Goal: Task Accomplishment & Management: Use online tool/utility

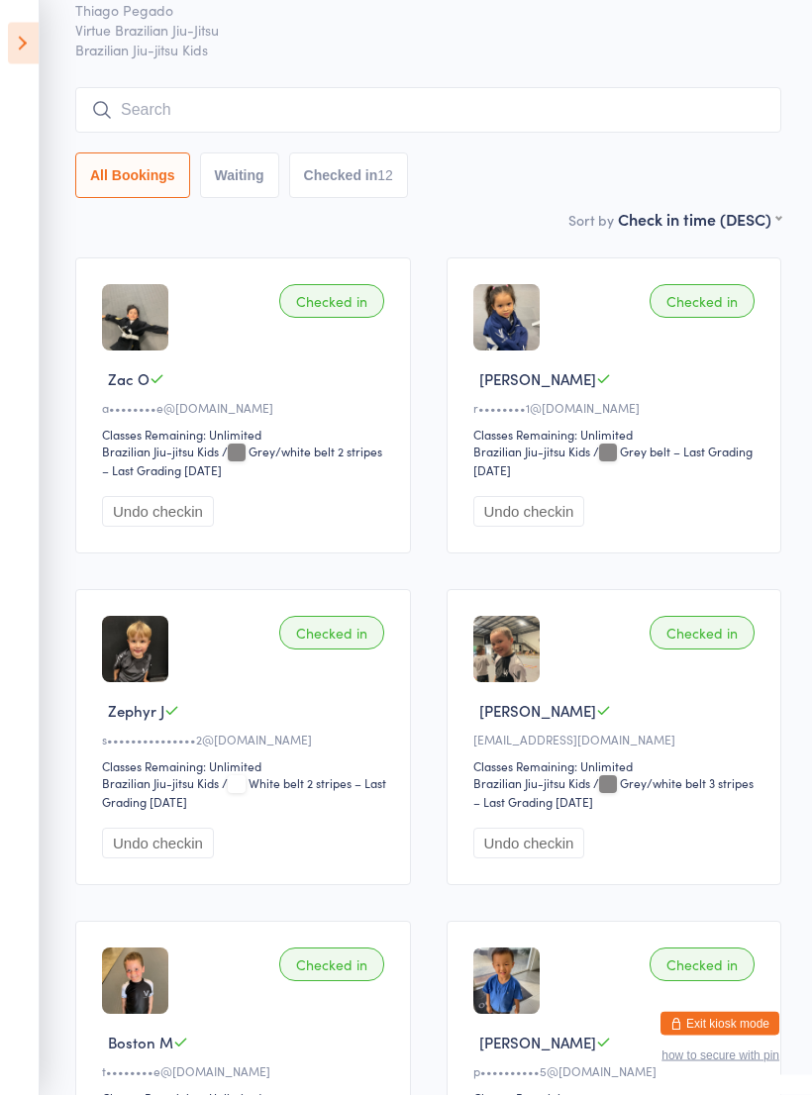
click at [27, 40] on icon at bounding box center [23, 44] width 31 height 42
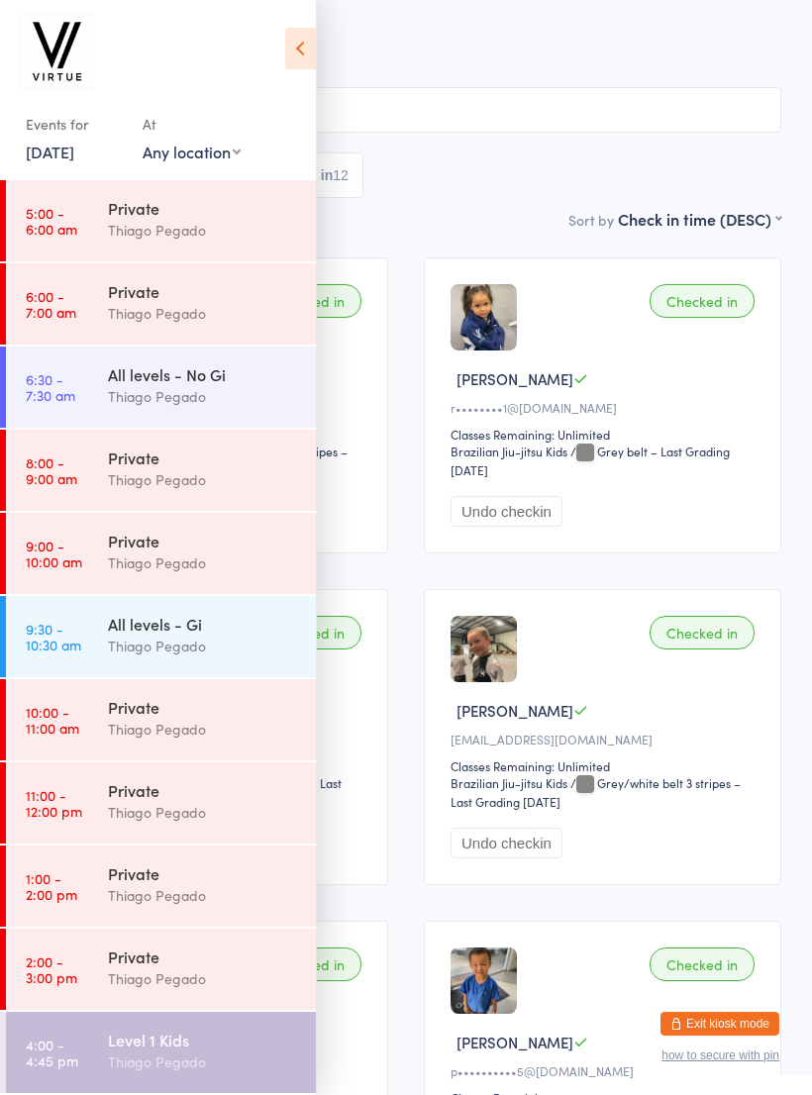
click at [279, 57] on div "Events for 13 Oct, 2025 13 Oct, 2025 October 2025 Sun Mon Tue Wed Thu Fri Sat 4…" at bounding box center [158, 93] width 316 height 186
click at [740, 1002] on div "Checked in Roy M p••••••••••5@naver.com Classes Remaining: 2 Brazilian Jiu-jits…" at bounding box center [603, 1069] width 358 height 296
click at [738, 1024] on button "Exit kiosk mode" at bounding box center [720, 1024] width 119 height 24
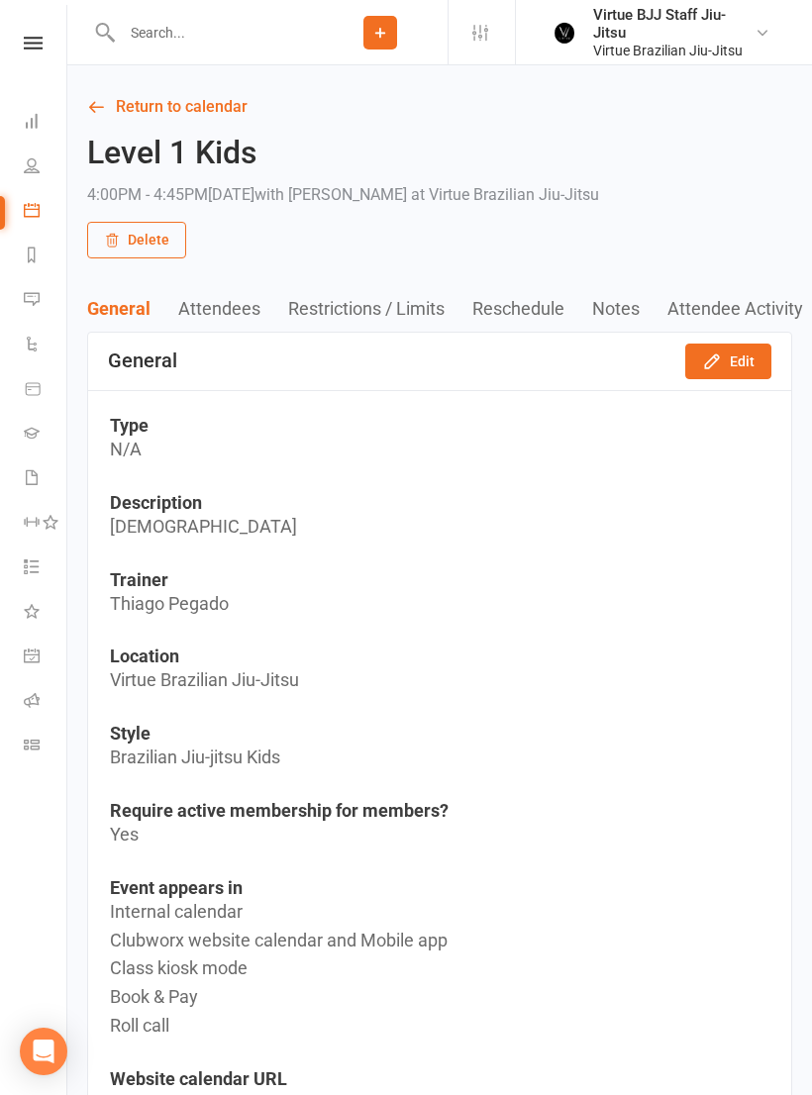
click at [26, 447] on link "Gradings" at bounding box center [46, 435] width 45 height 45
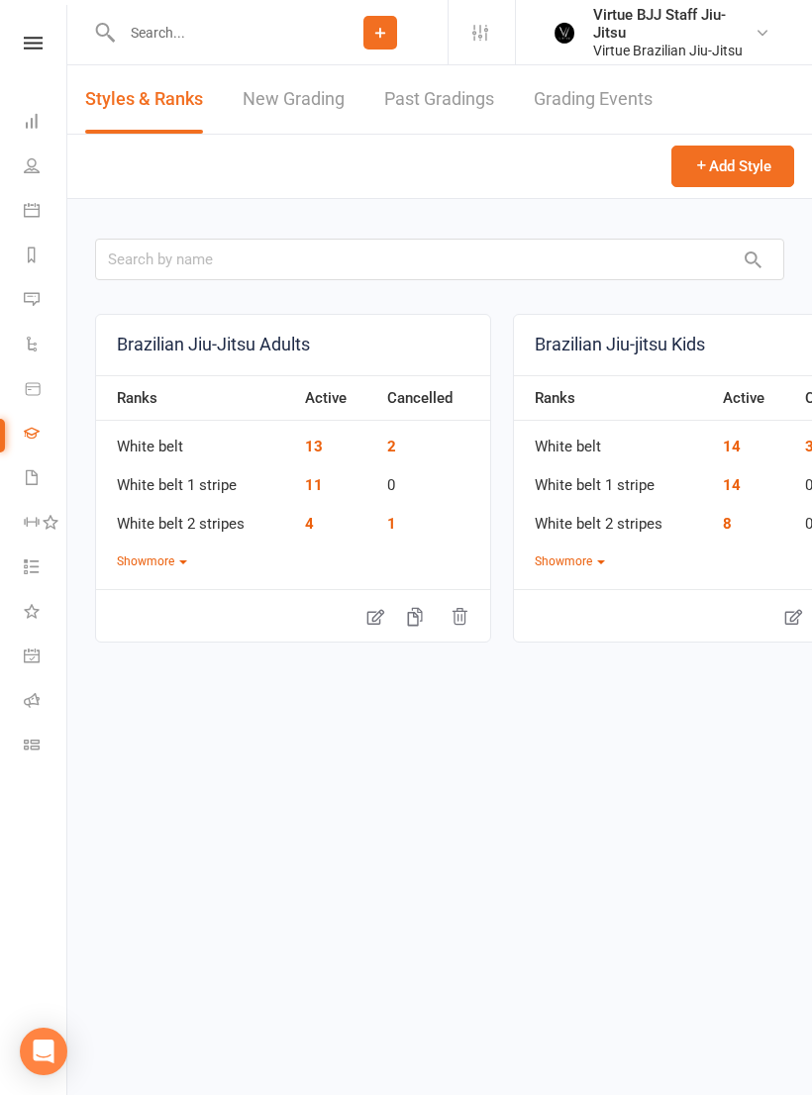
click at [297, 103] on link "New Grading" at bounding box center [294, 99] width 102 height 68
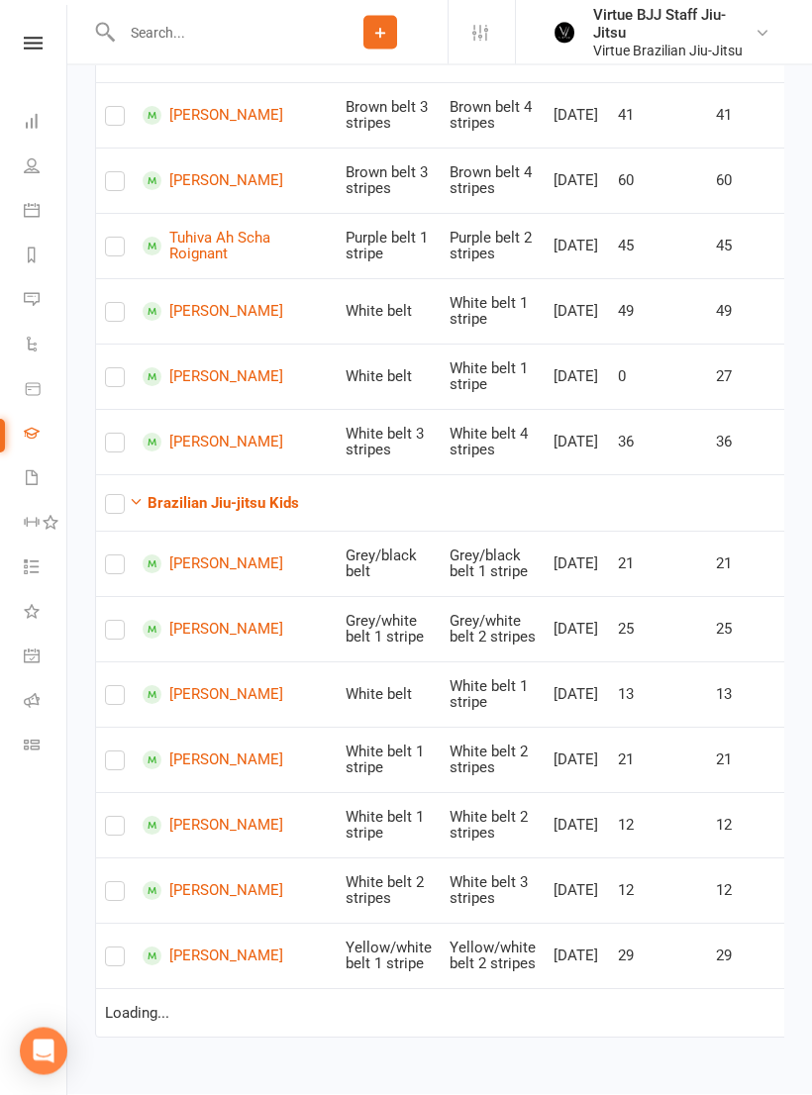
scroll to position [495, 0]
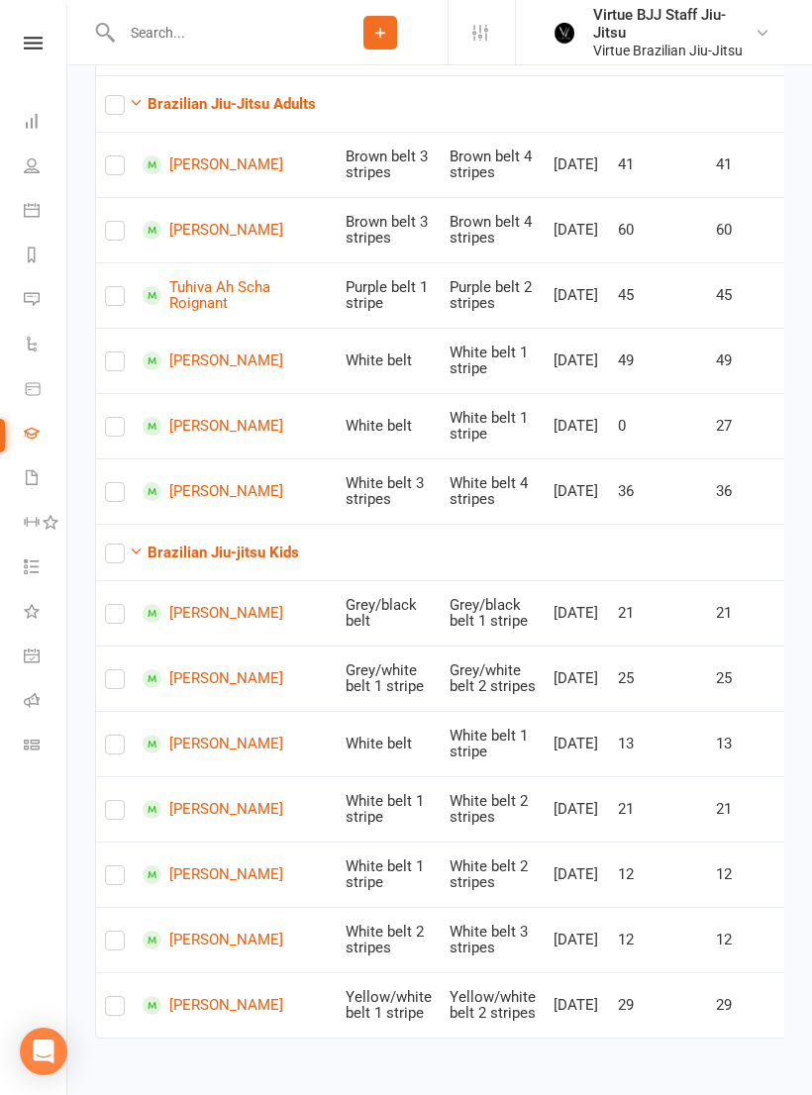
click at [810, 362] on div "Ready to grade All members enrolled in a style Active members enrolled in a sty…" at bounding box center [439, 450] width 745 height 1233
click at [30, 749] on icon at bounding box center [32, 745] width 16 height 16
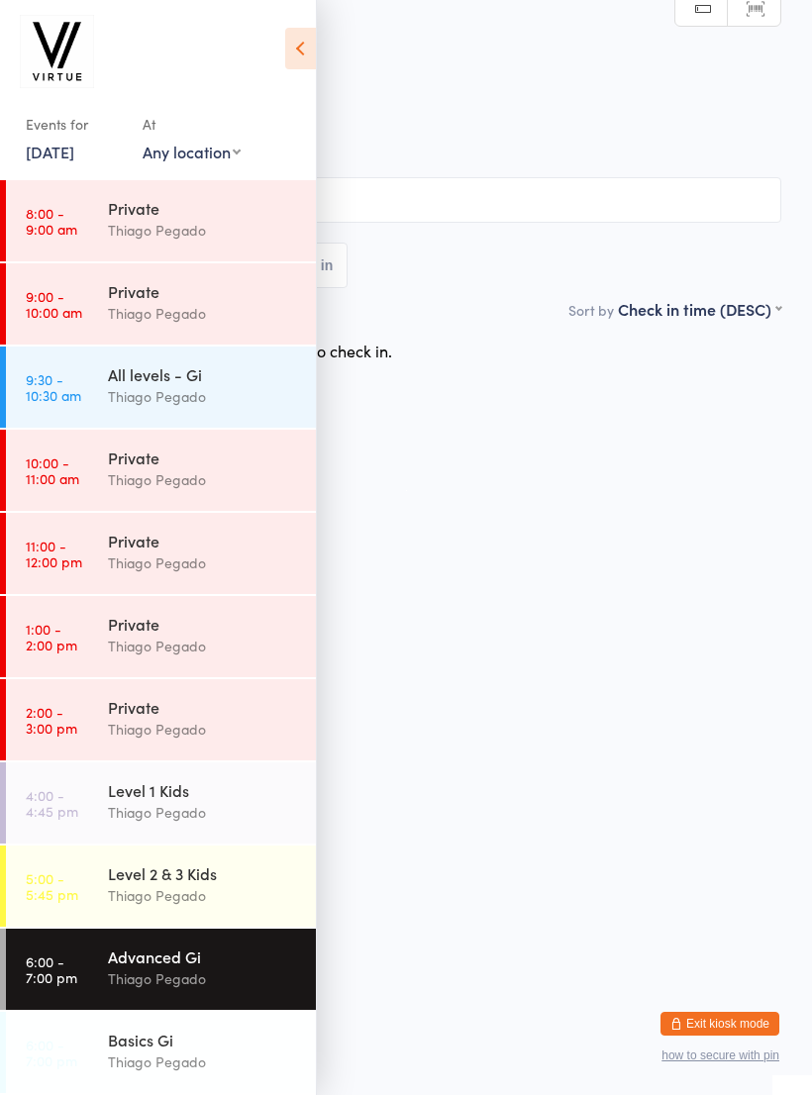
scroll to position [250, 0]
click at [121, 902] on div "Thiago Pegado" at bounding box center [203, 895] width 191 height 23
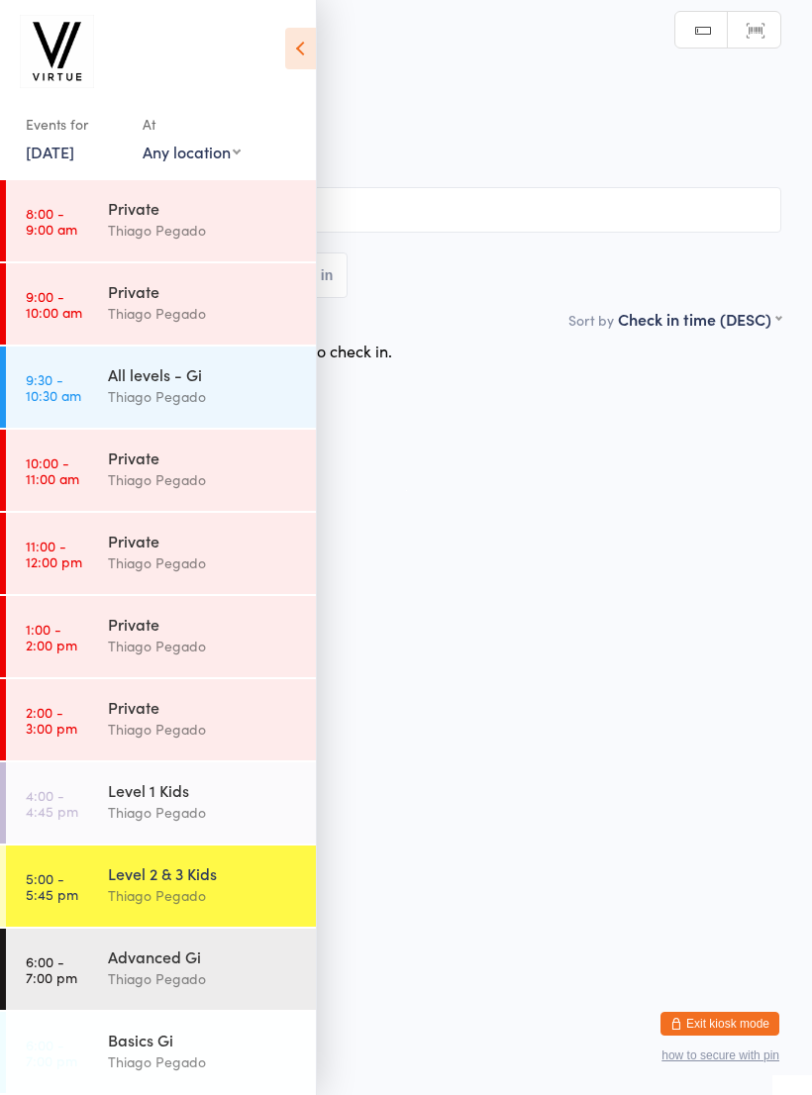
click at [291, 56] on icon at bounding box center [300, 49] width 31 height 42
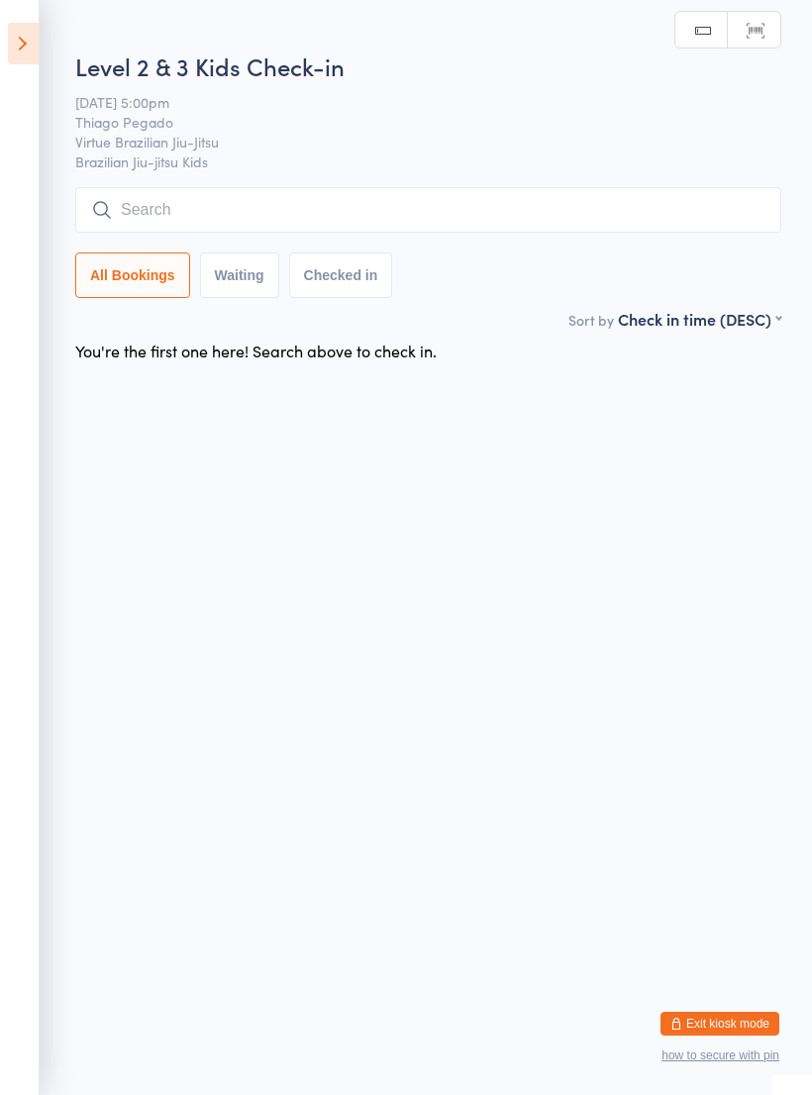
click at [149, 215] on input "search" at bounding box center [428, 210] width 706 height 46
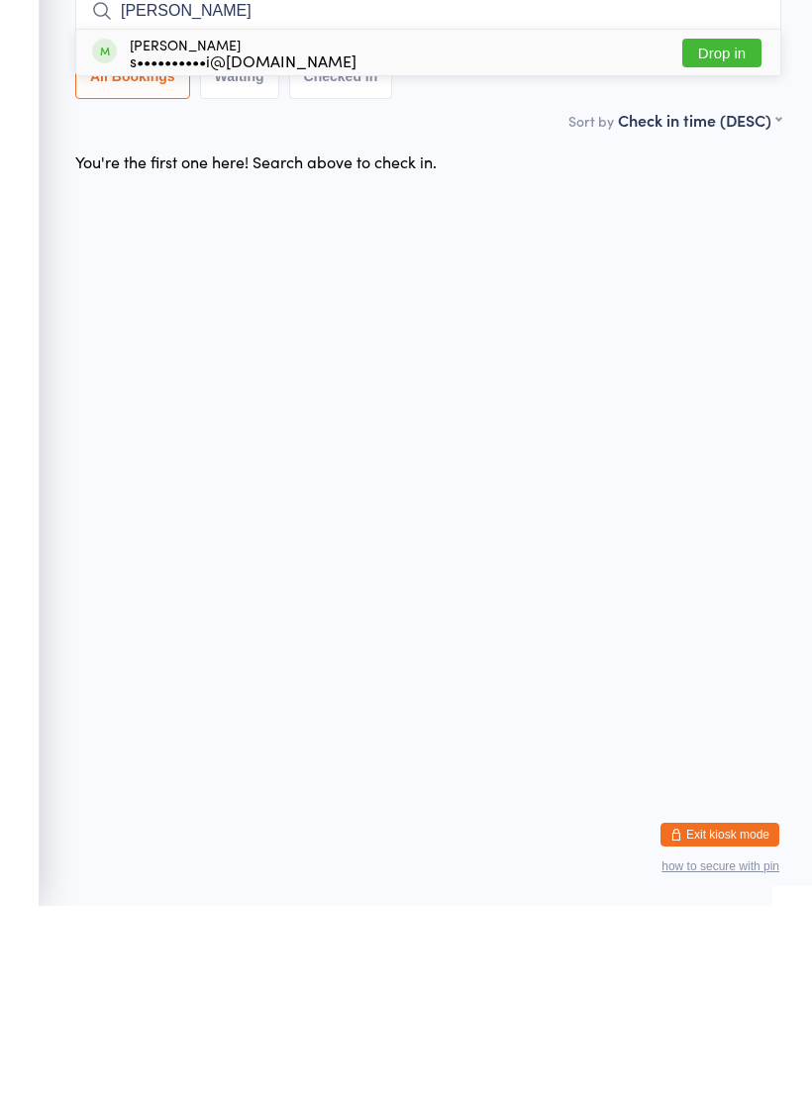
type input "Omar"
click at [709, 228] on button "Drop in" at bounding box center [721, 242] width 79 height 29
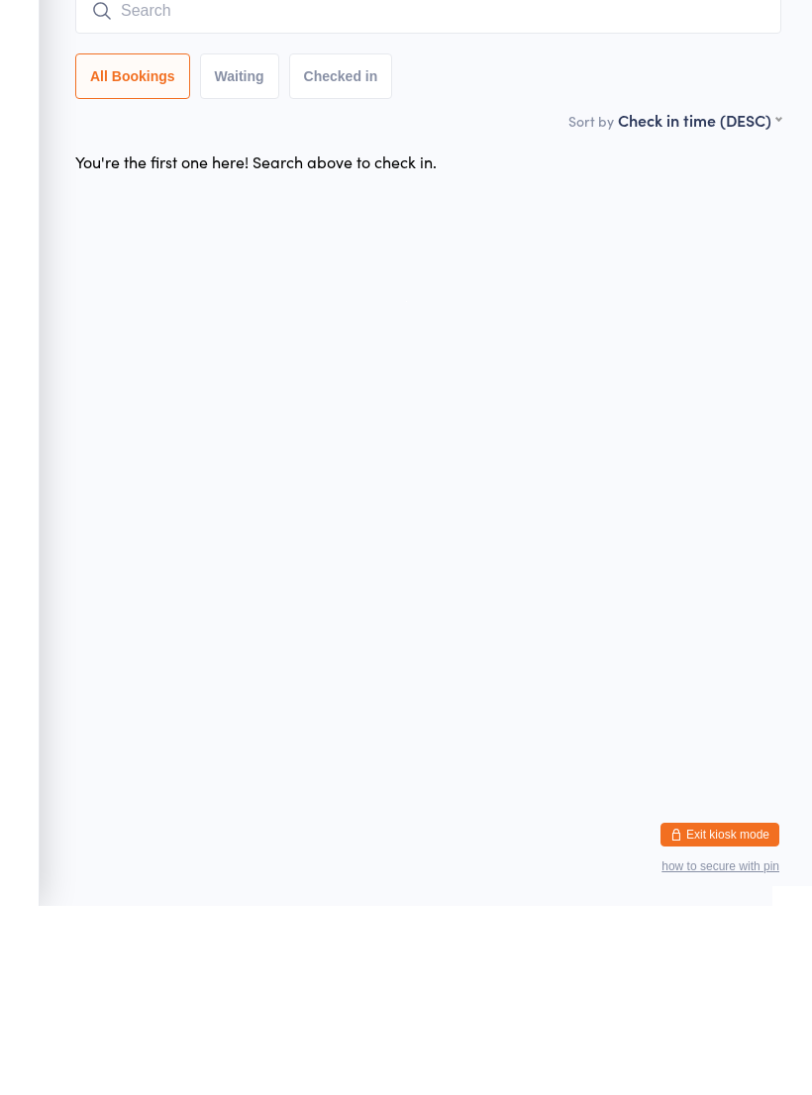
click at [139, 177] on input "search" at bounding box center [428, 200] width 706 height 46
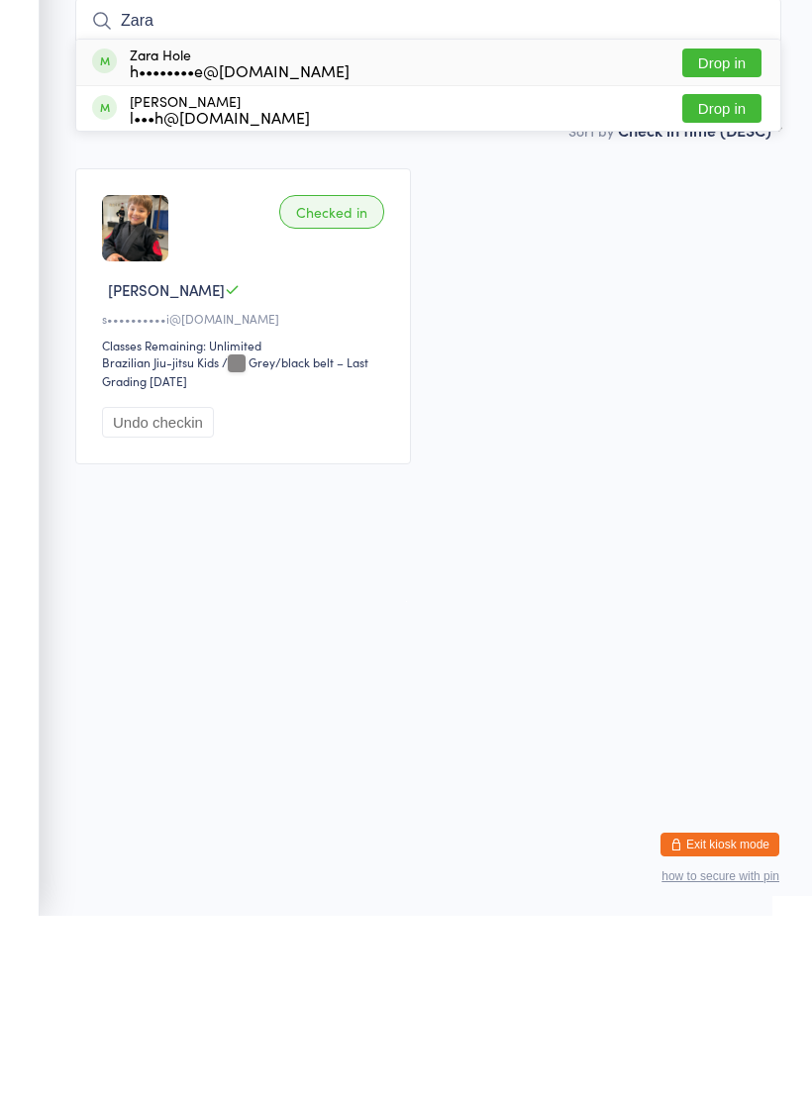
type input "Zara"
click at [716, 228] on button "Drop in" at bounding box center [721, 242] width 79 height 29
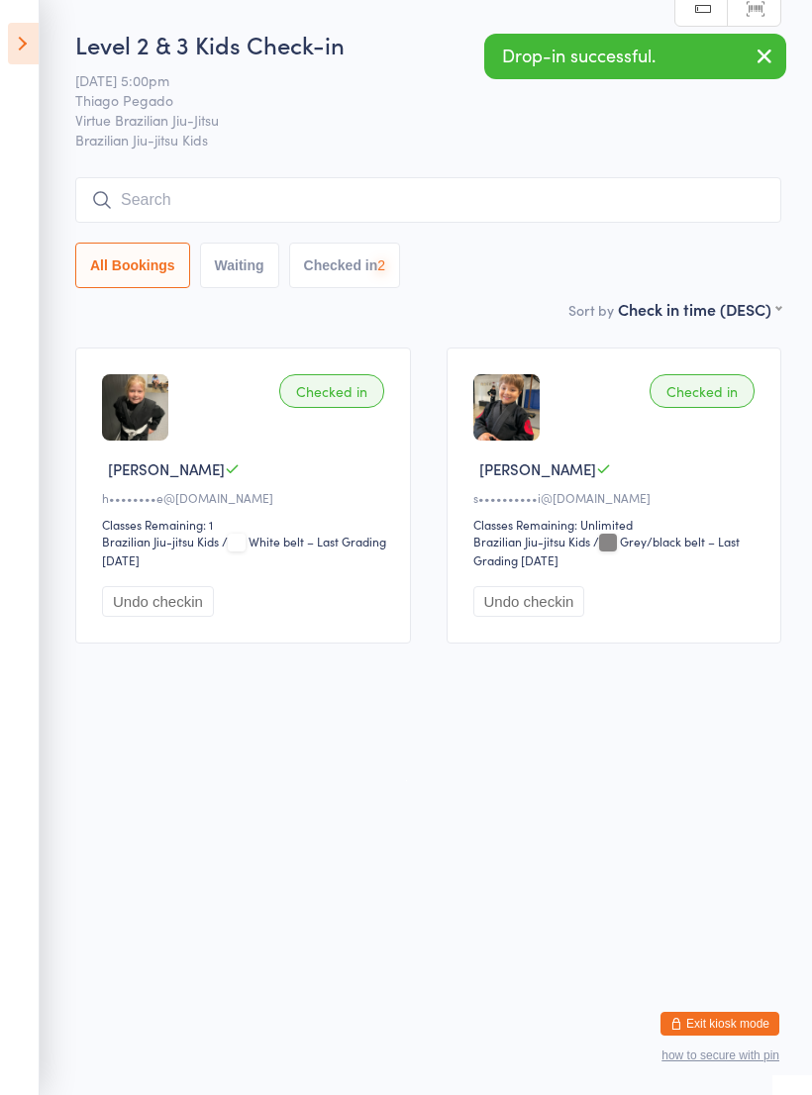
click at [134, 208] on input "search" at bounding box center [428, 200] width 706 height 46
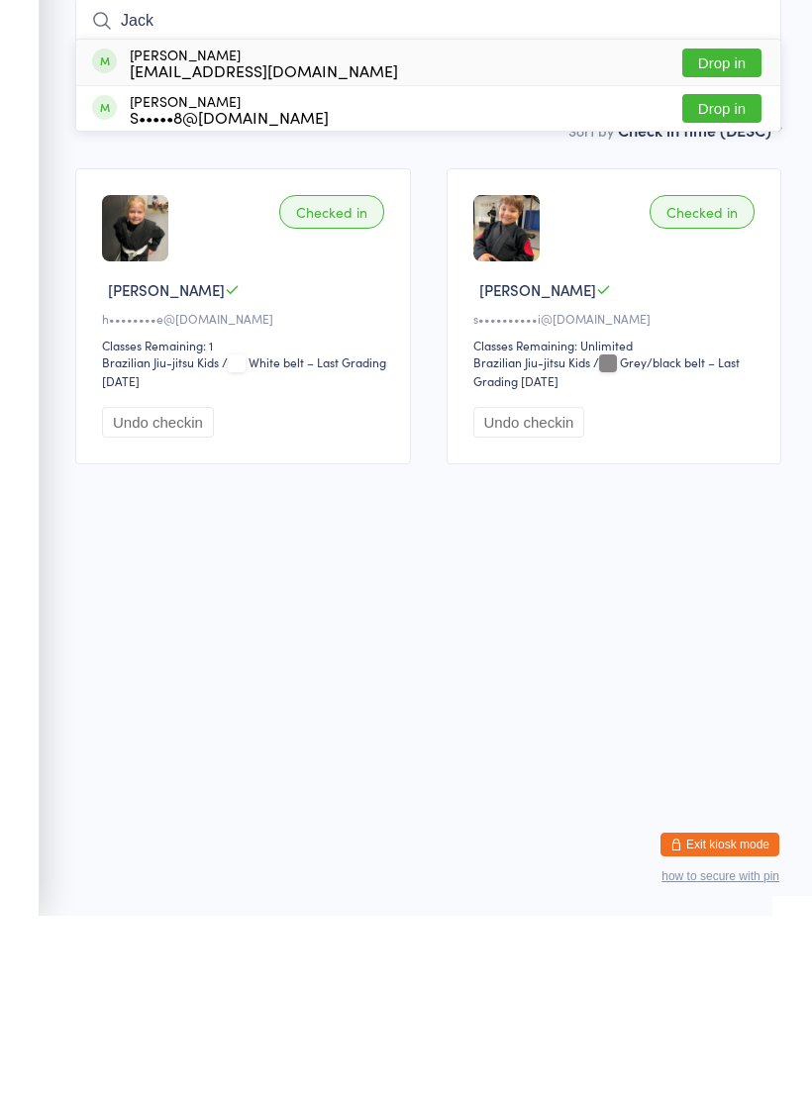
type input "Jack"
click at [705, 228] on button "Drop in" at bounding box center [721, 242] width 79 height 29
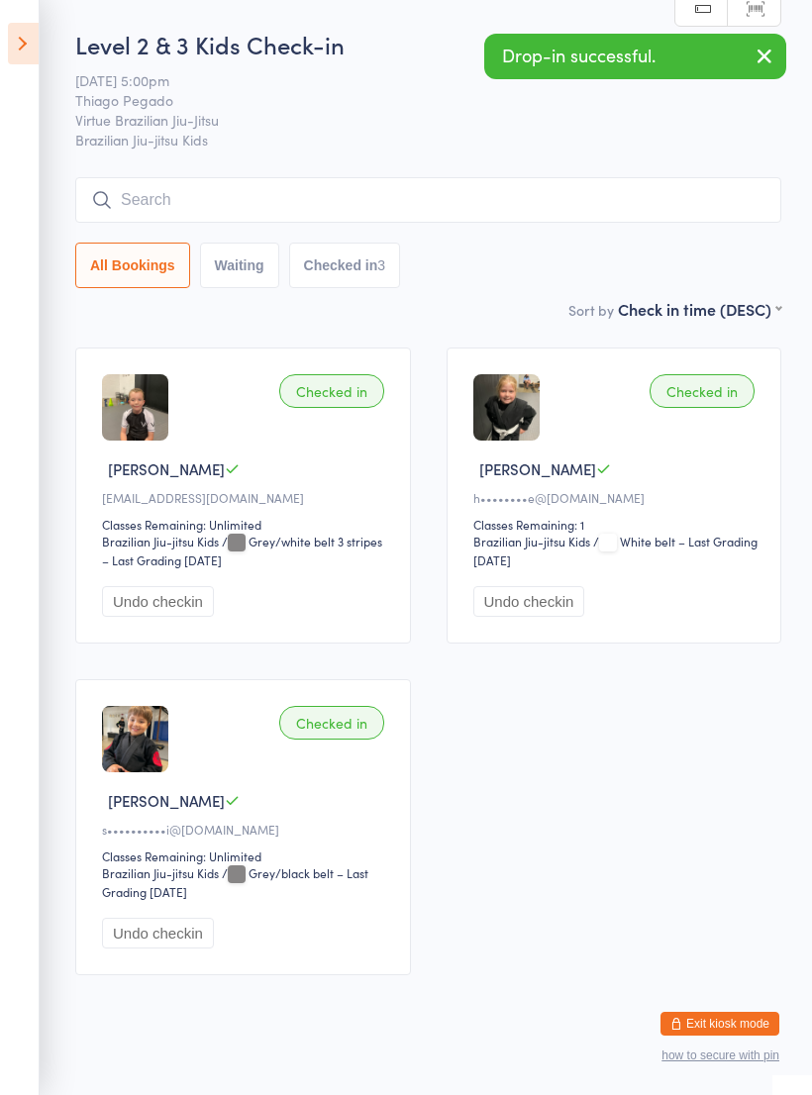
click at [25, 49] on icon at bounding box center [23, 44] width 31 height 42
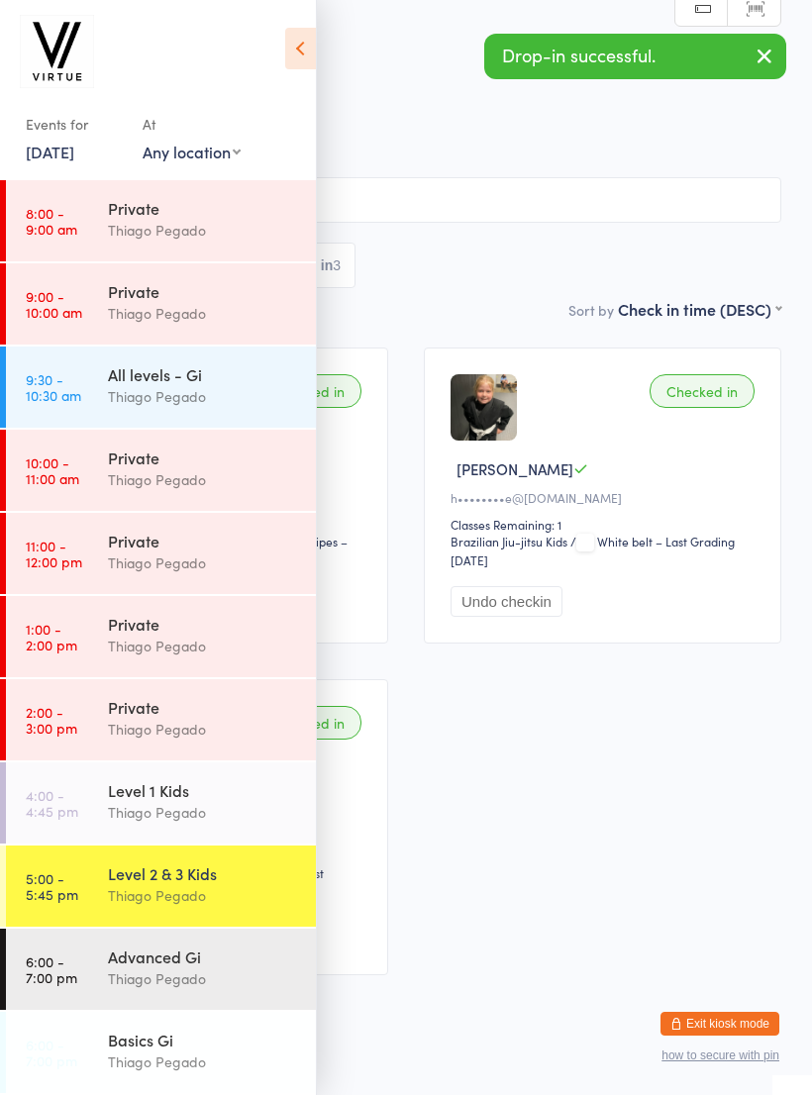
click at [108, 807] on div "Thiago Pegado" at bounding box center [203, 812] width 191 height 23
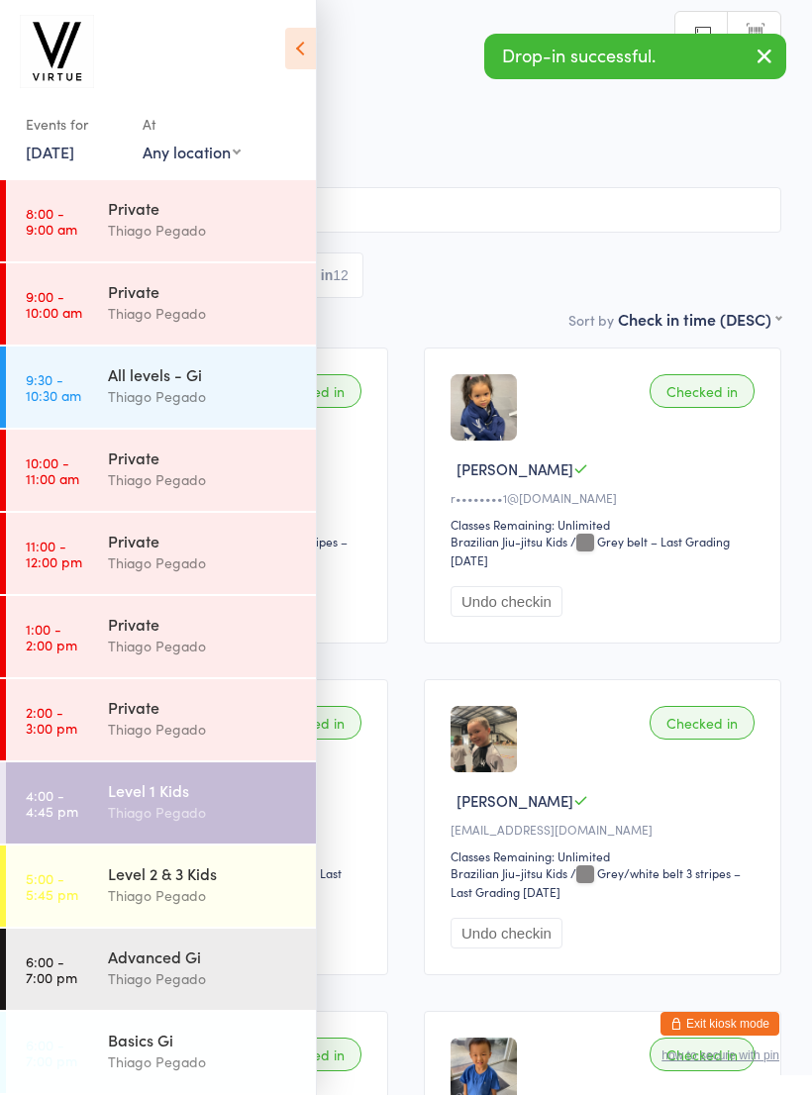
click at [314, 28] on icon at bounding box center [300, 49] width 31 height 42
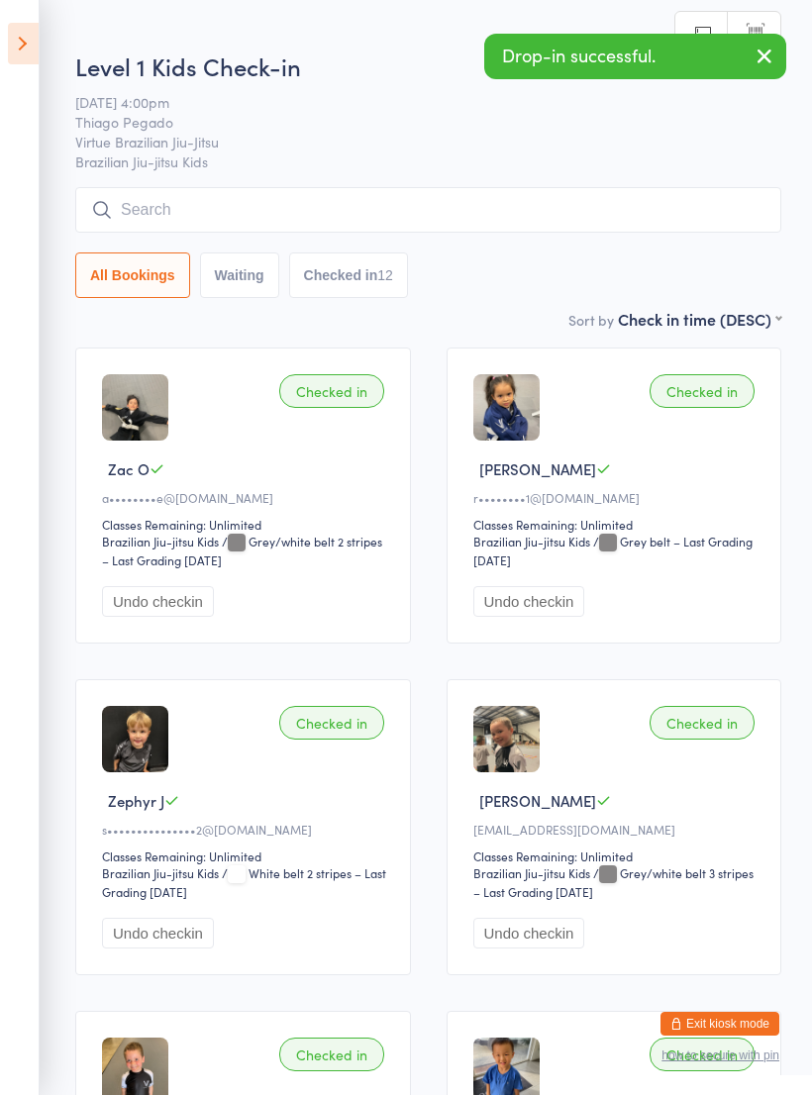
click at [259, 215] on input "search" at bounding box center [428, 210] width 706 height 46
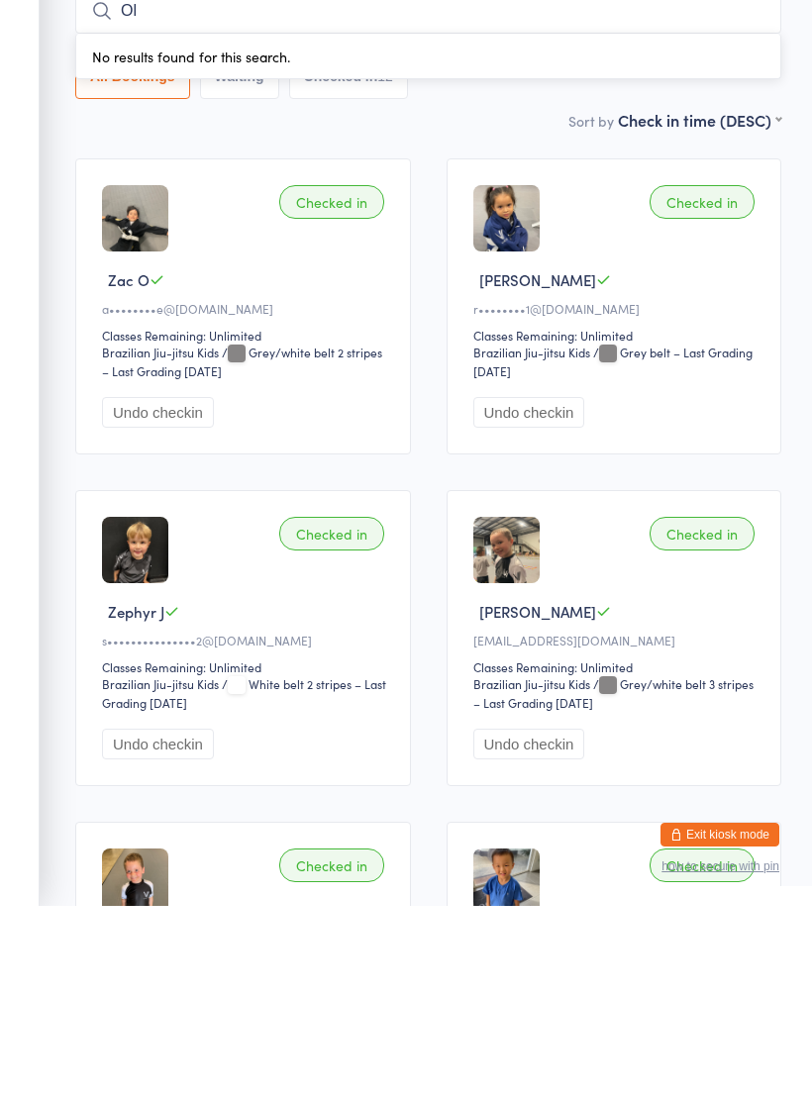
type input "O"
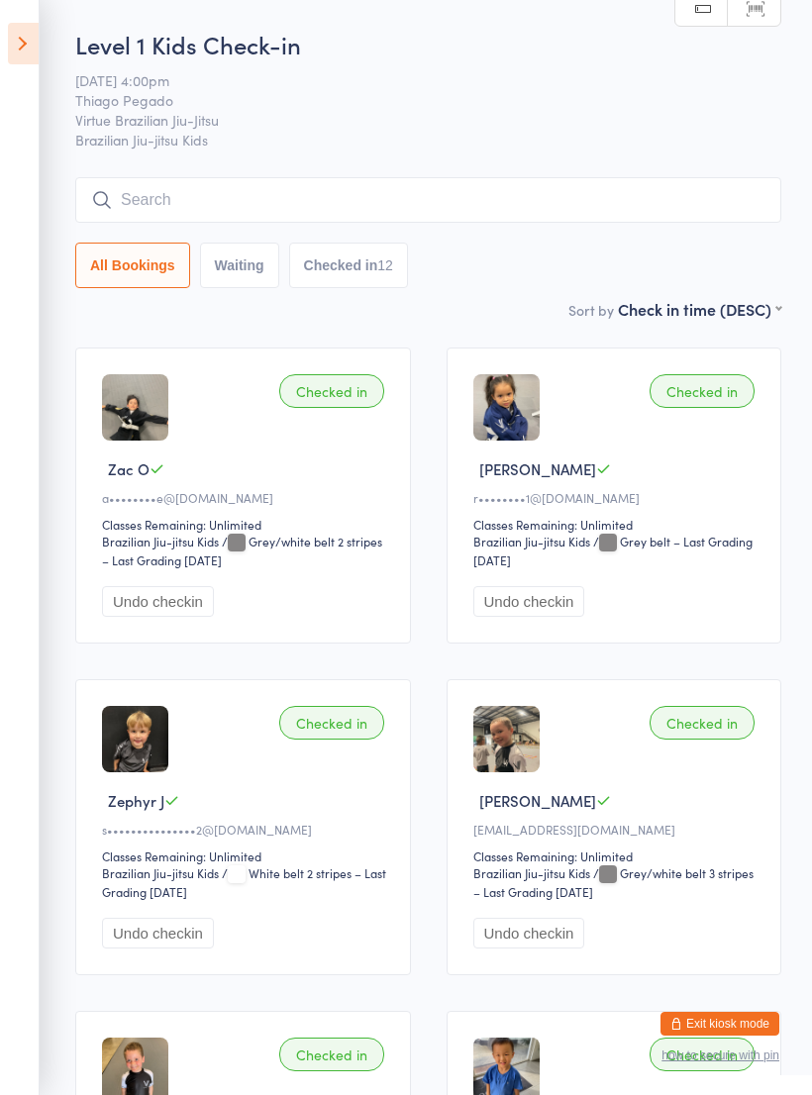
click at [29, 39] on icon at bounding box center [23, 44] width 31 height 42
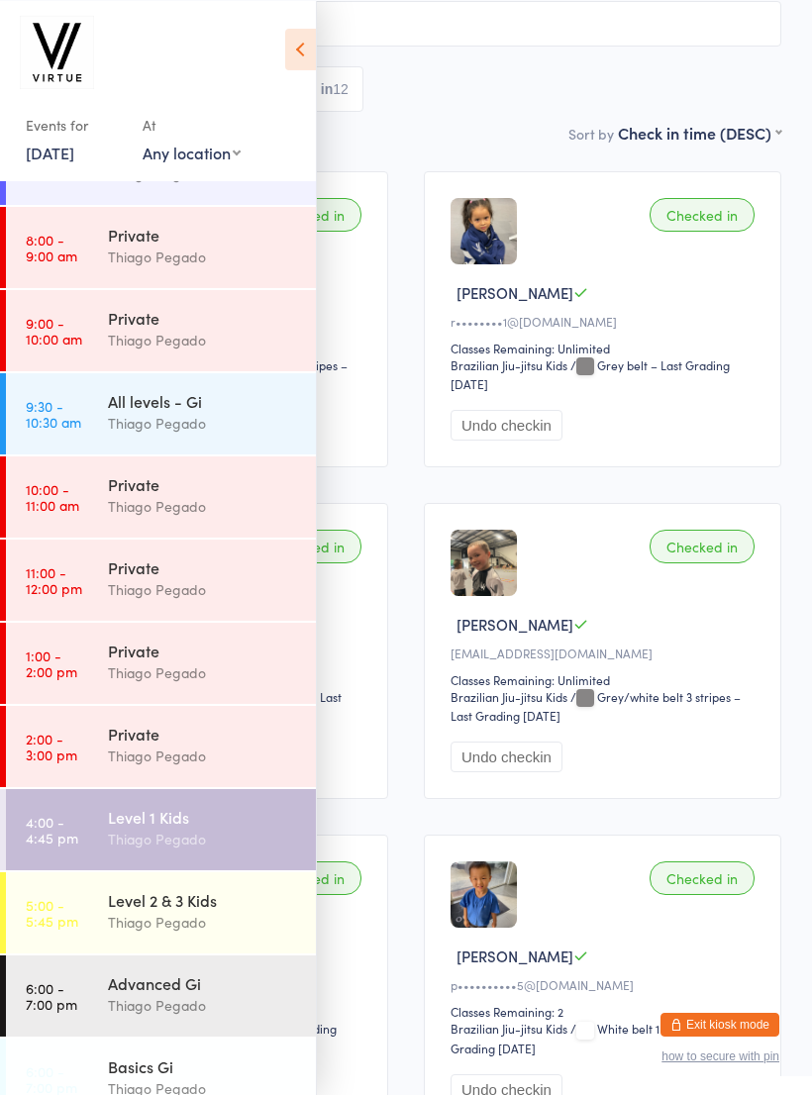
scroll to position [219, 0]
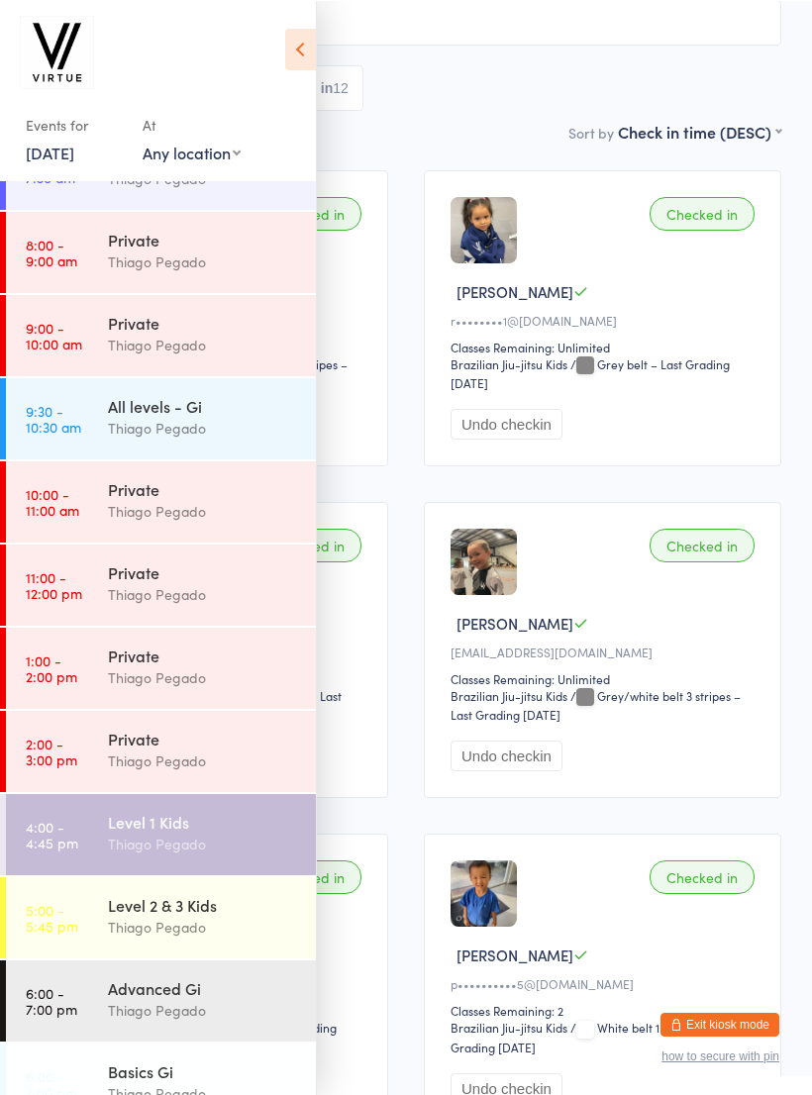
click at [231, 918] on div "Thiago Pegado" at bounding box center [203, 926] width 191 height 23
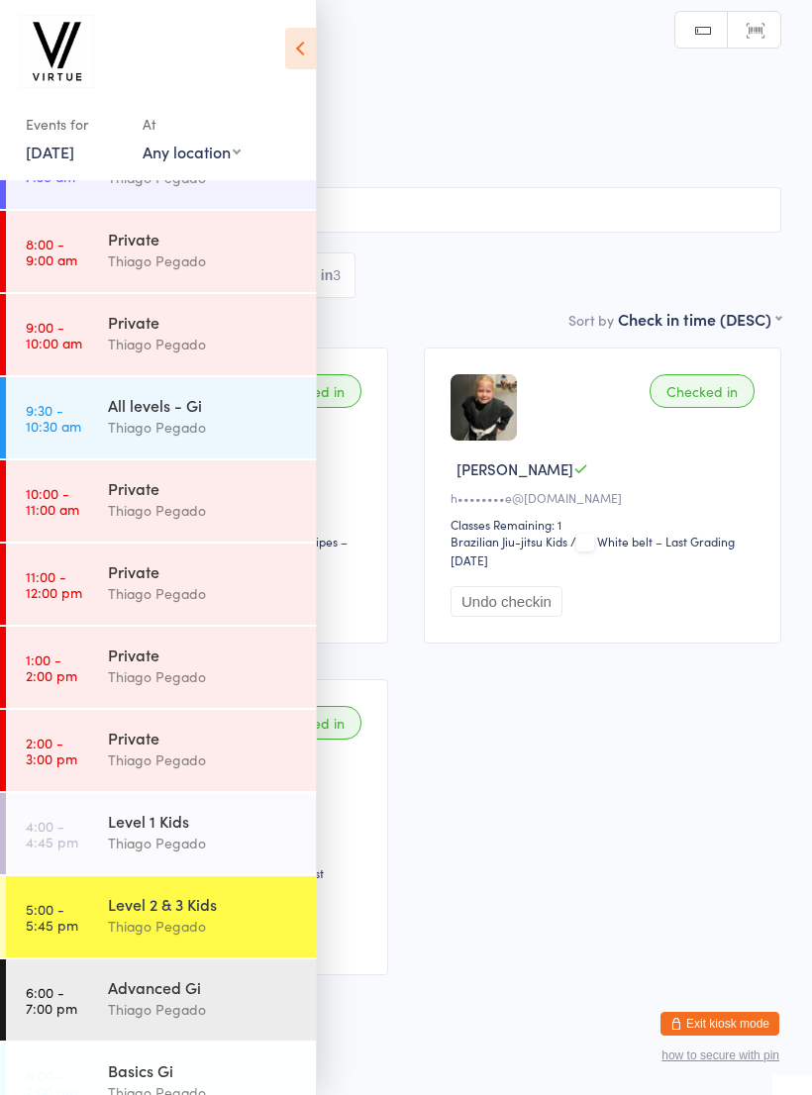
click at [313, 42] on icon at bounding box center [300, 49] width 31 height 42
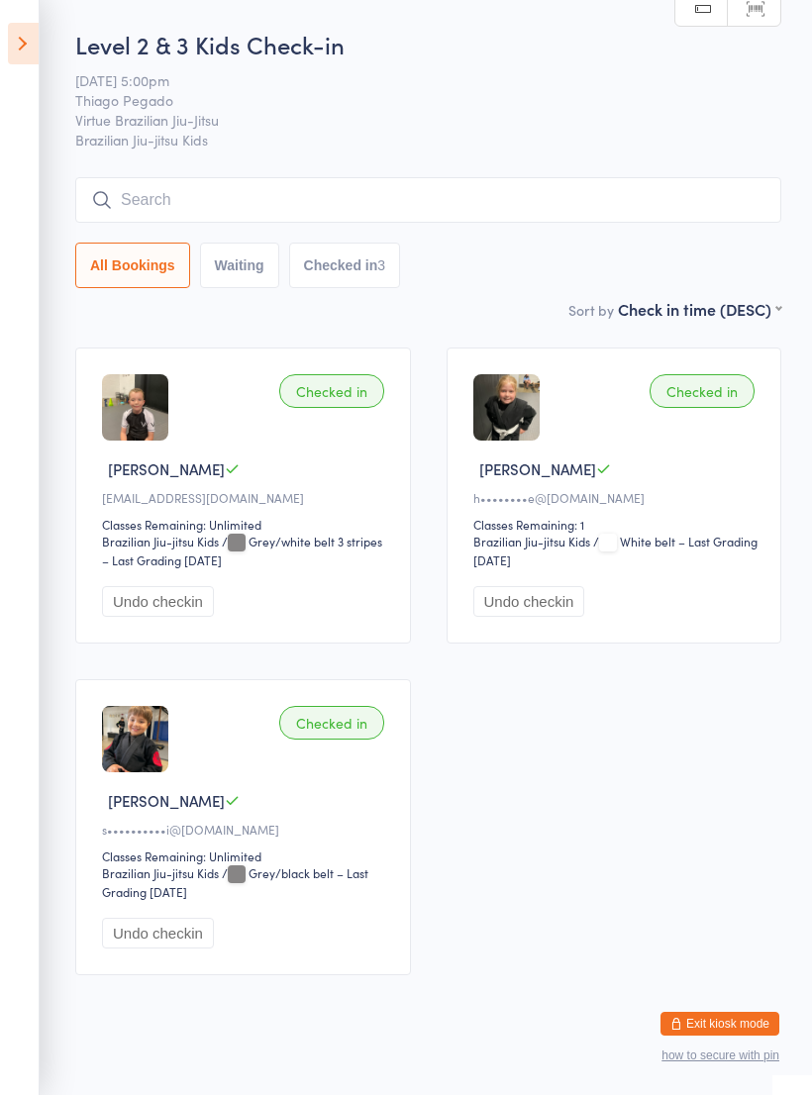
click at [126, 203] on input "search" at bounding box center [428, 200] width 706 height 46
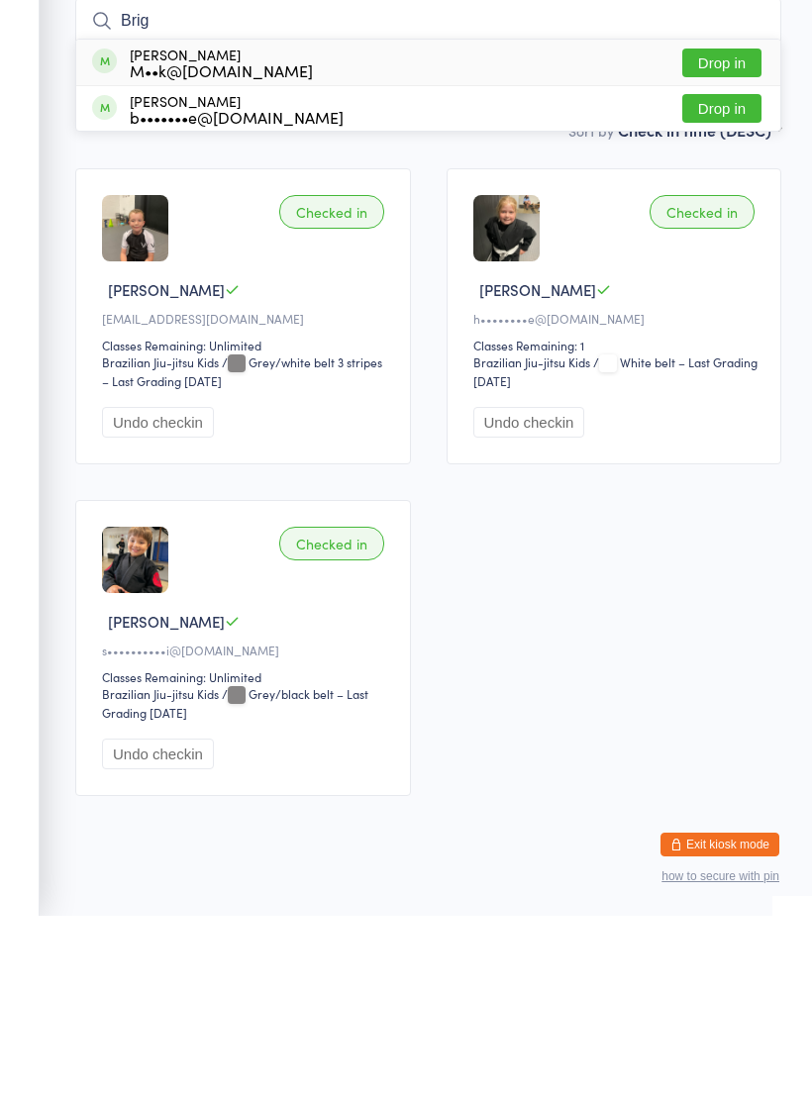
type input "Brig"
click at [713, 228] on button "Drop in" at bounding box center [721, 242] width 79 height 29
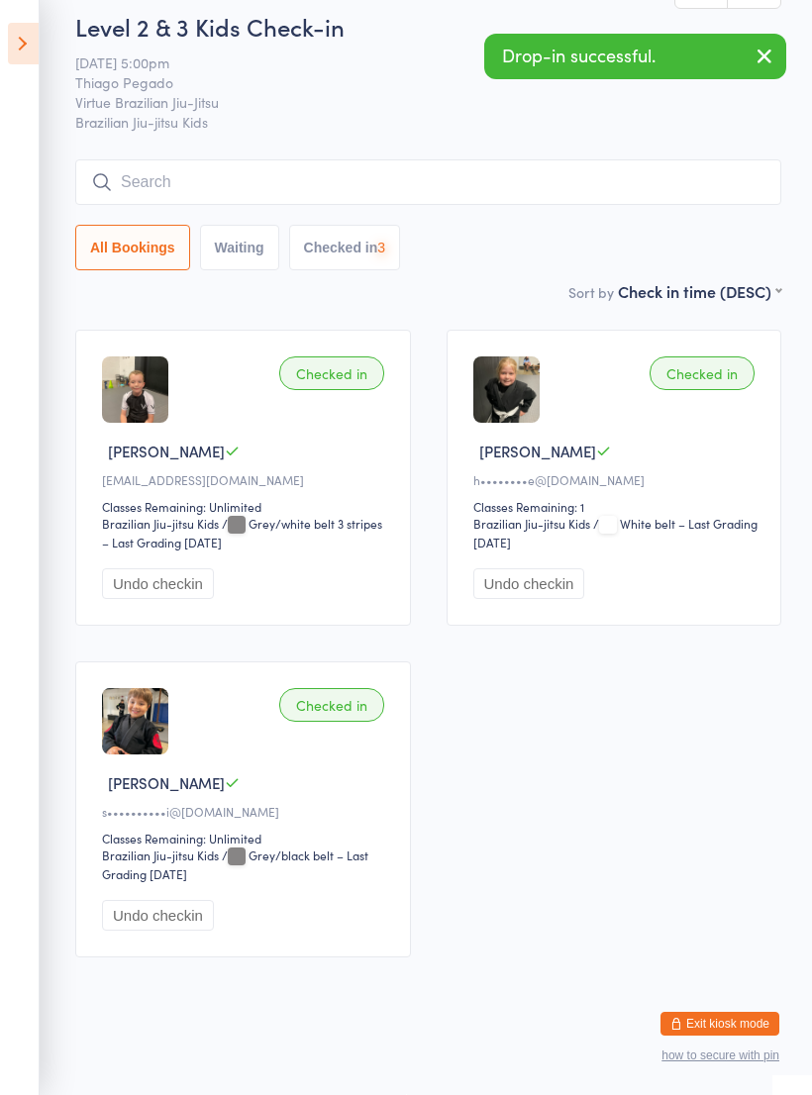
click at [139, 159] on input "search" at bounding box center [428, 182] width 706 height 46
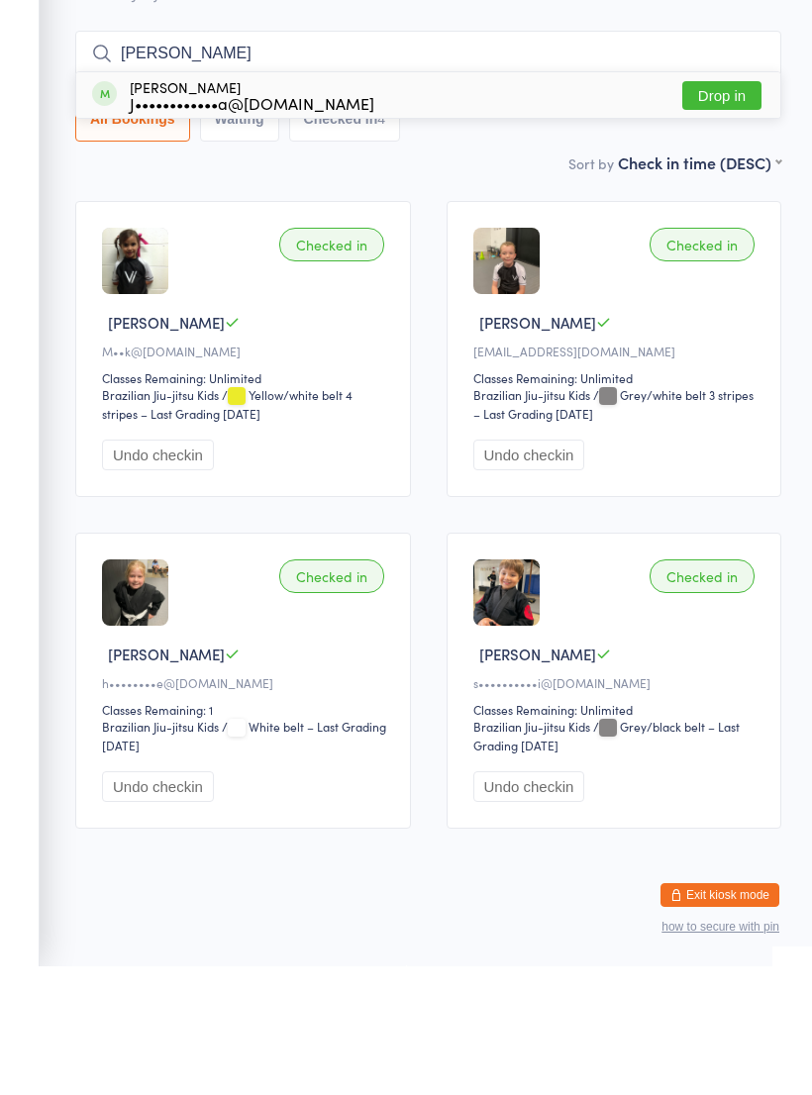
type input "Emmett"
click at [709, 210] on button "Drop in" at bounding box center [721, 224] width 79 height 29
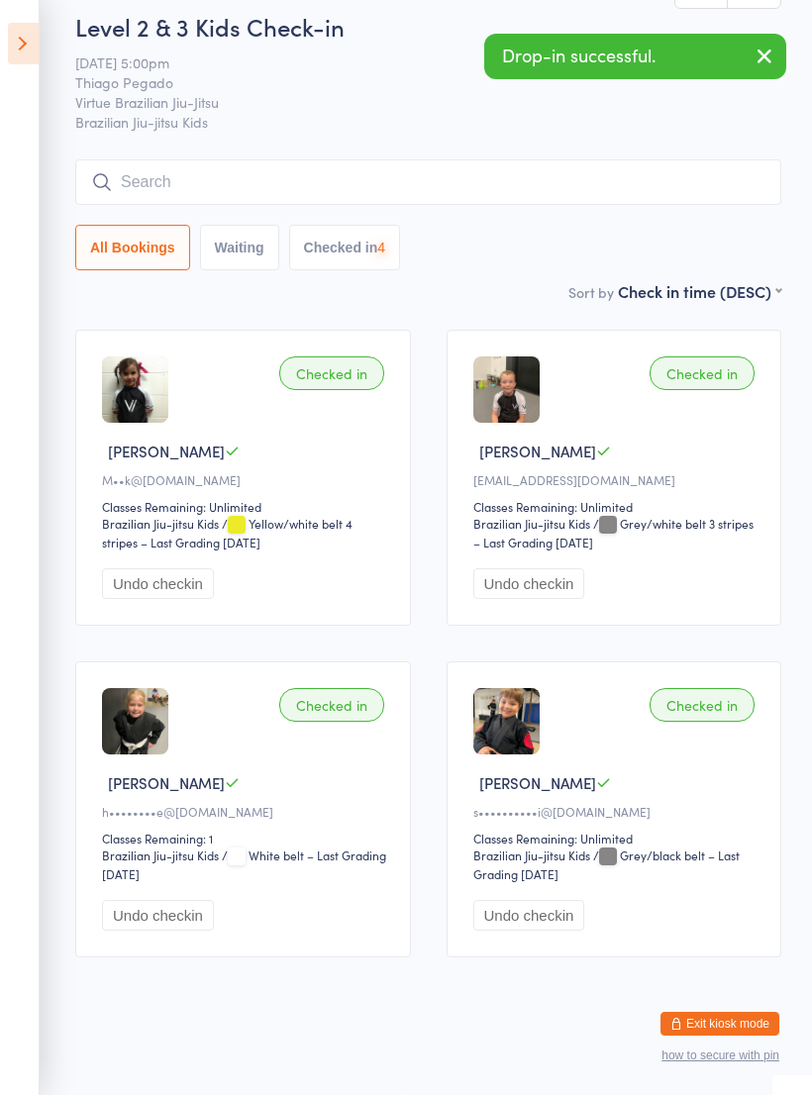
click at [206, 159] on input "search" at bounding box center [428, 182] width 706 height 46
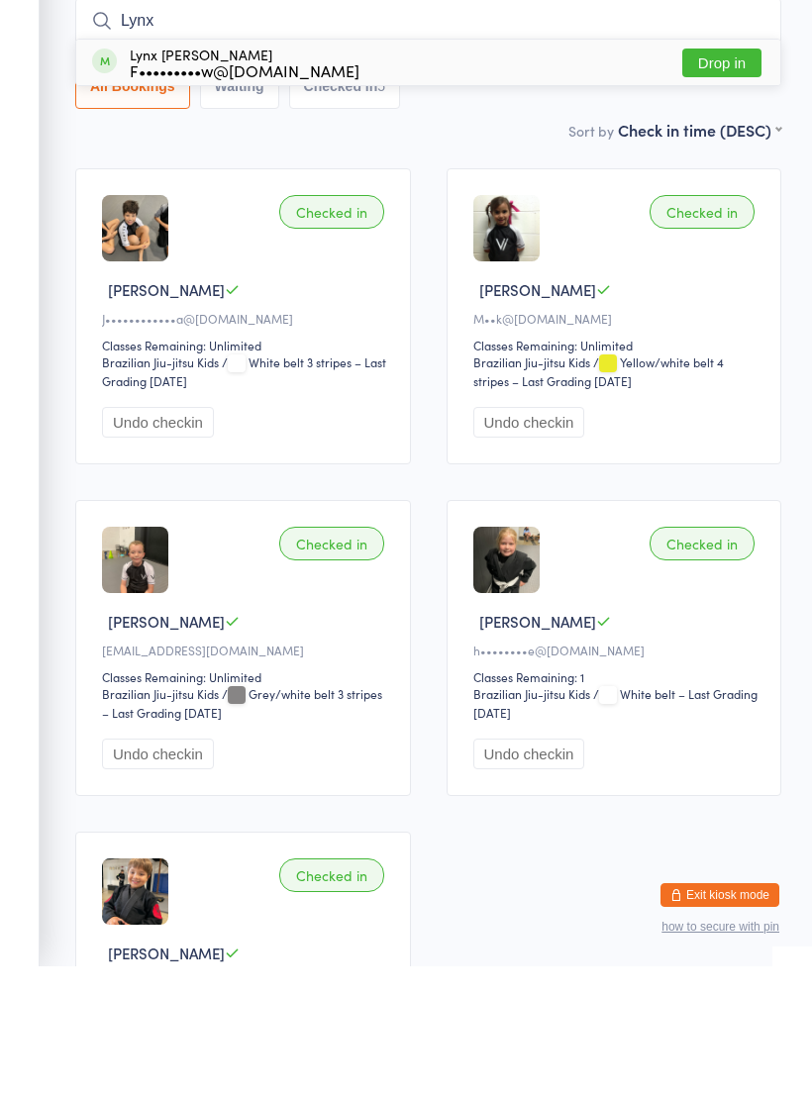
type input "Lynx"
click at [696, 177] on button "Drop in" at bounding box center [721, 191] width 79 height 29
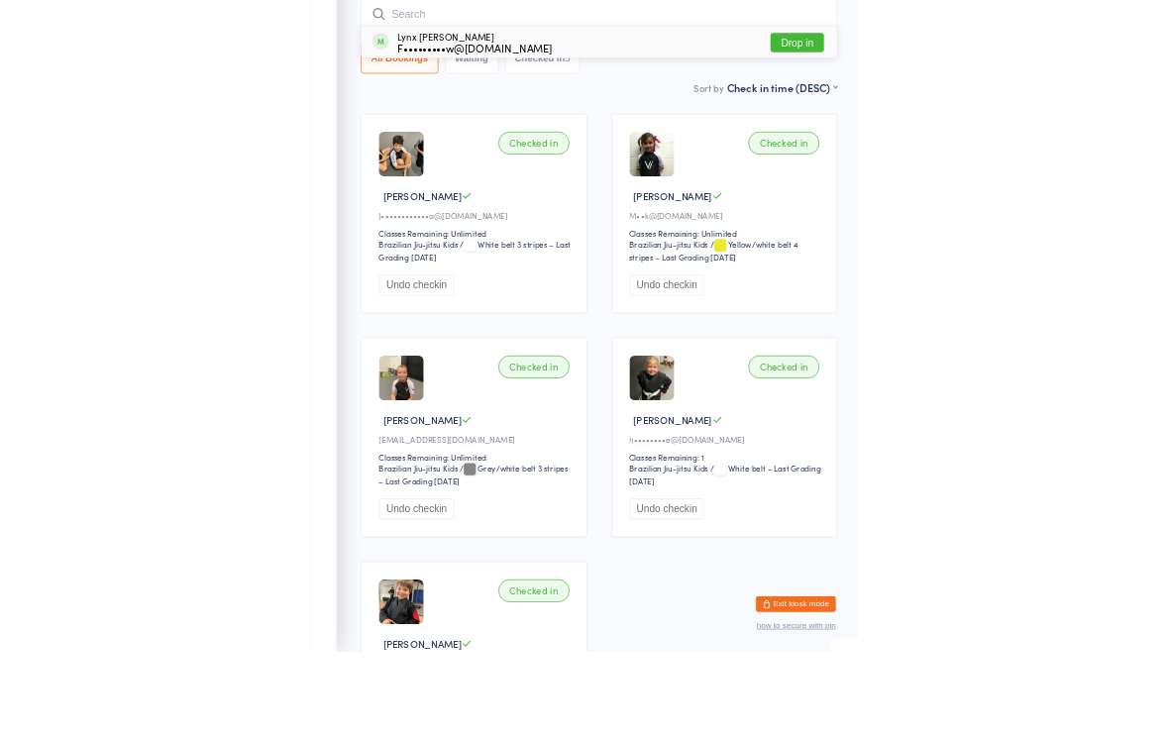
scroll to position [179, 0]
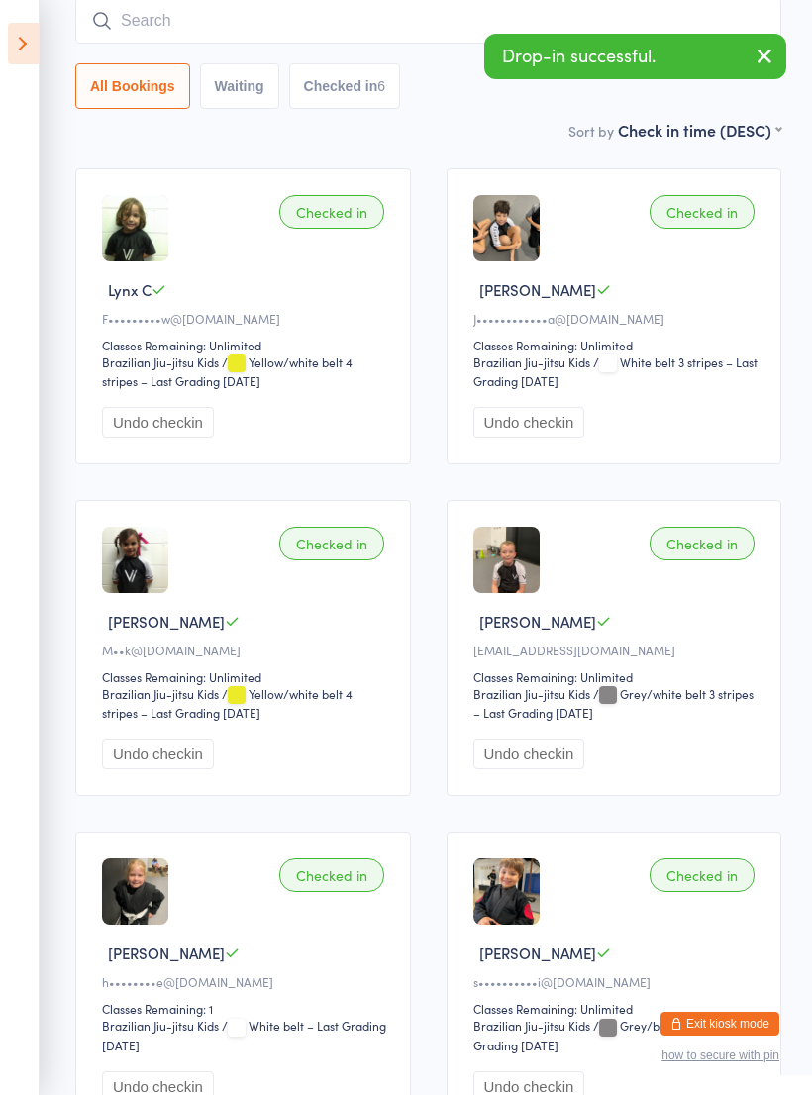
click at [159, 28] on input "search" at bounding box center [428, 21] width 706 height 46
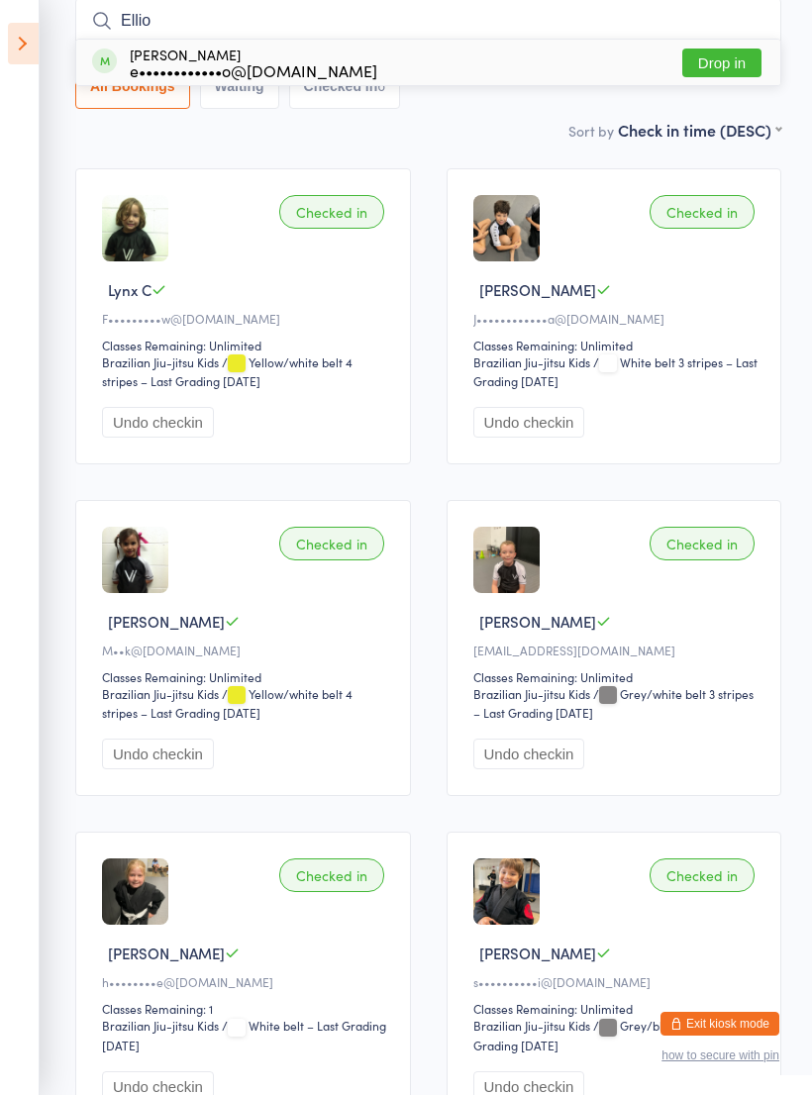
type input "Ellio"
click at [709, 68] on button "Drop in" at bounding box center [721, 63] width 79 height 29
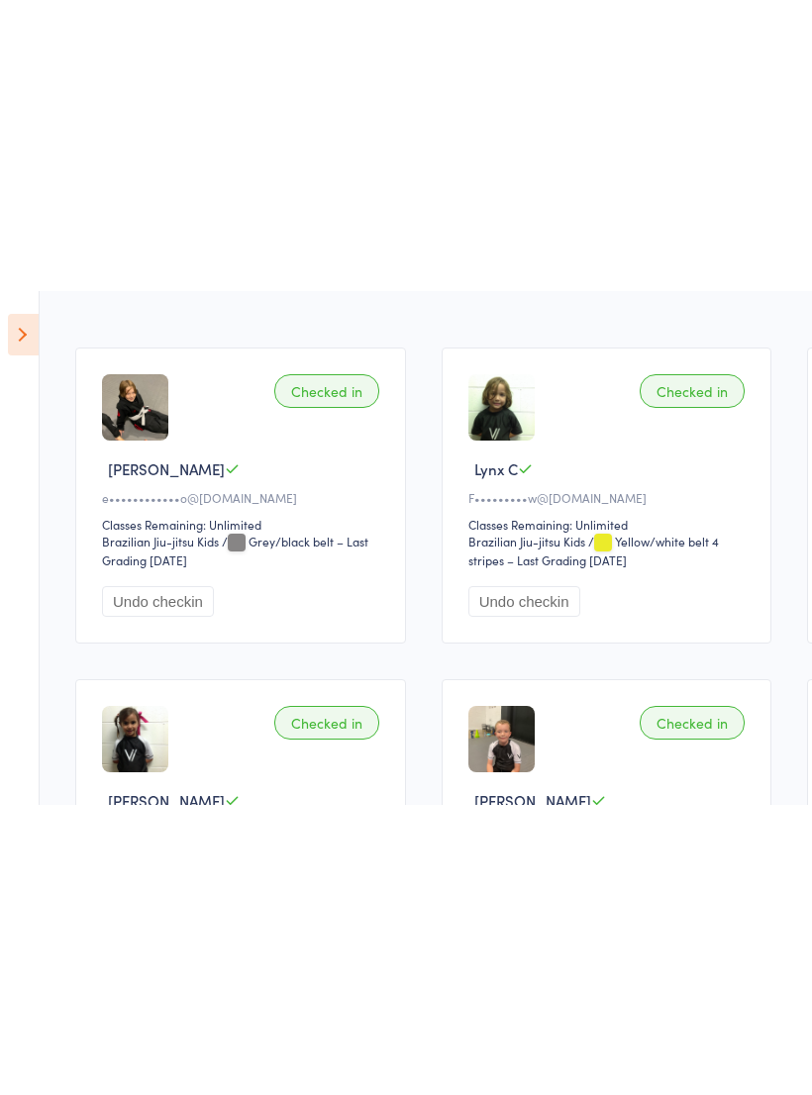
scroll to position [0, 0]
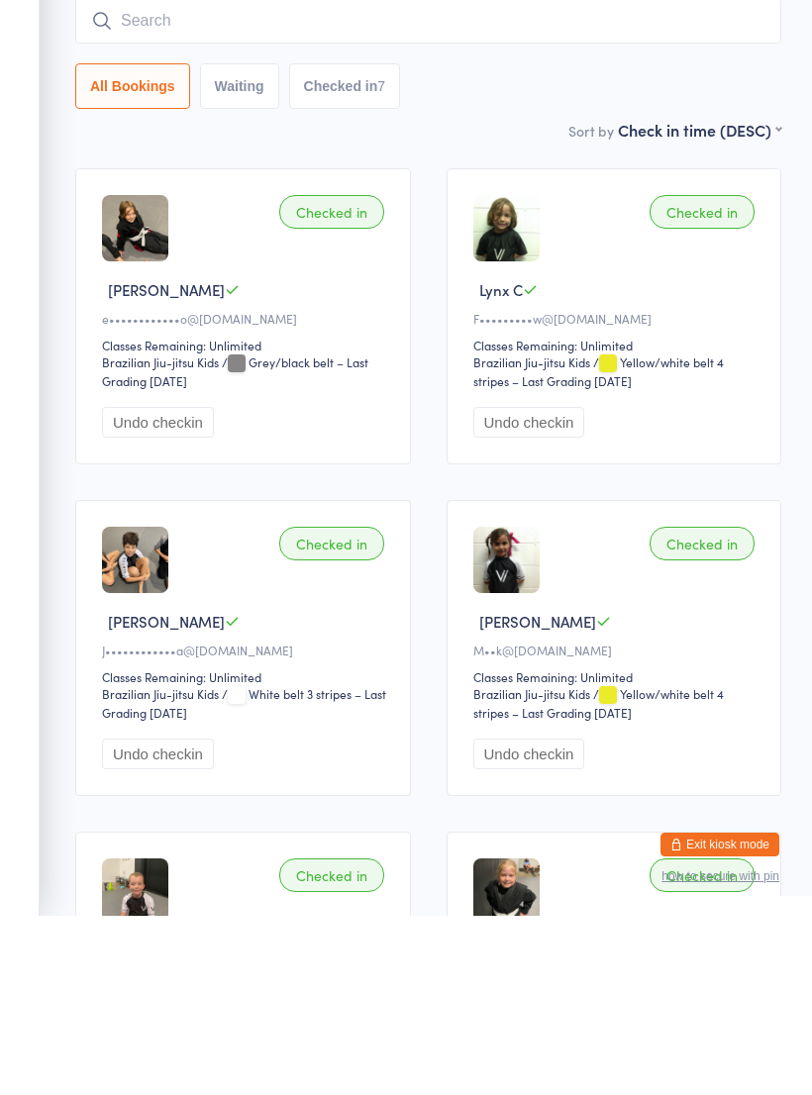
click at [154, 177] on input "search" at bounding box center [428, 200] width 706 height 46
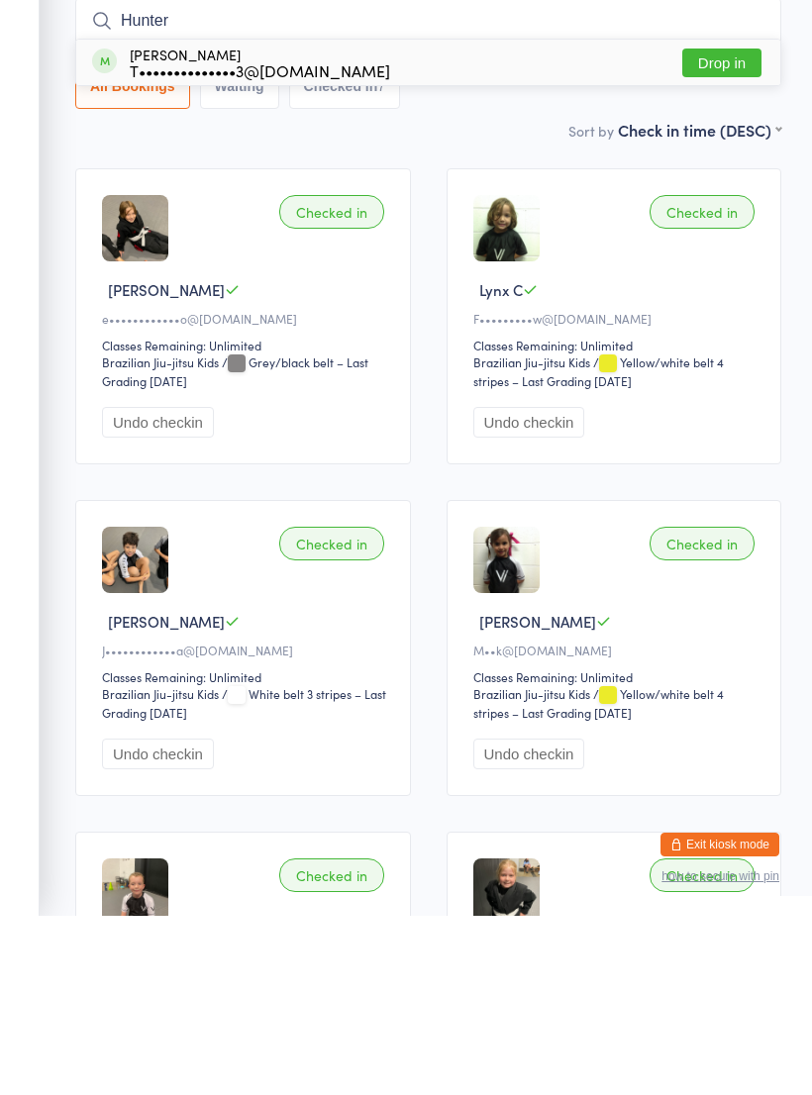
type input "Hunter"
click at [709, 228] on button "Drop in" at bounding box center [721, 242] width 79 height 29
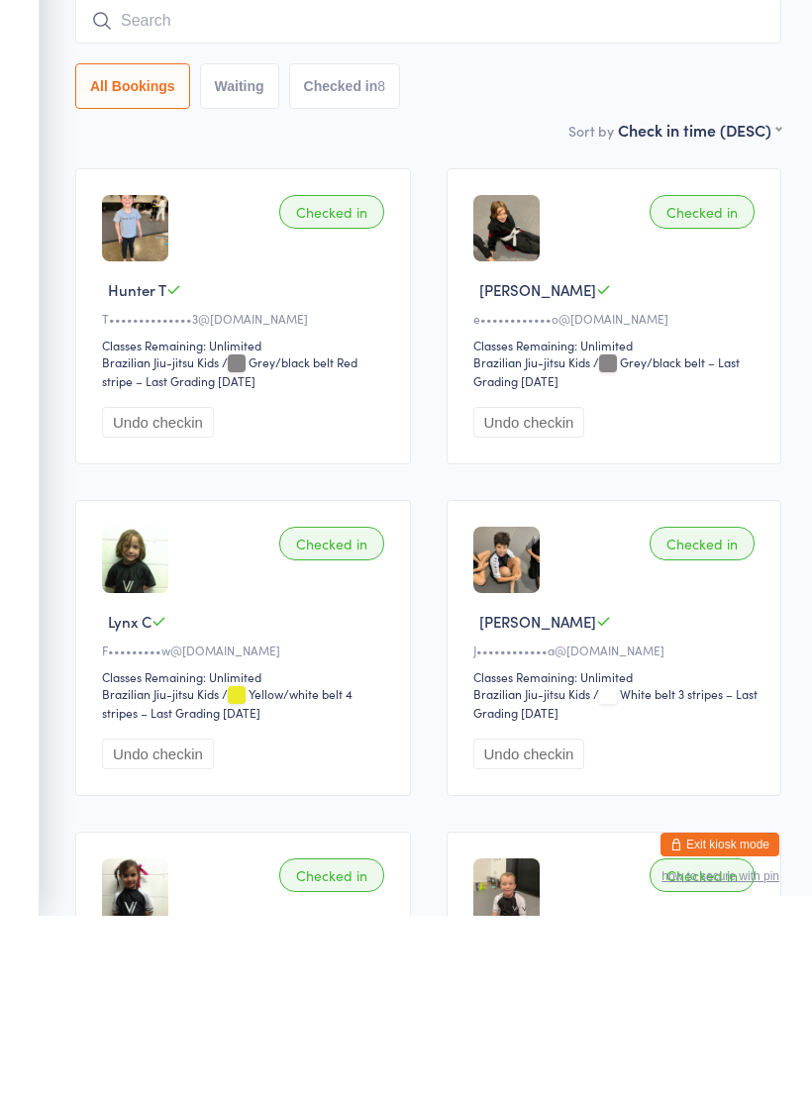
click at [133, 177] on input "search" at bounding box center [428, 200] width 706 height 46
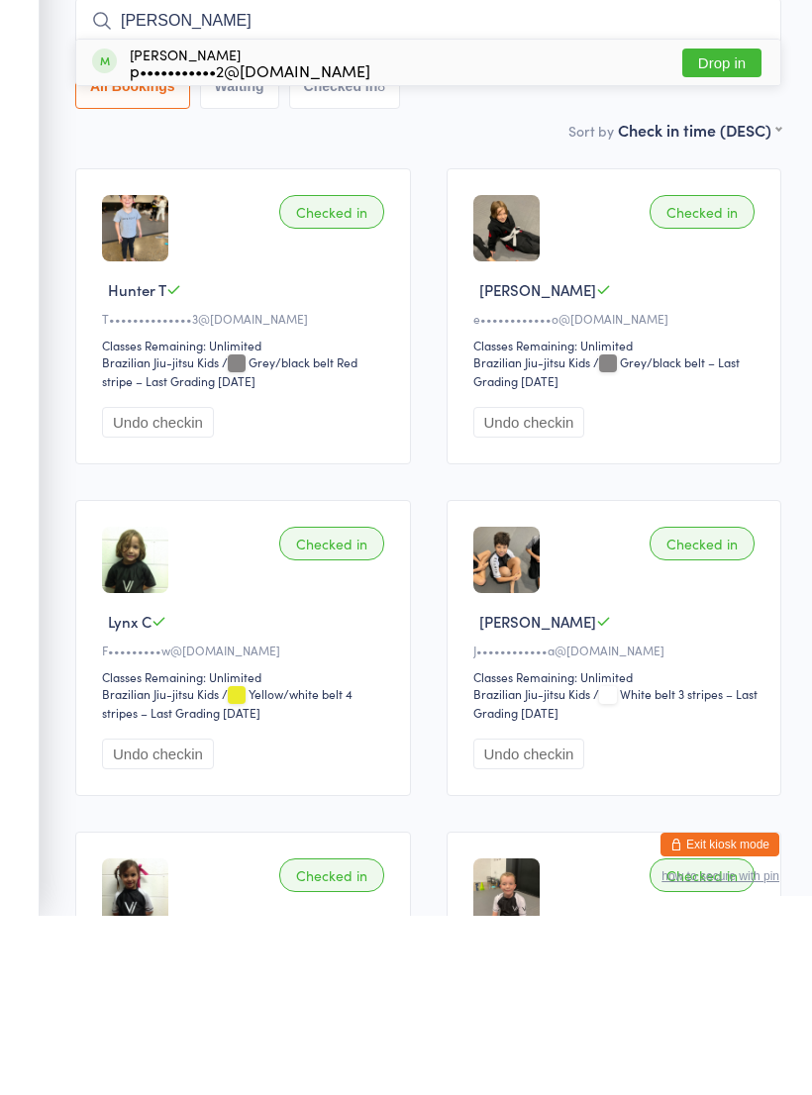
type input "Jedd"
click at [715, 228] on button "Drop in" at bounding box center [721, 242] width 79 height 29
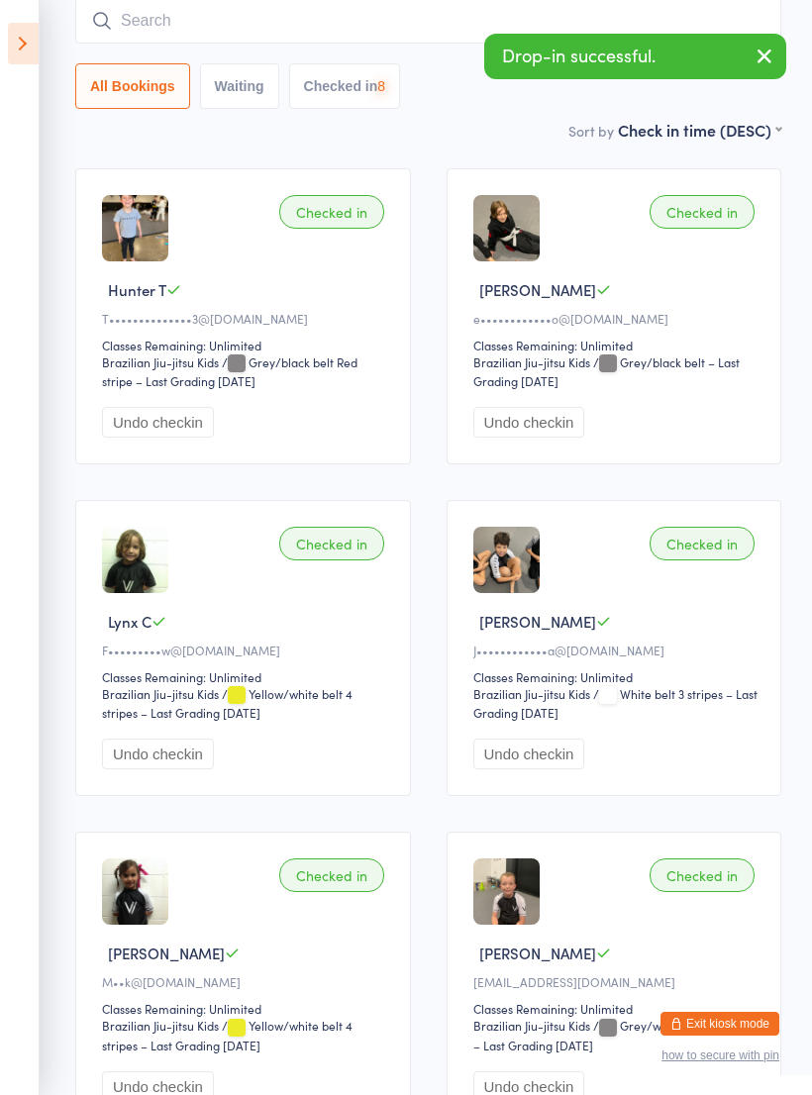
click at [160, 44] on input "search" at bounding box center [428, 21] width 706 height 46
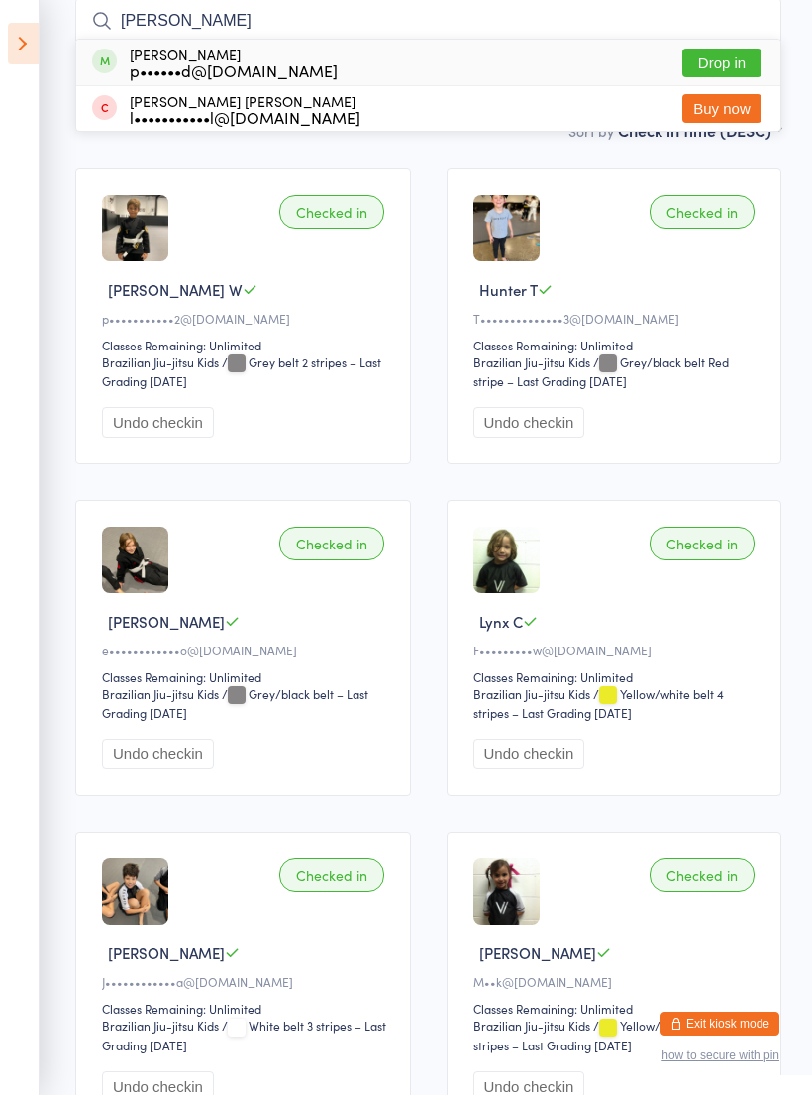
type input "Bonni"
click at [705, 64] on button "Drop in" at bounding box center [721, 63] width 79 height 29
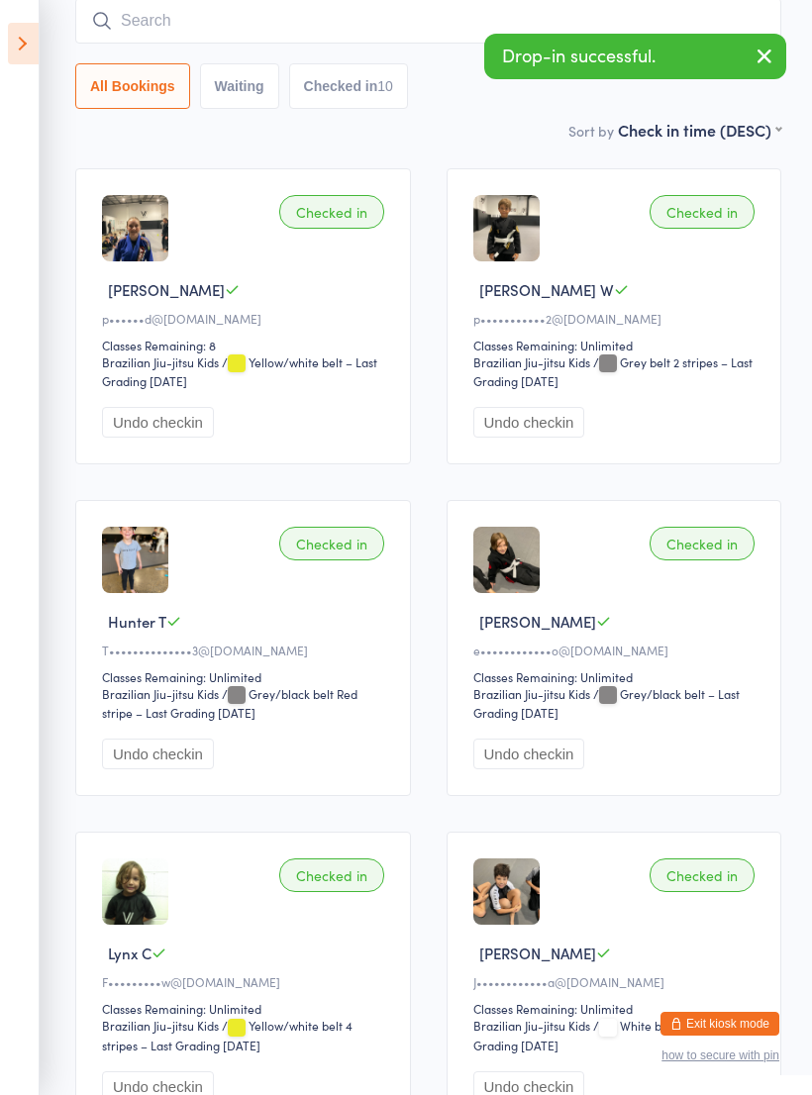
click at [157, 43] on input "search" at bounding box center [428, 21] width 706 height 46
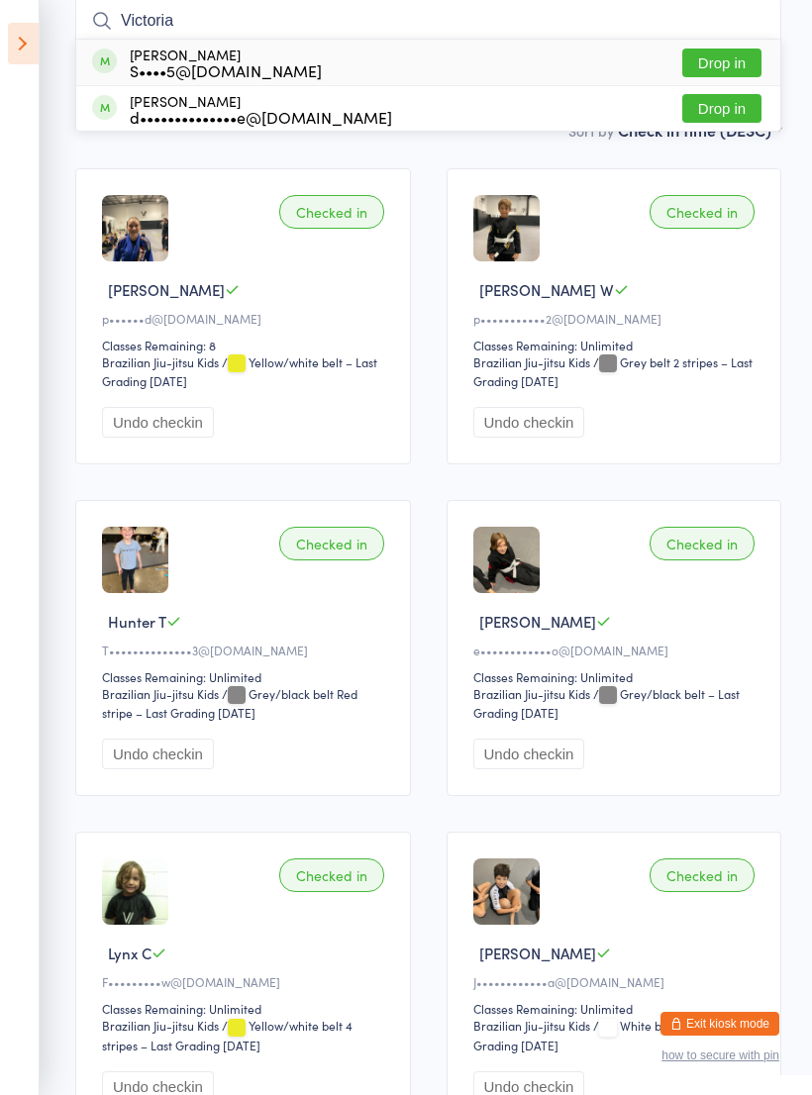
type input "Victoria"
click at [705, 74] on button "Drop in" at bounding box center [721, 63] width 79 height 29
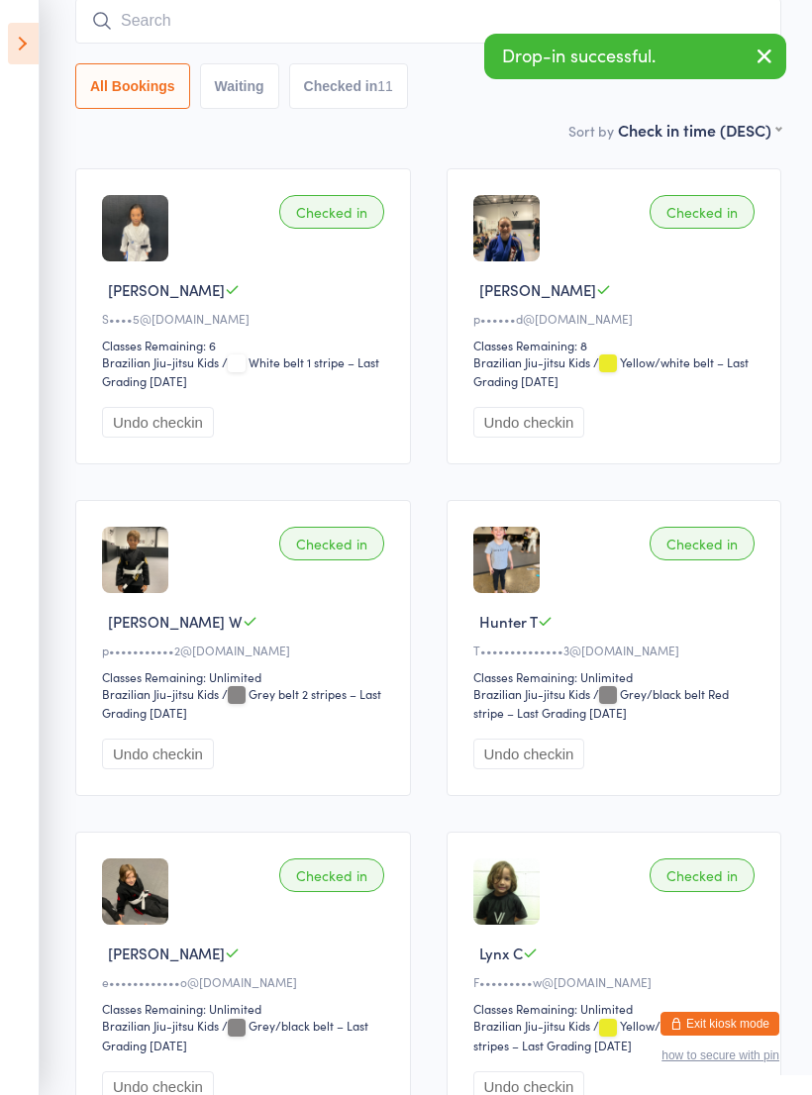
click at [150, 38] on input "search" at bounding box center [428, 21] width 706 height 46
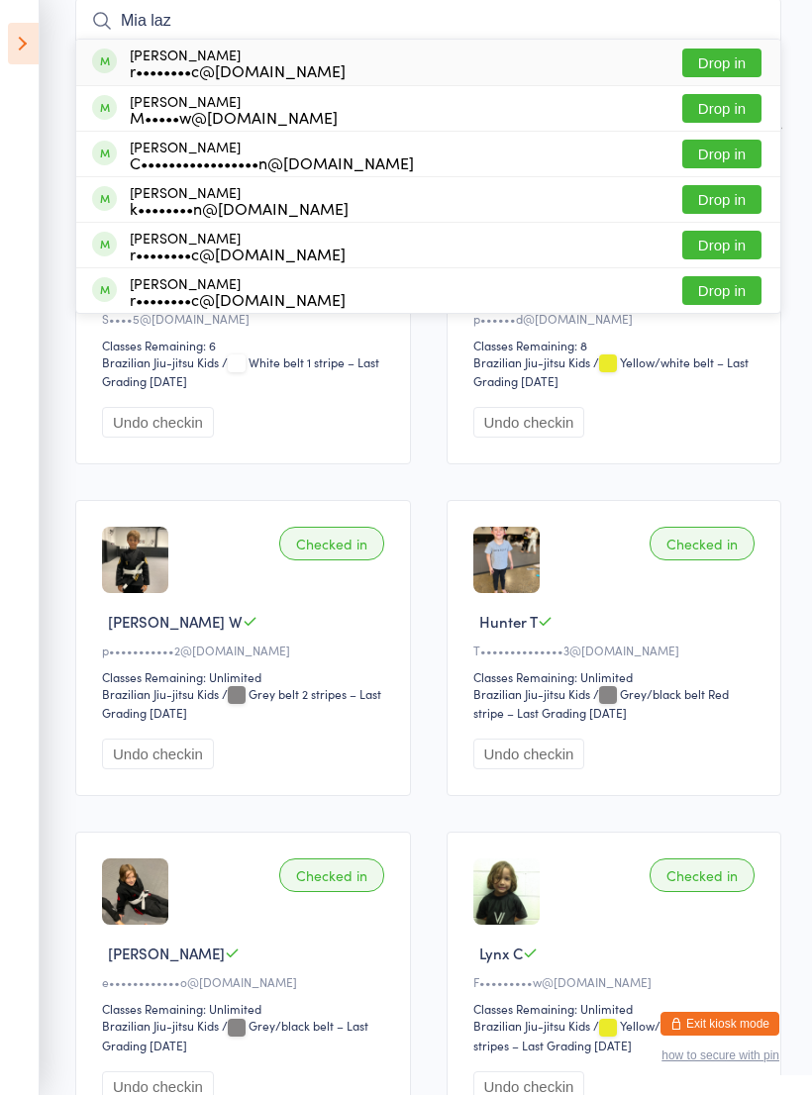
type input "Mia laz"
click at [699, 71] on button "Drop in" at bounding box center [721, 63] width 79 height 29
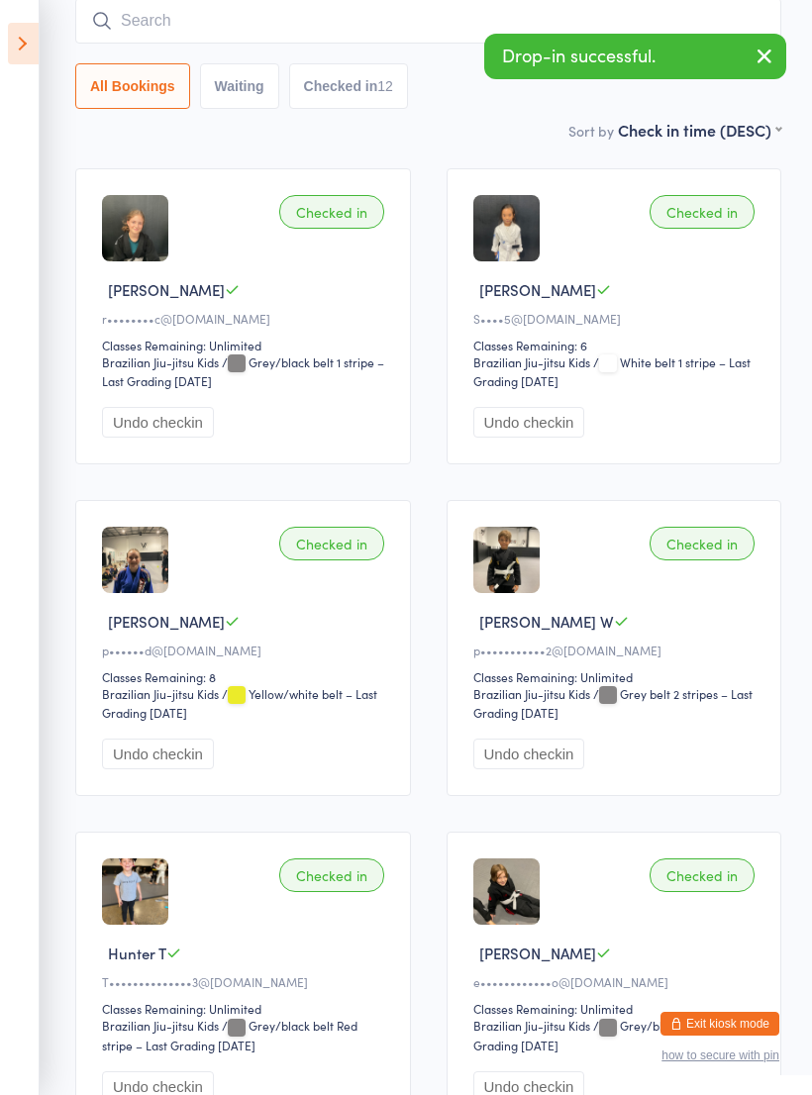
click at [134, 35] on input "search" at bounding box center [428, 21] width 706 height 46
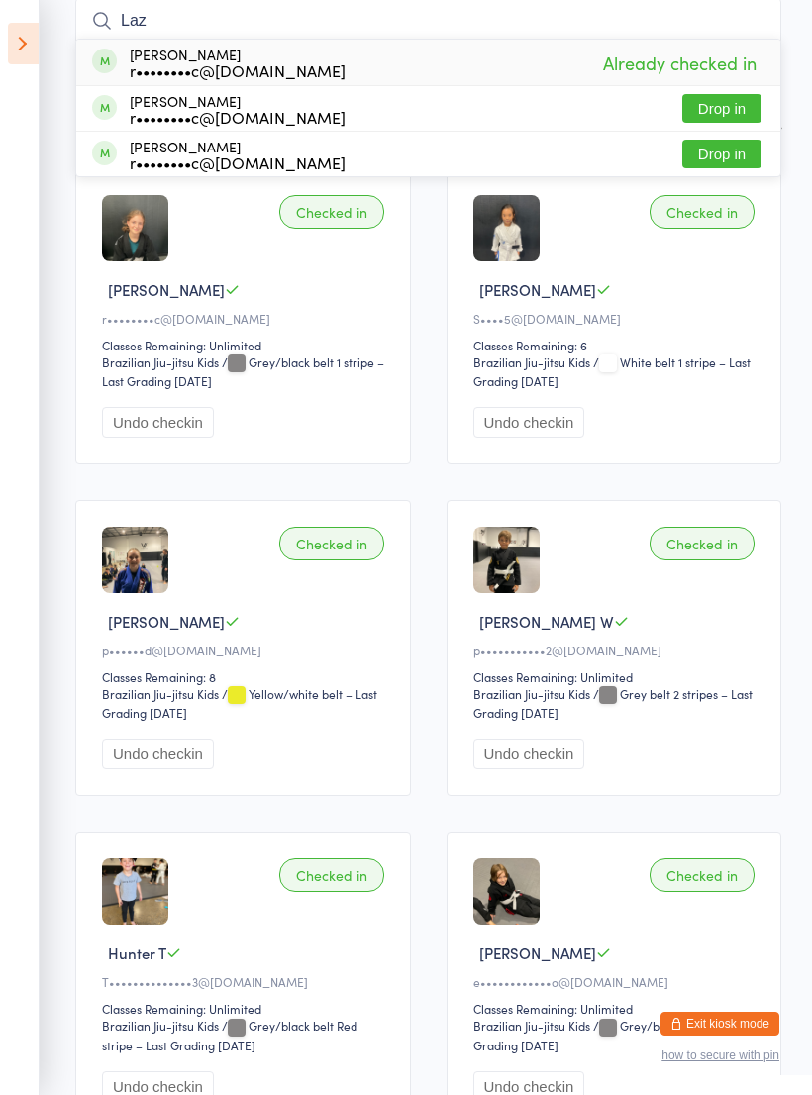
type input "Laz"
click at [706, 111] on button "Drop in" at bounding box center [721, 108] width 79 height 29
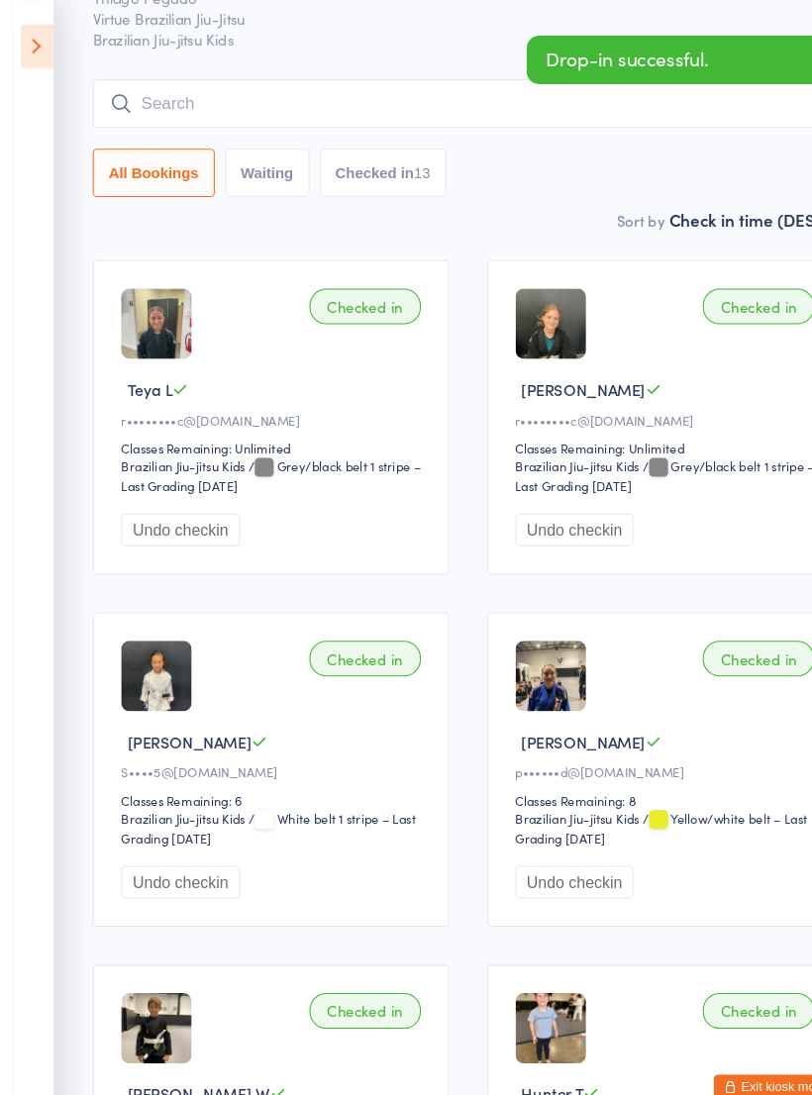
scroll to position [0, 0]
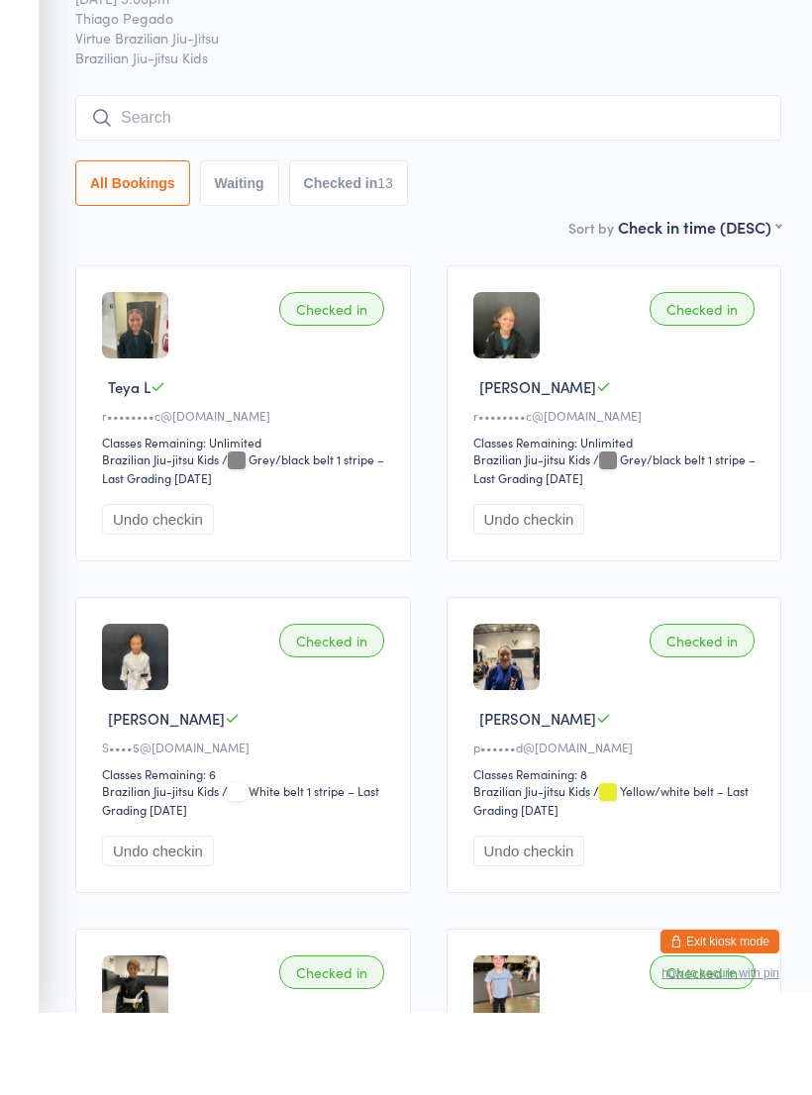
click at [143, 177] on input "search" at bounding box center [428, 200] width 706 height 46
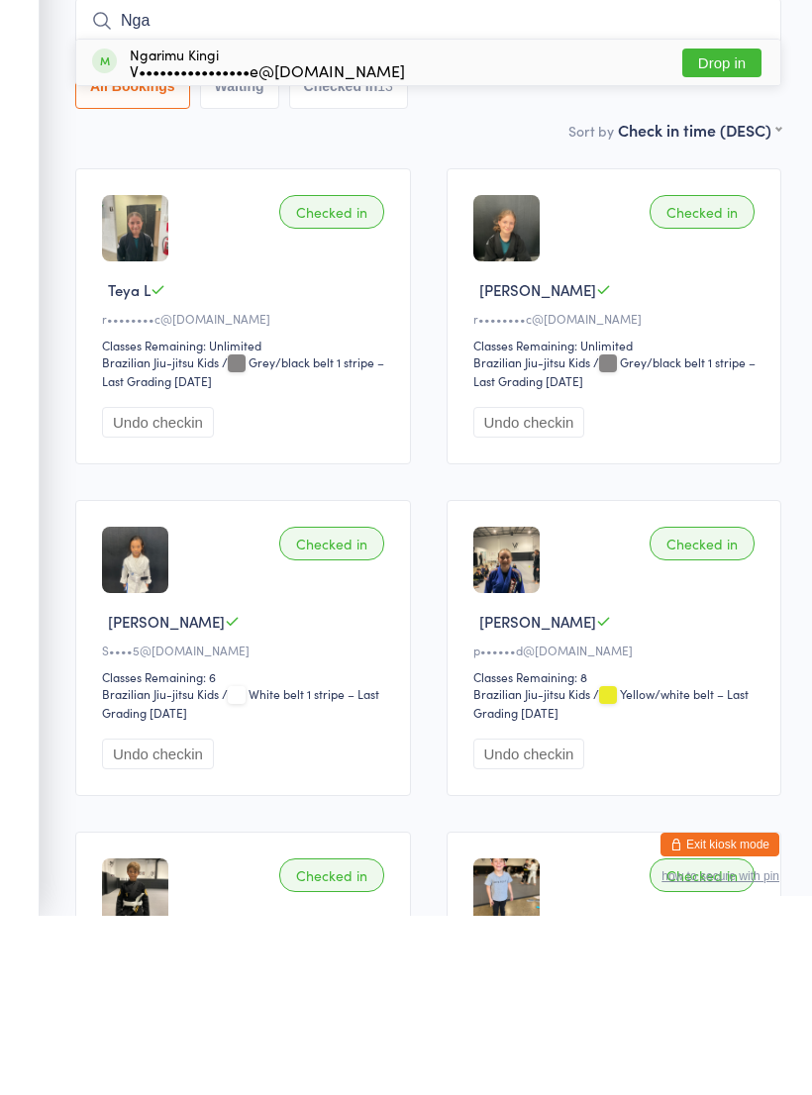
type input "Nga"
click at [148, 242] on div "V••••••••••••••••e@gmail.com" at bounding box center [267, 250] width 275 height 16
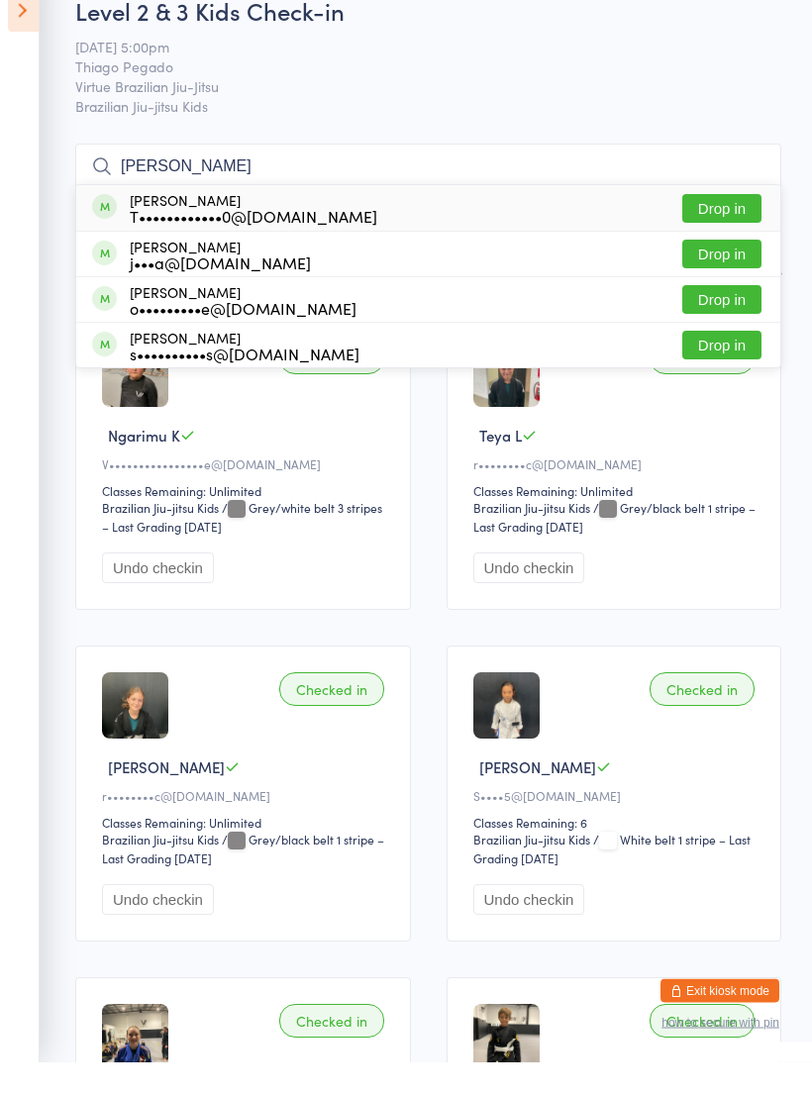
type input "Thomas"
click at [691, 319] on button "Drop in" at bounding box center [721, 333] width 79 height 29
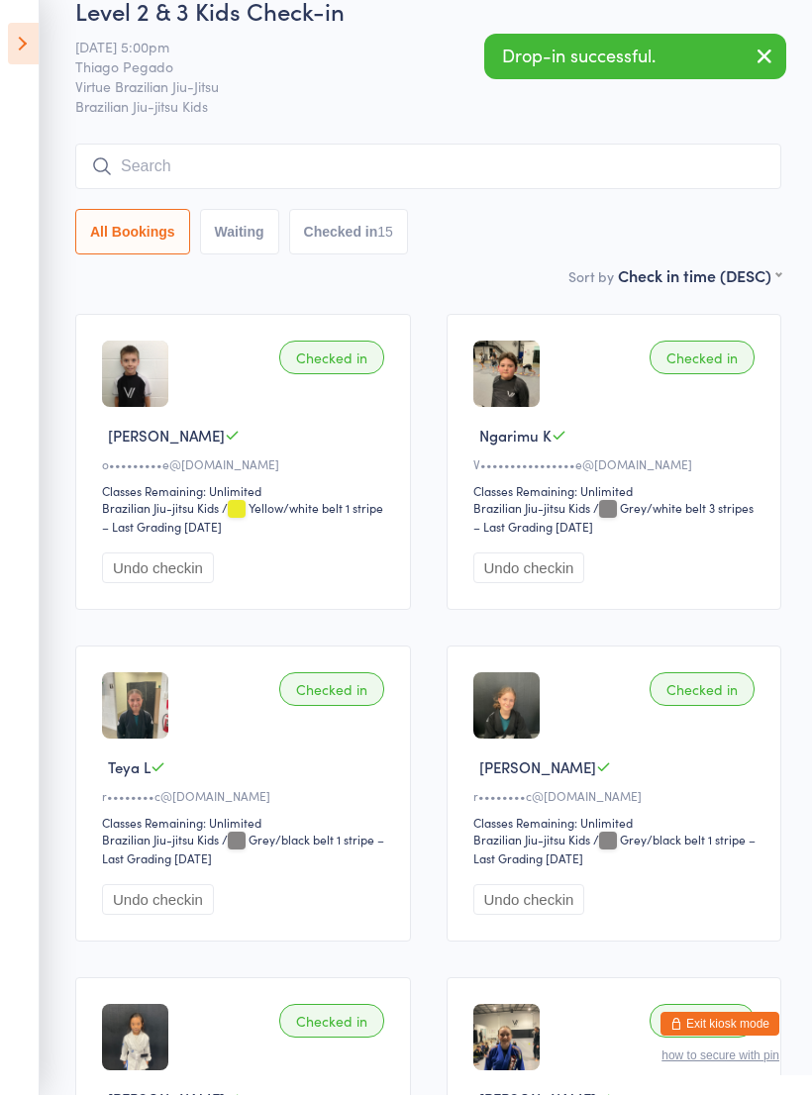
click at [129, 175] on input "search" at bounding box center [428, 167] width 706 height 46
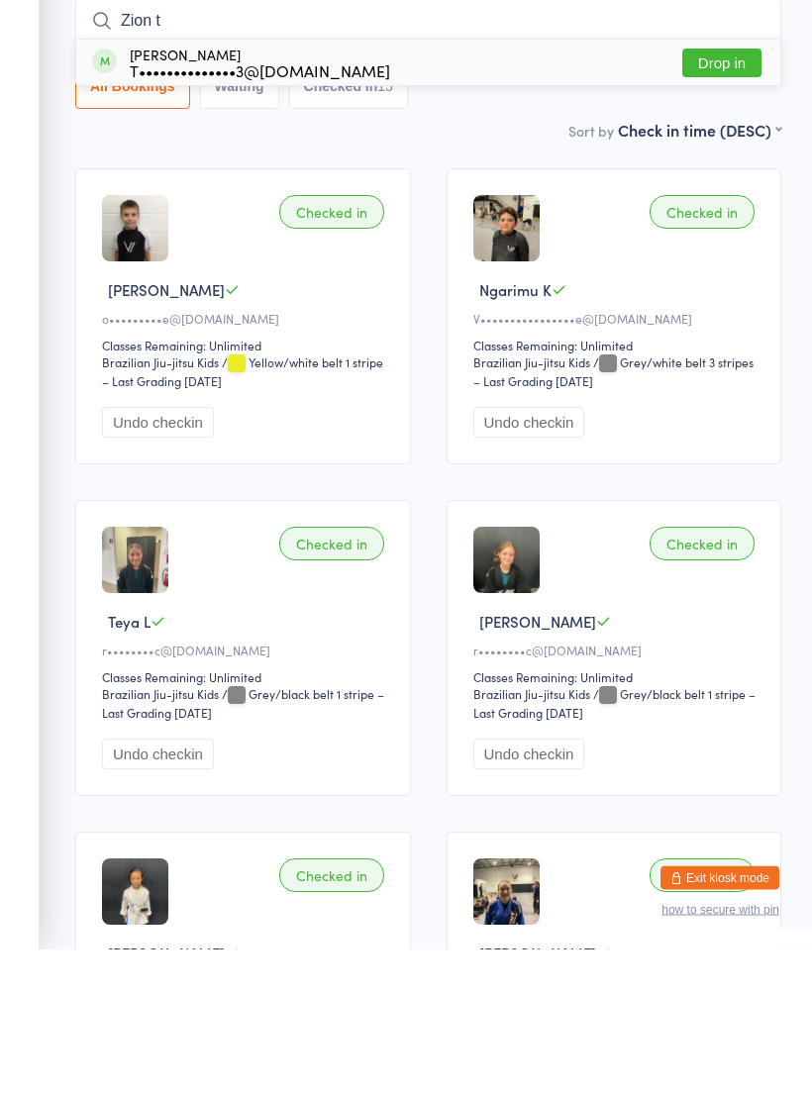
type input "Zion t"
click at [705, 195] on button "Drop in" at bounding box center [721, 209] width 79 height 29
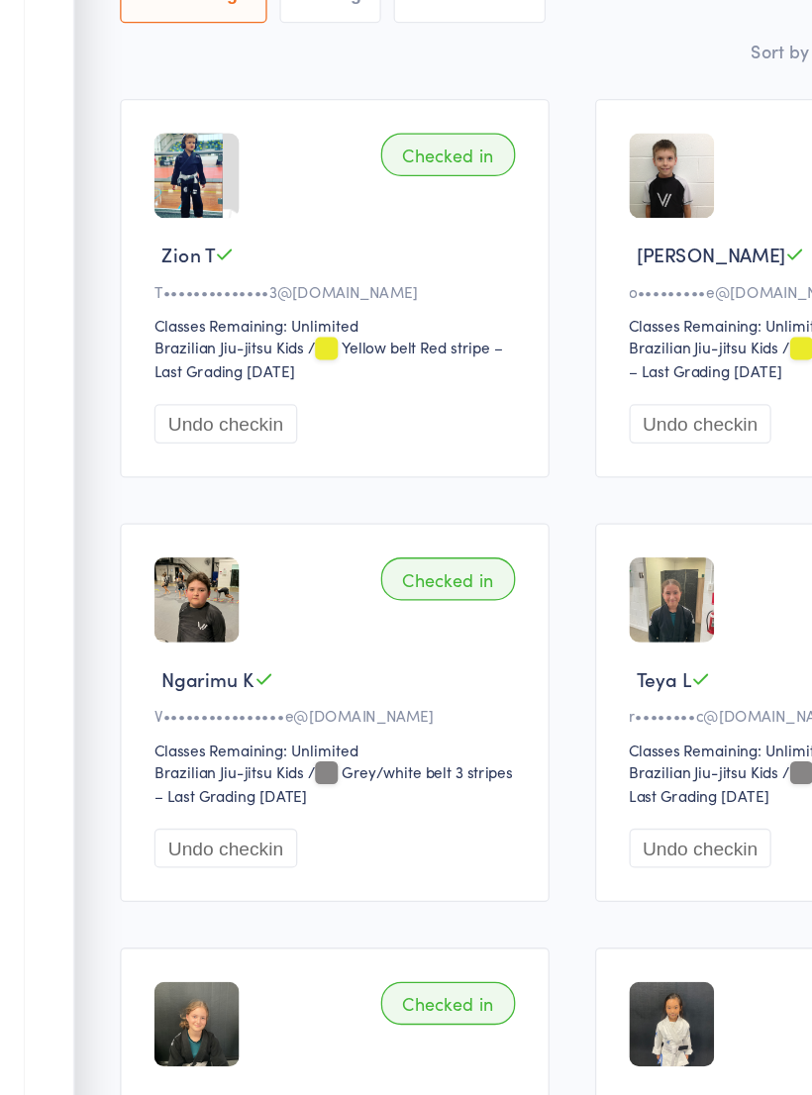
scroll to position [6, 0]
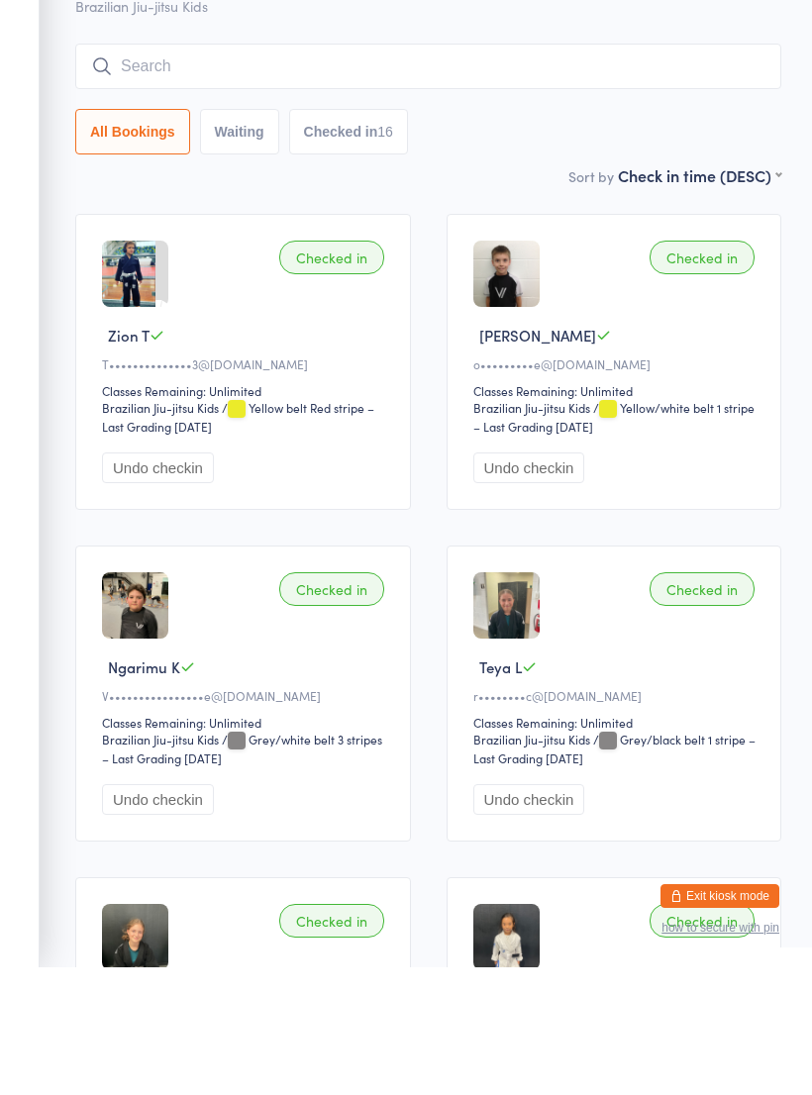
click at [157, 171] on input "search" at bounding box center [428, 194] width 706 height 46
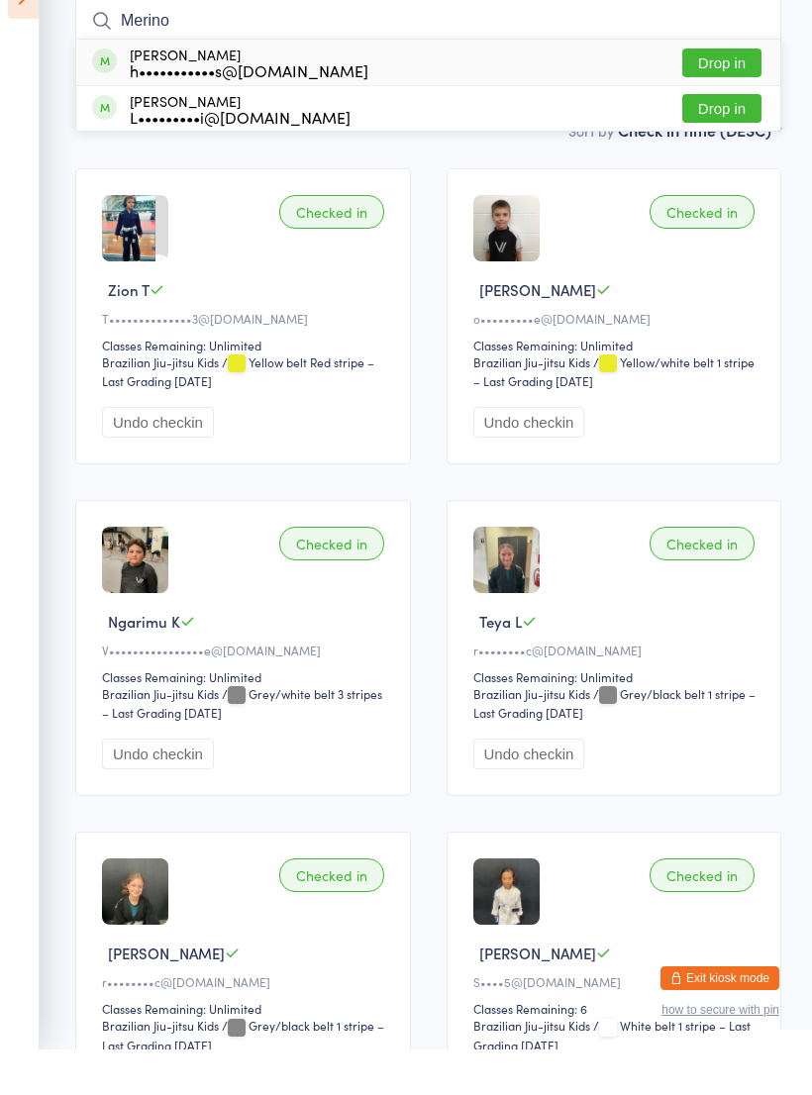
type input "Merino"
click at [703, 94] on button "Drop in" at bounding box center [721, 108] width 79 height 29
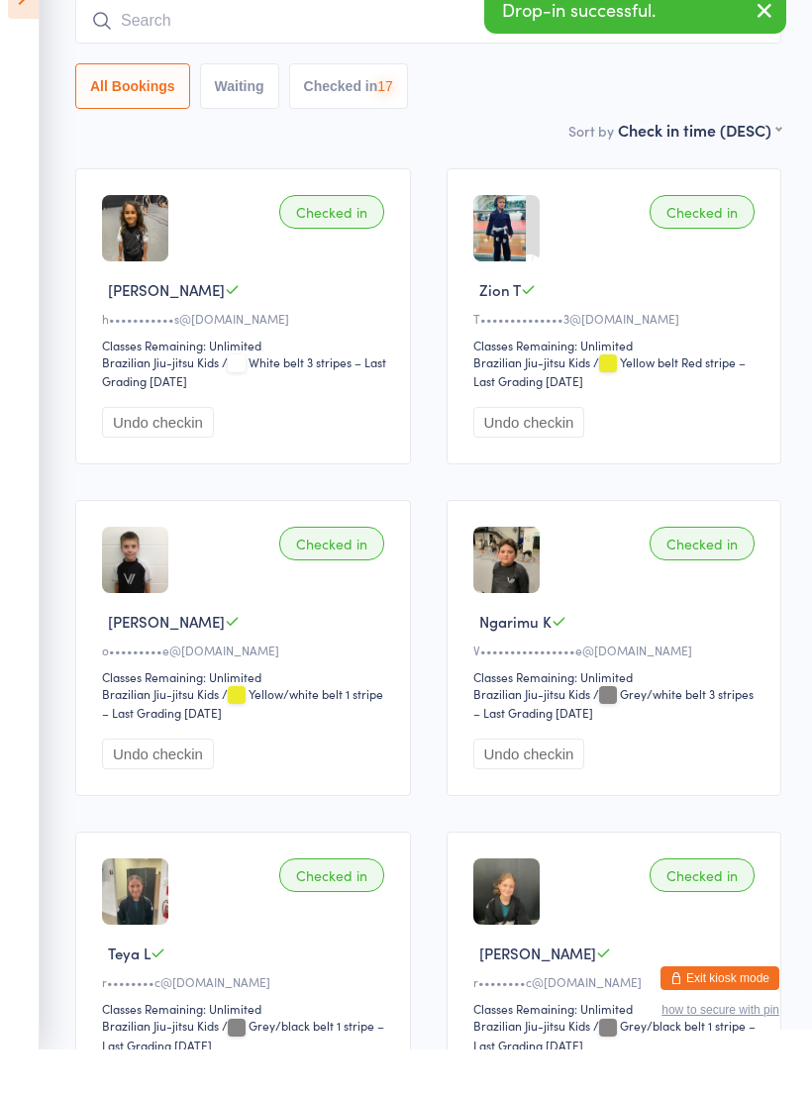
click at [141, 44] on input "search" at bounding box center [428, 67] width 706 height 46
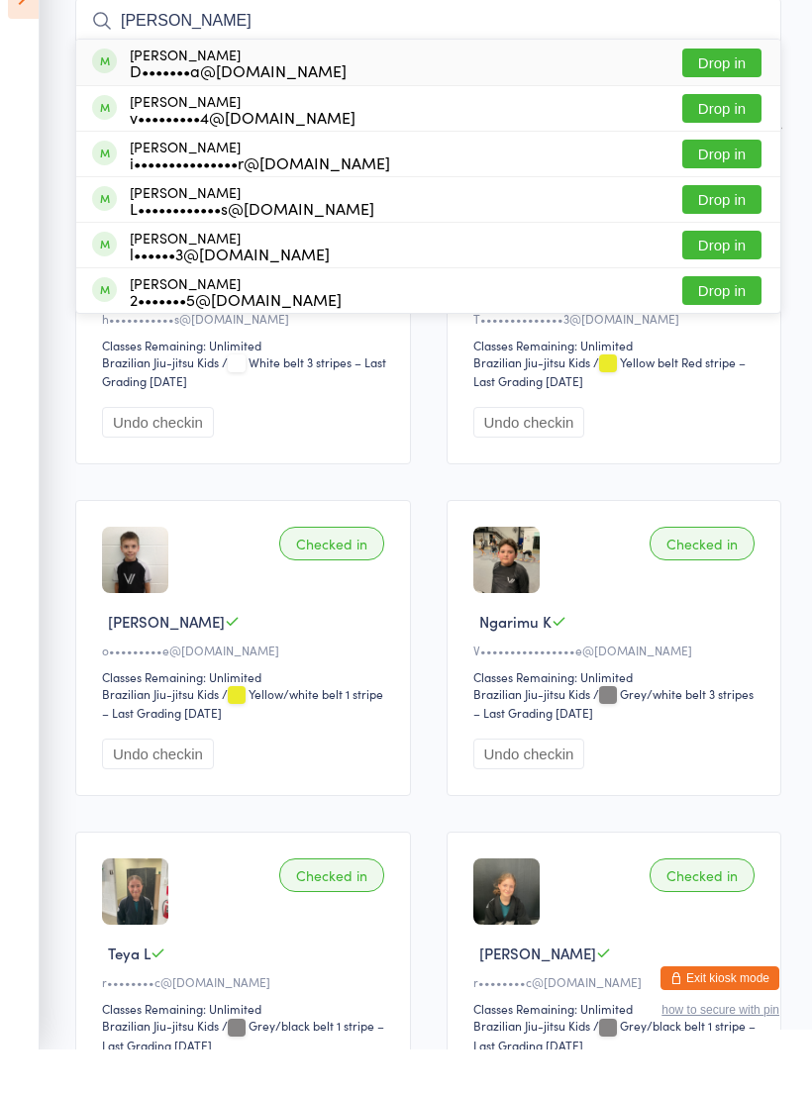
type input "Luca"
click at [686, 185] on button "Drop in" at bounding box center [721, 199] width 79 height 29
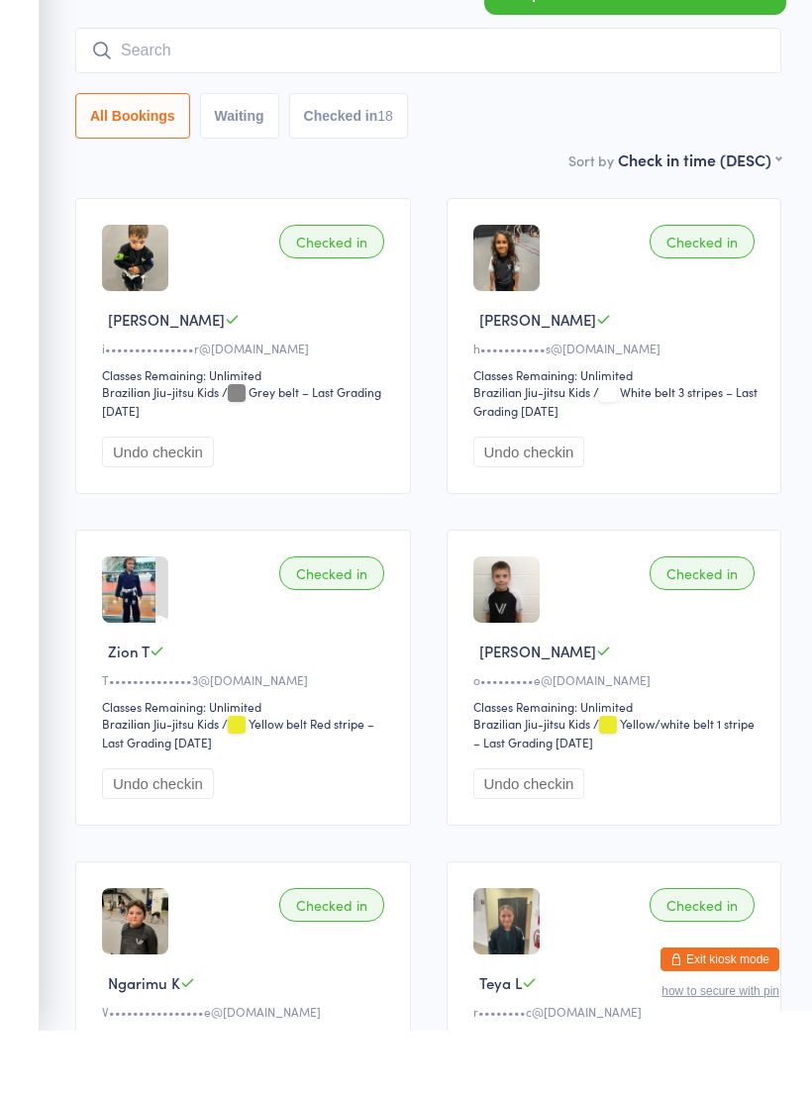
click at [123, 501] on button "Undo checkin" at bounding box center [158, 516] width 112 height 31
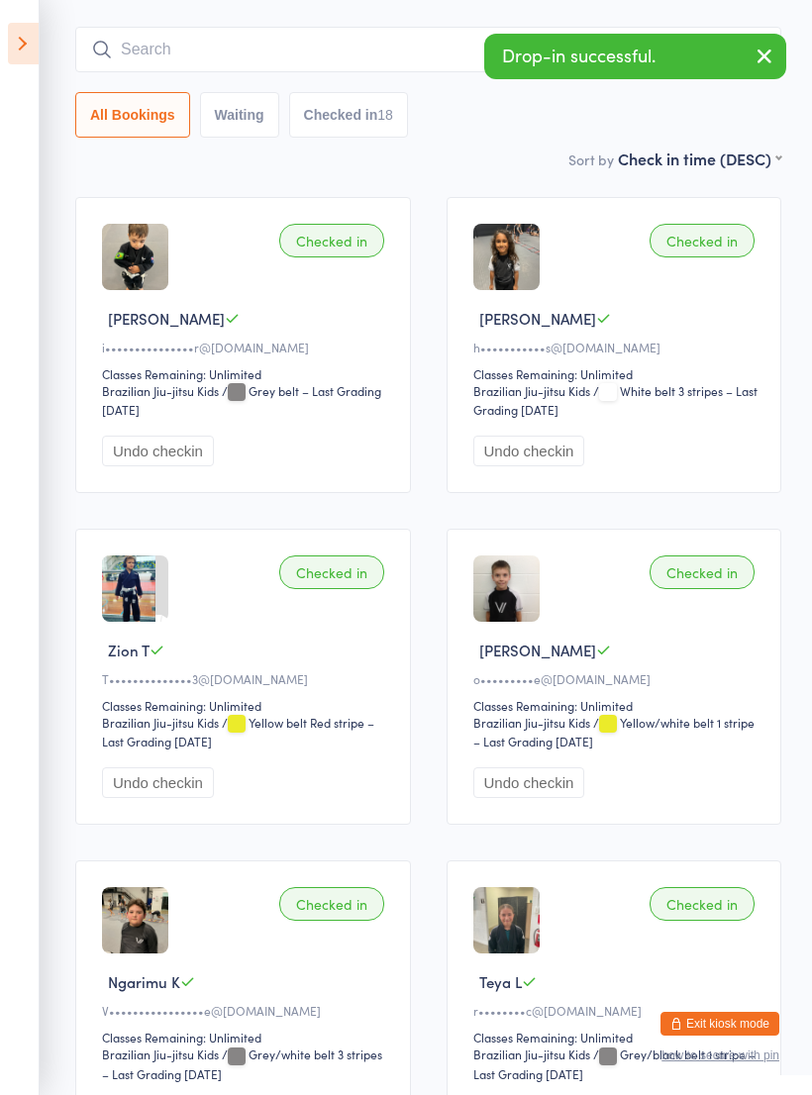
click at [135, 64] on input "search" at bounding box center [428, 50] width 706 height 46
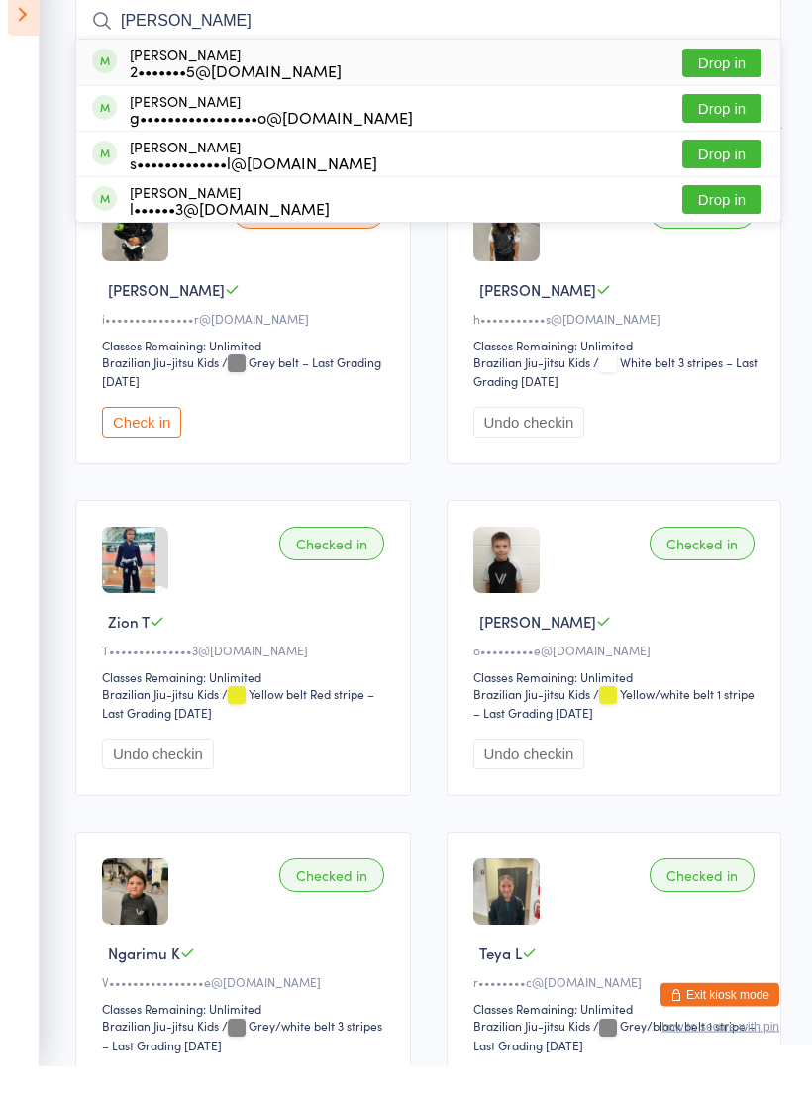
type input "Luka"
click at [696, 124] on button "Drop in" at bounding box center [721, 138] width 79 height 29
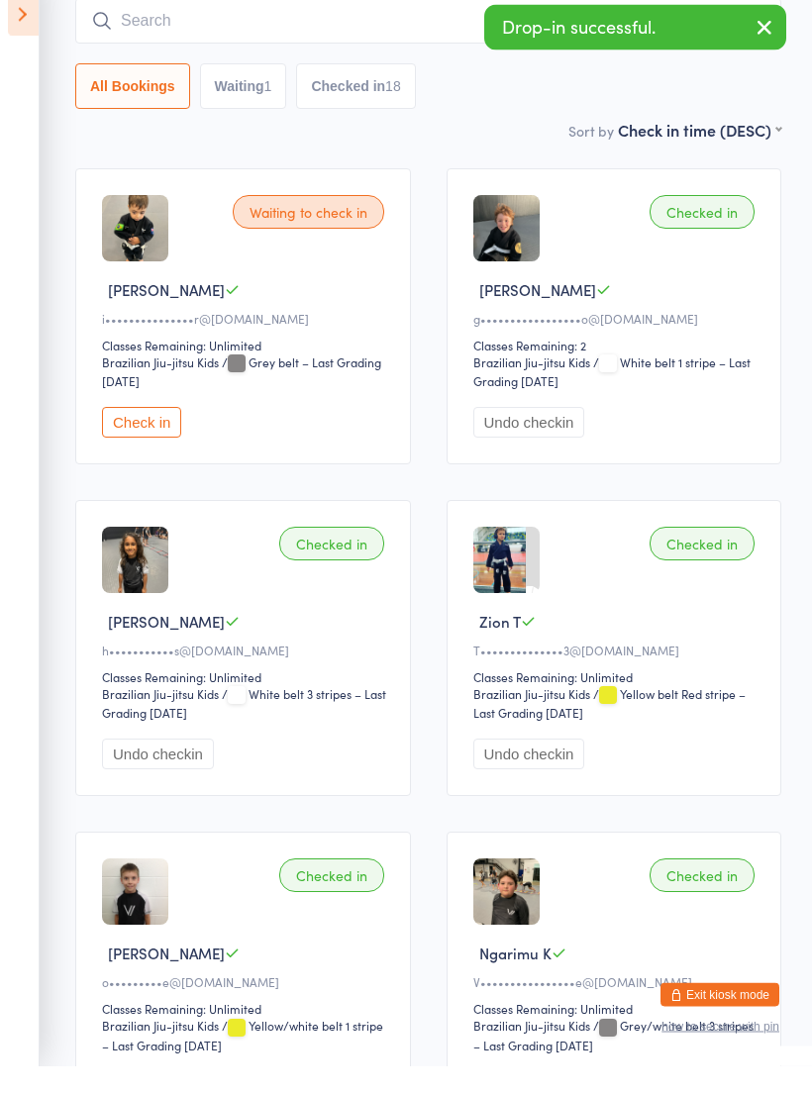
click at [140, 32] on input "search" at bounding box center [428, 51] width 706 height 46
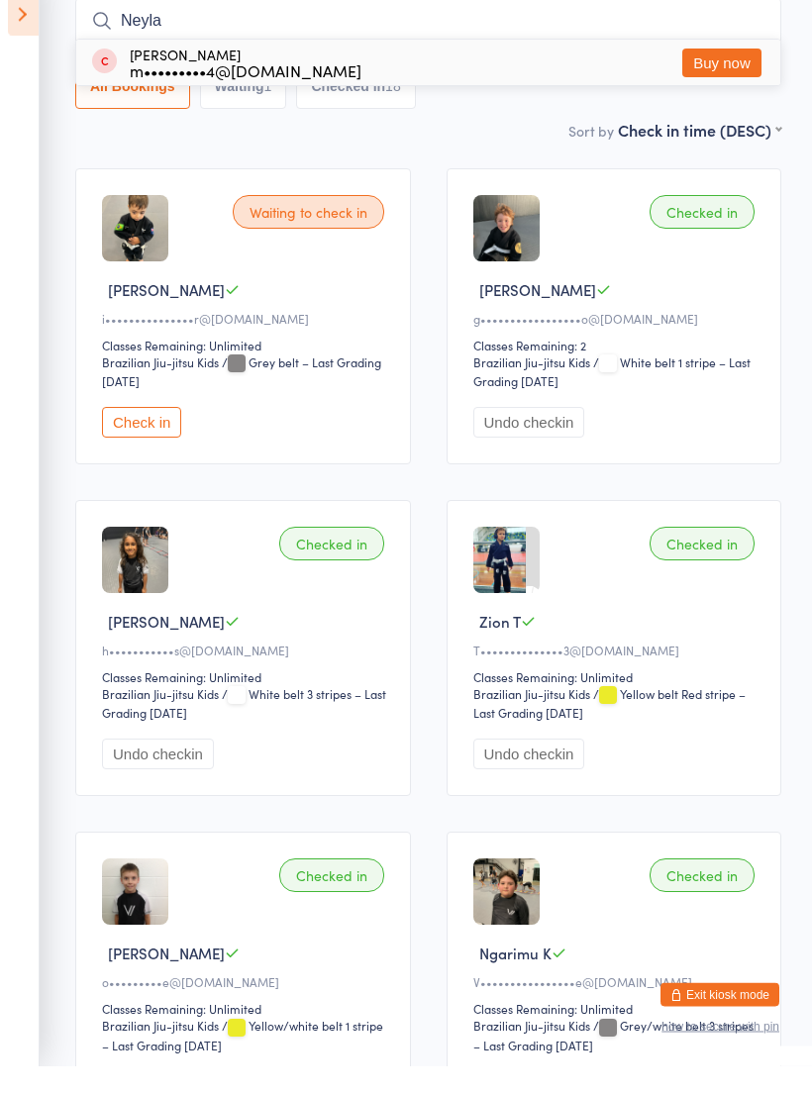
type input "Neyla"
click at [119, 76] on div "Neyla Mehic m•••••••••4@hotmail.com" at bounding box center [226, 92] width 269 height 32
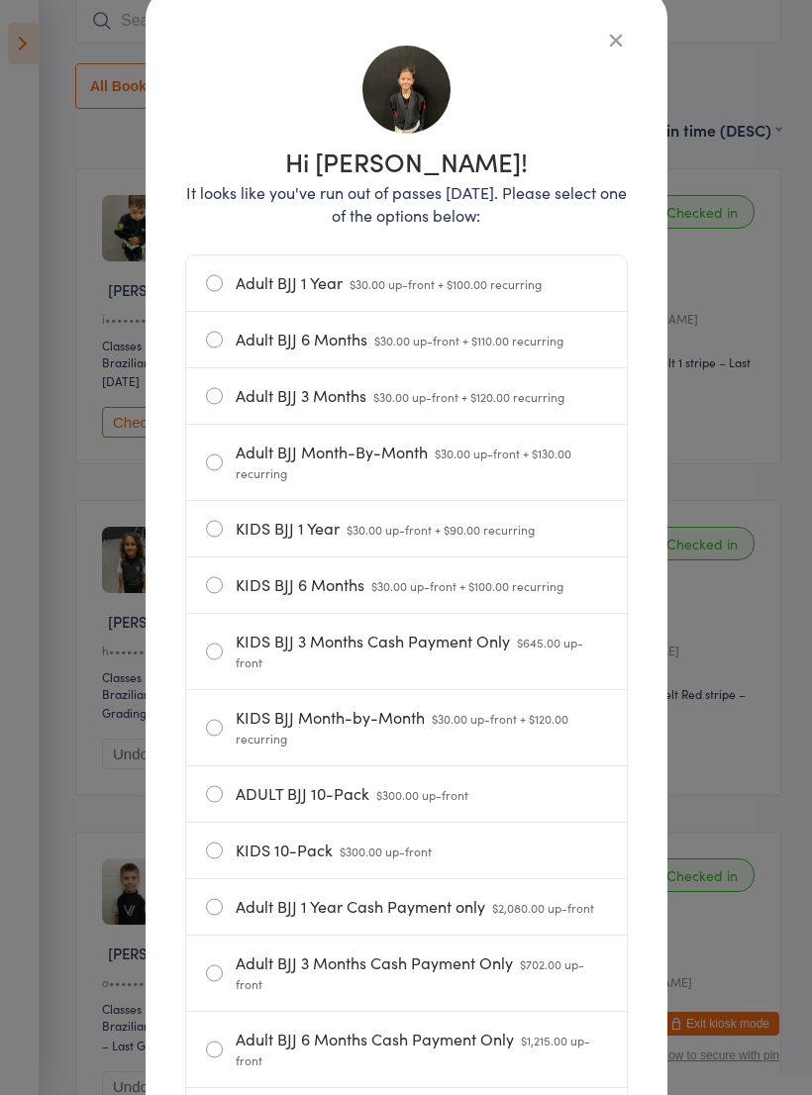
scroll to position [112, 0]
click at [609, 48] on icon "button" at bounding box center [616, 39] width 22 height 22
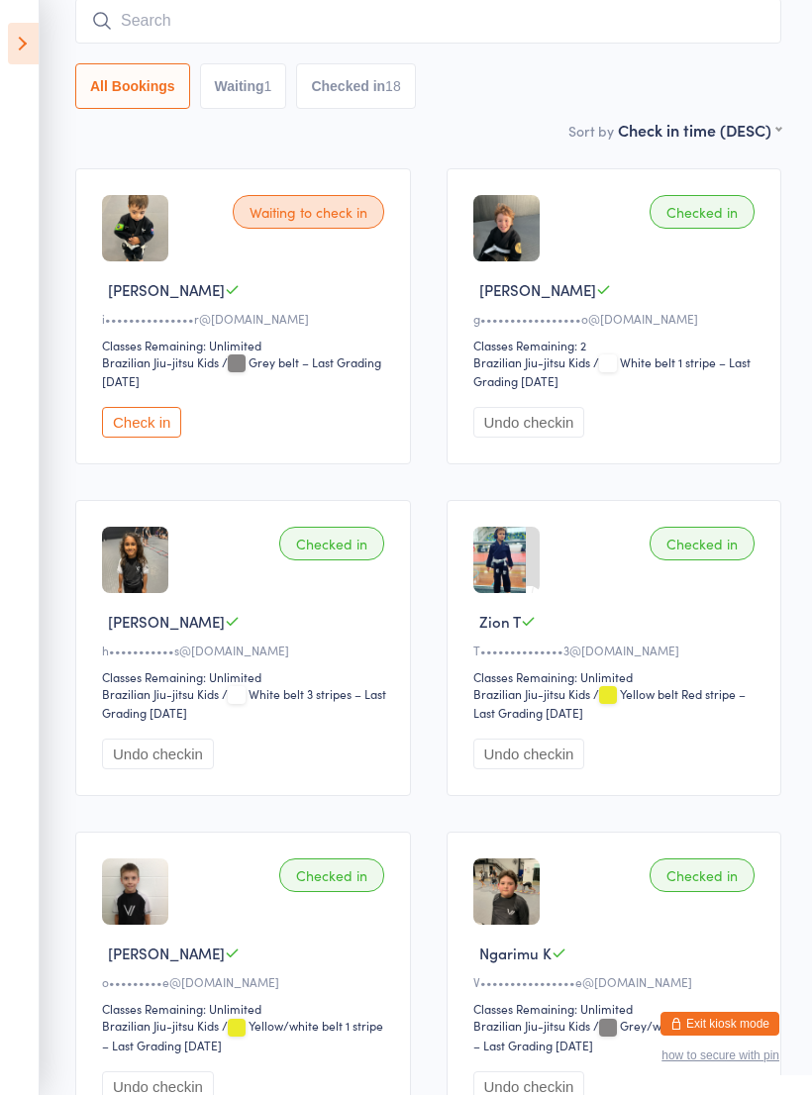
click at [153, 30] on input "search" at bounding box center [428, 21] width 706 height 46
type input "V"
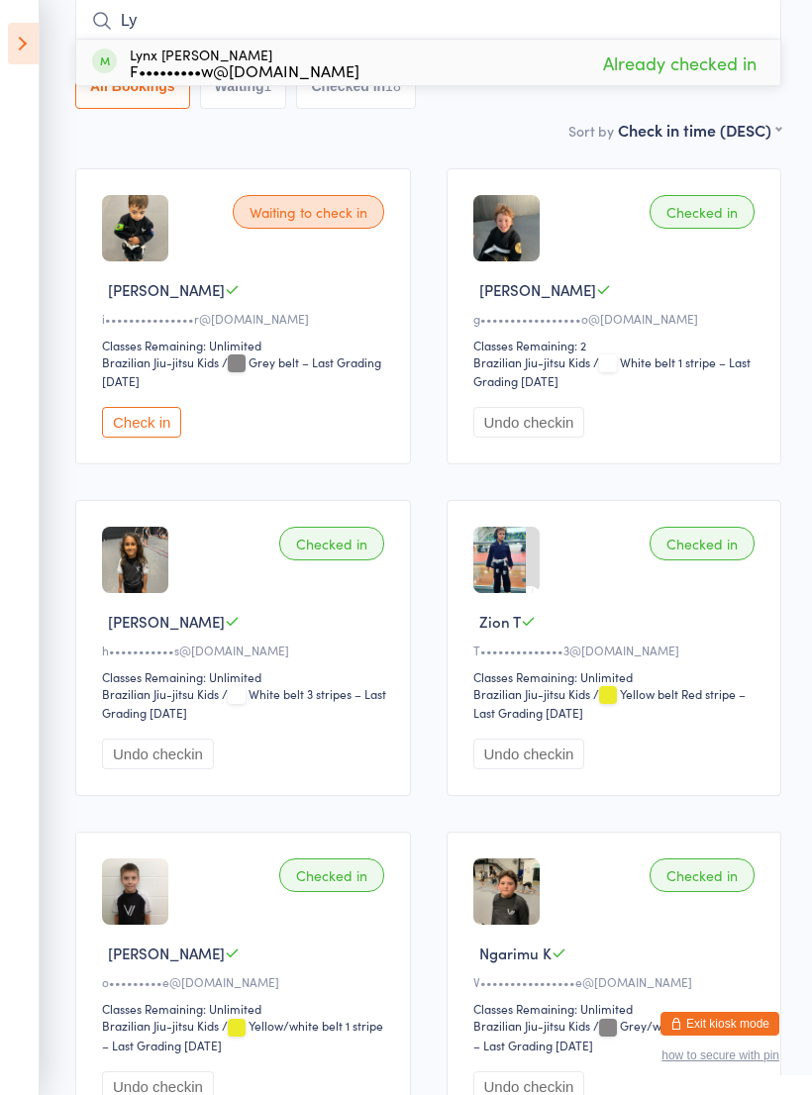
type input "L"
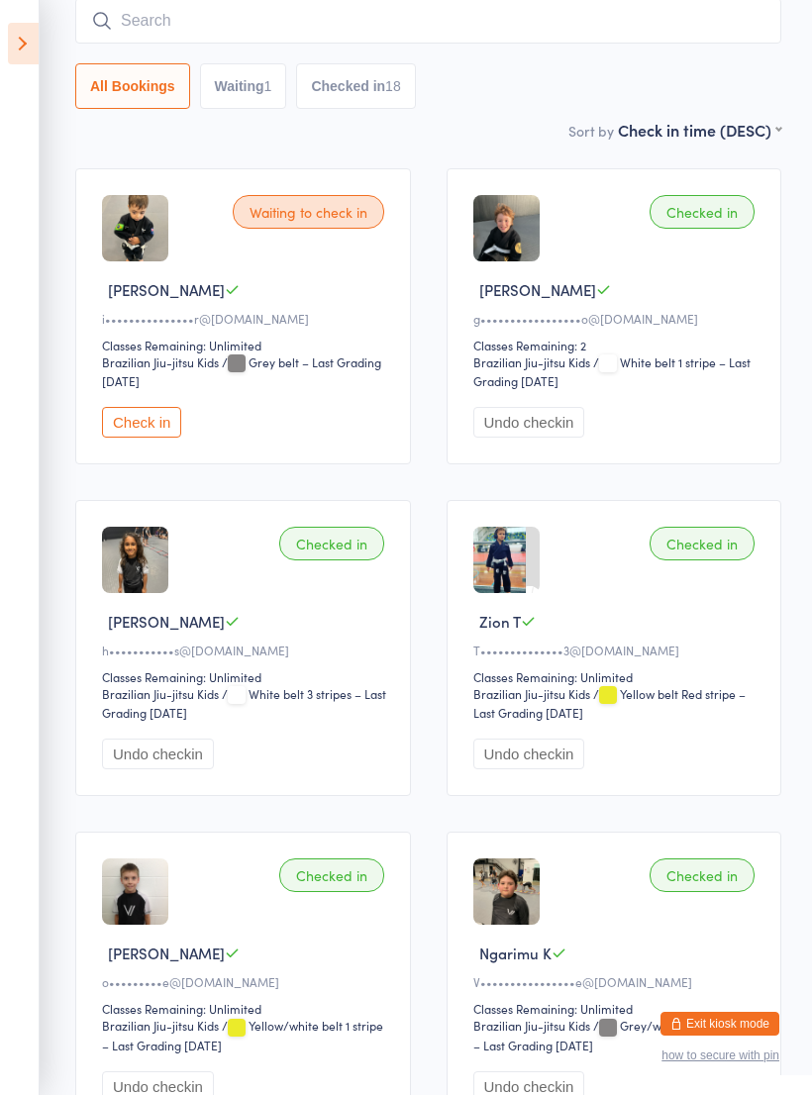
type input "L"
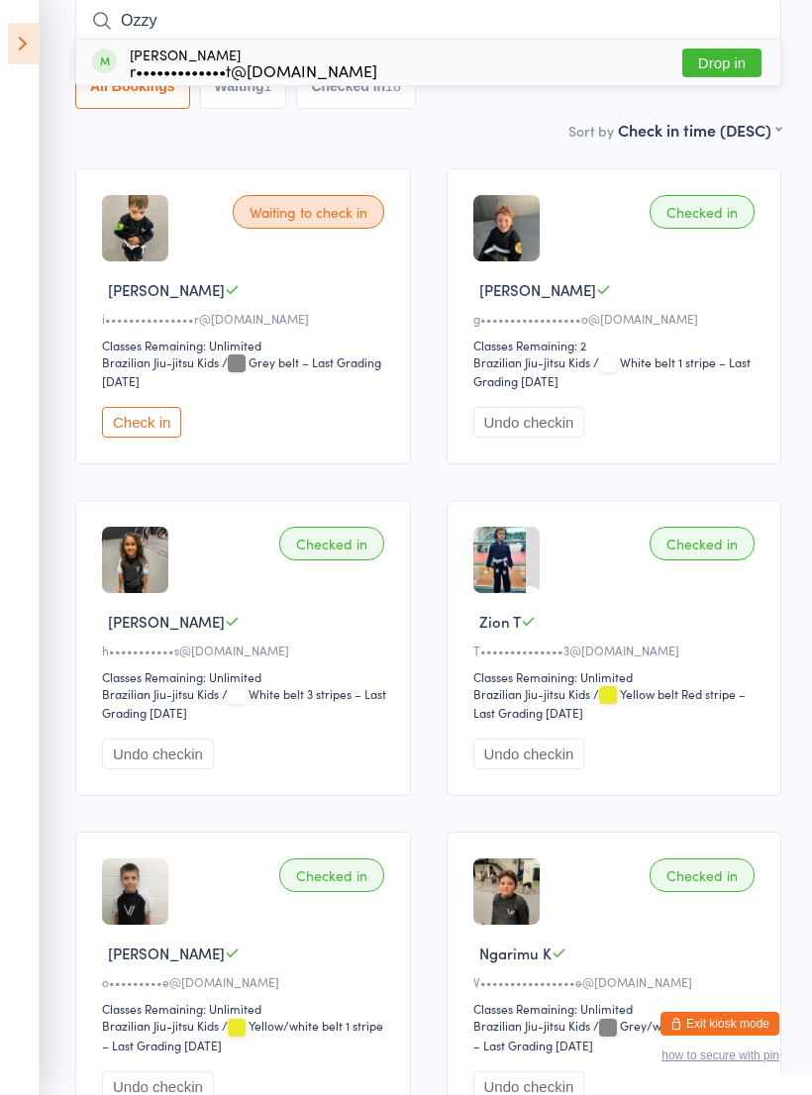
type input "Ozzy"
click at [728, 59] on button "Drop in" at bounding box center [721, 63] width 79 height 29
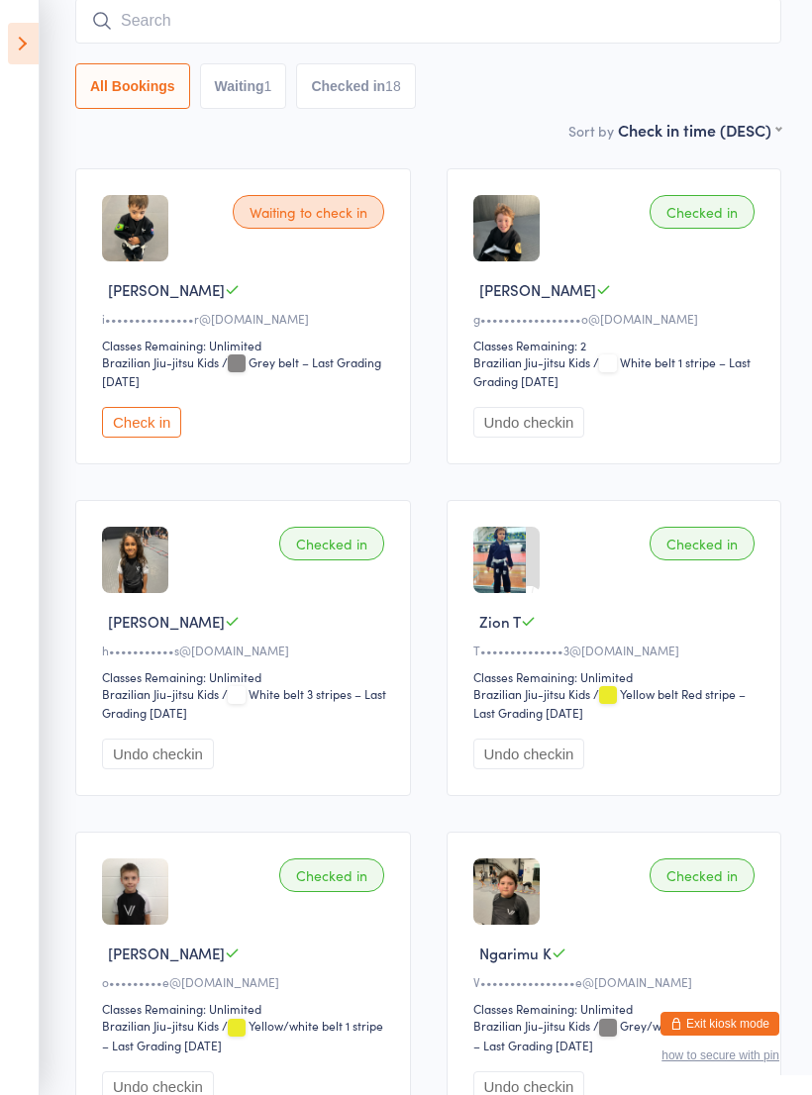
click at [521, 41] on input "search" at bounding box center [428, 21] width 706 height 46
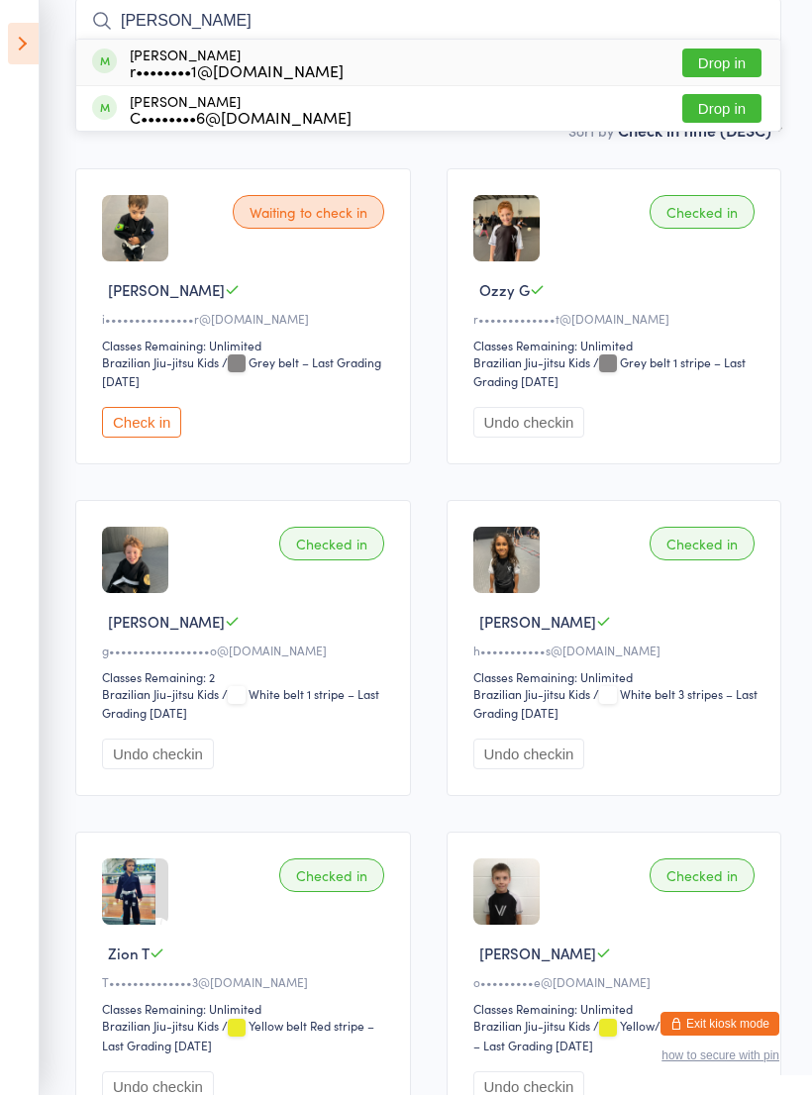
type input "Charlott"
click at [689, 71] on button "Drop in" at bounding box center [721, 63] width 79 height 29
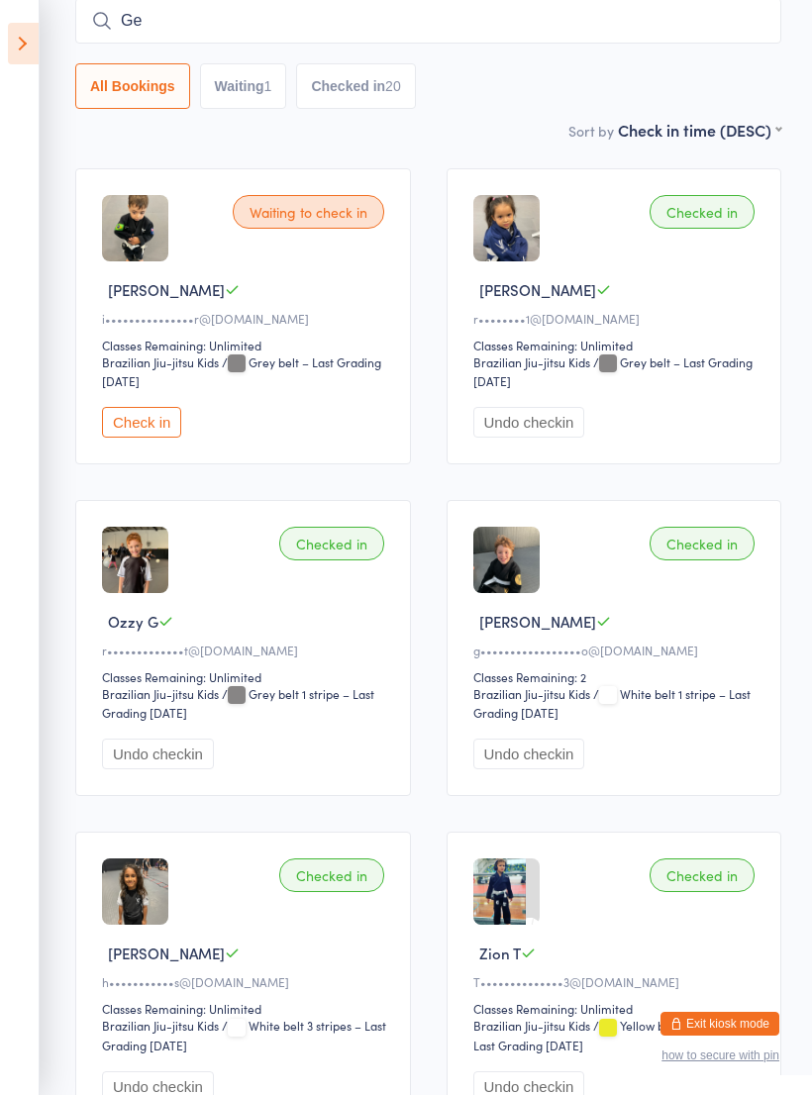
type input "G"
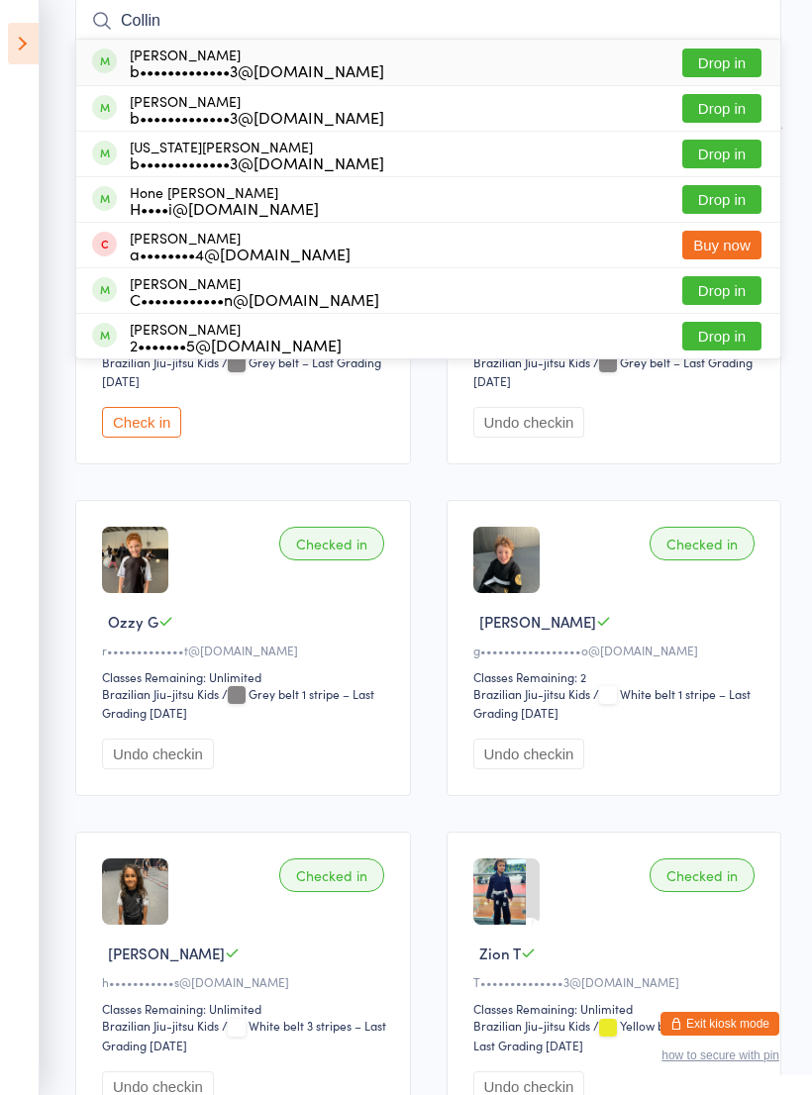
type input "Collin"
click at [704, 60] on button "Drop in" at bounding box center [721, 63] width 79 height 29
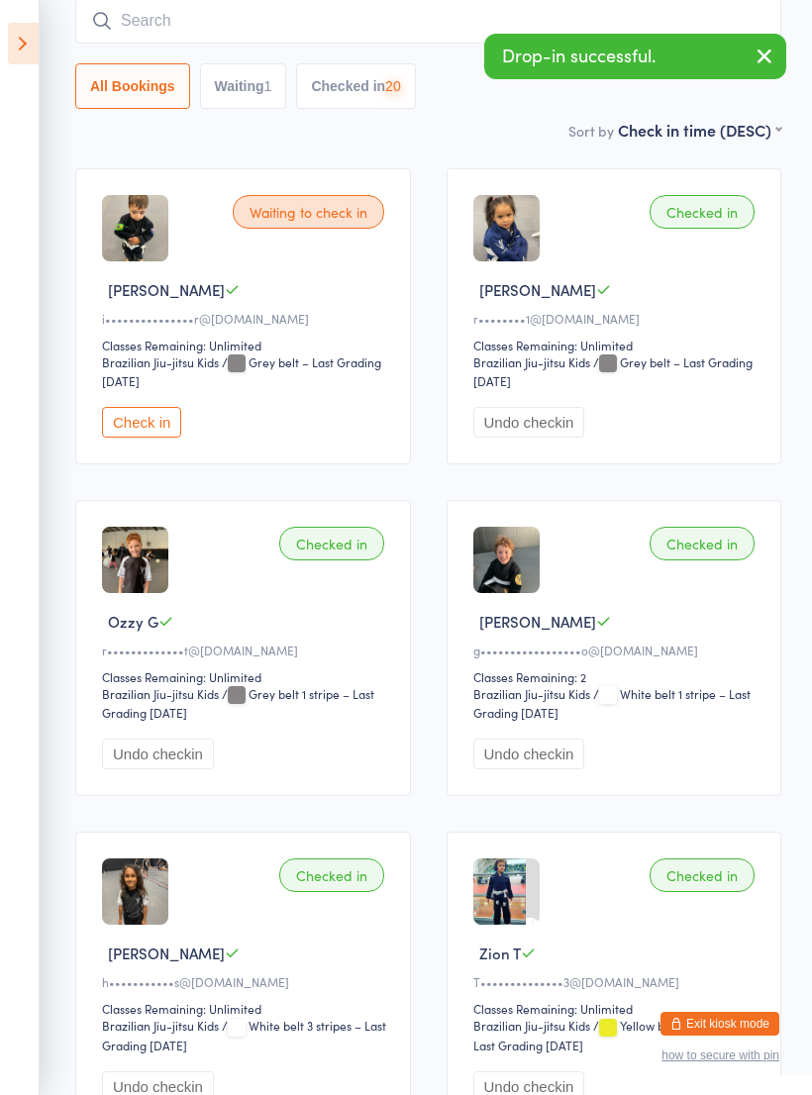
click at [161, 36] on input "search" at bounding box center [428, 21] width 706 height 46
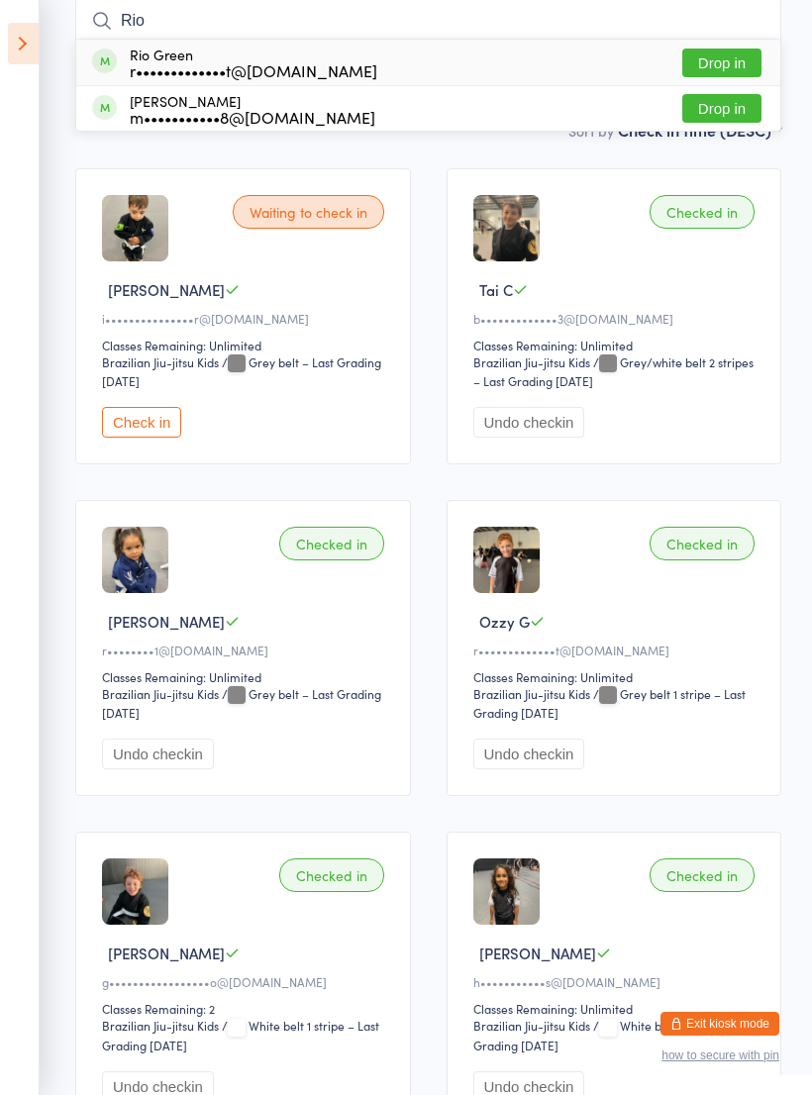
type input "Rio"
click at [701, 66] on button "Drop in" at bounding box center [721, 63] width 79 height 29
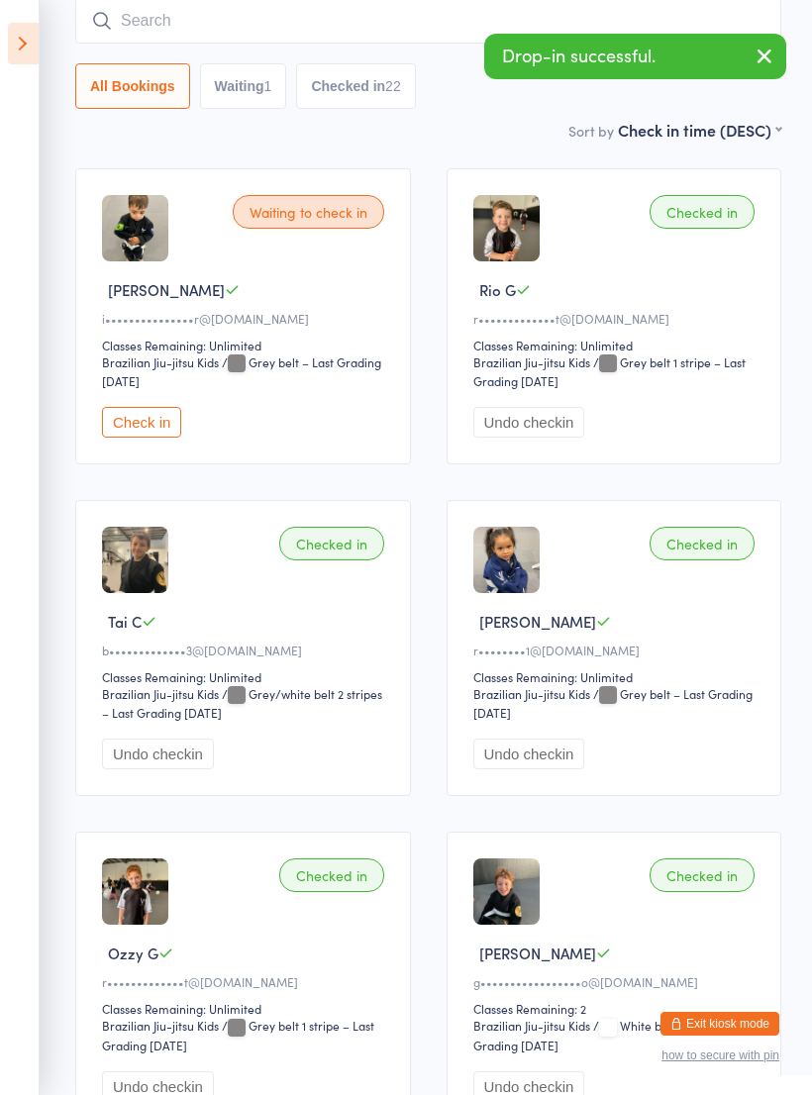
click at [138, 28] on input "search" at bounding box center [428, 21] width 706 height 46
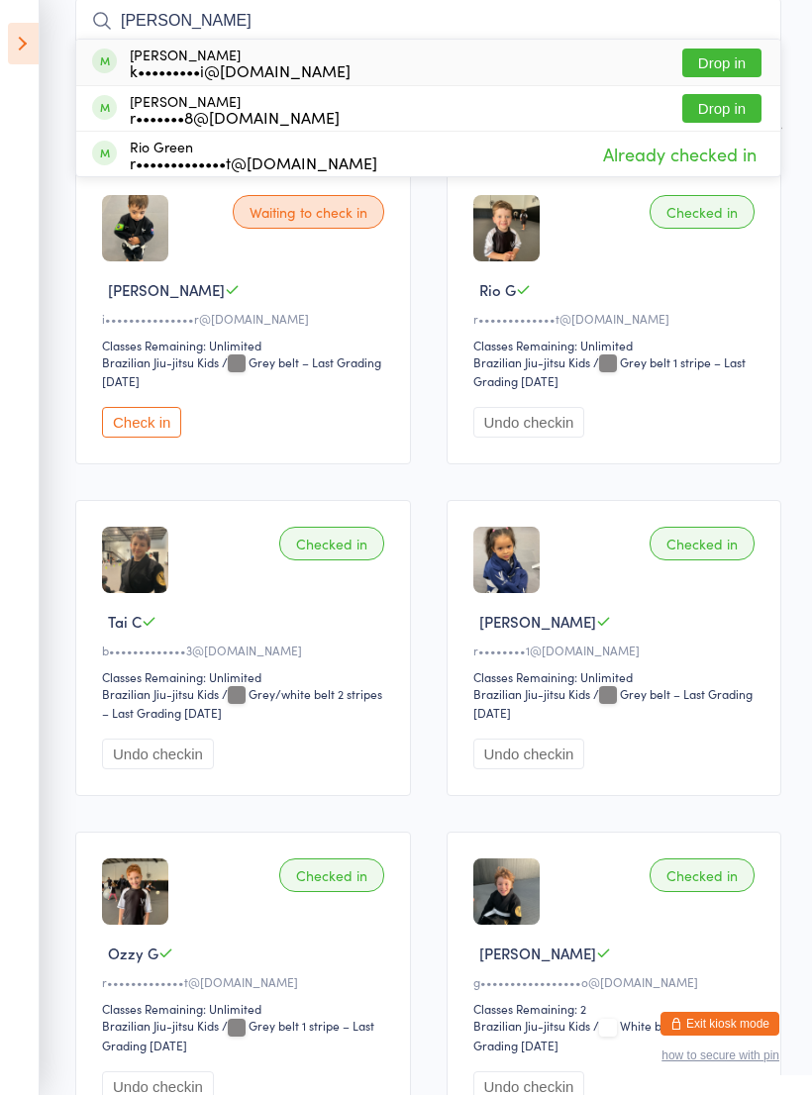
type input "Rick"
click at [158, 64] on div "k•••••••••i@[DOMAIN_NAME]" at bounding box center [240, 70] width 221 height 16
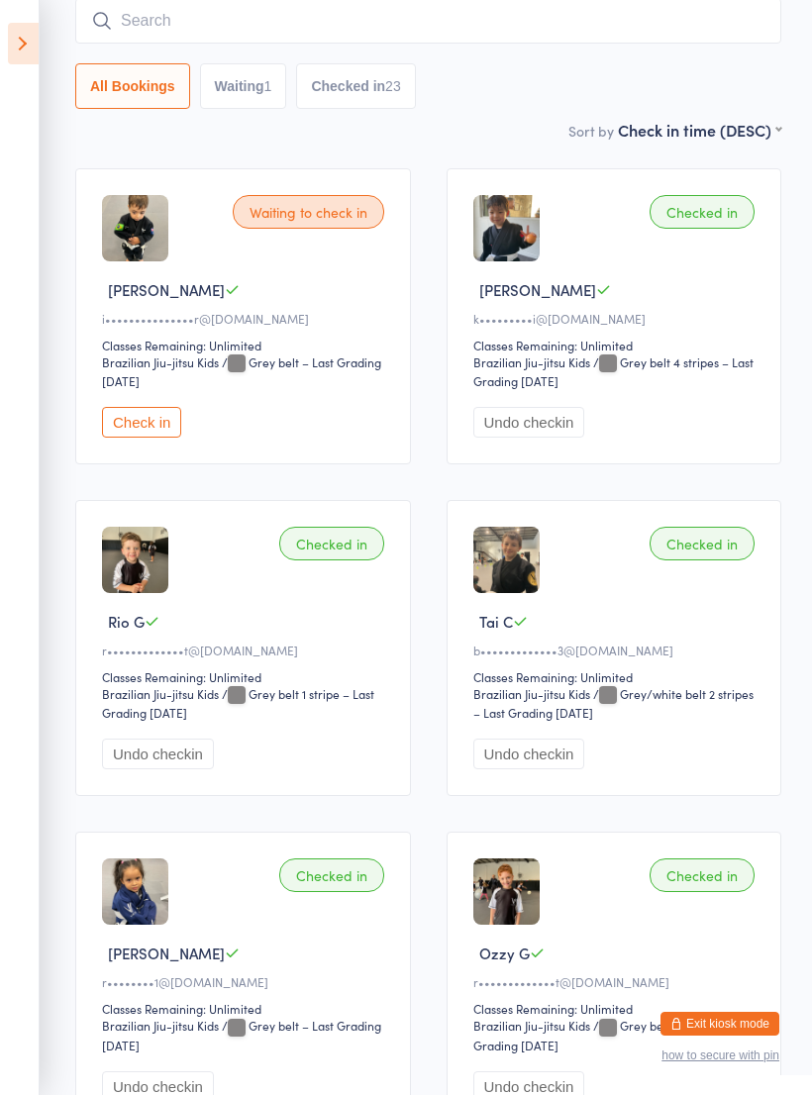
click at [152, 19] on input "search" at bounding box center [428, 21] width 706 height 46
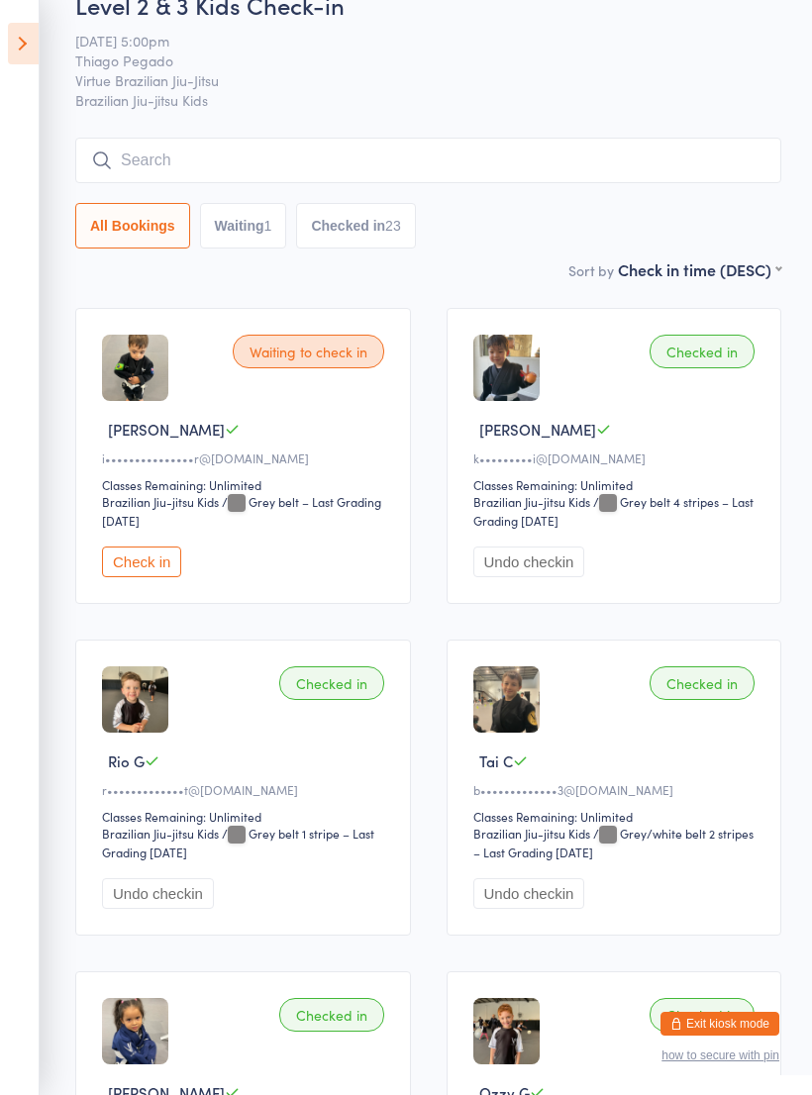
scroll to position [0, 0]
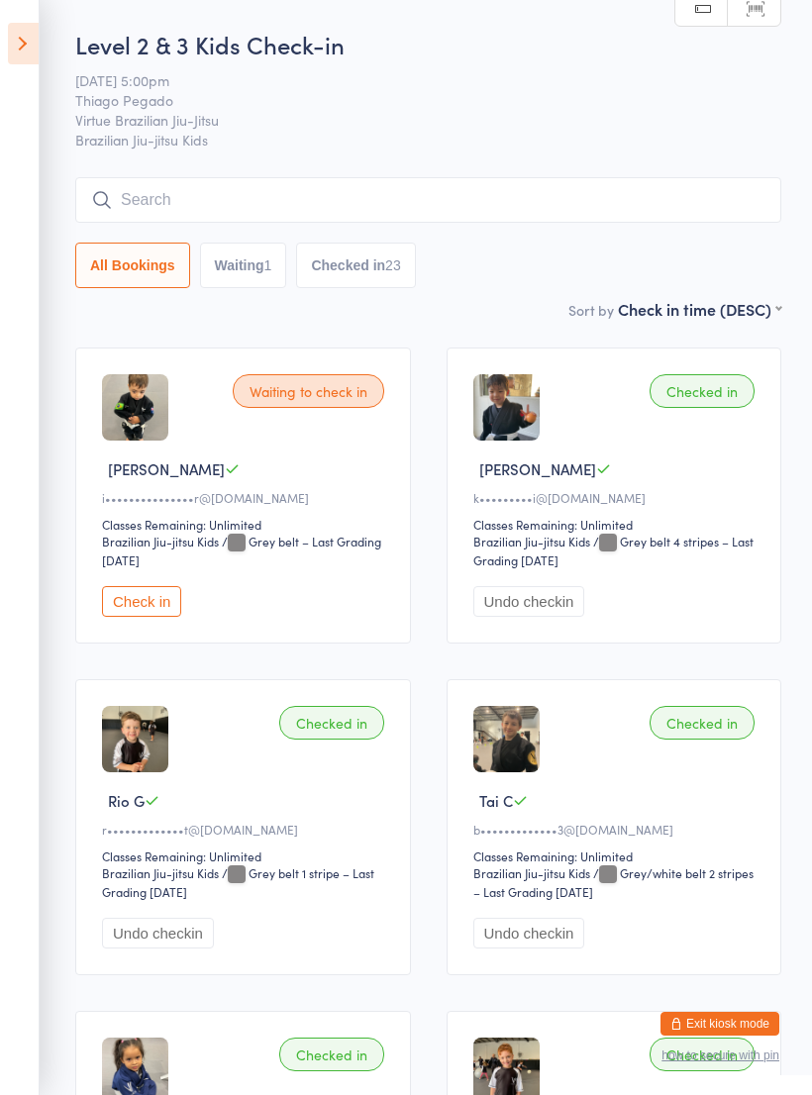
click at [165, 204] on input "search" at bounding box center [428, 200] width 706 height 46
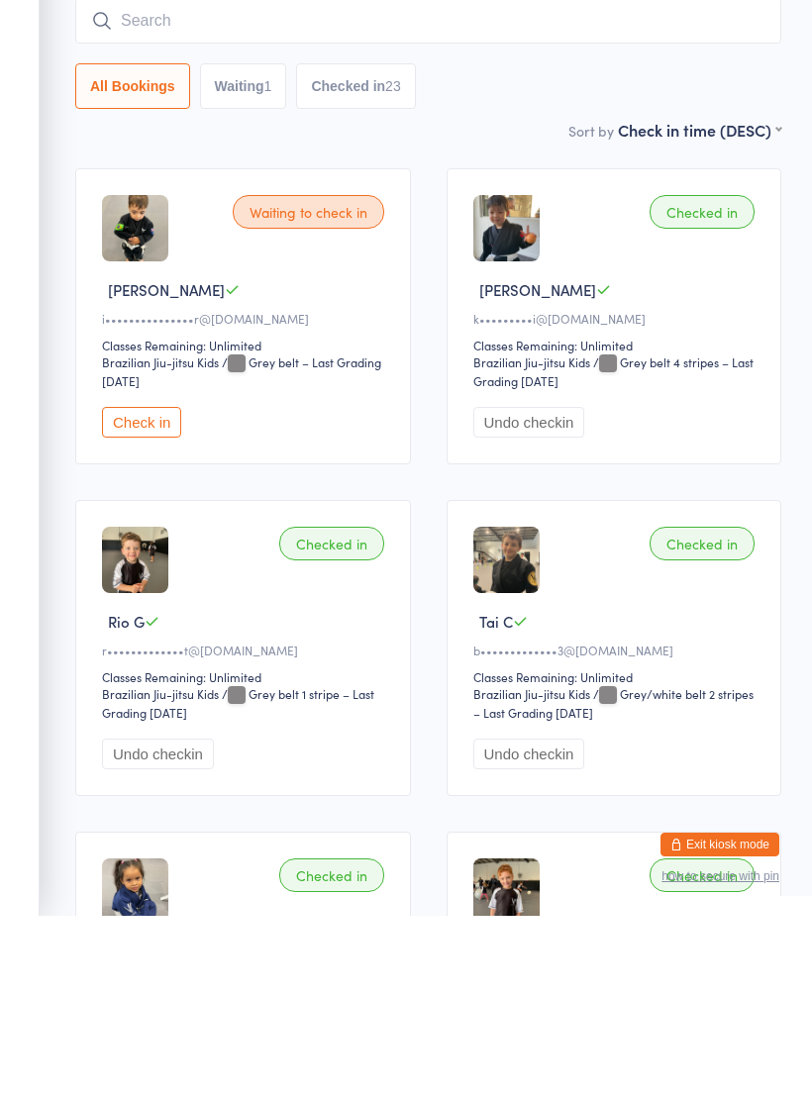
click at [136, 177] on input "search" at bounding box center [428, 200] width 706 height 46
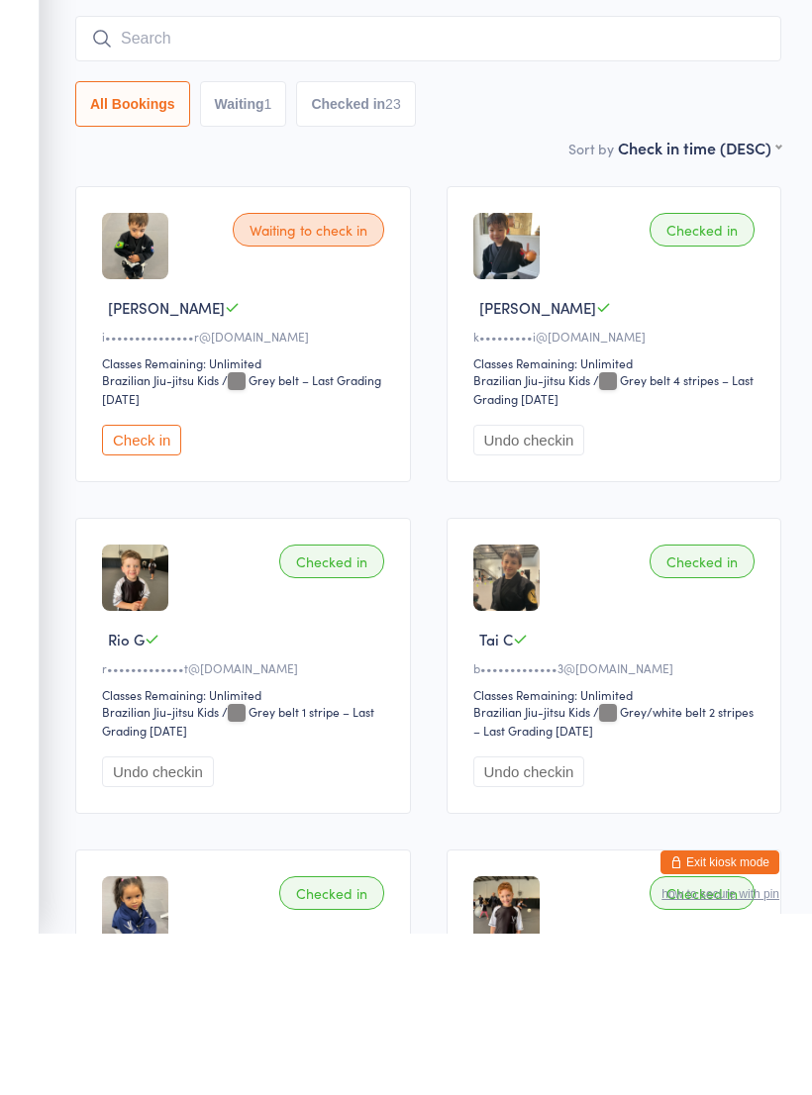
click at [152, 177] on input "search" at bounding box center [428, 200] width 706 height 46
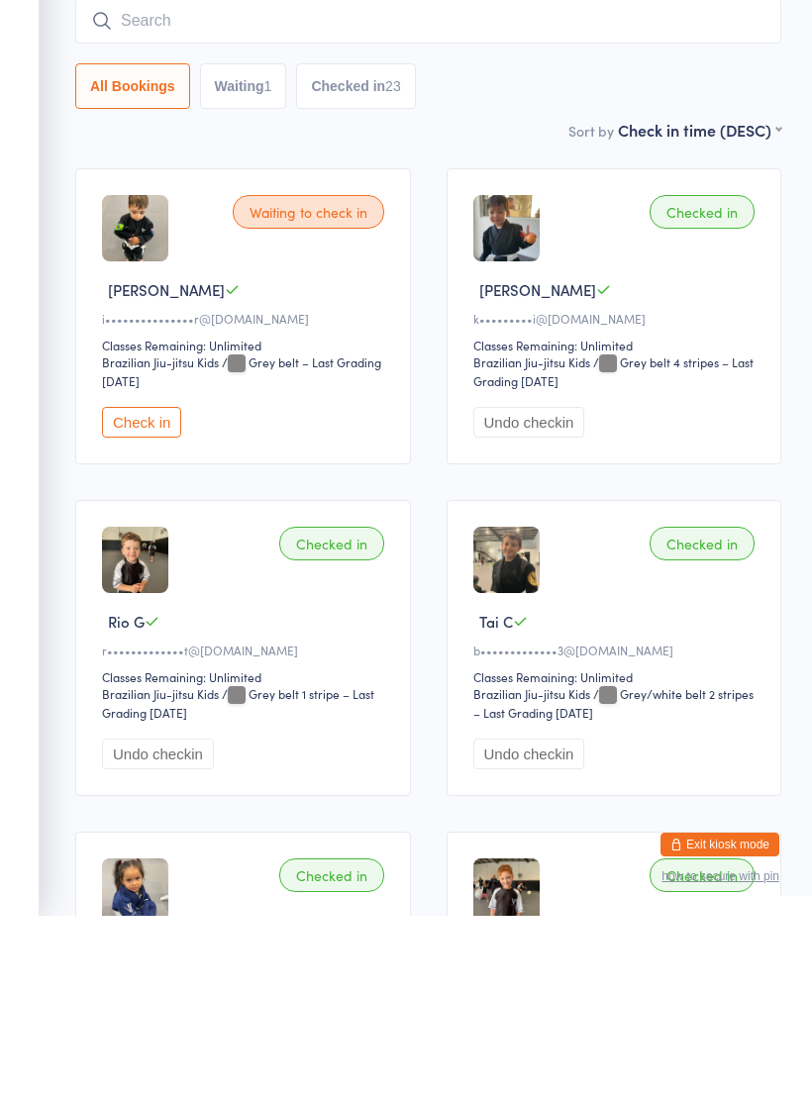
type input "R"
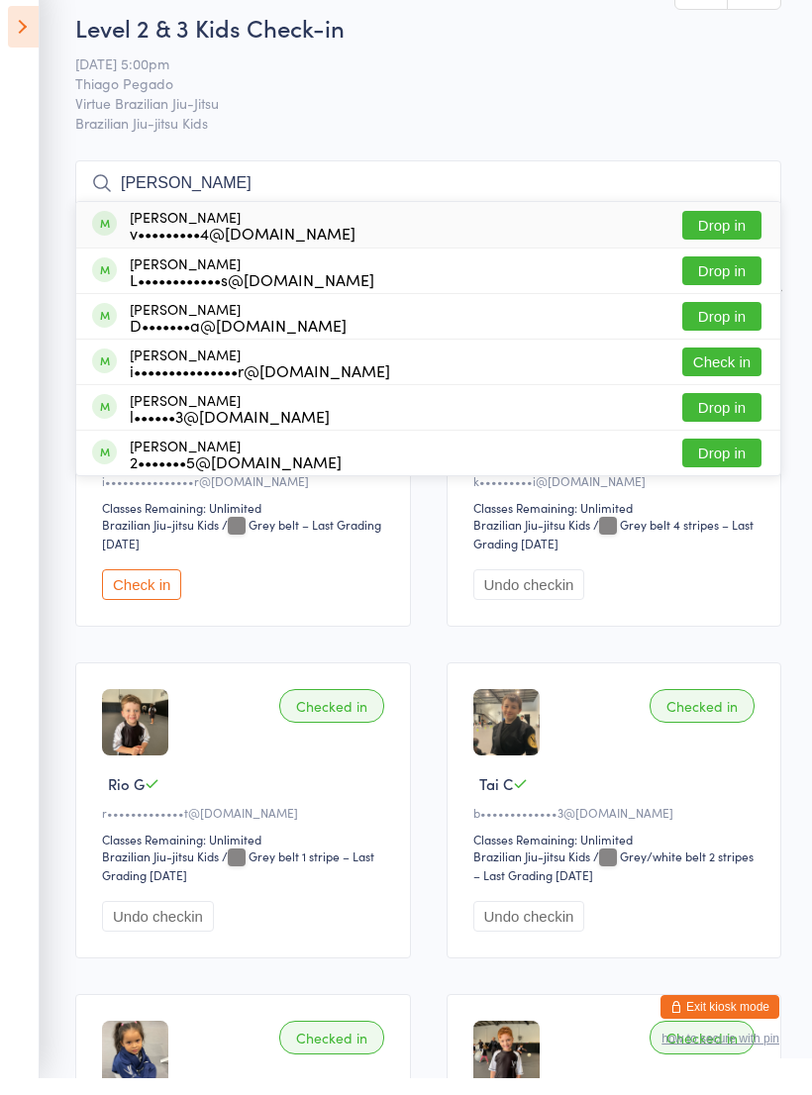
type input "Lucas"
click at [708, 229] on button "Drop in" at bounding box center [721, 242] width 79 height 29
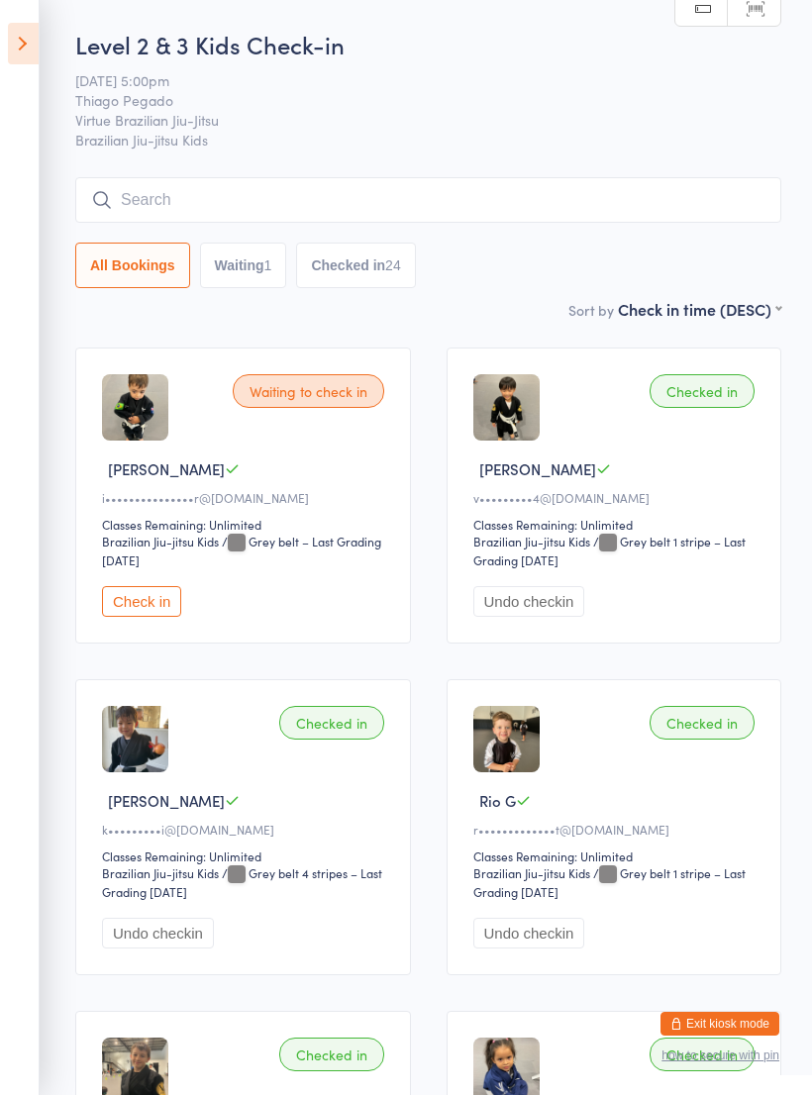
click at [698, 1018] on button "Exit kiosk mode" at bounding box center [720, 1024] width 119 height 24
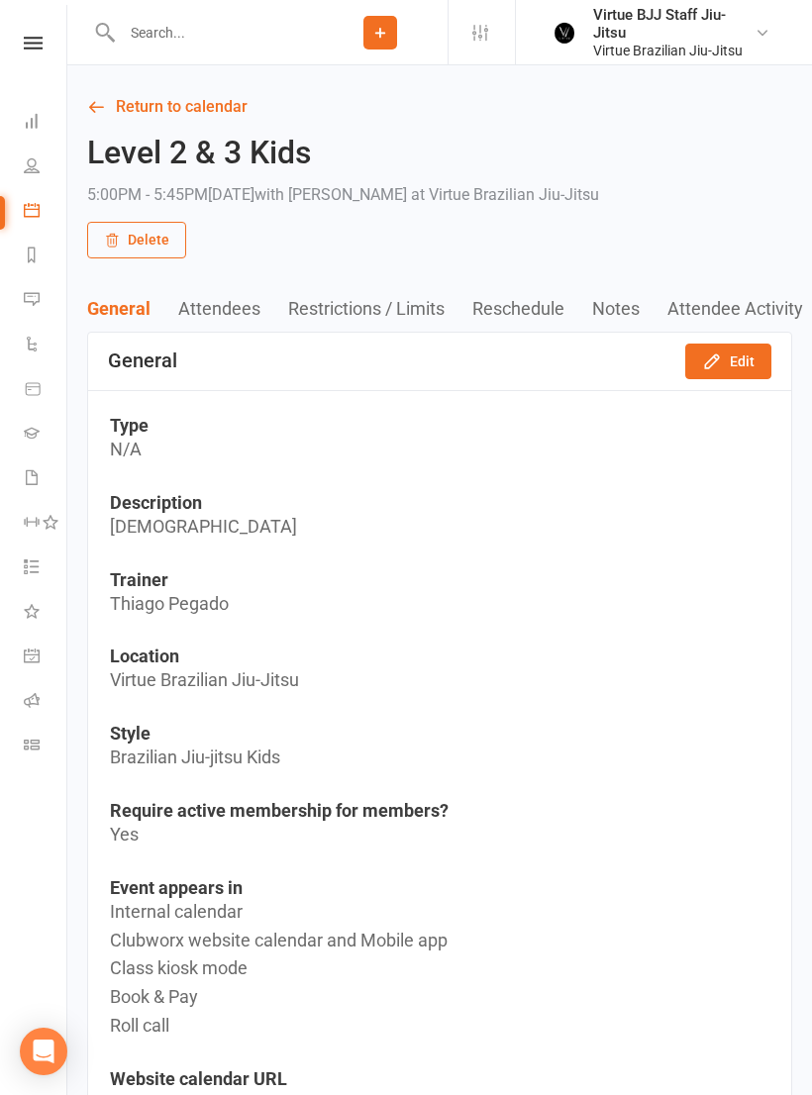
click at [46, 439] on link "Gradings" at bounding box center [46, 435] width 45 height 45
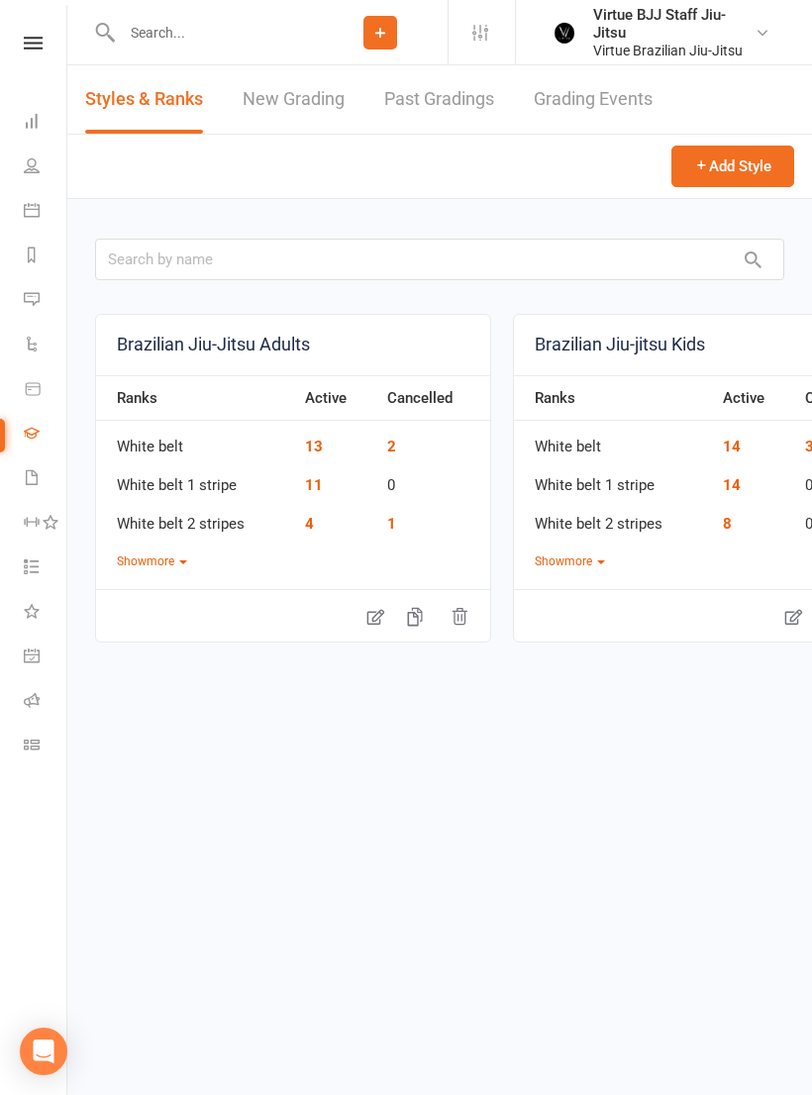
click at [337, 110] on link "New Grading" at bounding box center [294, 99] width 102 height 68
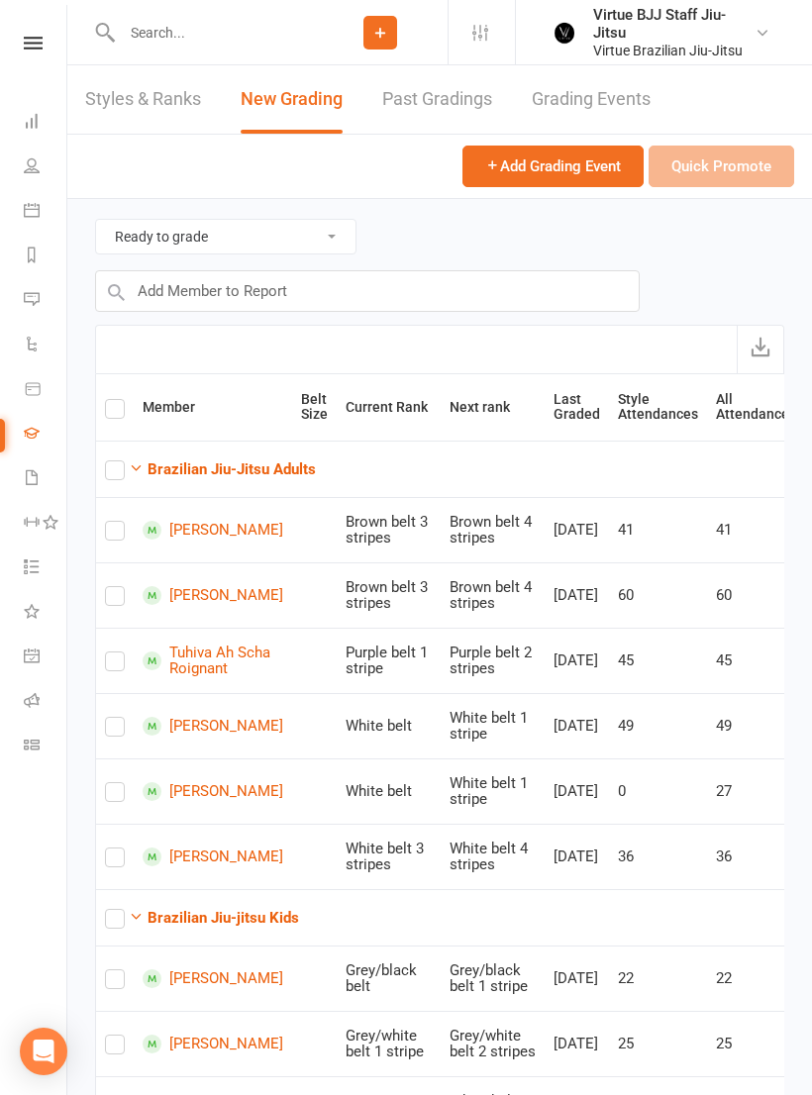
click at [315, 467] on strong "Brazilian Jiu-Jitsu Adults" at bounding box center [232, 470] width 168 height 18
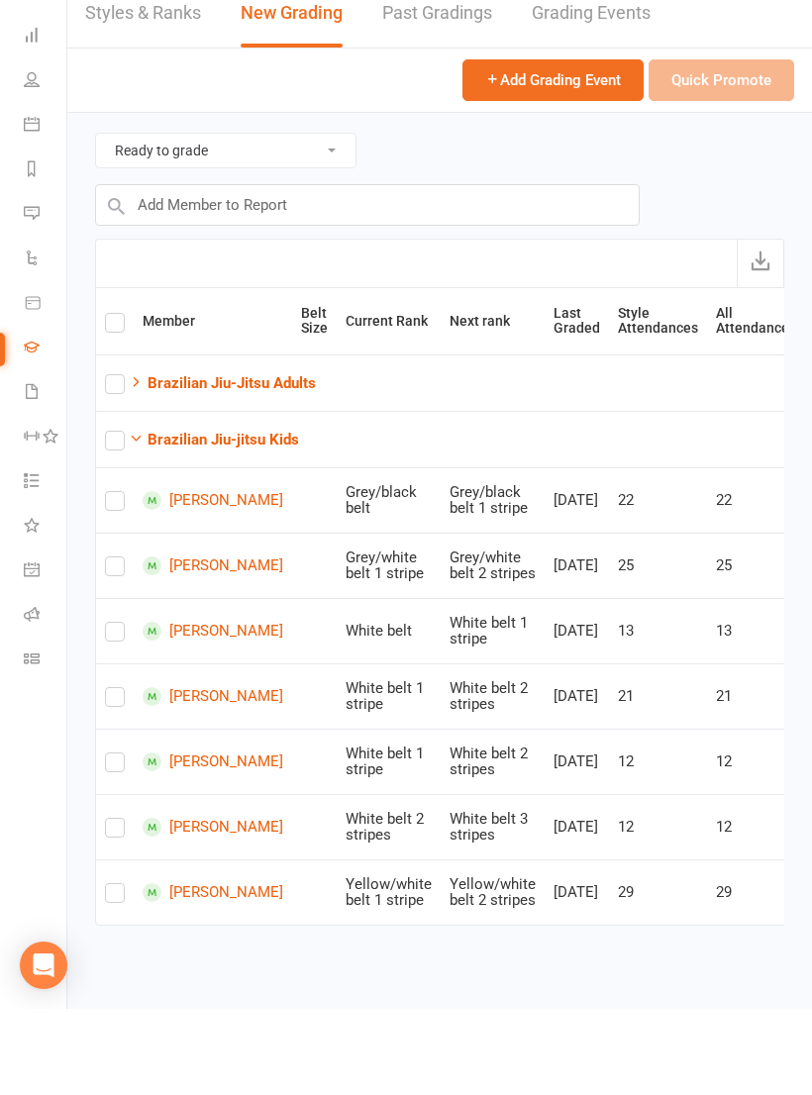
scroll to position [30, 0]
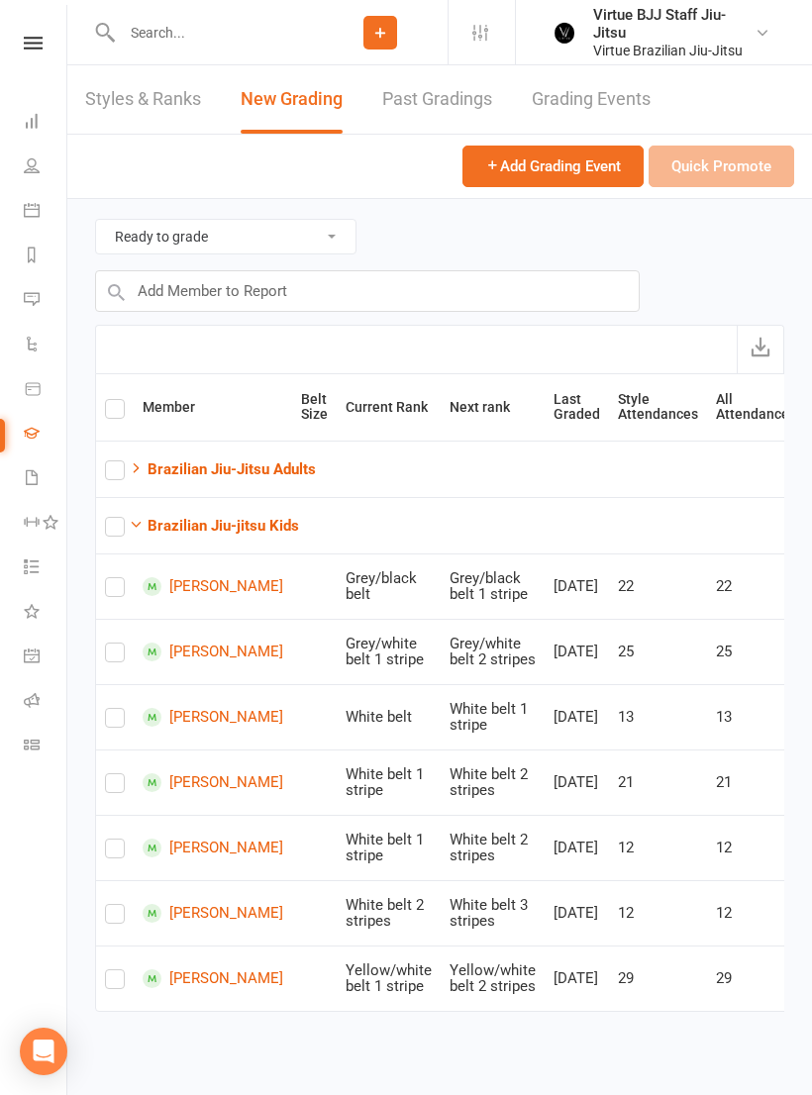
click at [211, 577] on link "[PERSON_NAME]" at bounding box center [213, 586] width 141 height 19
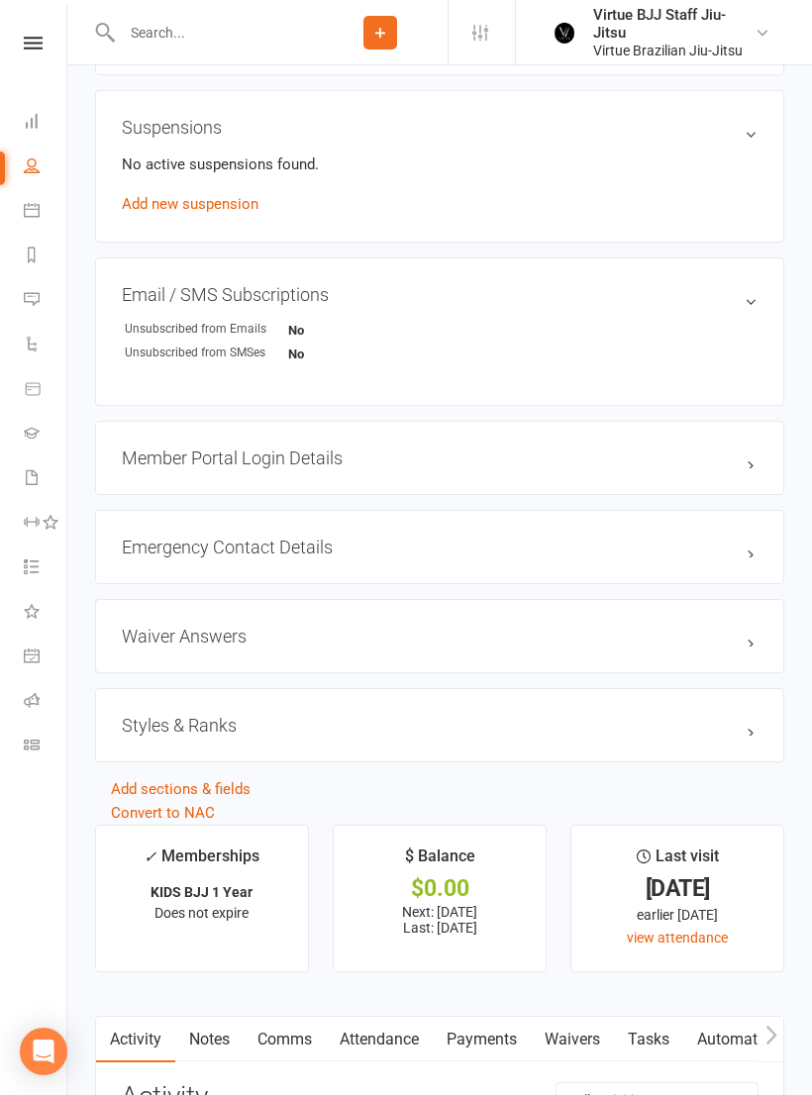
scroll to position [1273, 0]
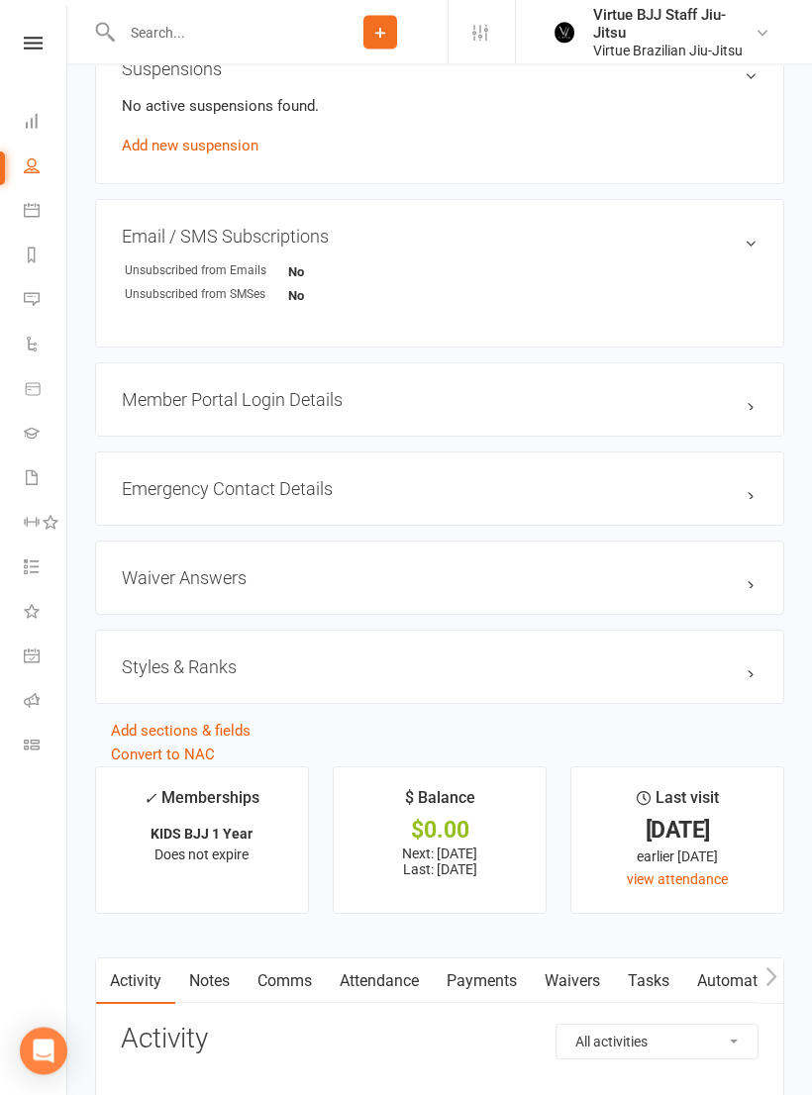
click at [172, 660] on div "Styles & Ranks" at bounding box center [439, 668] width 689 height 74
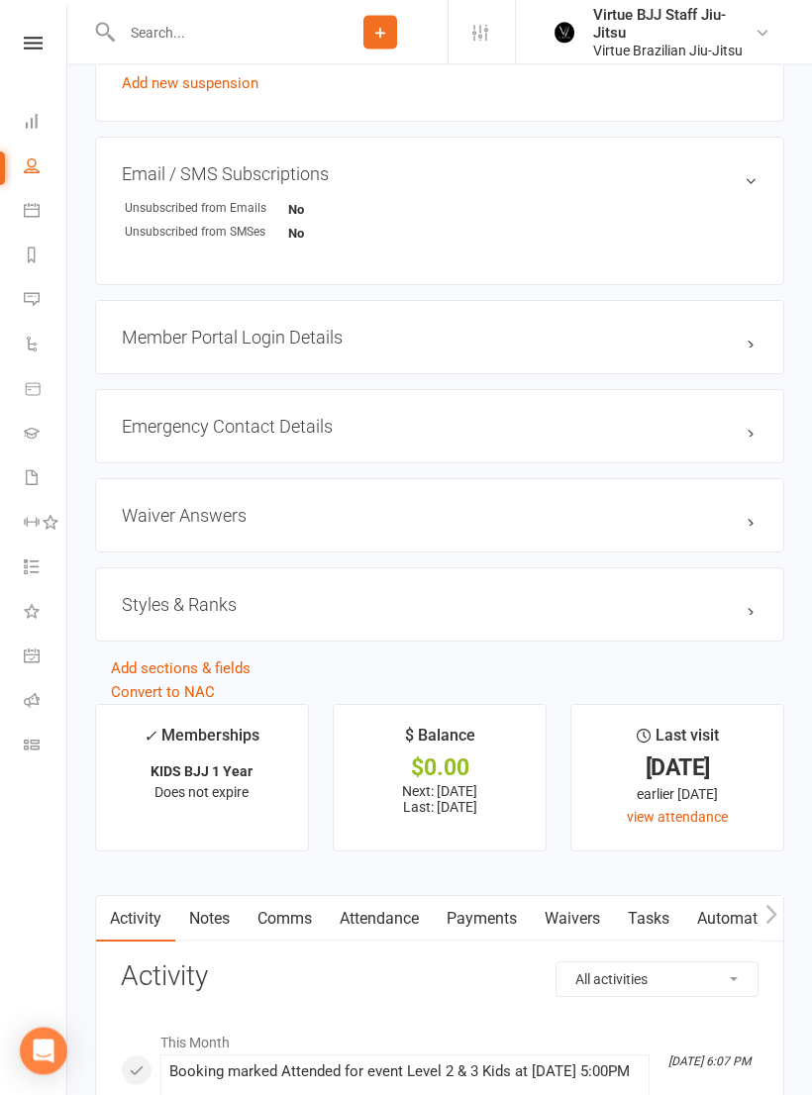
scroll to position [1337, 0]
click at [254, 604] on h3 "Styles & Ranks" at bounding box center [440, 603] width 636 height 21
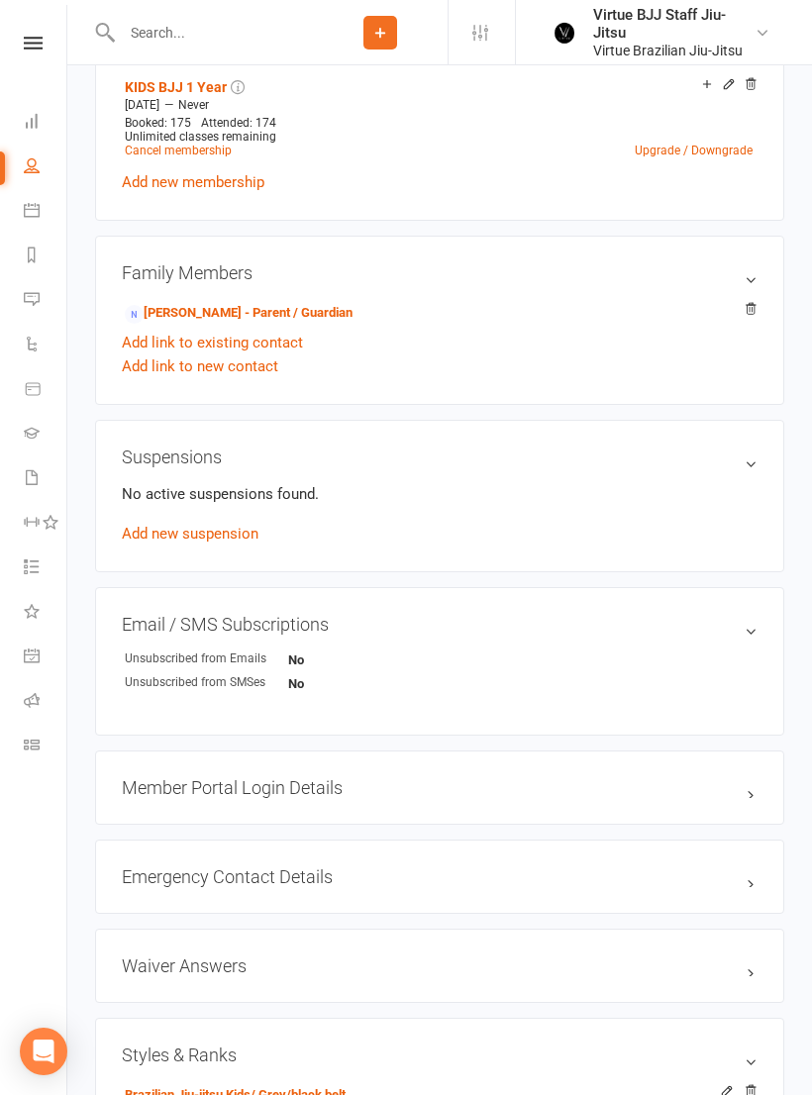
scroll to position [0, 0]
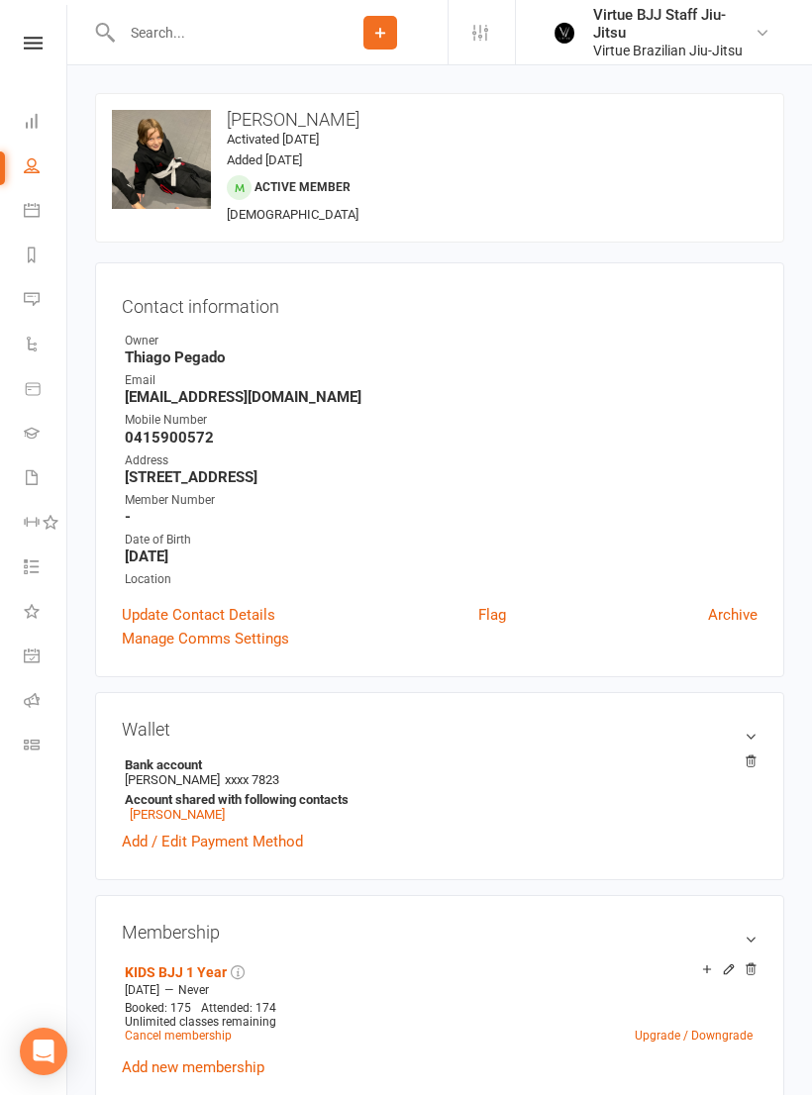
click at [25, 441] on link "Gradings" at bounding box center [46, 435] width 45 height 45
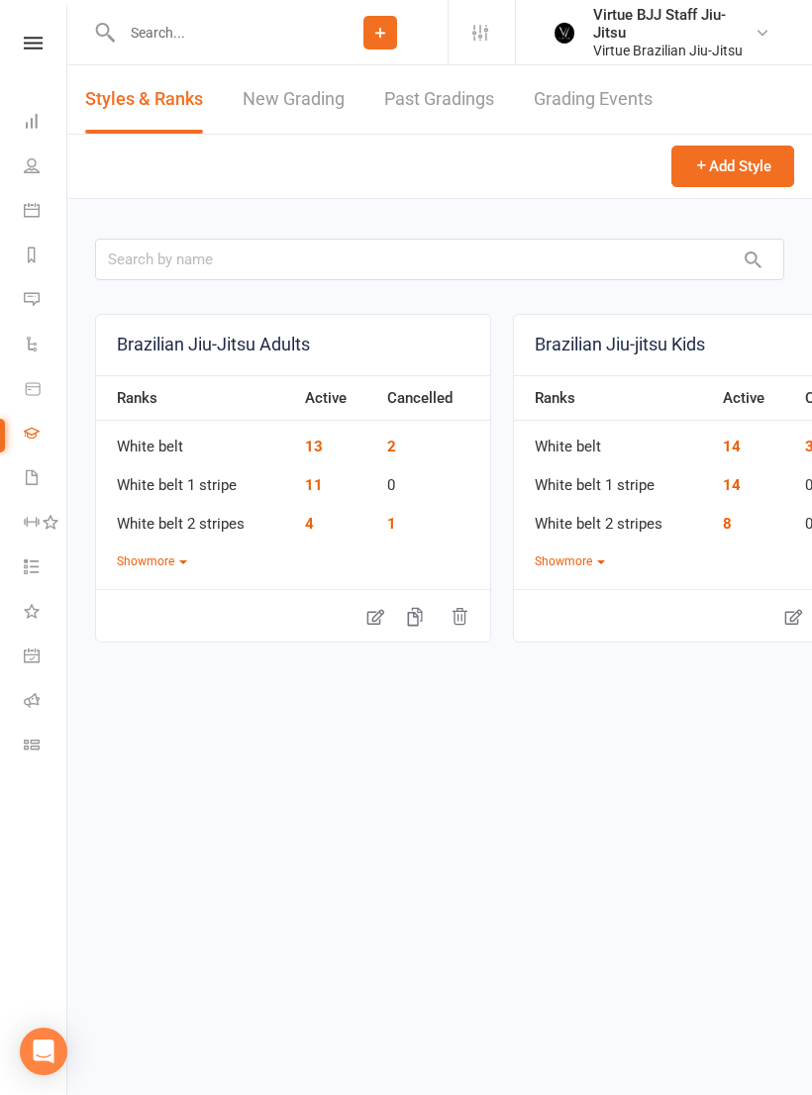
click at [273, 103] on link "New Grading" at bounding box center [294, 99] width 102 height 68
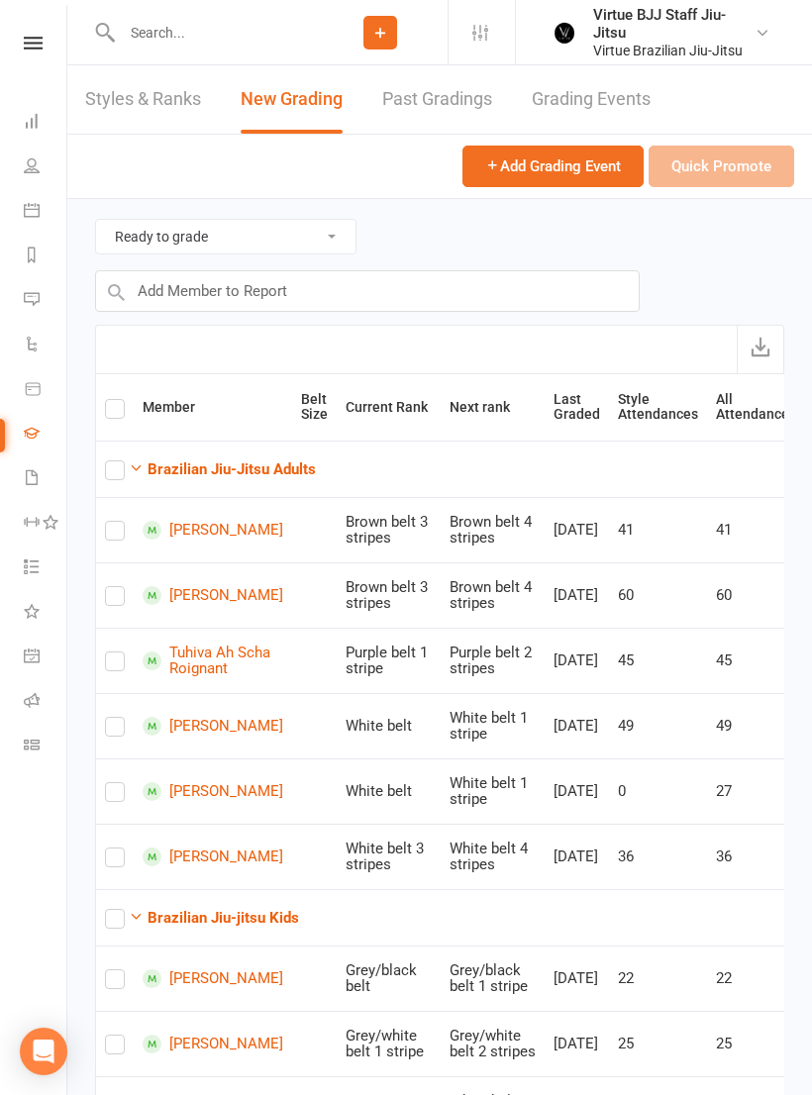
click at [166, 458] on button "Brazilian Jiu-Jitsu Adults" at bounding box center [222, 470] width 187 height 24
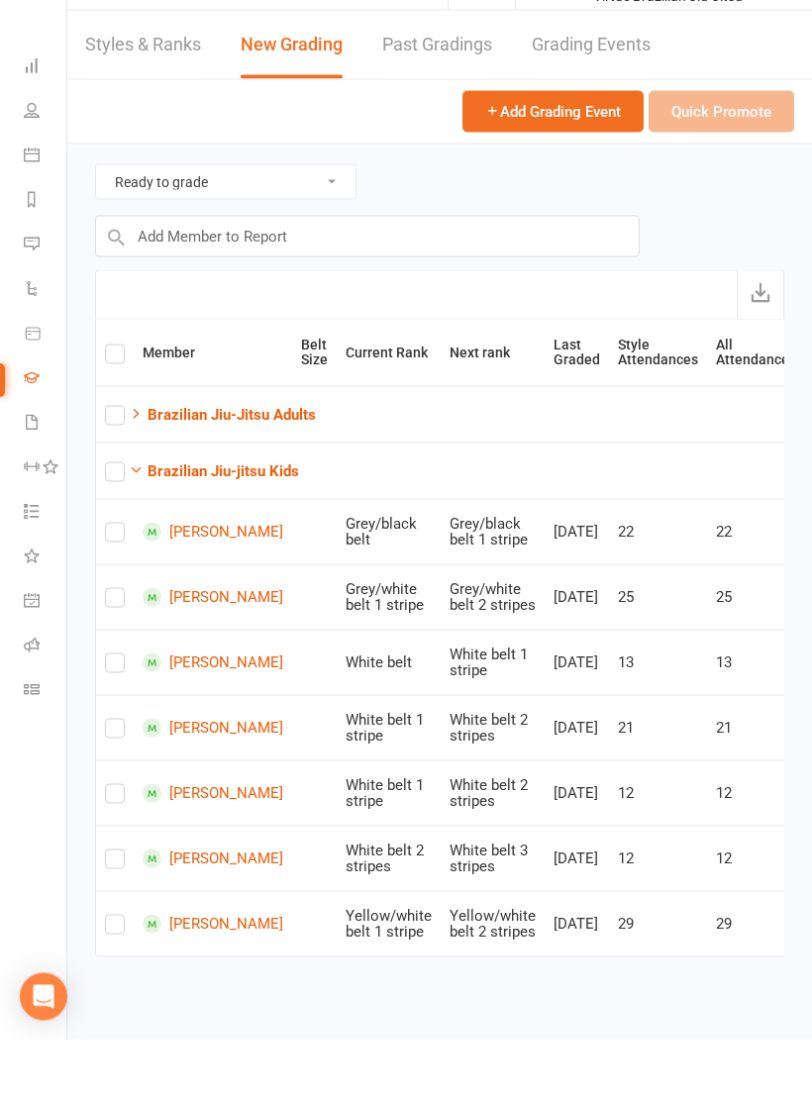
scroll to position [30, 0]
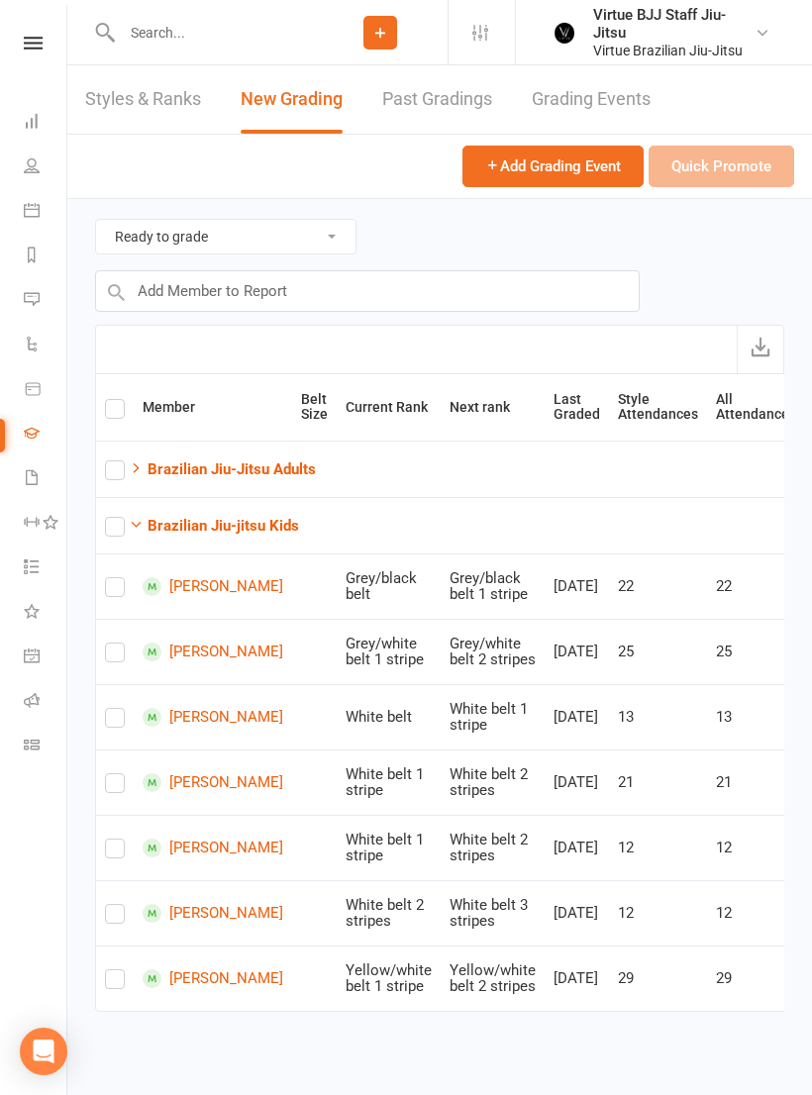
click at [236, 851] on link "[PERSON_NAME]" at bounding box center [213, 848] width 141 height 19
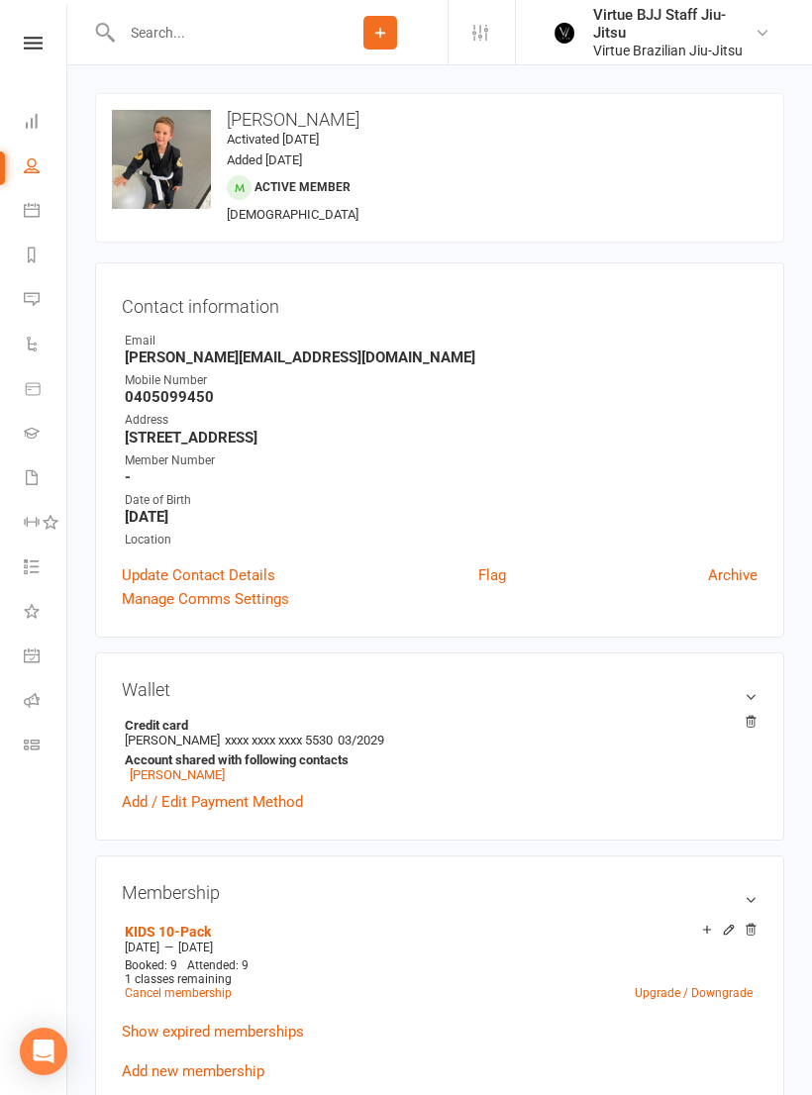
click at [40, 756] on link "Class check-in" at bounding box center [46, 747] width 45 height 45
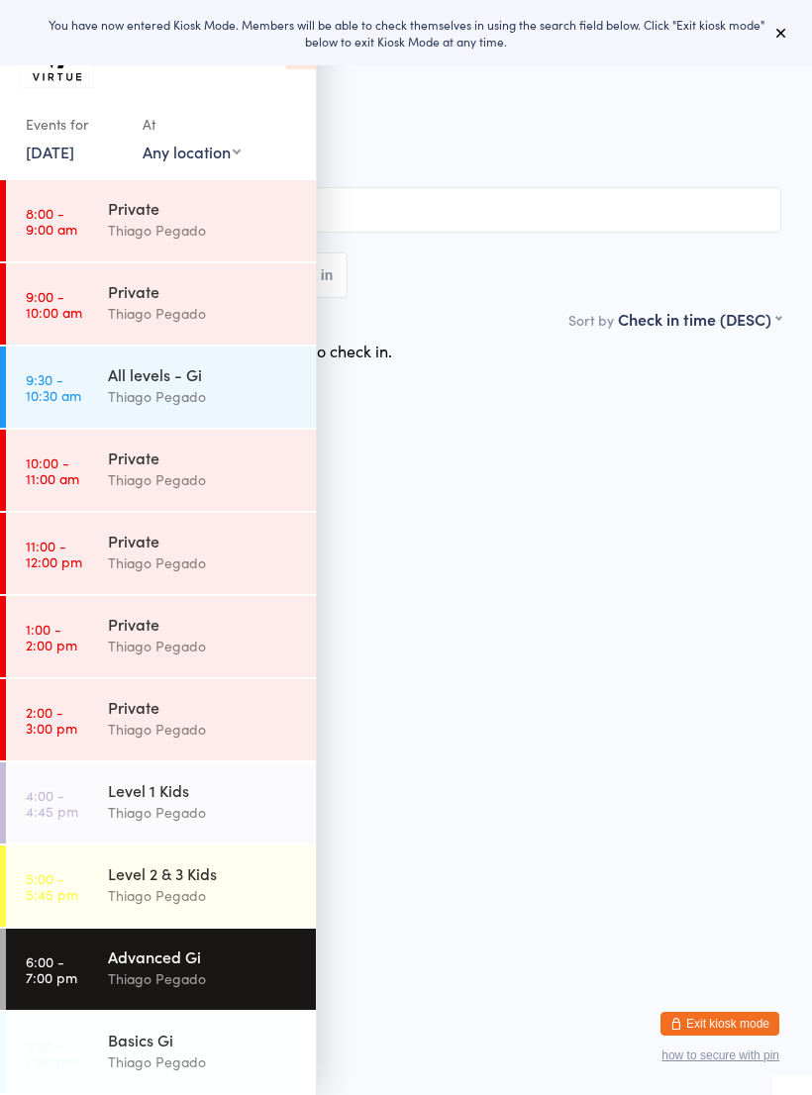
scroll to position [250, 0]
click at [84, 892] on link "5:00 - 5:45 pm Level 2 & 3 Kids Thiago Pegado" at bounding box center [161, 886] width 310 height 81
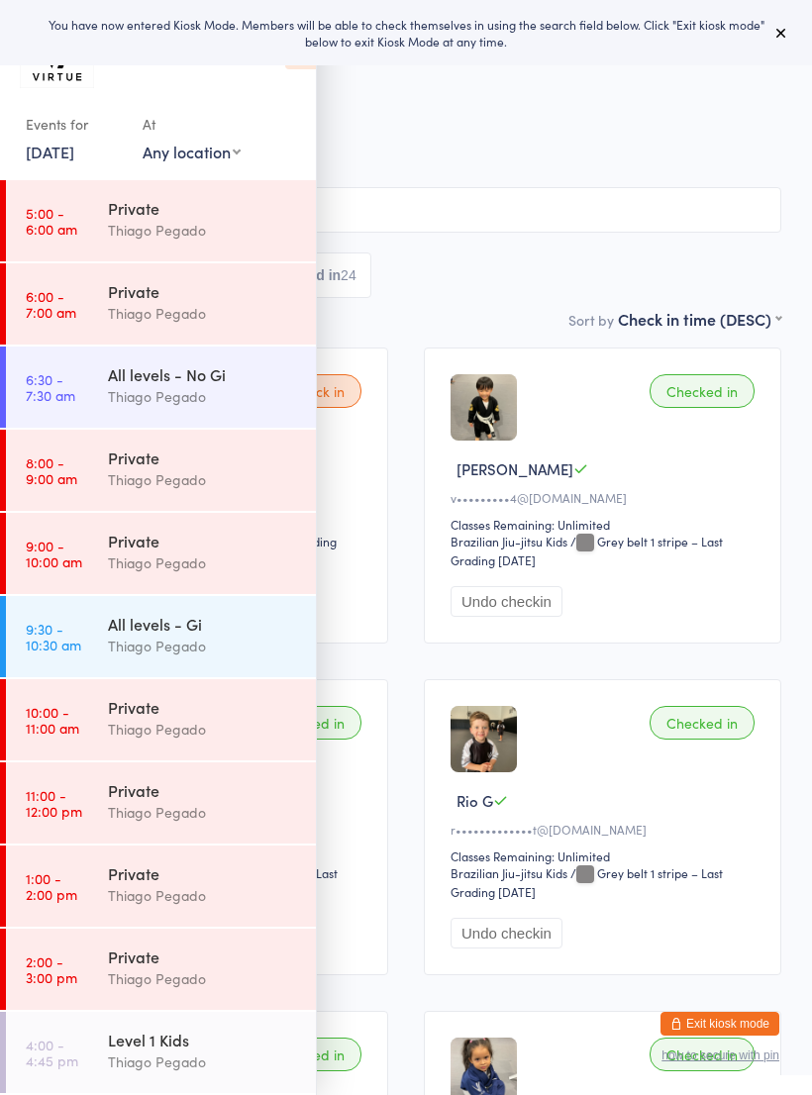
click at [286, 81] on div "Events for 13 Oct, 2025 13 Oct, 2025 October 2025 Sun Mon Tue Wed Thu Fri Sat 4…" at bounding box center [158, 93] width 316 height 186
click at [296, 79] on div "Events for 13 Oct, 2025 13 Oct, 2025 October 2025 Sun Mon Tue Wed Thu Fri Sat 4…" at bounding box center [158, 93] width 316 height 186
click at [286, 67] on icon at bounding box center [300, 49] width 31 height 42
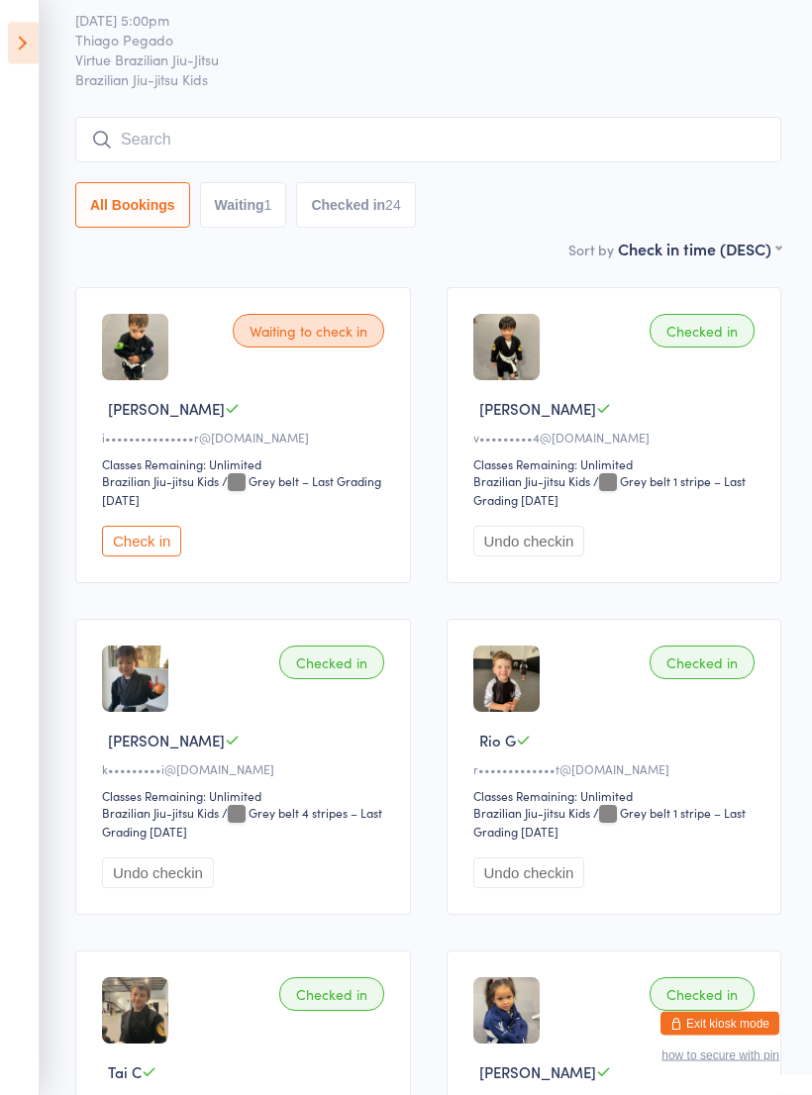
scroll to position [64, 0]
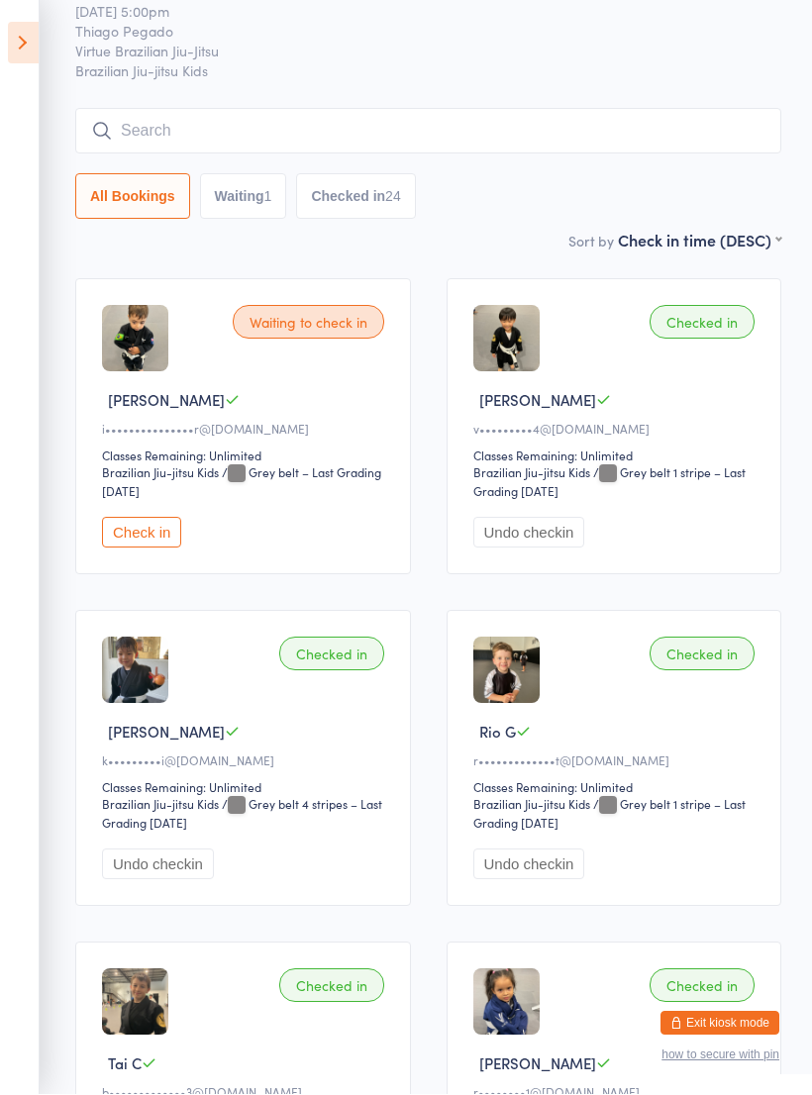
click at [30, 44] on icon at bounding box center [23, 44] width 31 height 42
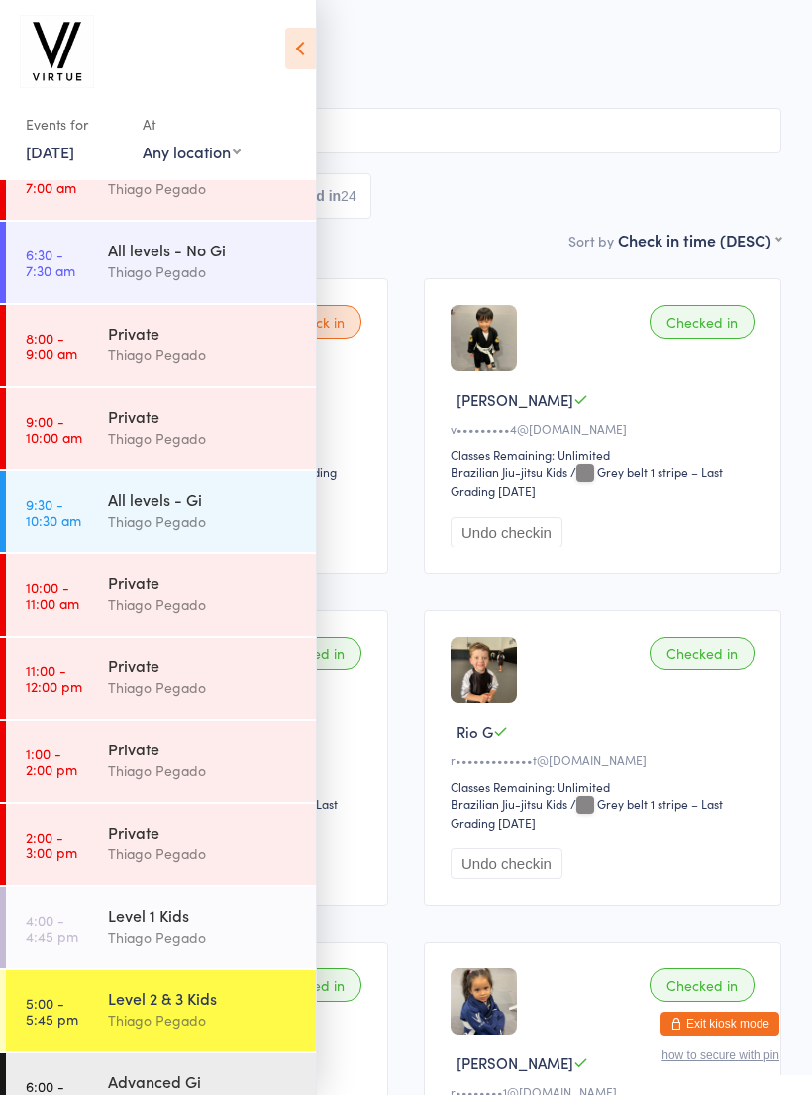
scroll to position [124, 0]
click at [274, 60] on div "Events for 13 Oct, 2025 13 Oct, 2025 October 2025 Sun Mon Tue Wed Thu Fri Sat 4…" at bounding box center [158, 93] width 316 height 186
click at [301, 51] on icon at bounding box center [300, 49] width 31 height 42
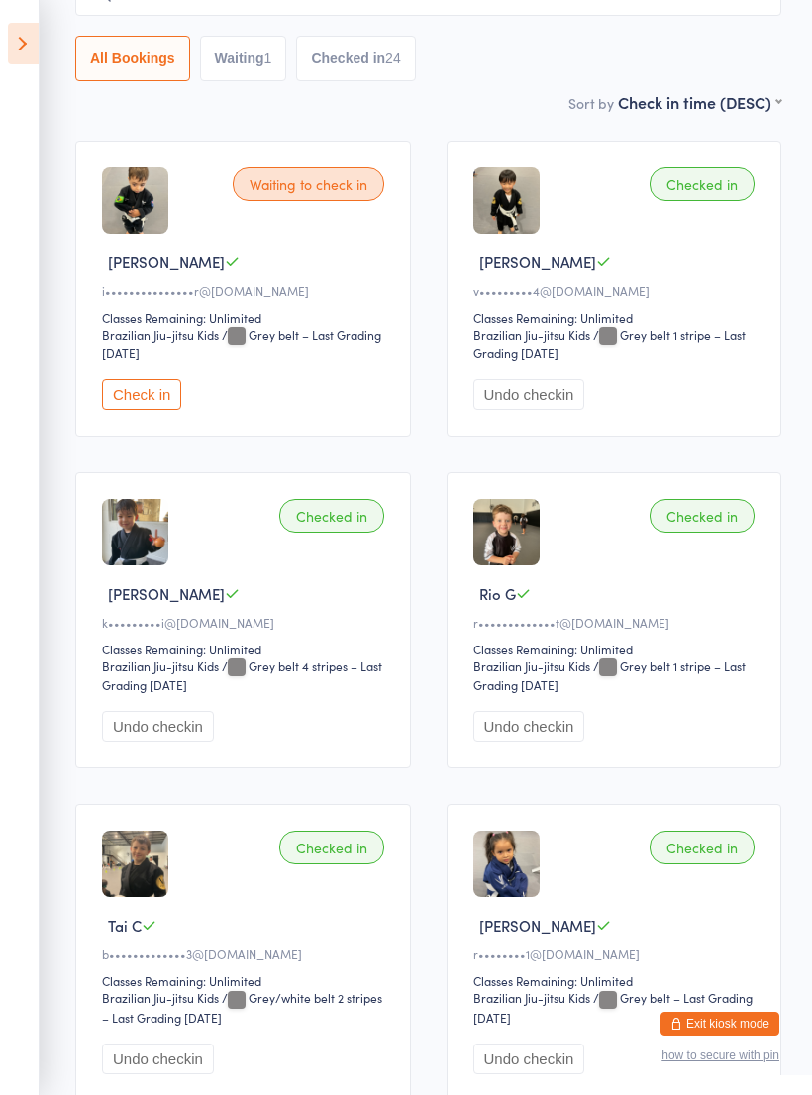
scroll to position [0, 0]
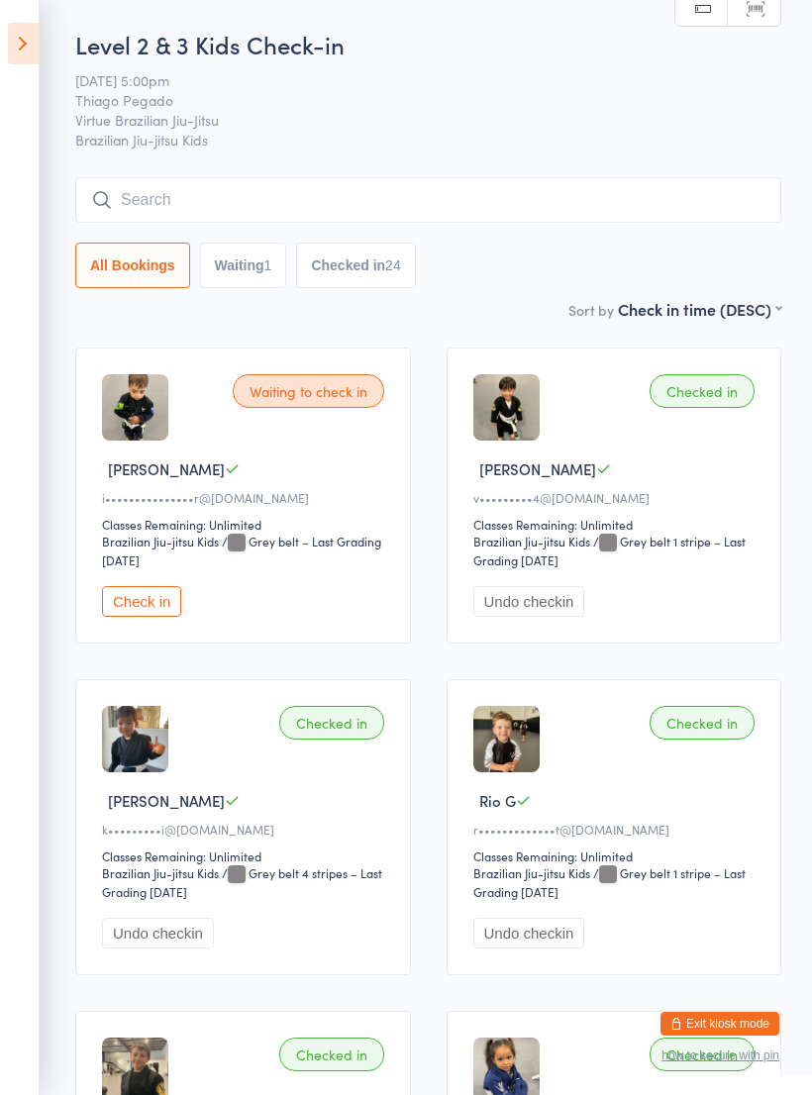
click at [161, 215] on input "search" at bounding box center [428, 200] width 706 height 46
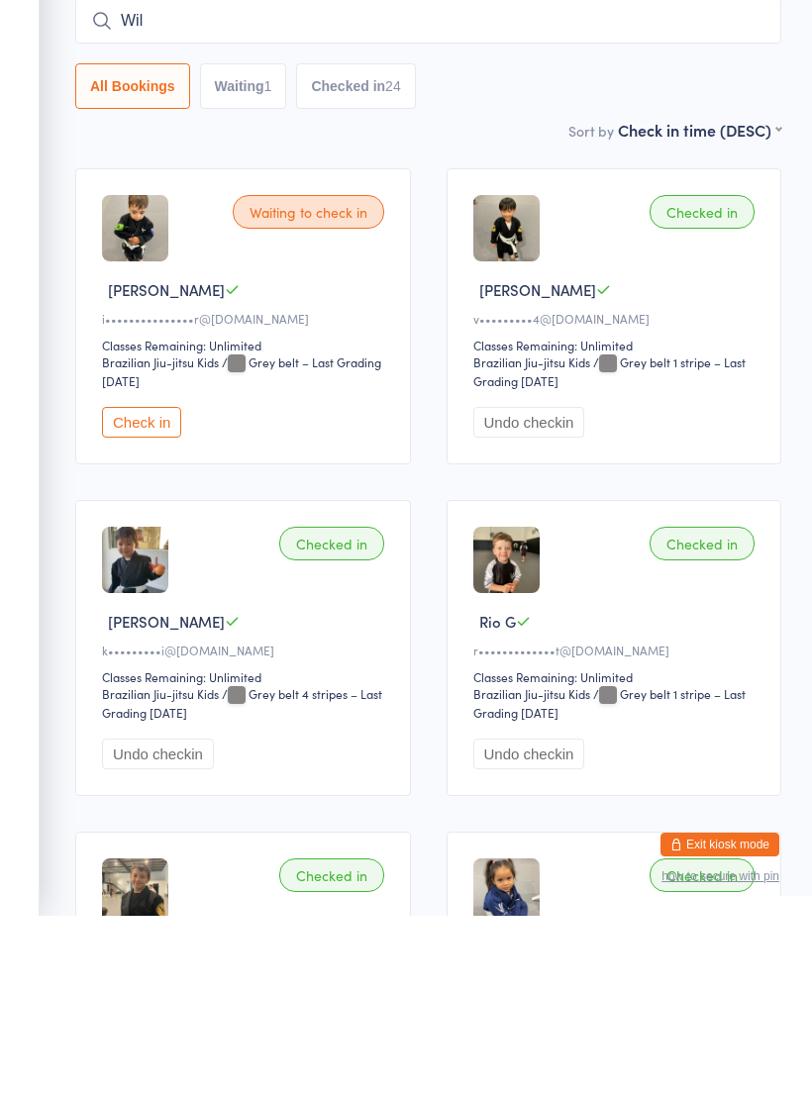
type input "Will"
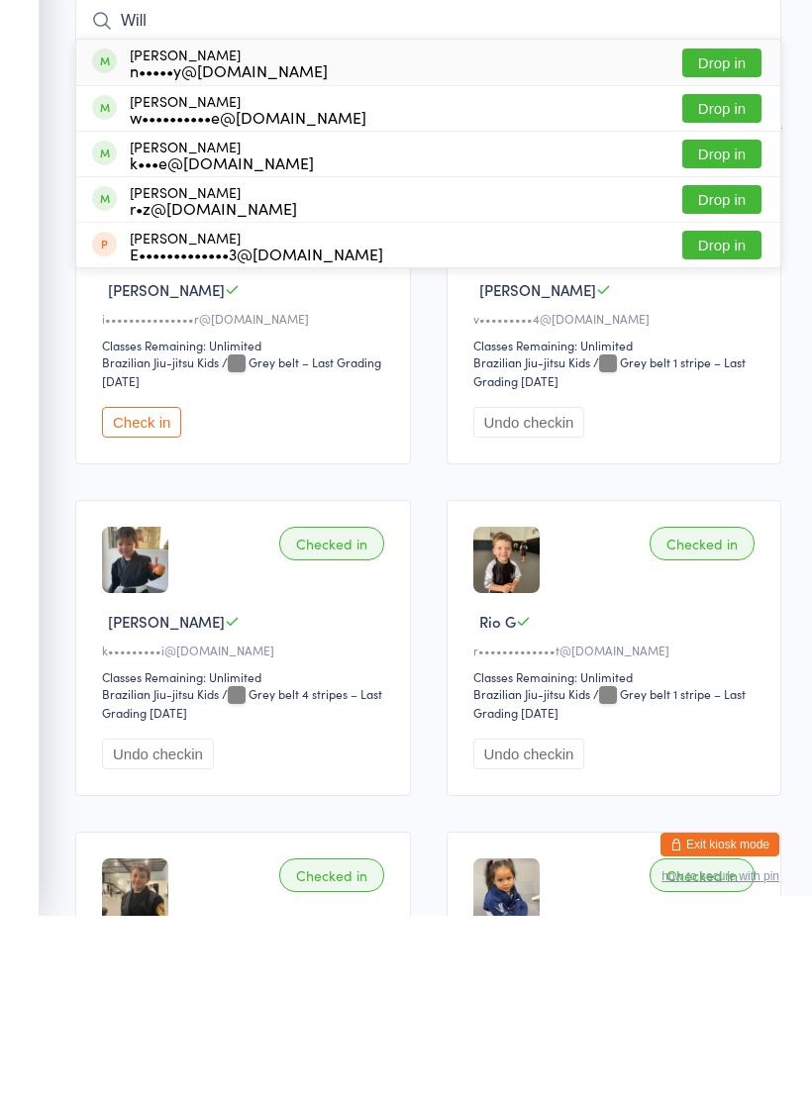
click at [147, 177] on input "Will" at bounding box center [428, 200] width 706 height 46
click at [141, 177] on input "Will" at bounding box center [428, 200] width 706 height 46
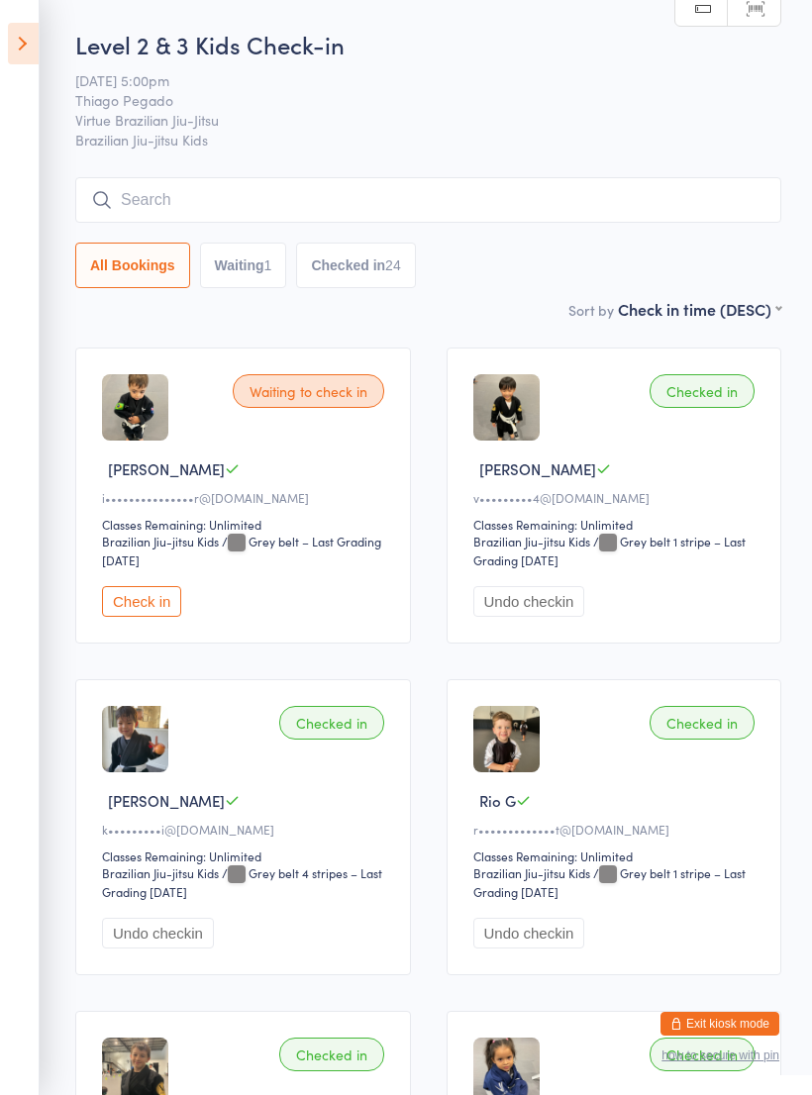
click at [173, 208] on input "search" at bounding box center [428, 200] width 706 height 46
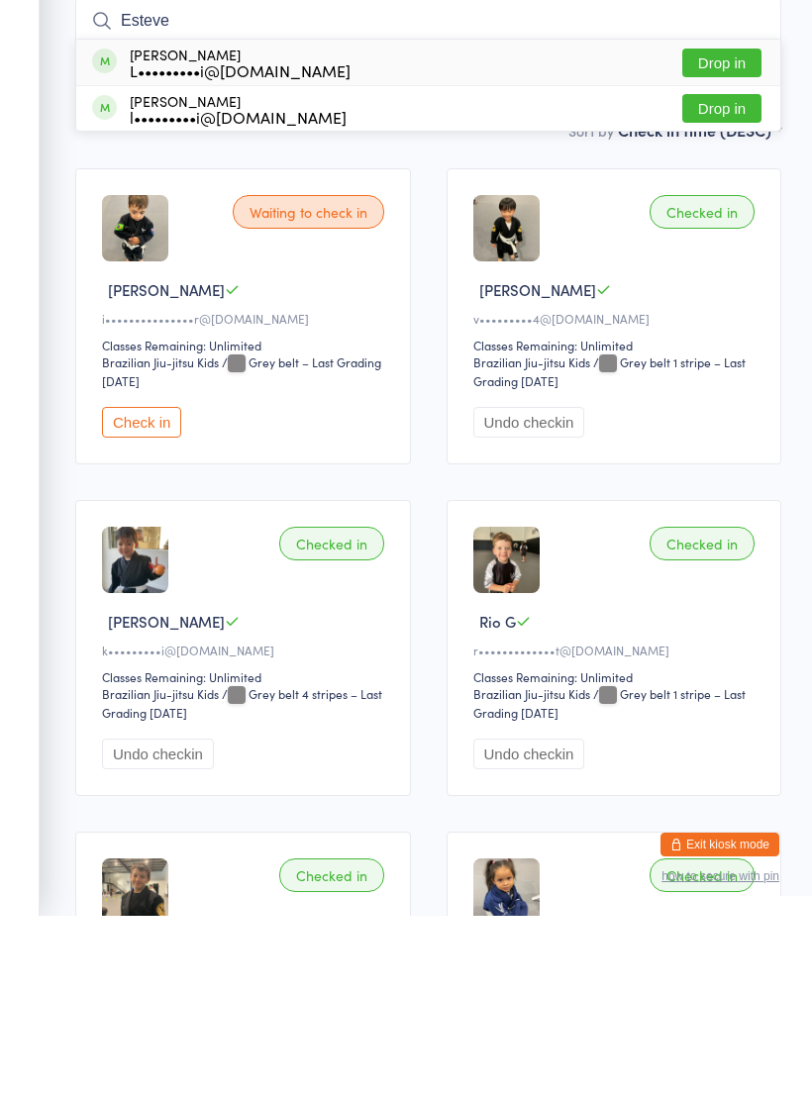
type input "Esteve"
click at [717, 228] on button "Drop in" at bounding box center [721, 242] width 79 height 29
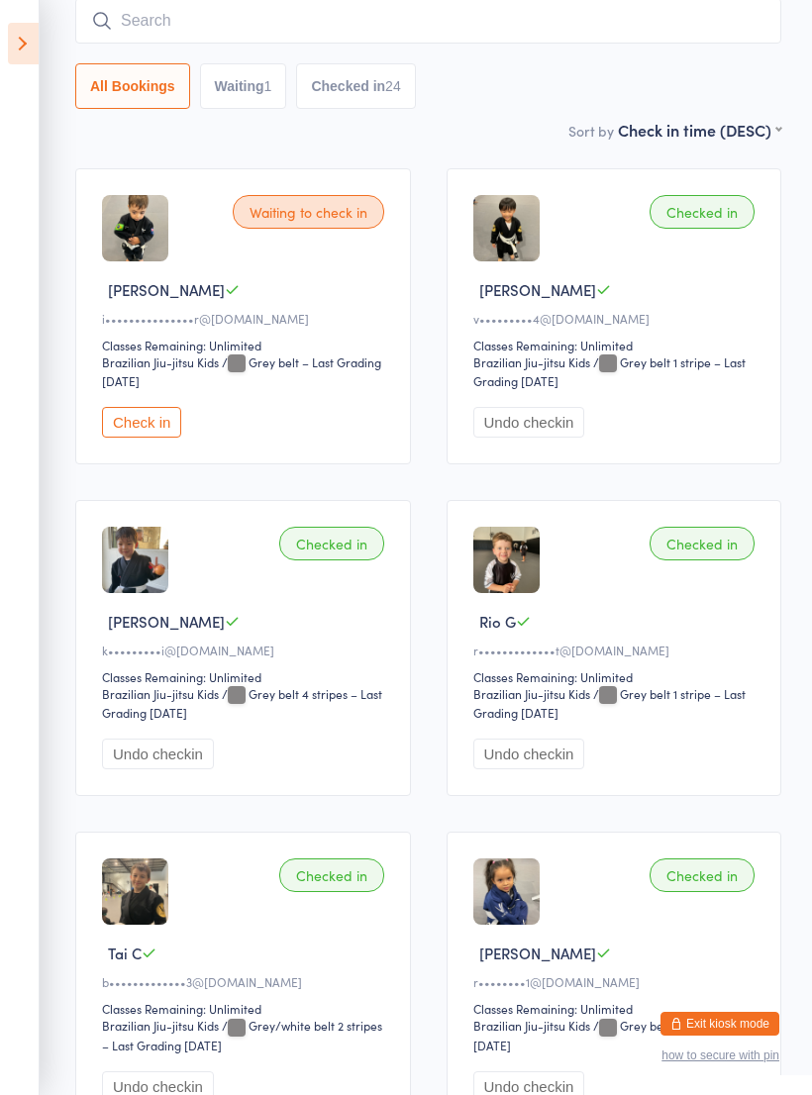
click at [479, 33] on input "search" at bounding box center [428, 21] width 706 height 46
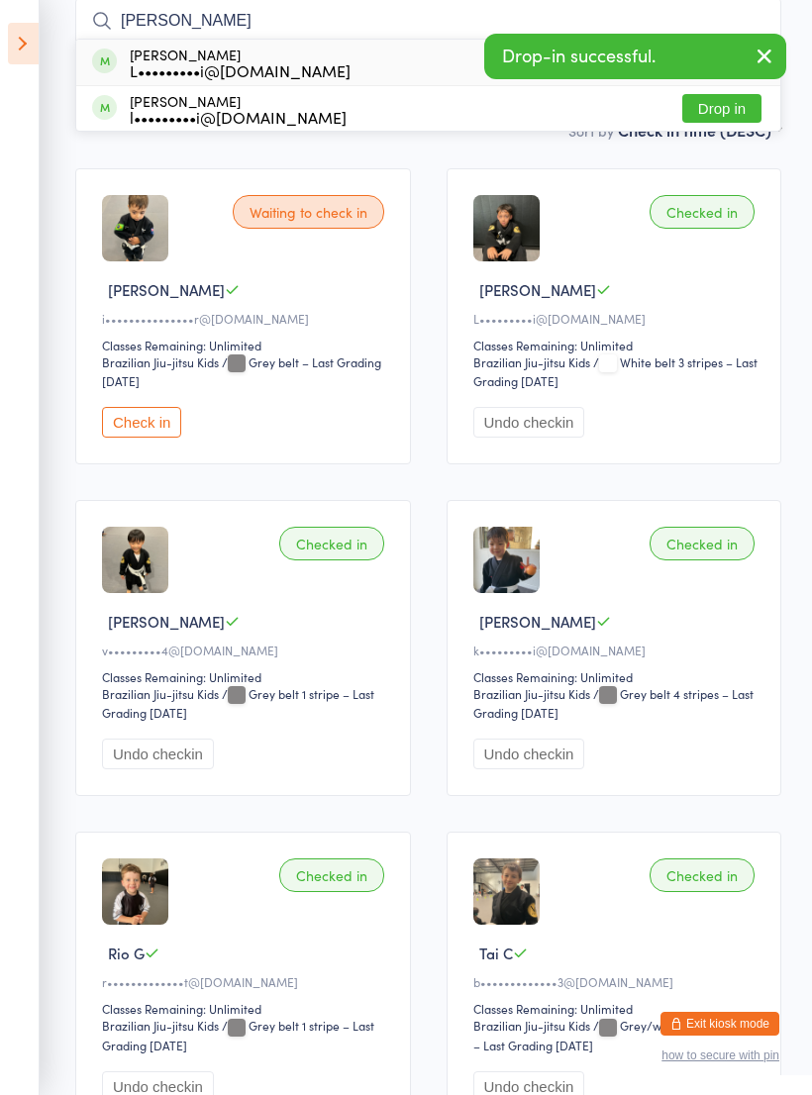
type input "Estevez"
click at [740, 120] on button "Drop in" at bounding box center [721, 108] width 79 height 29
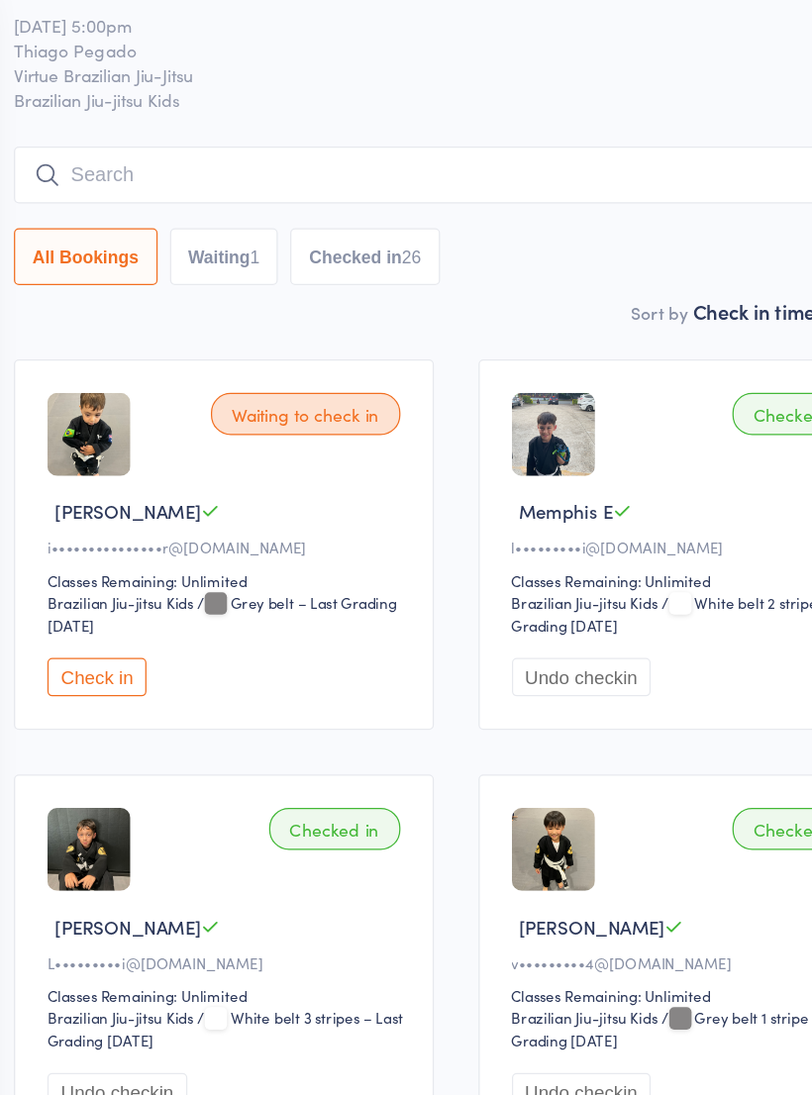
scroll to position [0, 0]
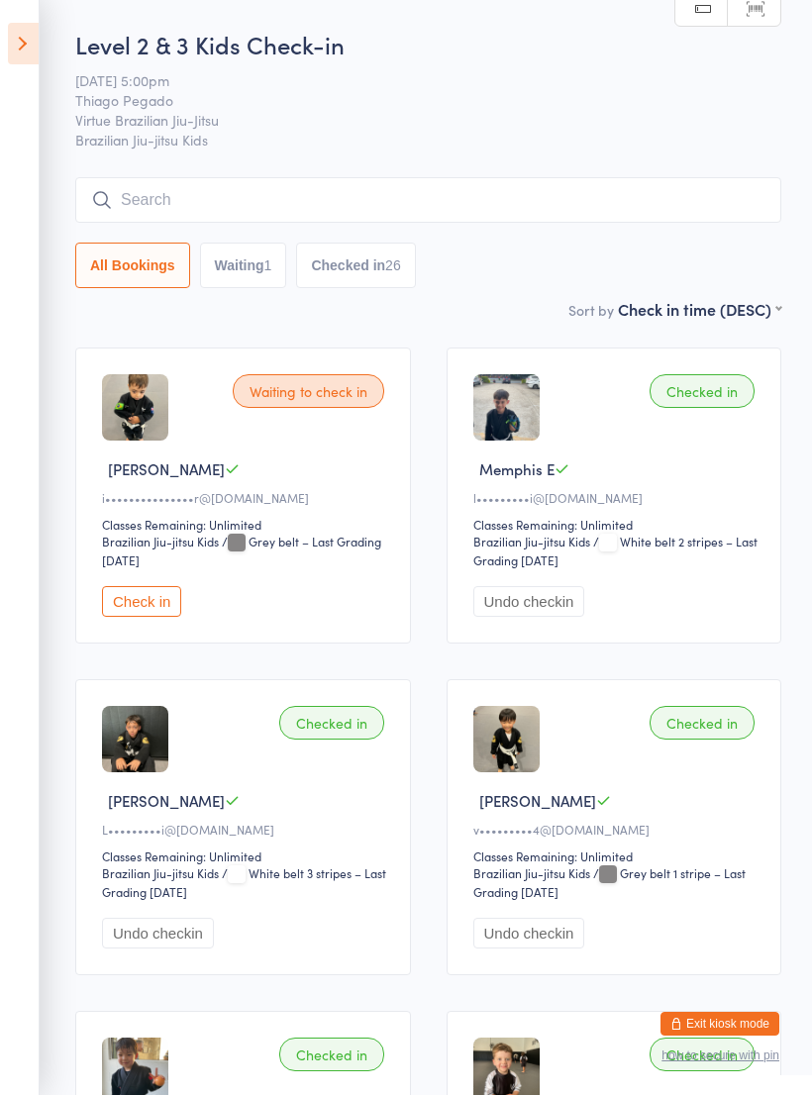
click at [121, 223] on input "search" at bounding box center [428, 200] width 706 height 46
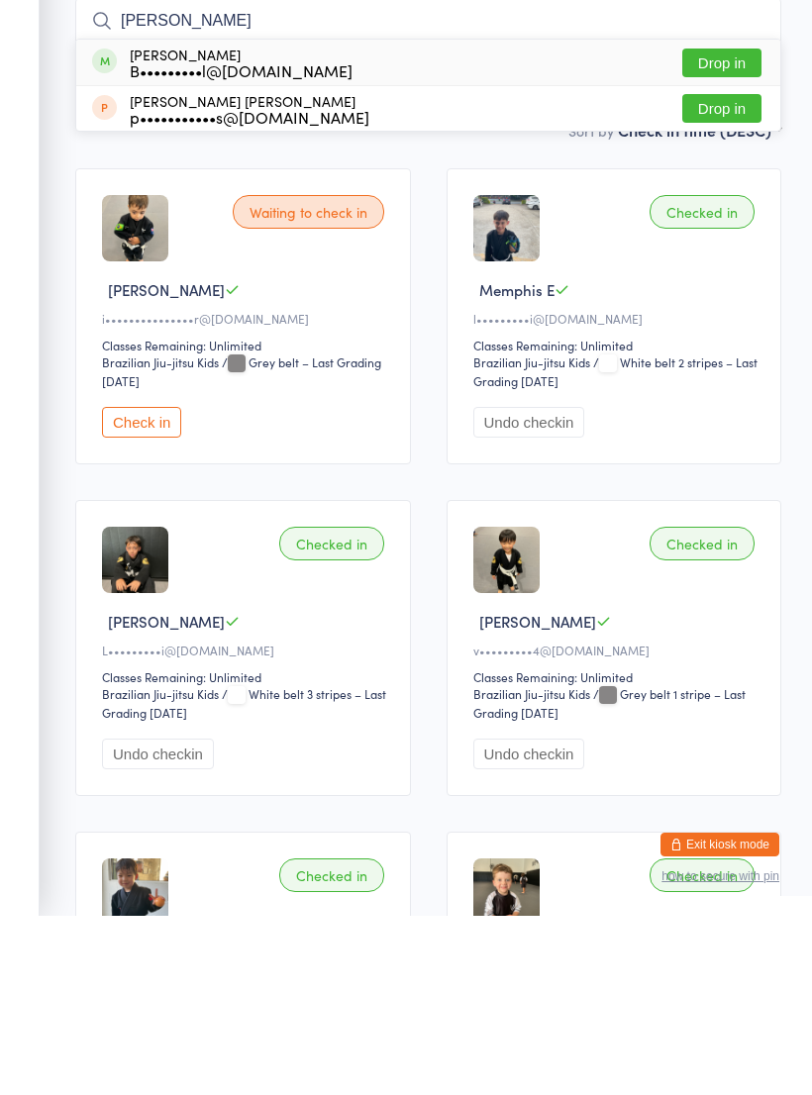
type input "Pedro"
click at [704, 228] on button "Drop in" at bounding box center [721, 242] width 79 height 29
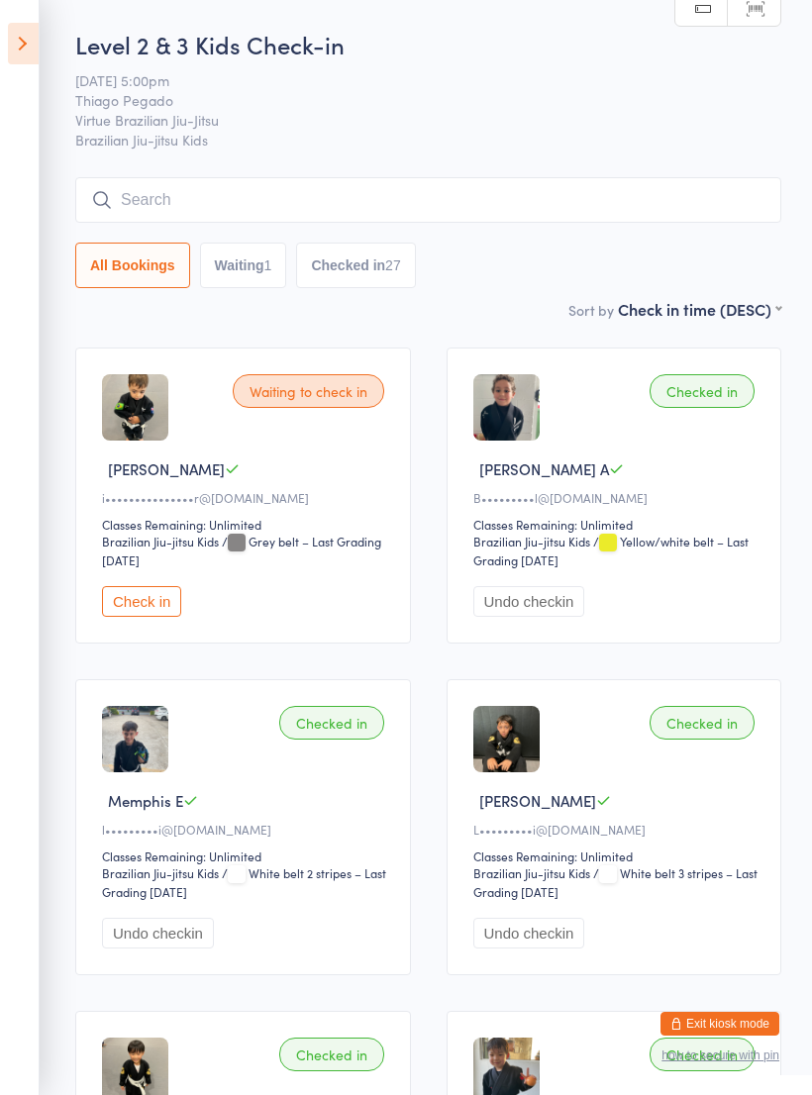
click at [145, 206] on input "search" at bounding box center [428, 200] width 706 height 46
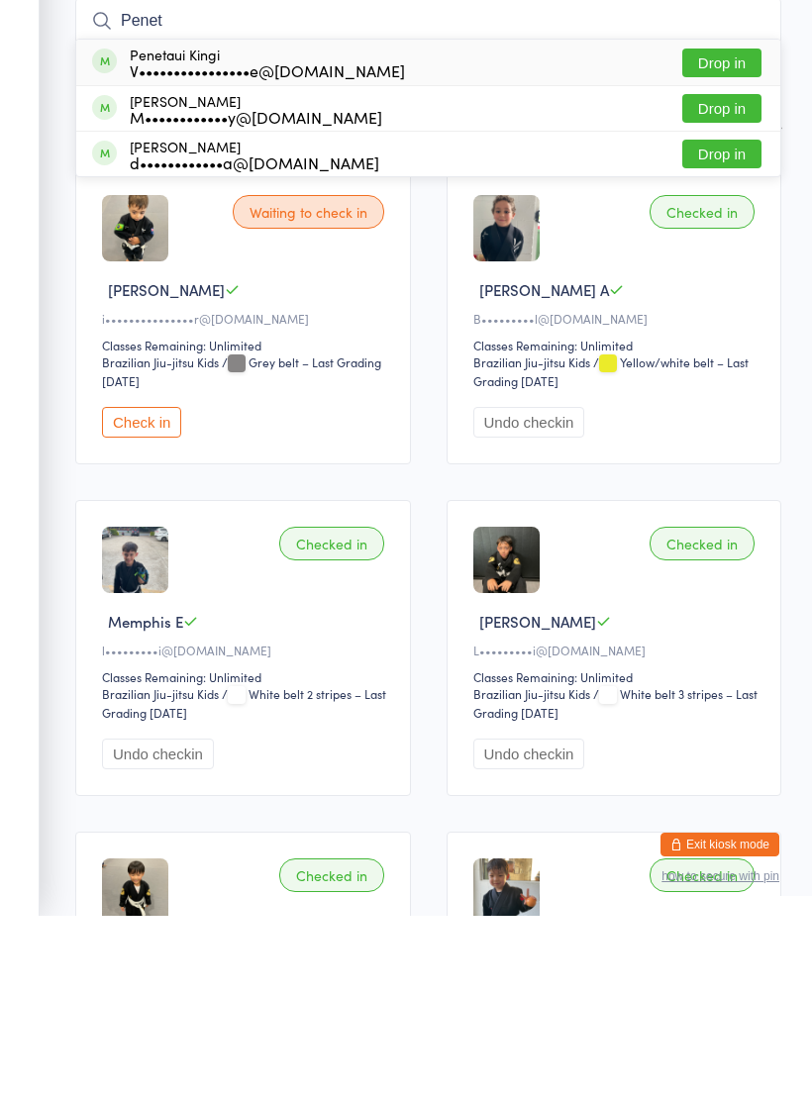
type input "Penet"
click at [714, 228] on button "Drop in" at bounding box center [721, 242] width 79 height 29
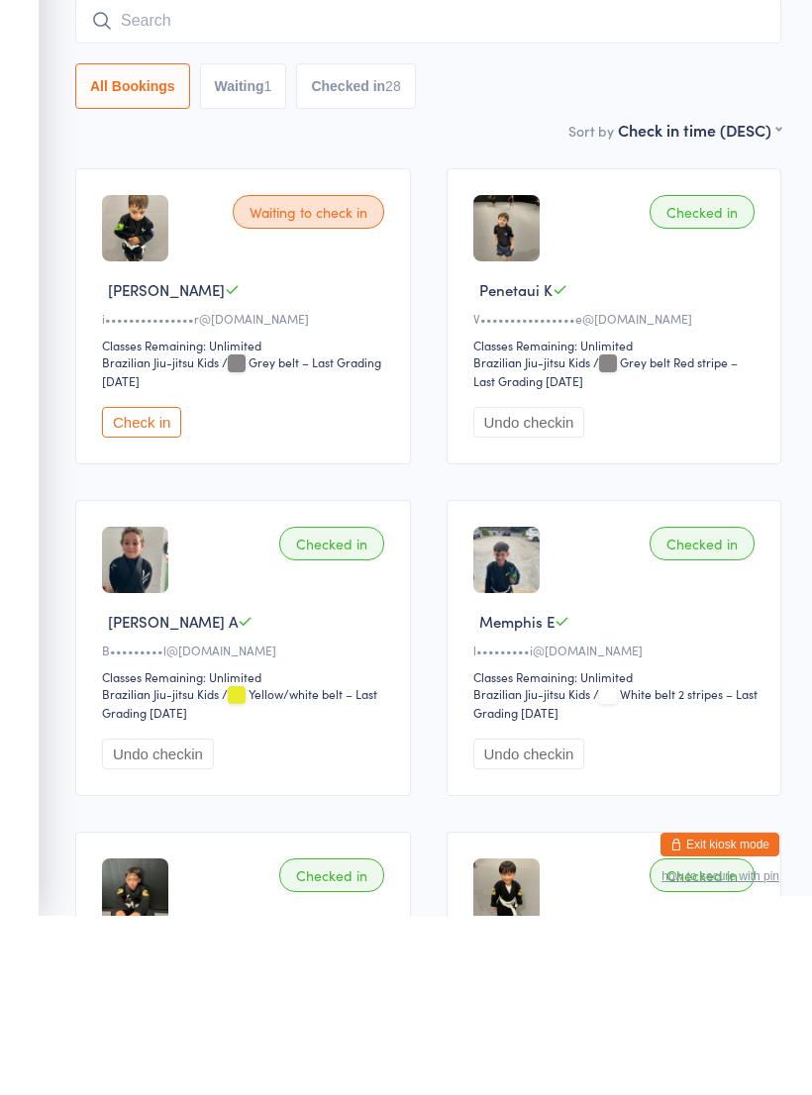
scroll to position [179, 0]
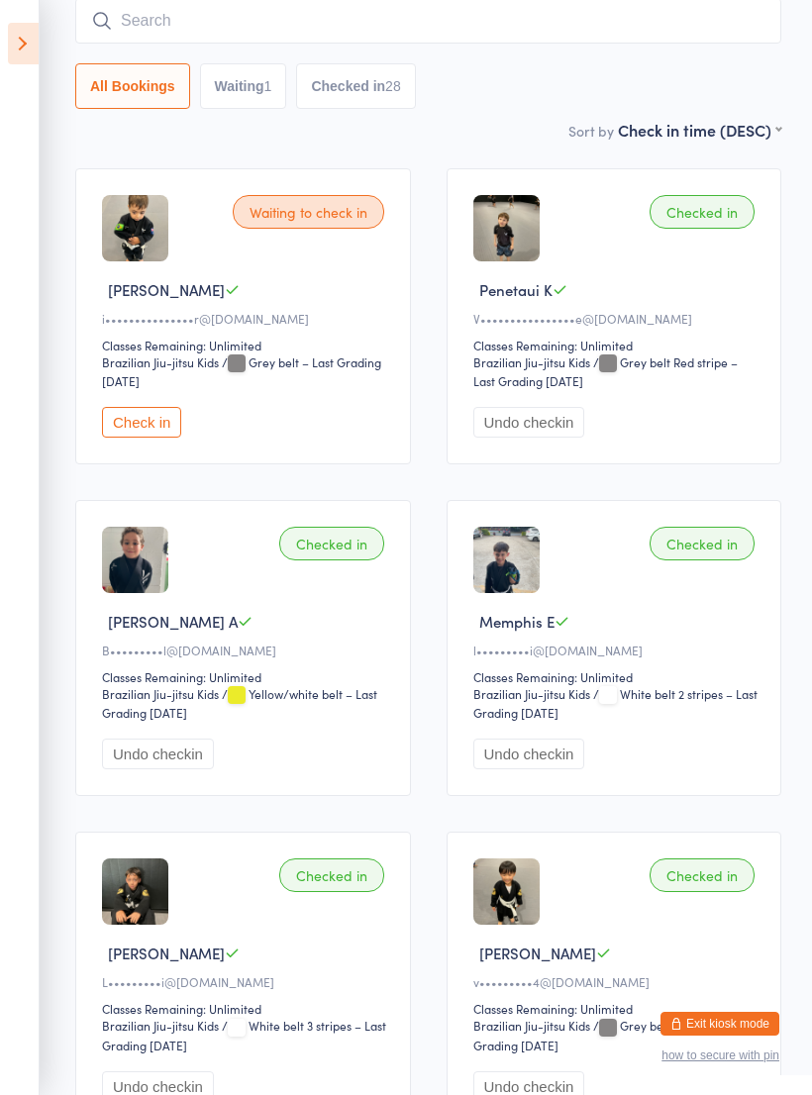
click at [15, 60] on icon at bounding box center [23, 44] width 31 height 42
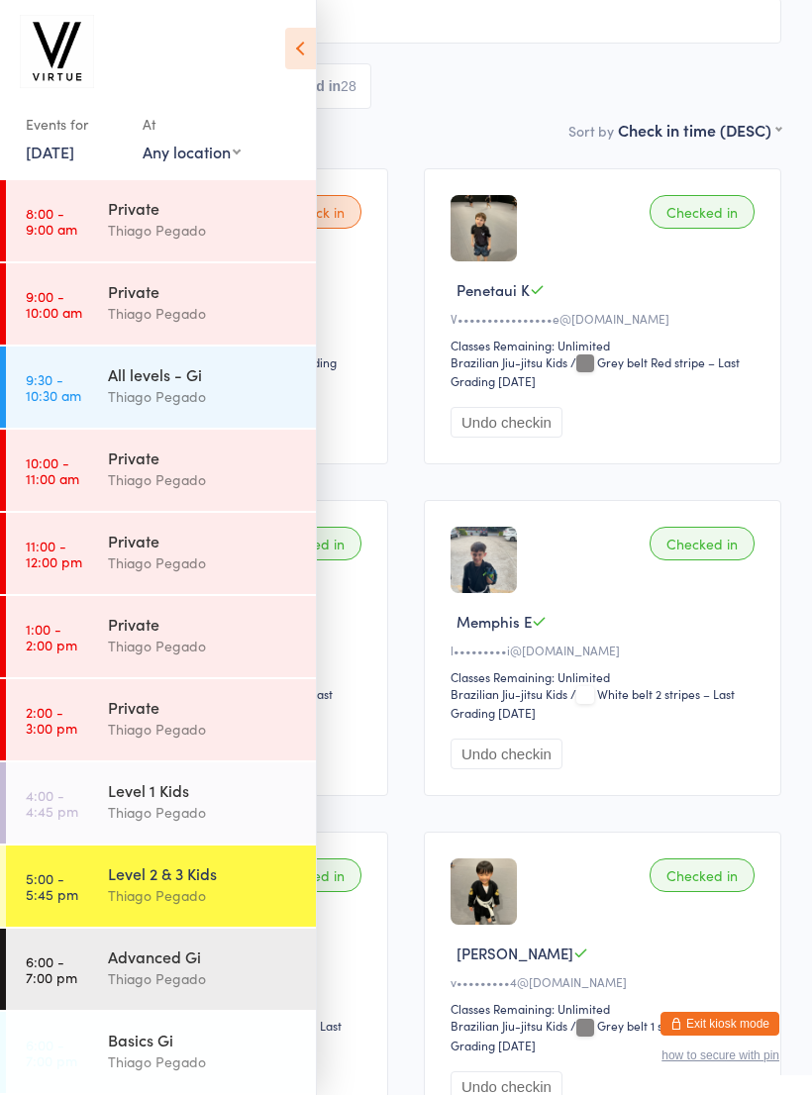
click at [730, 1017] on button "Exit kiosk mode" at bounding box center [720, 1024] width 119 height 24
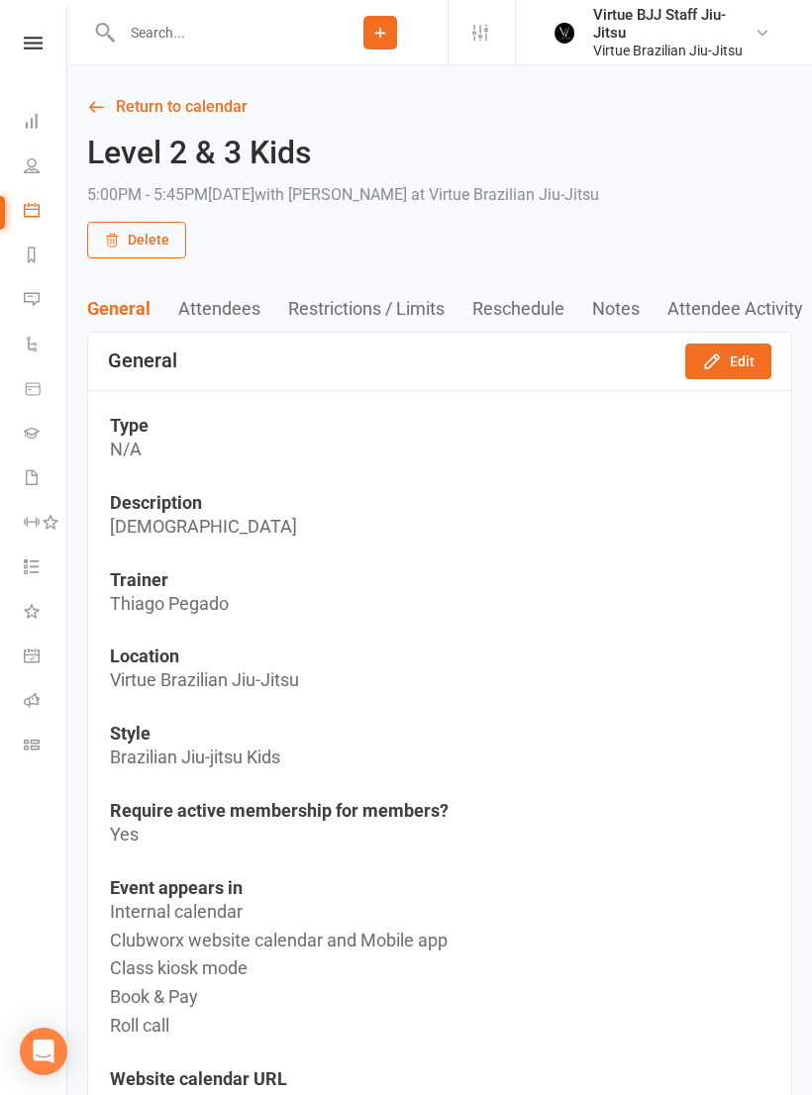
click at [25, 437] on icon at bounding box center [32, 433] width 16 height 16
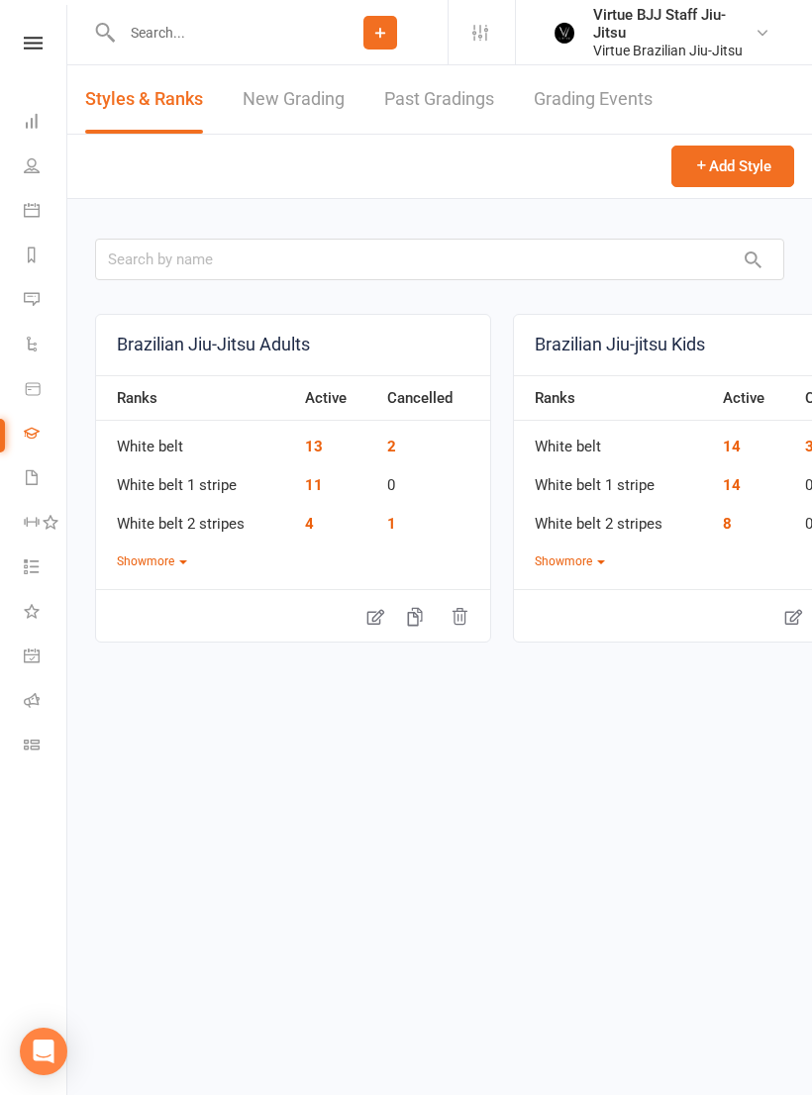
click at [276, 104] on link "New Grading" at bounding box center [294, 99] width 102 height 68
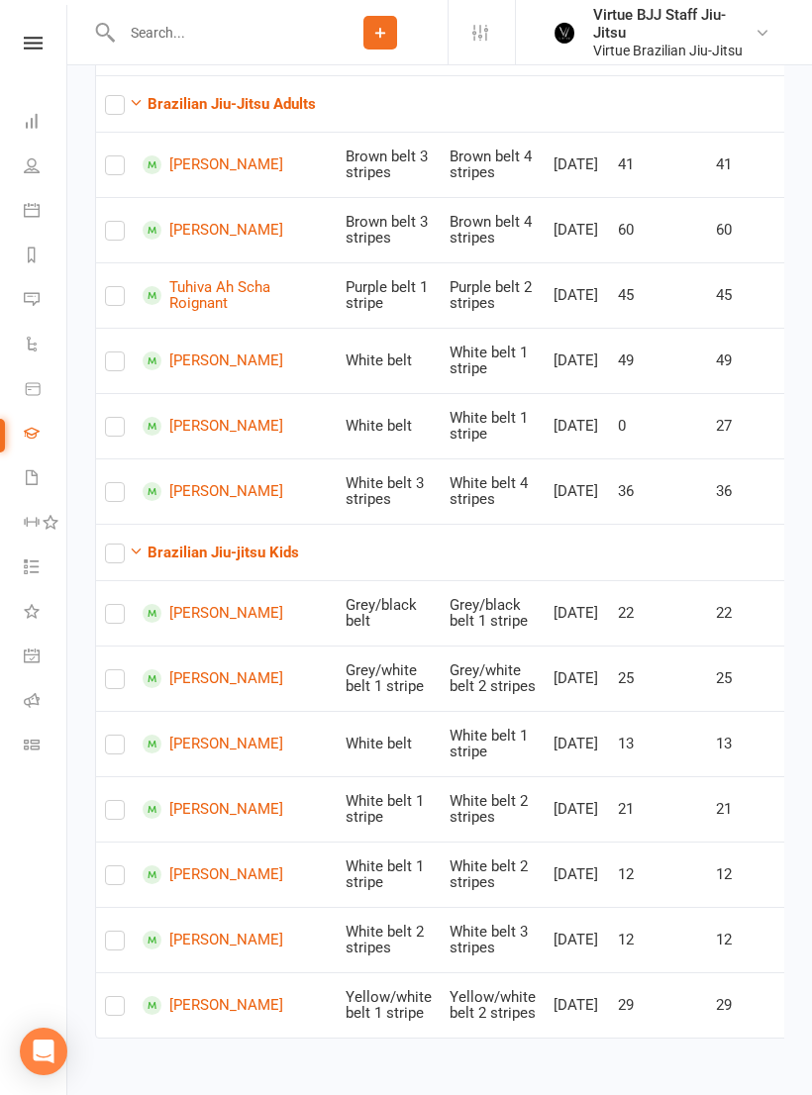
scroll to position [495, 0]
click at [35, 744] on icon at bounding box center [32, 745] width 16 height 16
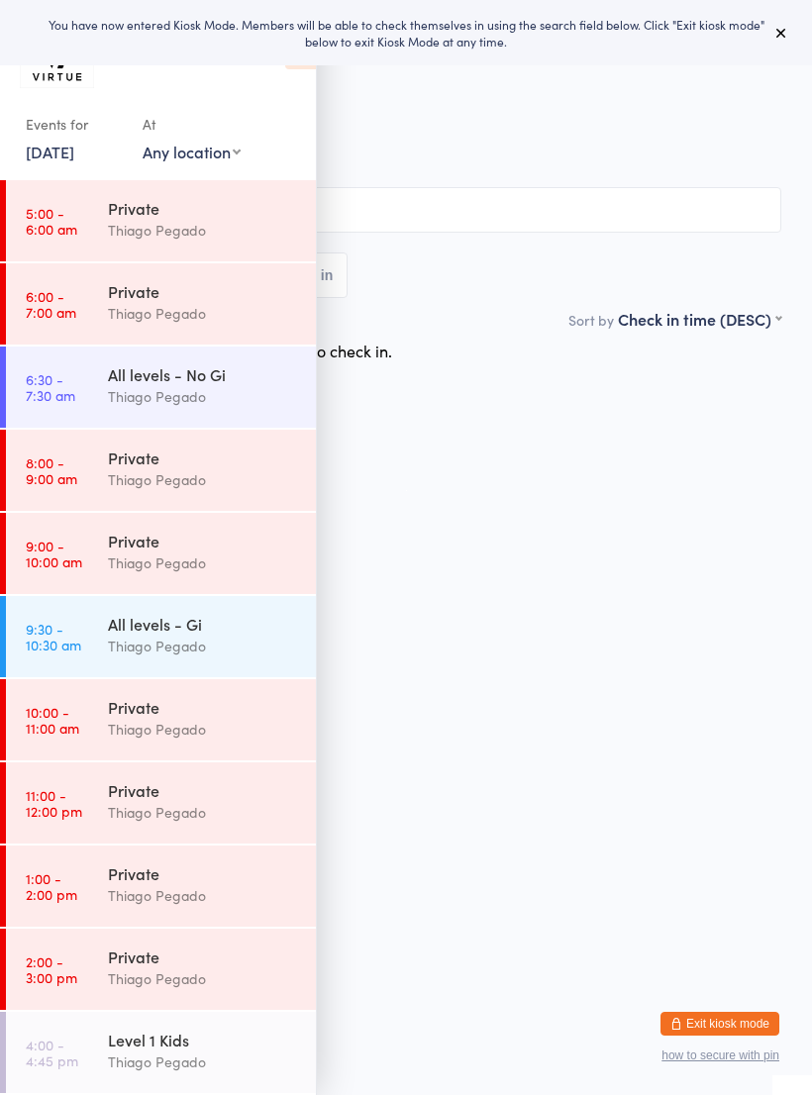
click at [634, 224] on input "search" at bounding box center [406, 210] width 751 height 46
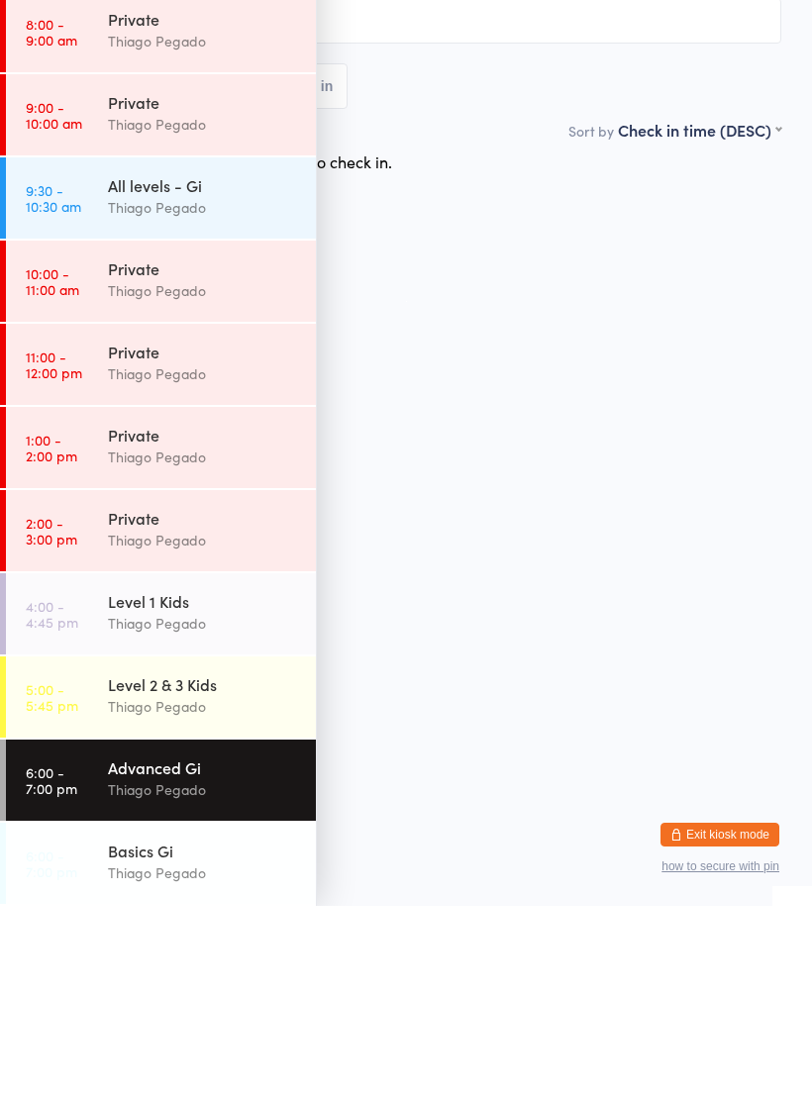
click at [135, 863] on div "Level 2 & 3 Kids" at bounding box center [203, 874] width 191 height 22
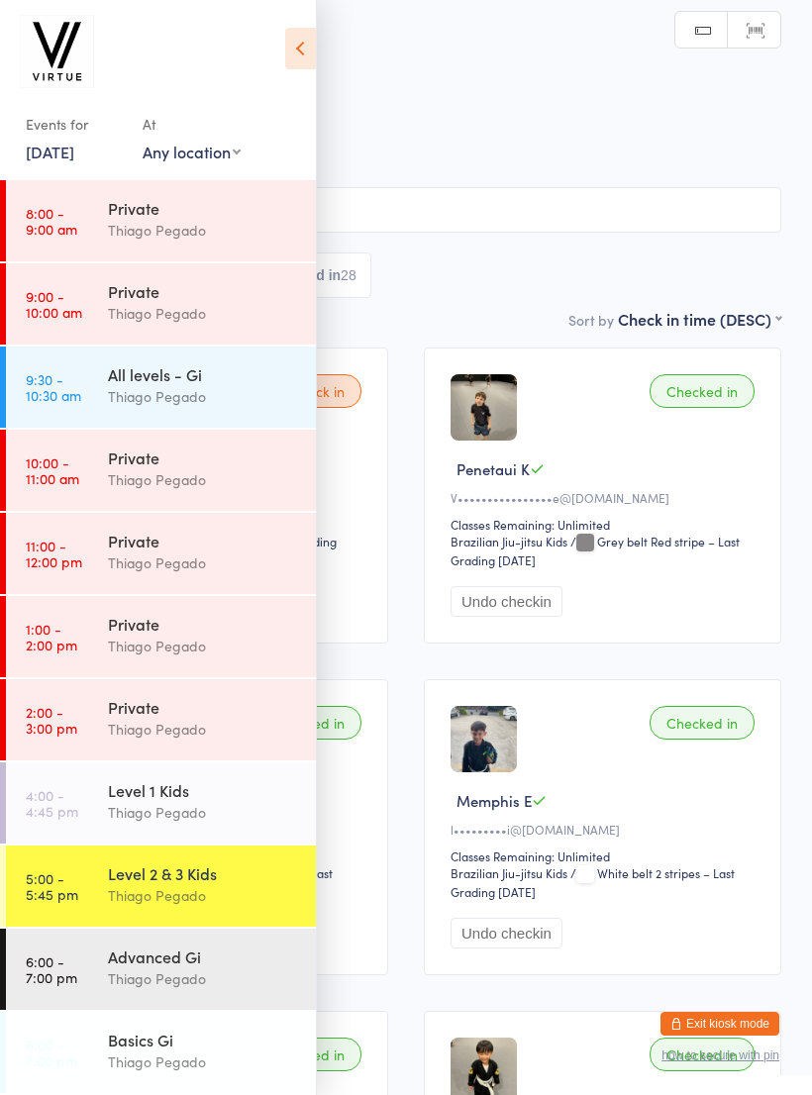
click at [290, 66] on icon at bounding box center [300, 49] width 31 height 42
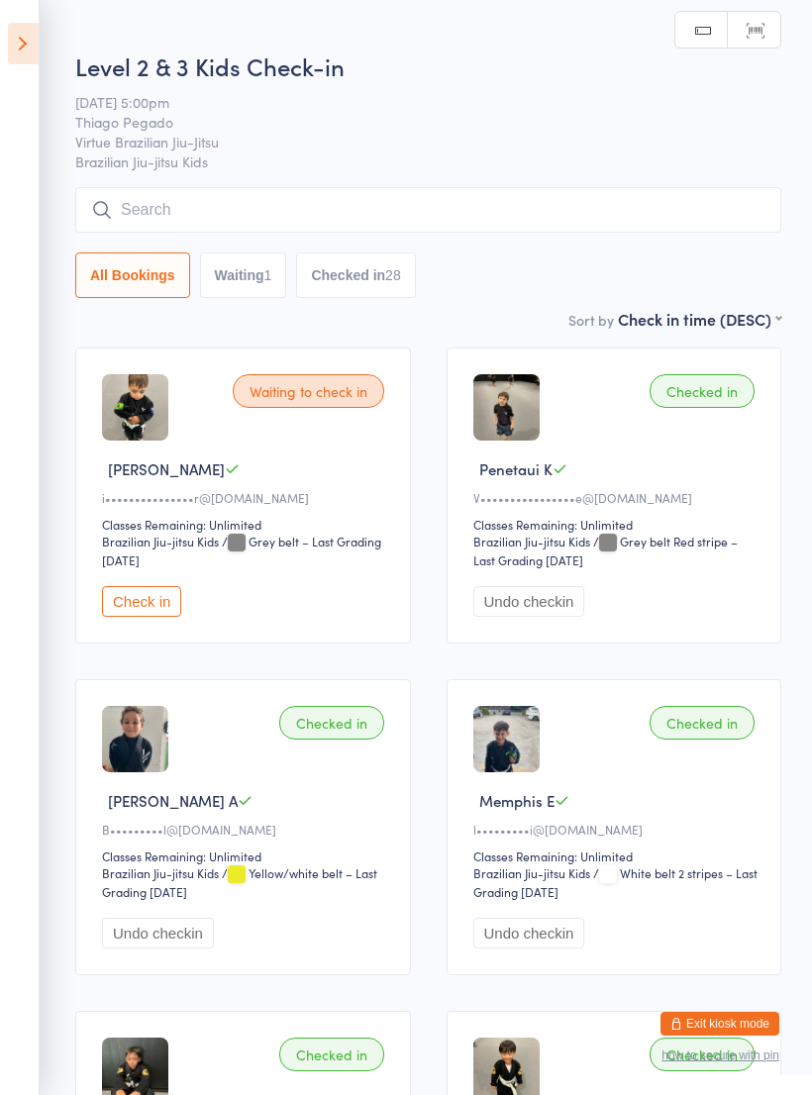
click at [298, 217] on input "search" at bounding box center [428, 210] width 706 height 46
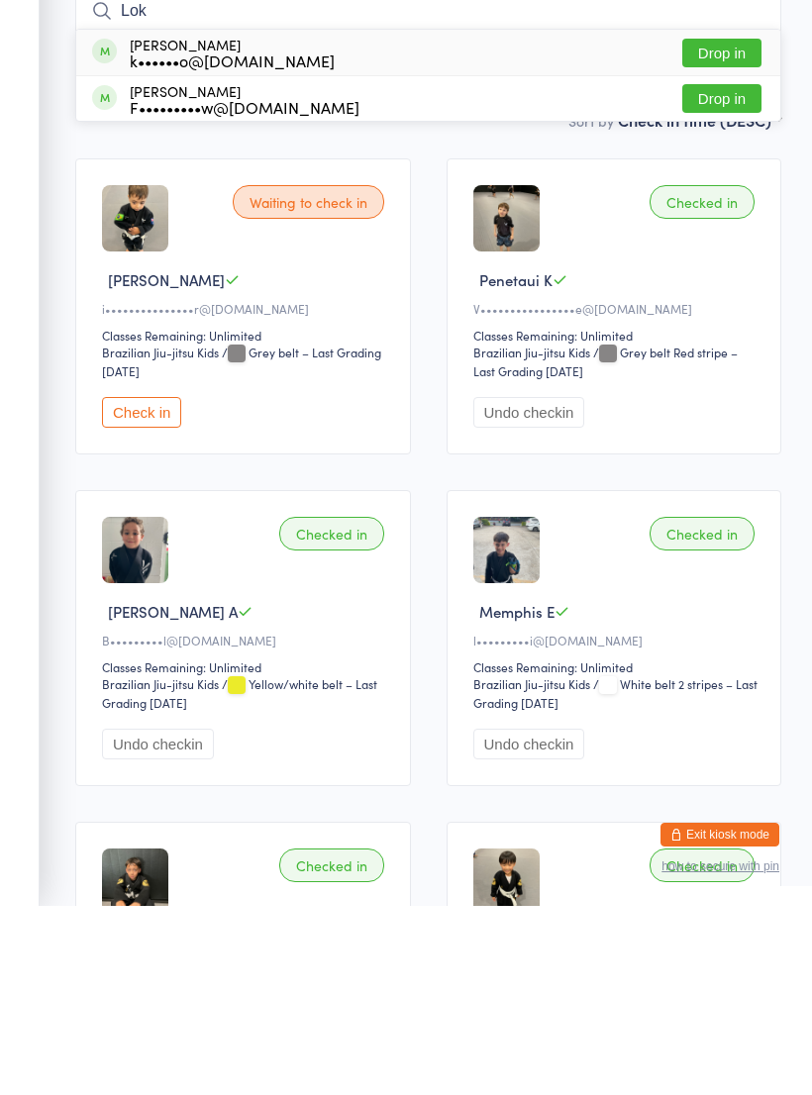
type input "Lok"
click at [727, 273] on button "Drop in" at bounding box center [721, 287] width 79 height 29
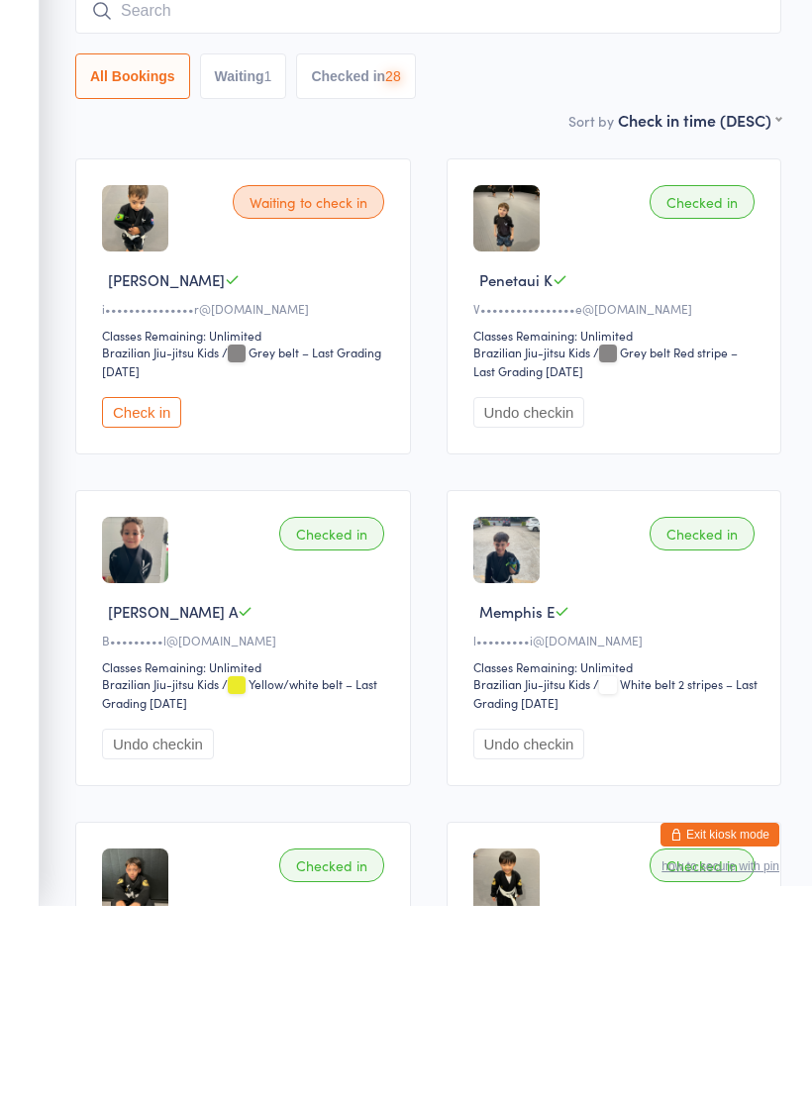
click at [495, 177] on input "search" at bounding box center [428, 200] width 706 height 46
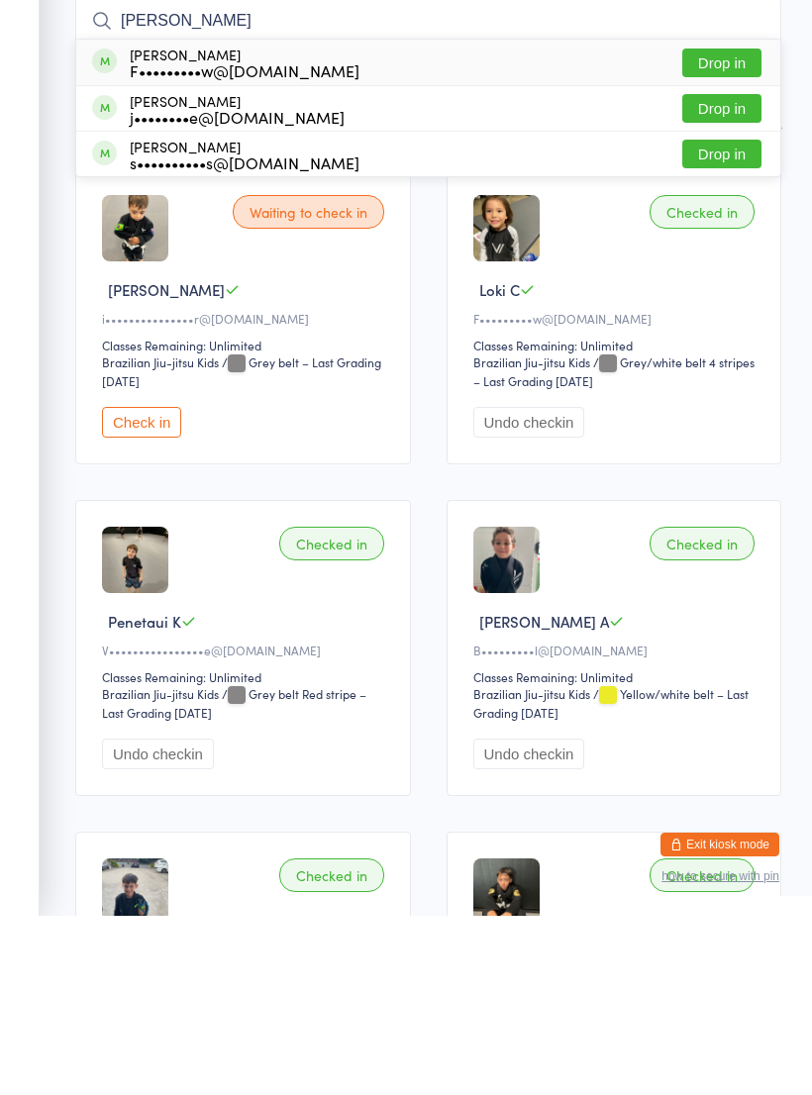
type input "[PERSON_NAME]"
click at [726, 228] on button "Drop in" at bounding box center [721, 242] width 79 height 29
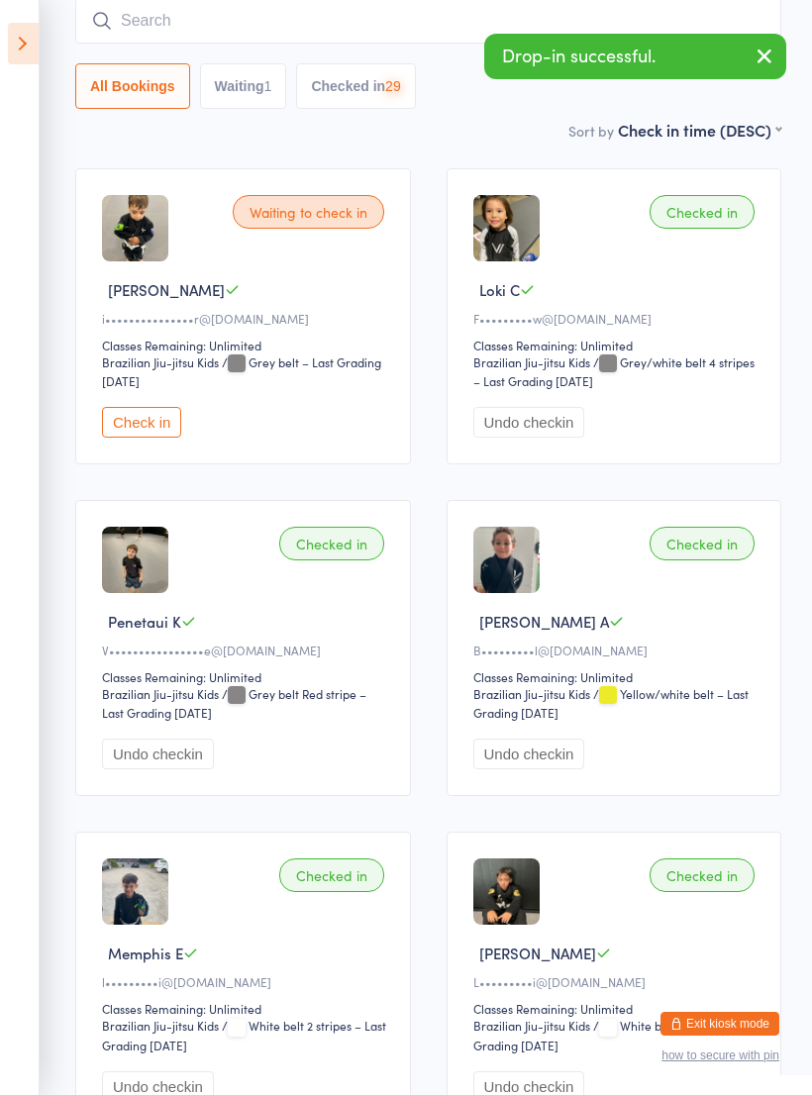
click at [483, 24] on input "search" at bounding box center [428, 21] width 706 height 46
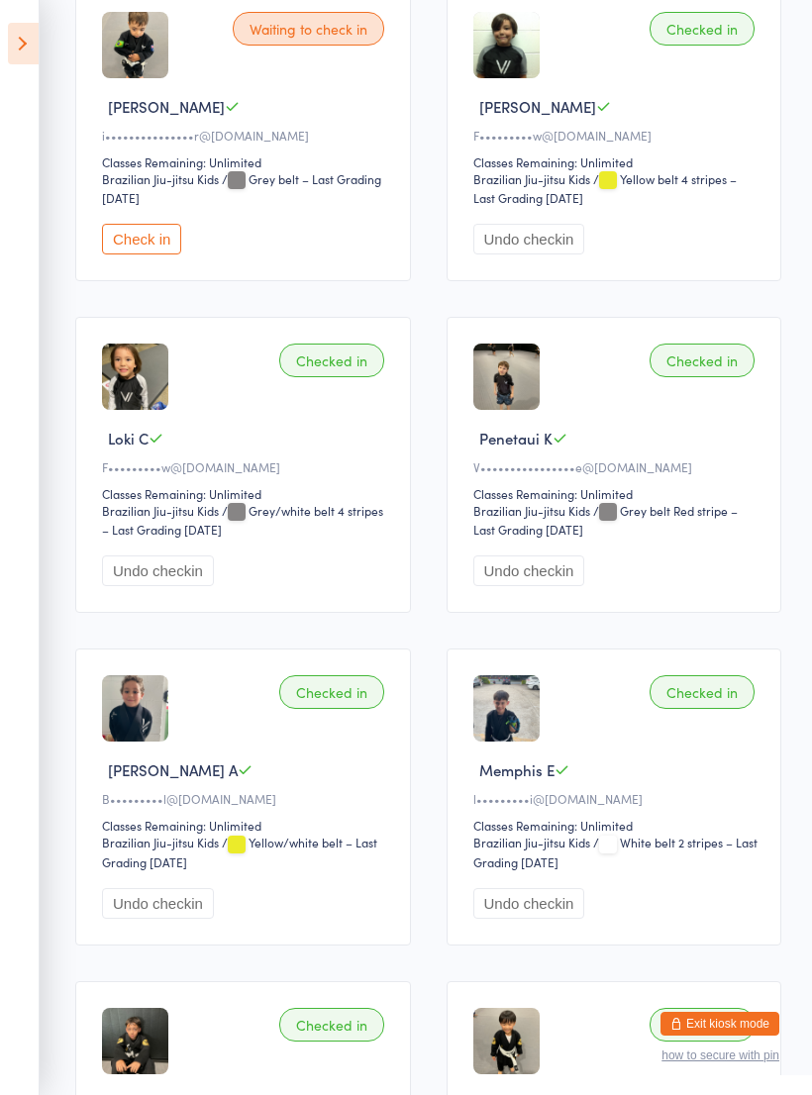
scroll to position [0, 0]
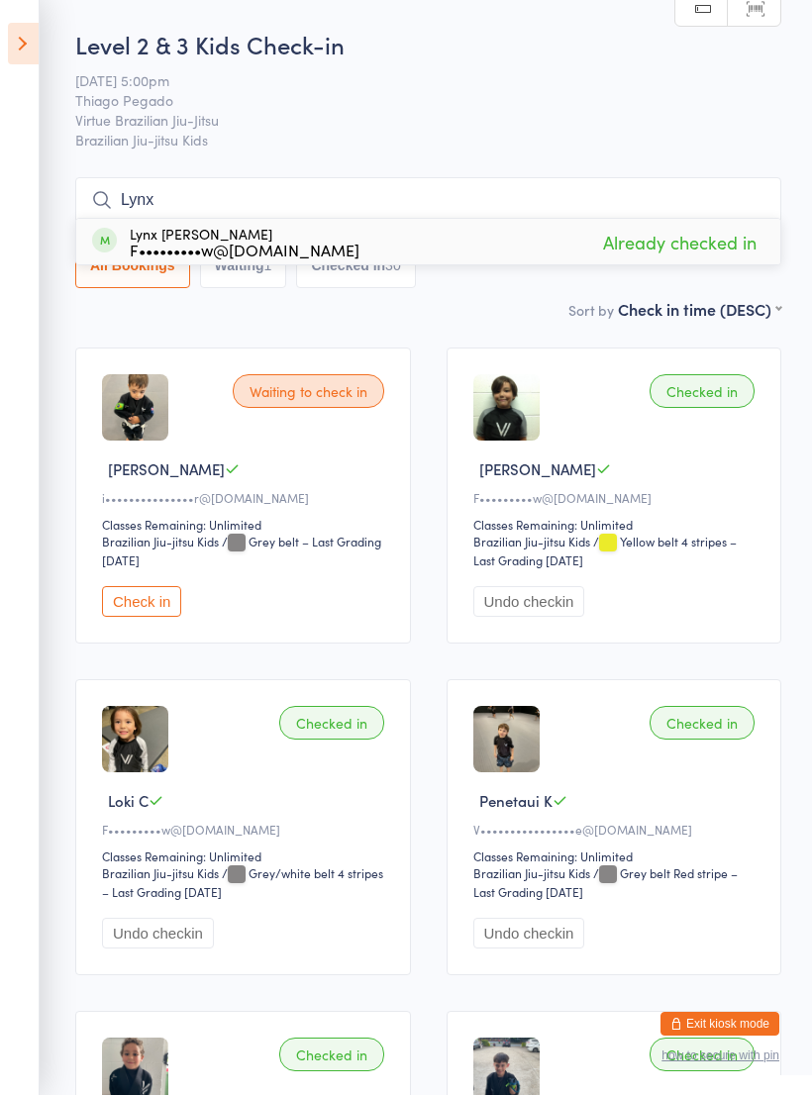
type input "Lynx"
click at [11, 44] on icon at bounding box center [23, 44] width 31 height 42
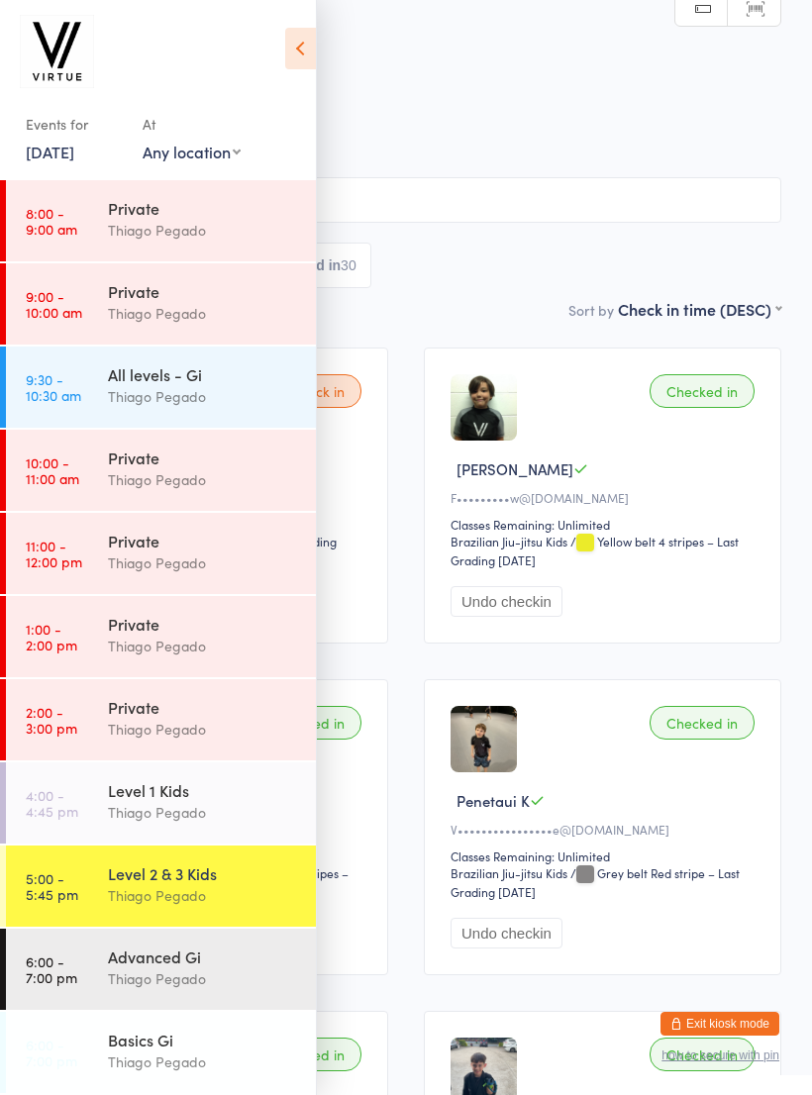
click at [723, 1014] on button "Exit kiosk mode" at bounding box center [720, 1024] width 119 height 24
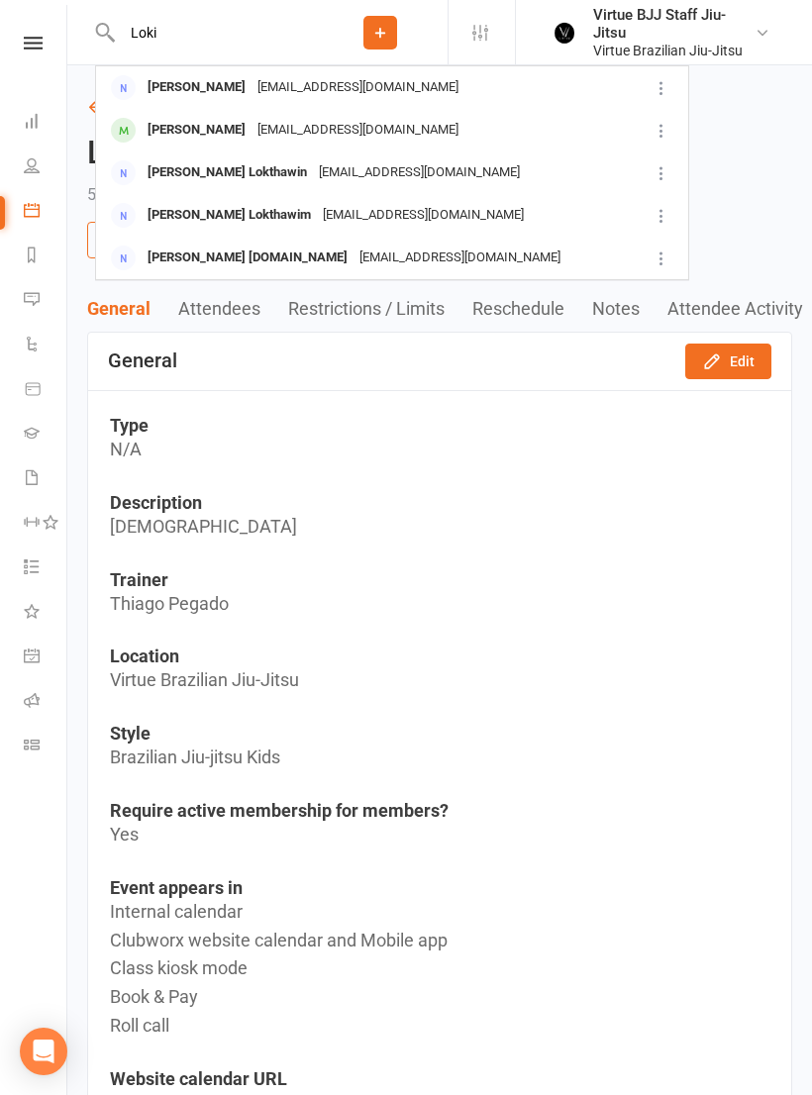
type input "Loki"
click at [15, 441] on li "Gradings" at bounding box center [33, 435] width 66 height 45
click at [34, 434] on icon at bounding box center [32, 433] width 16 height 16
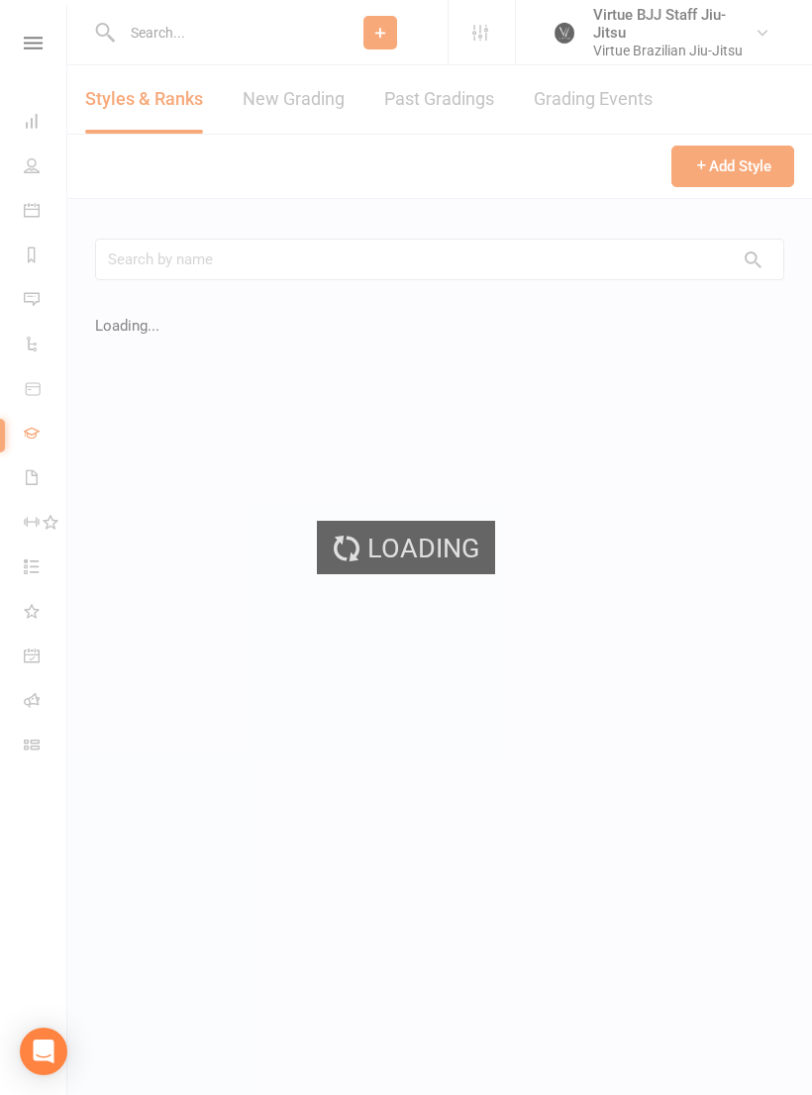
click at [175, 274] on div "Loading" at bounding box center [406, 547] width 812 height 1095
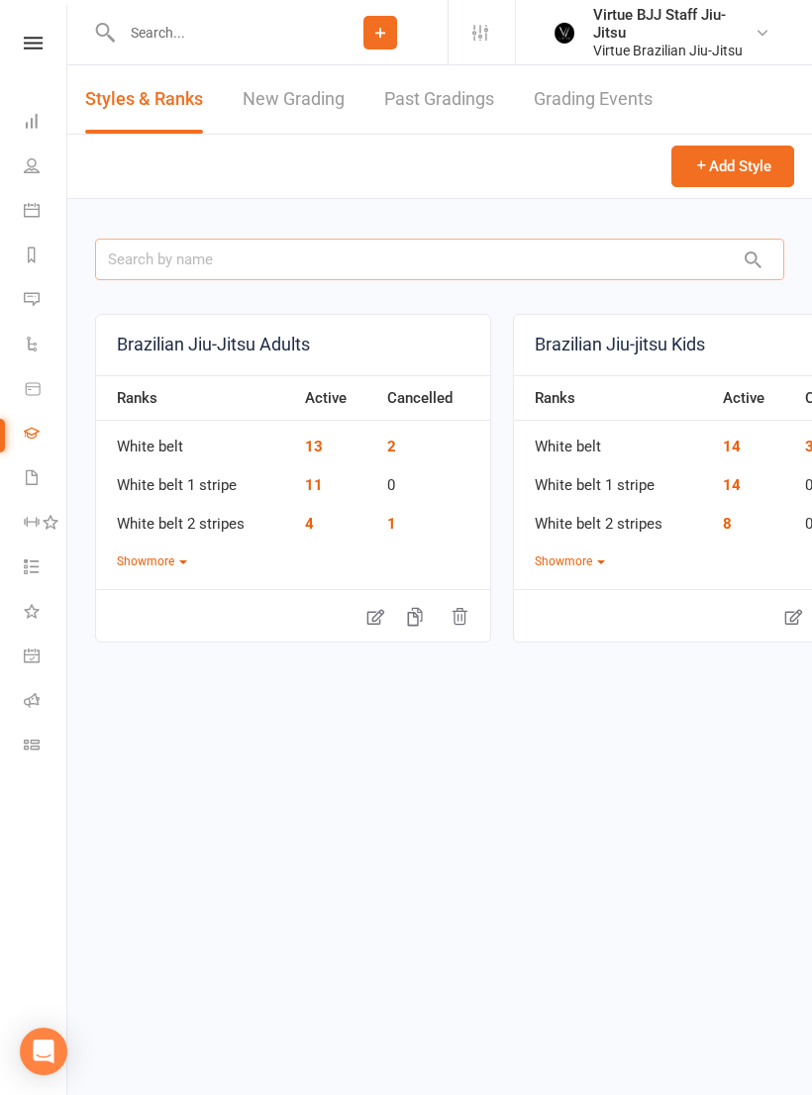
click at [155, 267] on input "text" at bounding box center [439, 260] width 689 height 42
type input "Loki"
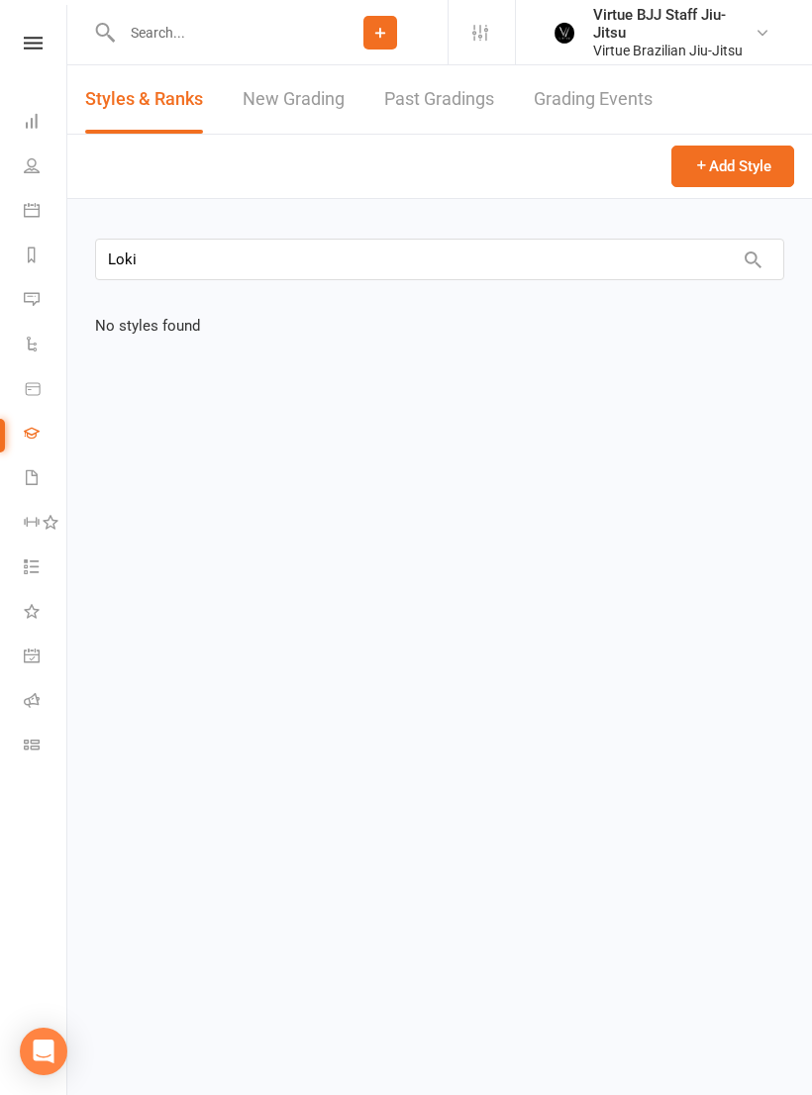
click at [290, 108] on link "New Grading" at bounding box center [294, 99] width 102 height 68
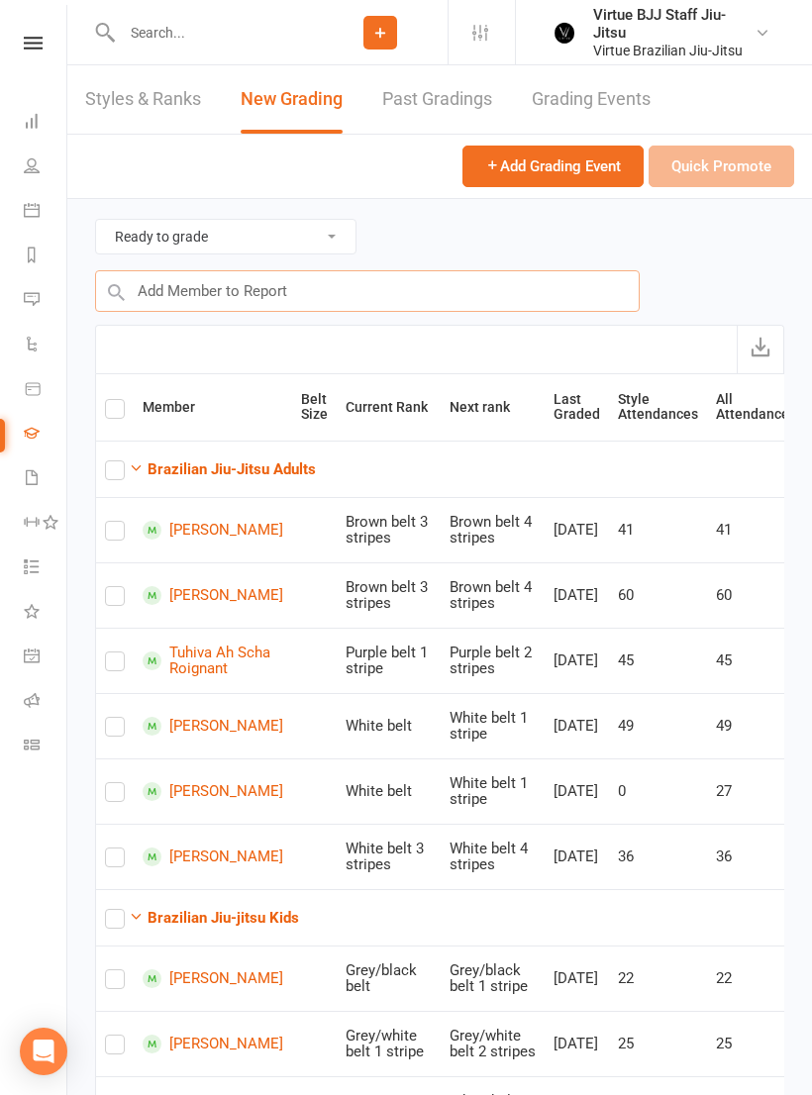
click at [236, 285] on input "text" at bounding box center [367, 291] width 545 height 42
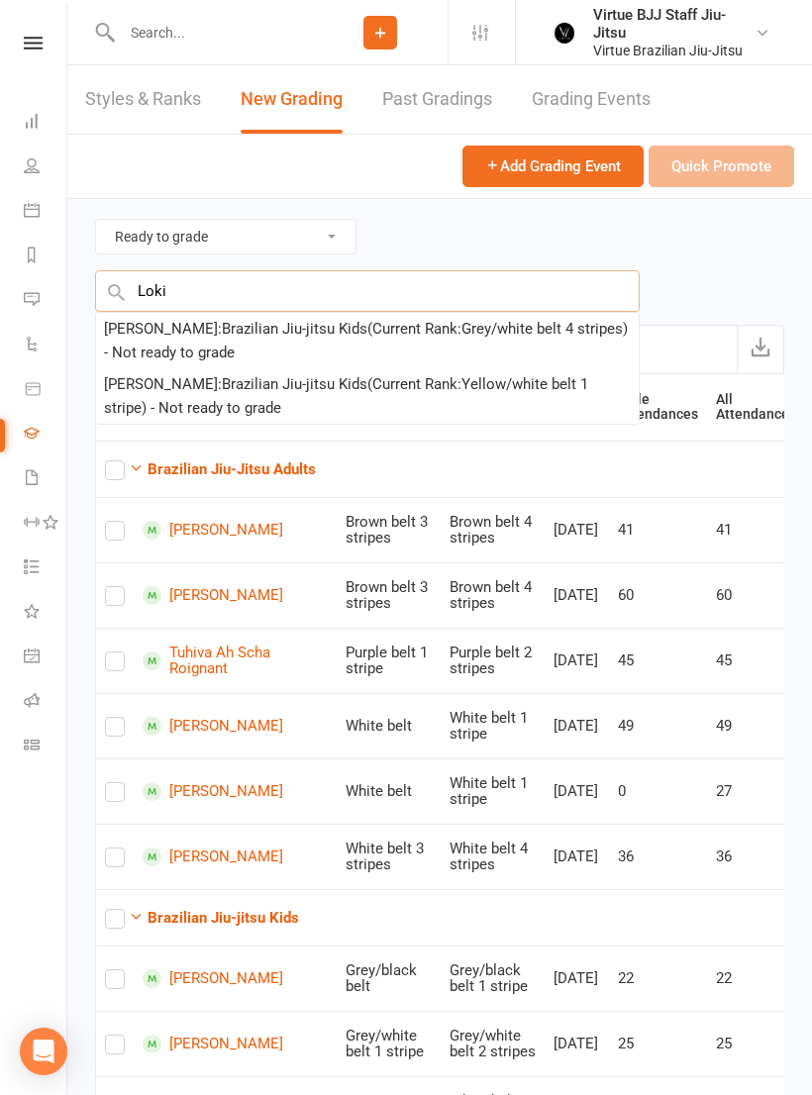
type input "Loki"
click at [457, 326] on div "Loki Cresswell : Brazilian Jiu-jitsu Kids (Current Rank: Grey/white belt 4 stri…" at bounding box center [367, 341] width 527 height 48
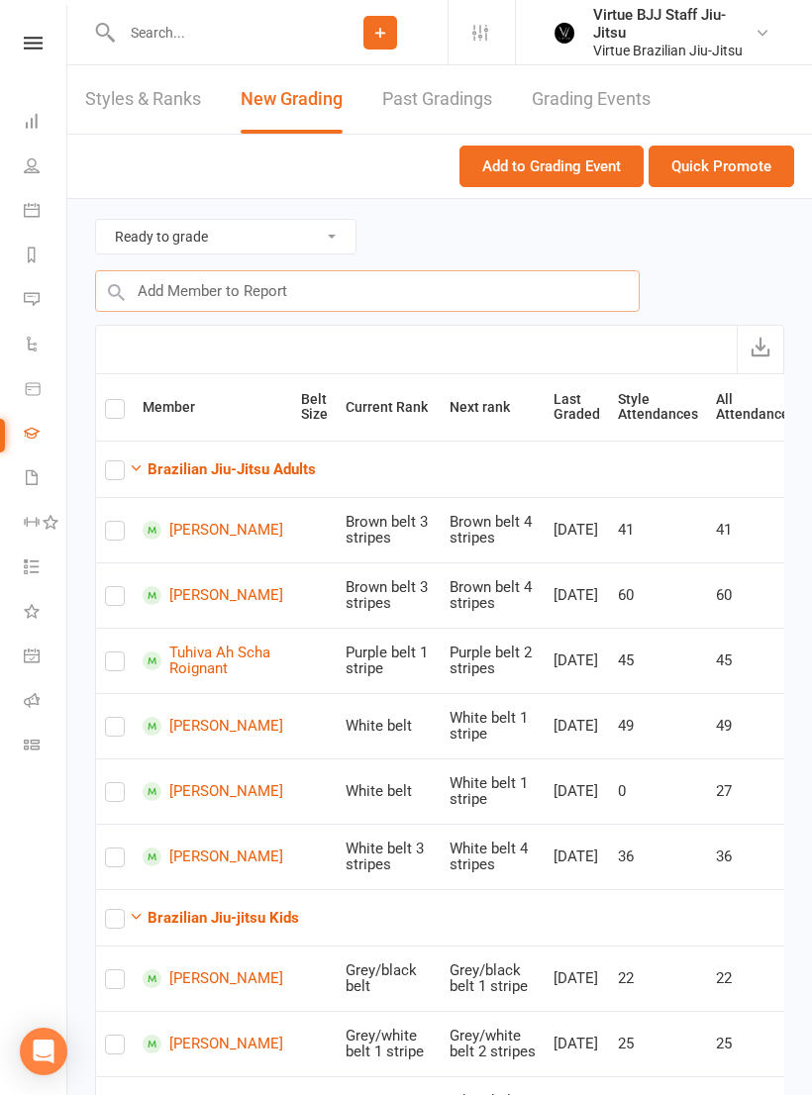
click at [482, 297] on input "text" at bounding box center [367, 291] width 545 height 42
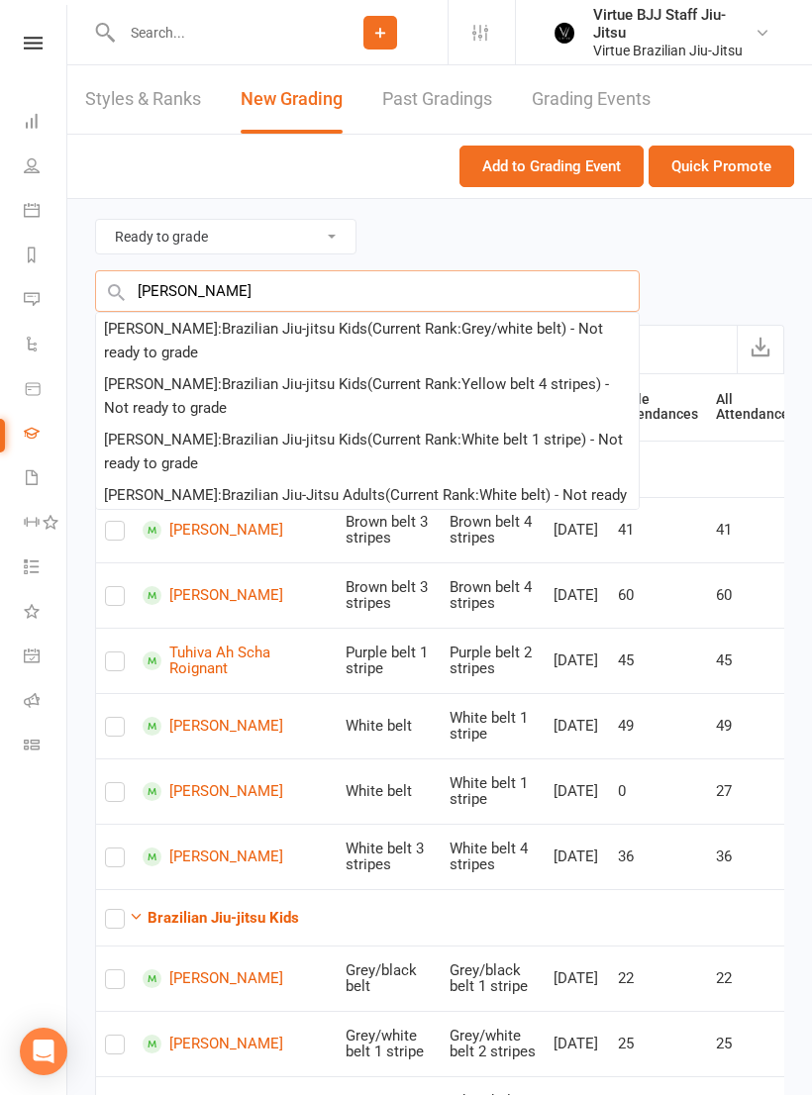
type input "Leo"
click at [336, 398] on div "Leo Cresswell : Brazilian Jiu-jitsu Kids (Current Rank: Yellow belt 4 stripes )…" at bounding box center [367, 396] width 527 height 48
checkbox input "true"
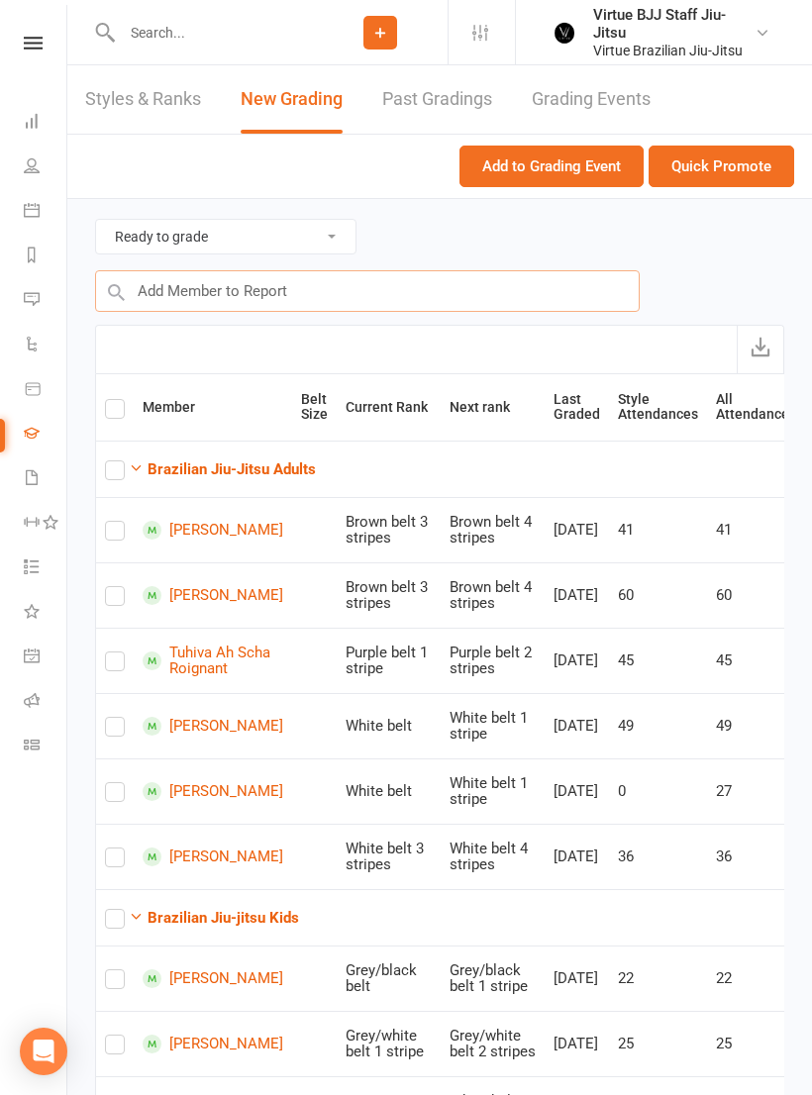
click at [442, 297] on input "text" at bounding box center [367, 291] width 545 height 42
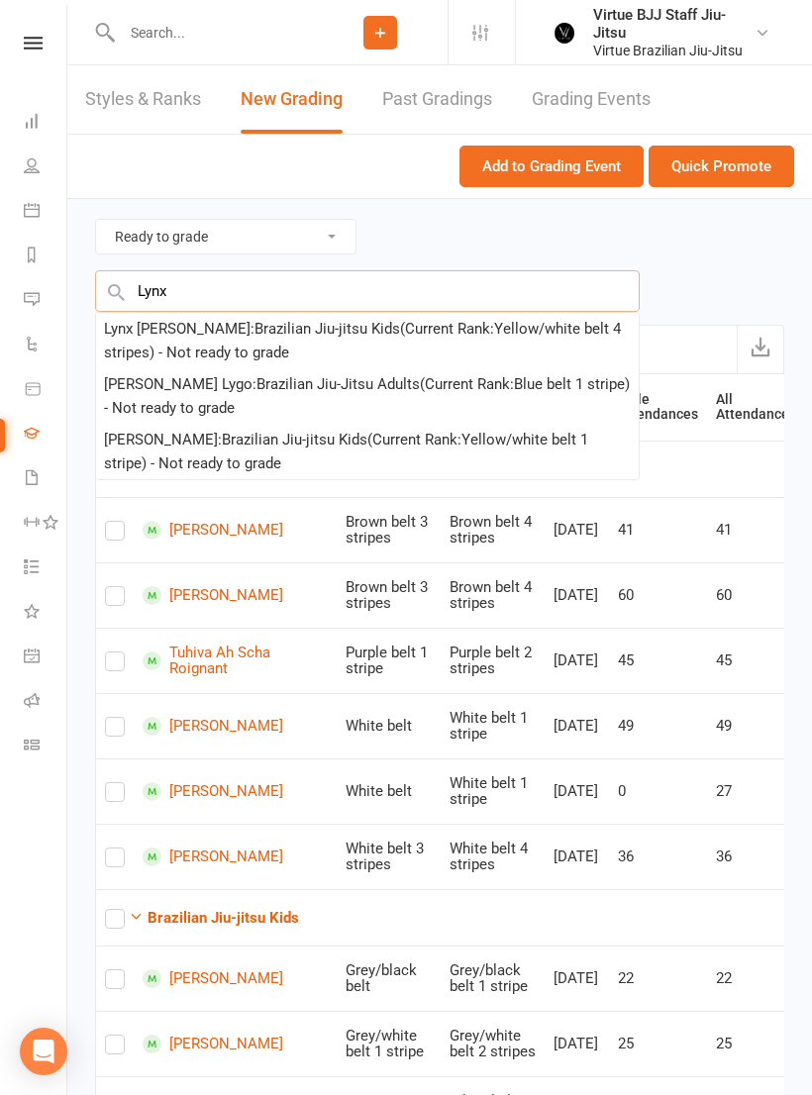
type input "Lynx"
click at [498, 337] on div "Lynx Cresswell : Brazilian Jiu-jitsu Kids (Current Rank: Yellow/white belt 4 st…" at bounding box center [367, 341] width 527 height 48
checkbox input "true"
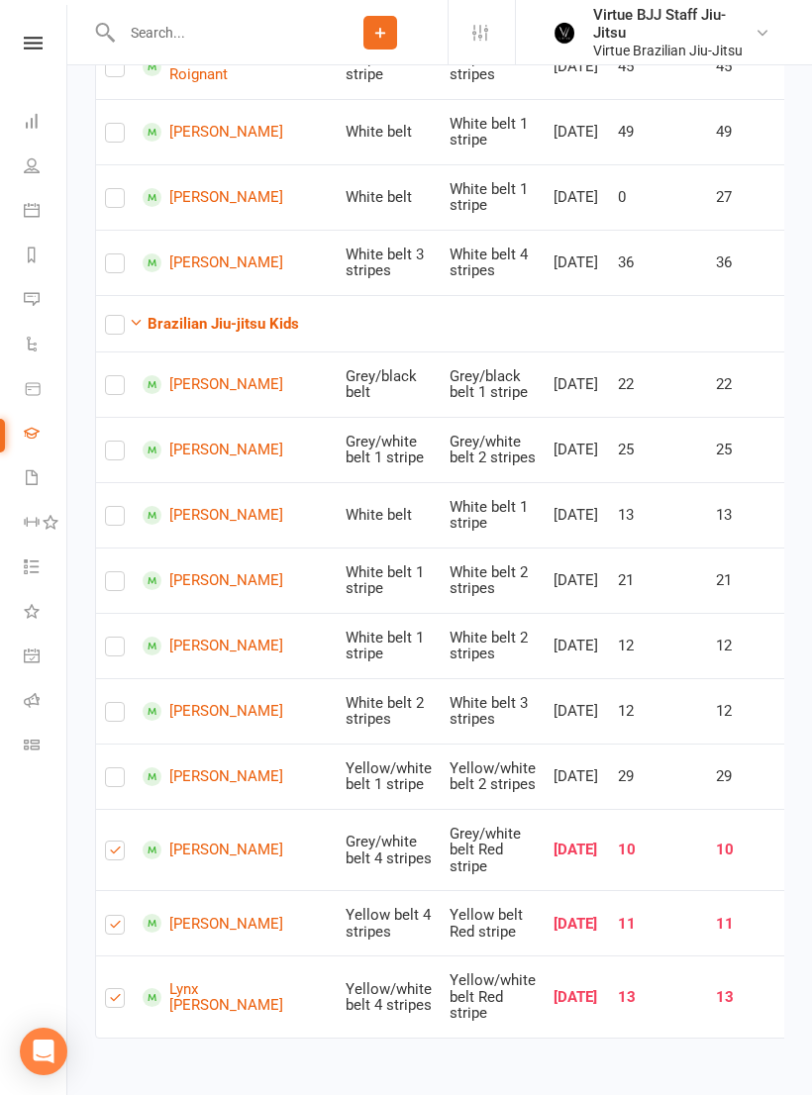
checkbox input "true"
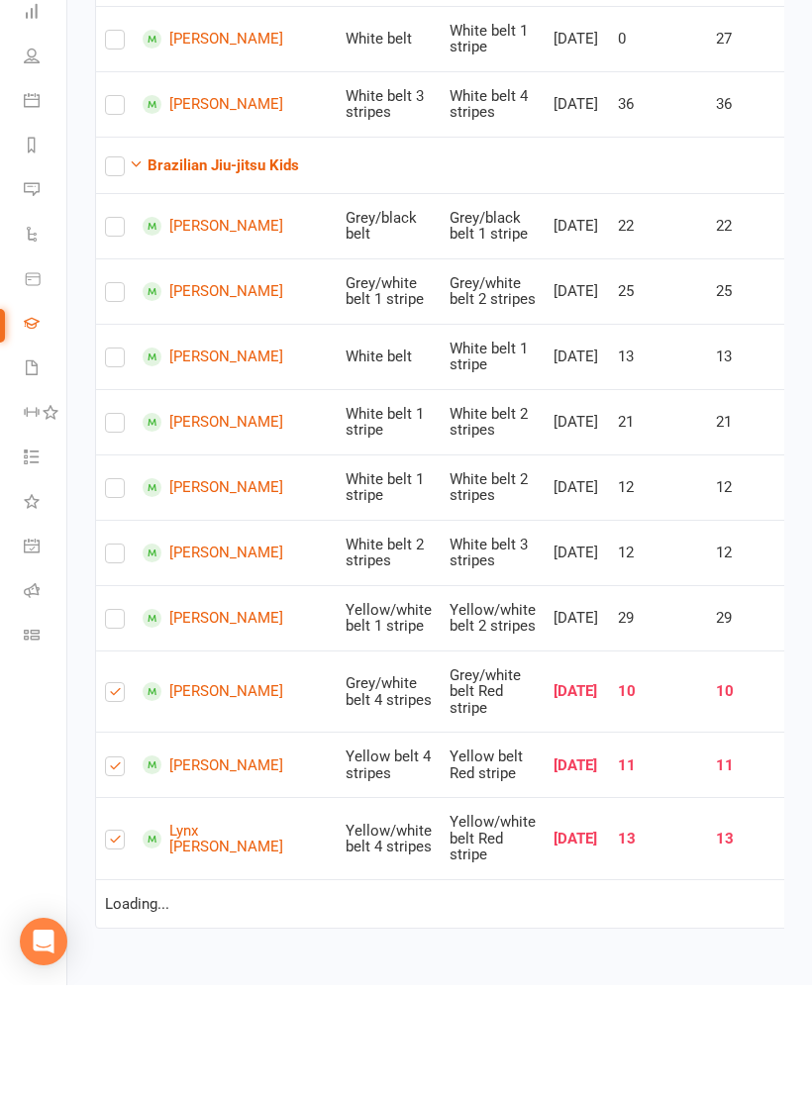
checkbox input "true"
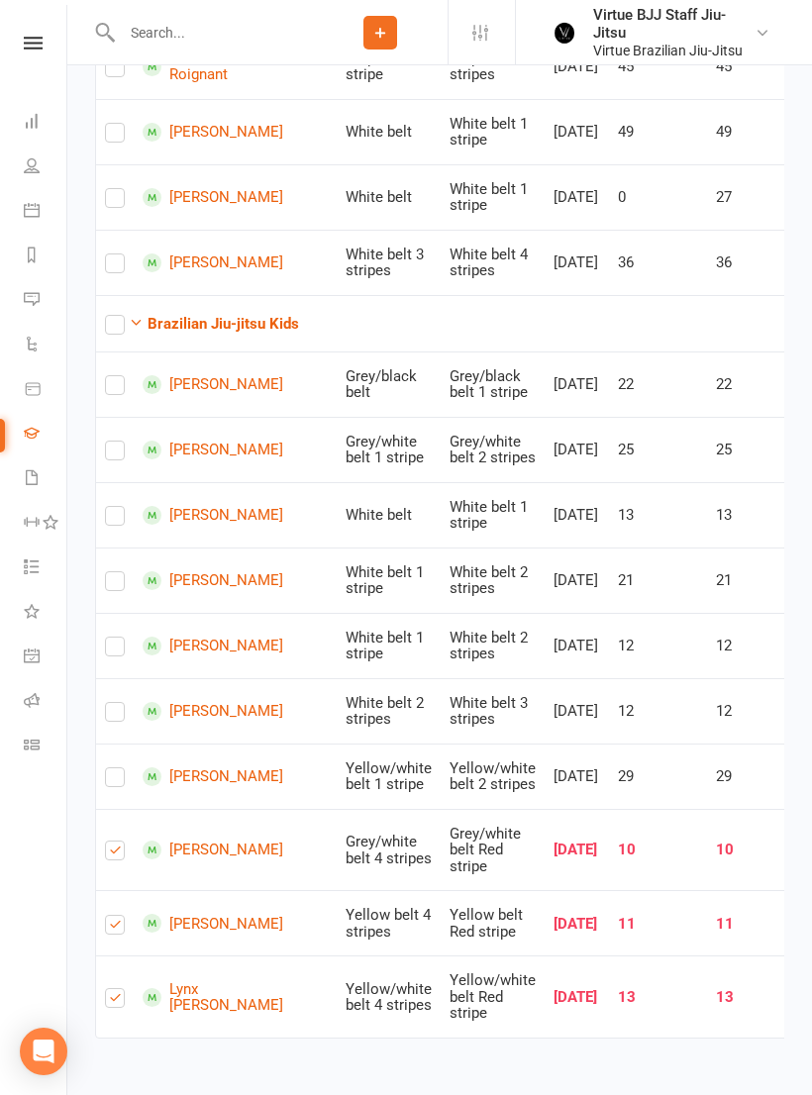
click at [121, 389] on label at bounding box center [115, 389] width 20 height 0
click at [121, 376] on input "checkbox" at bounding box center [115, 376] width 20 height 0
checkbox input "true"
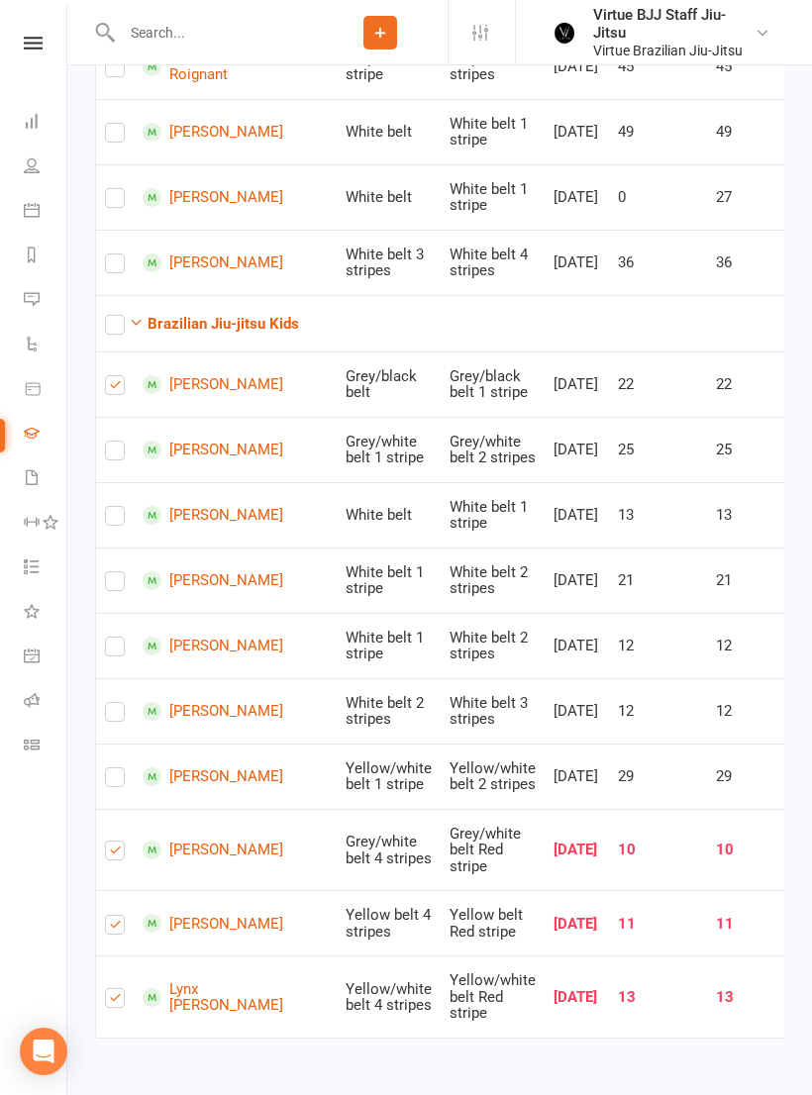
checkbox input "true"
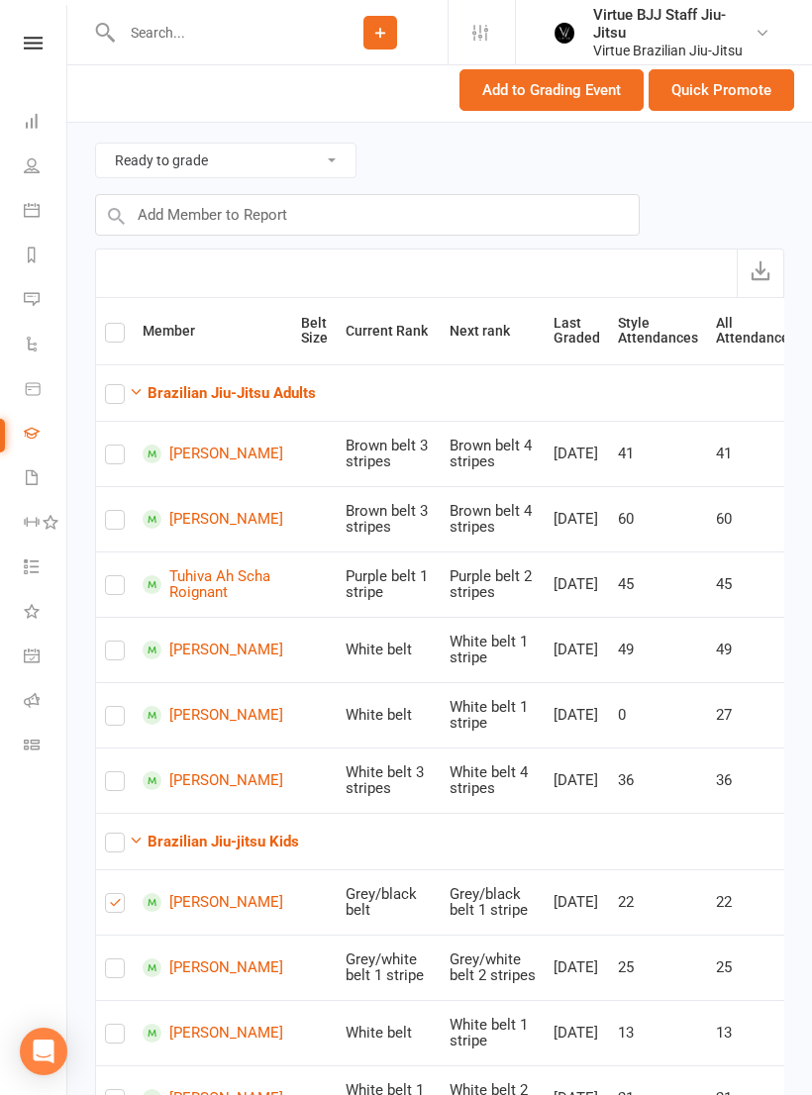
scroll to position [0, 0]
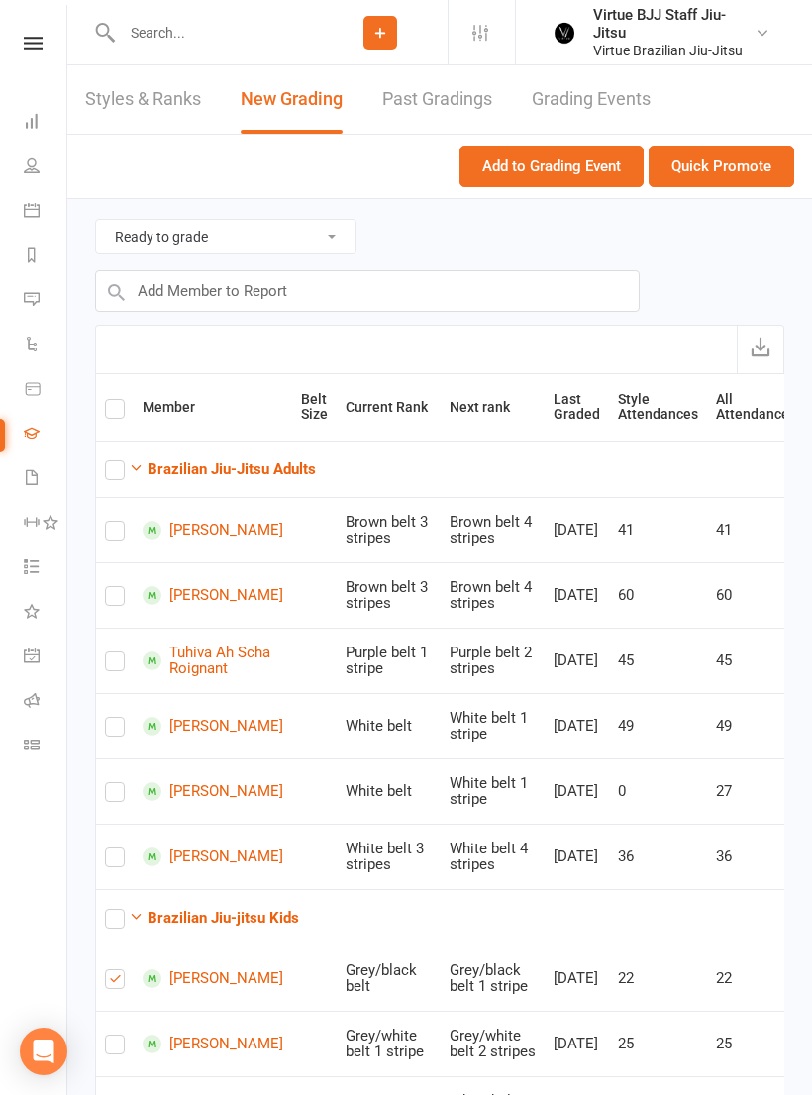
click at [743, 171] on button "Quick Promote" at bounding box center [722, 167] width 146 height 42
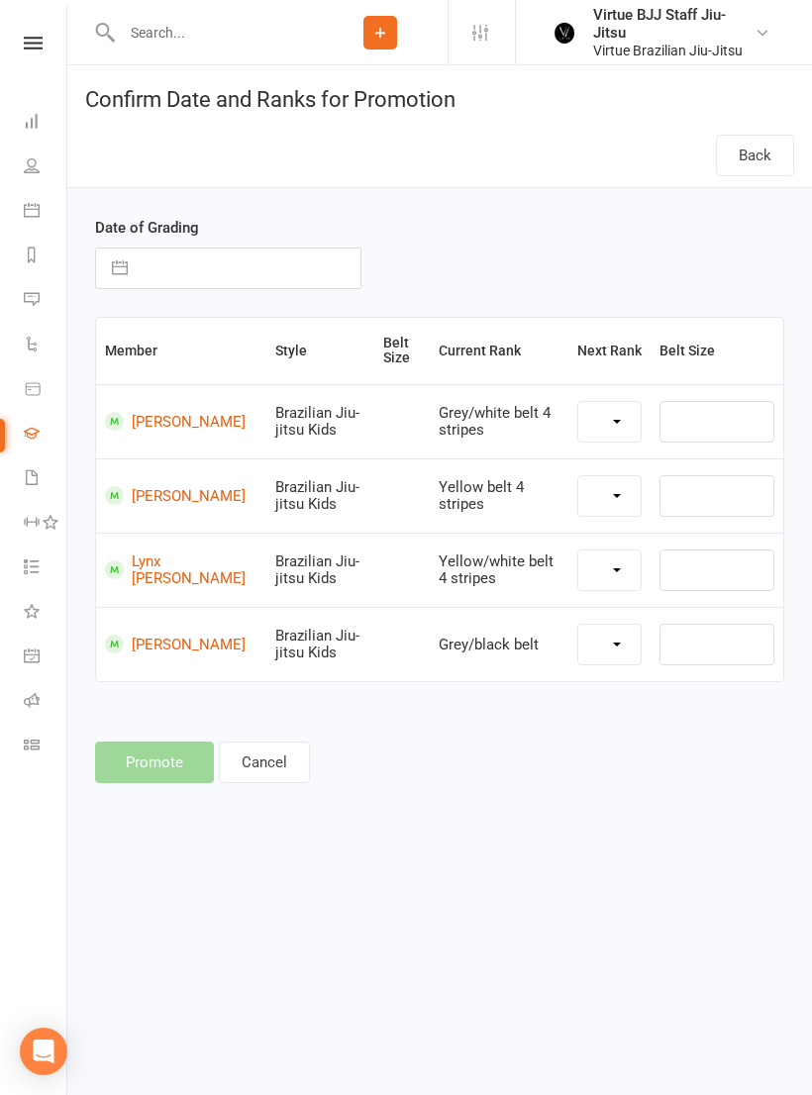
select select "27392"
select select "27416"
select select "27410"
select select "27400"
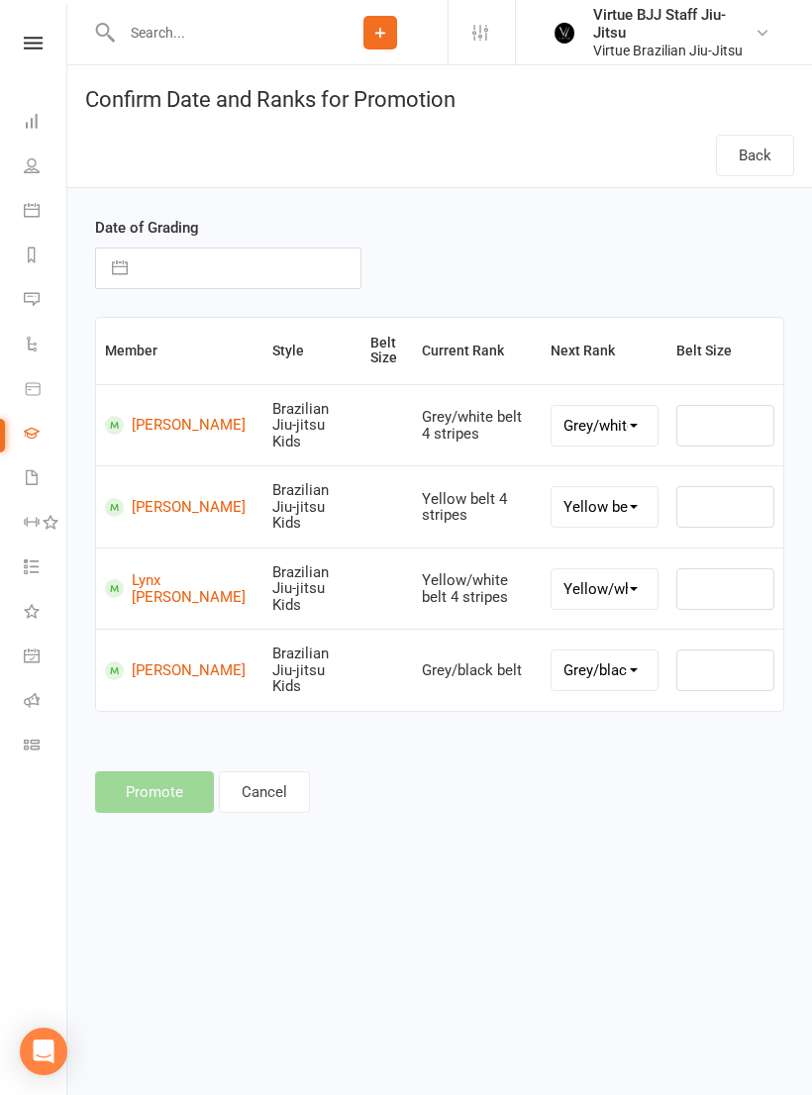
click at [290, 277] on input "text" at bounding box center [249, 269] width 223 height 40
select select "8"
select select "2025"
select select "9"
select select "2025"
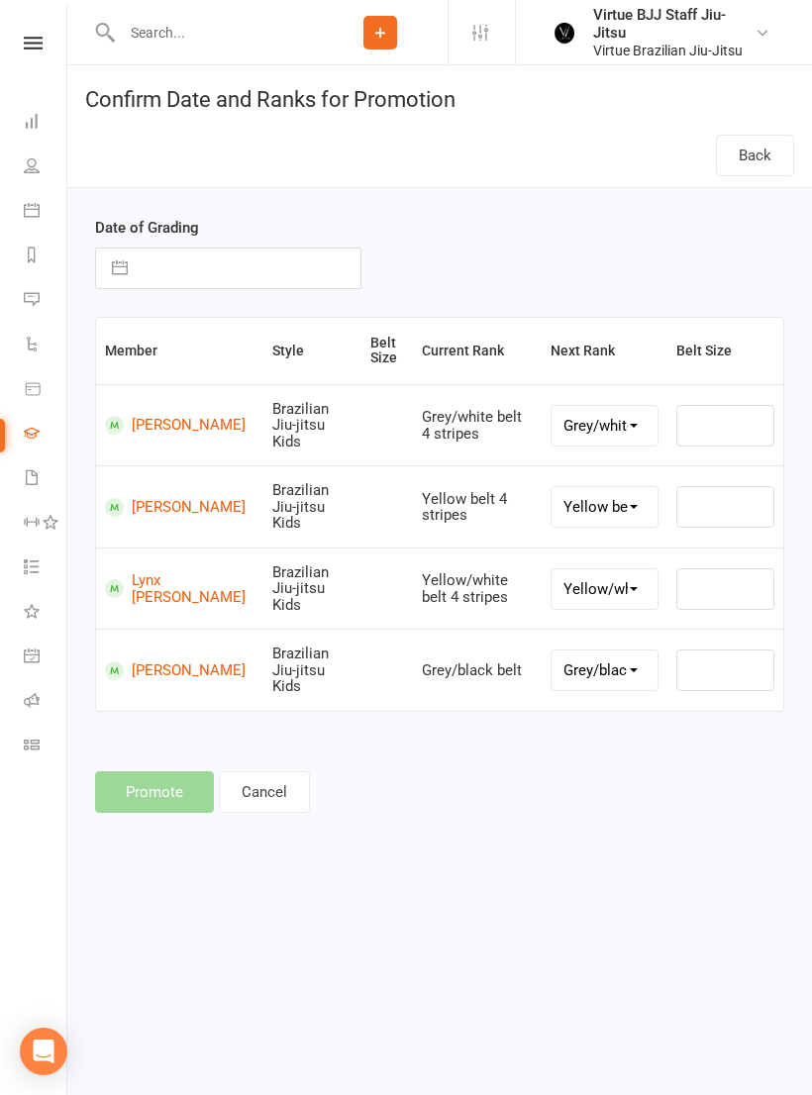
select select "10"
select select "2025"
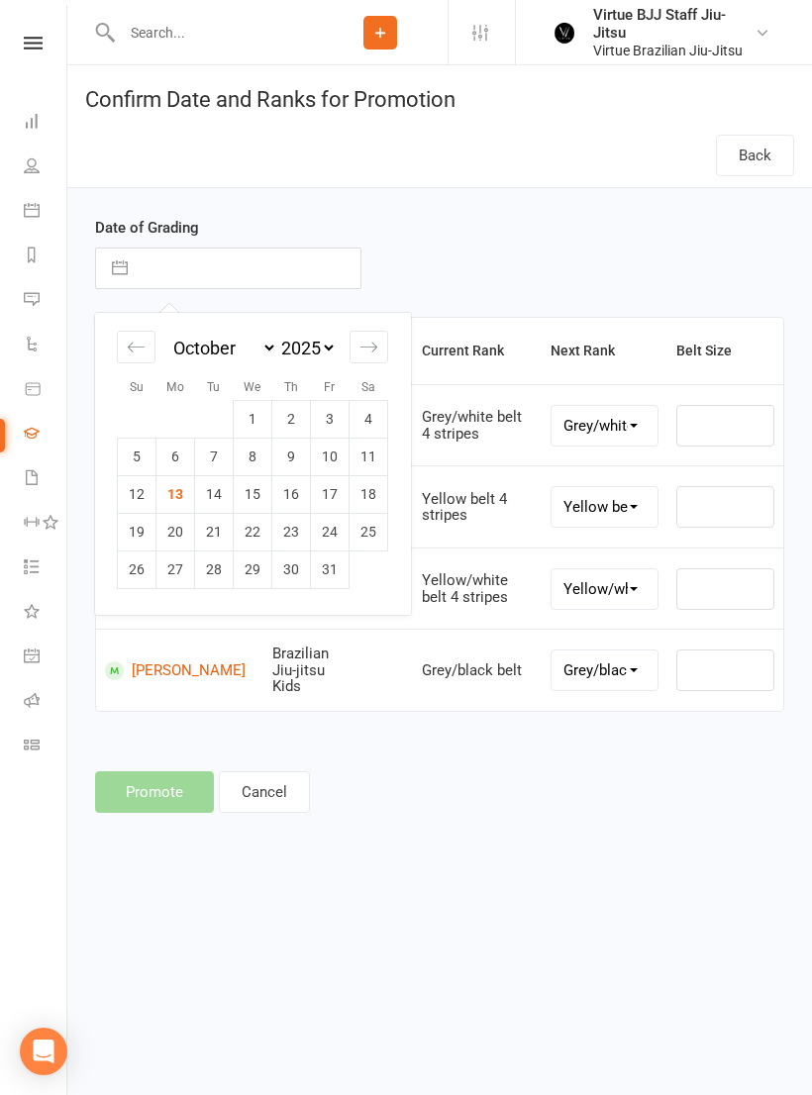
click at [173, 502] on td "13" at bounding box center [175, 494] width 39 height 38
type input "13 Oct 2025"
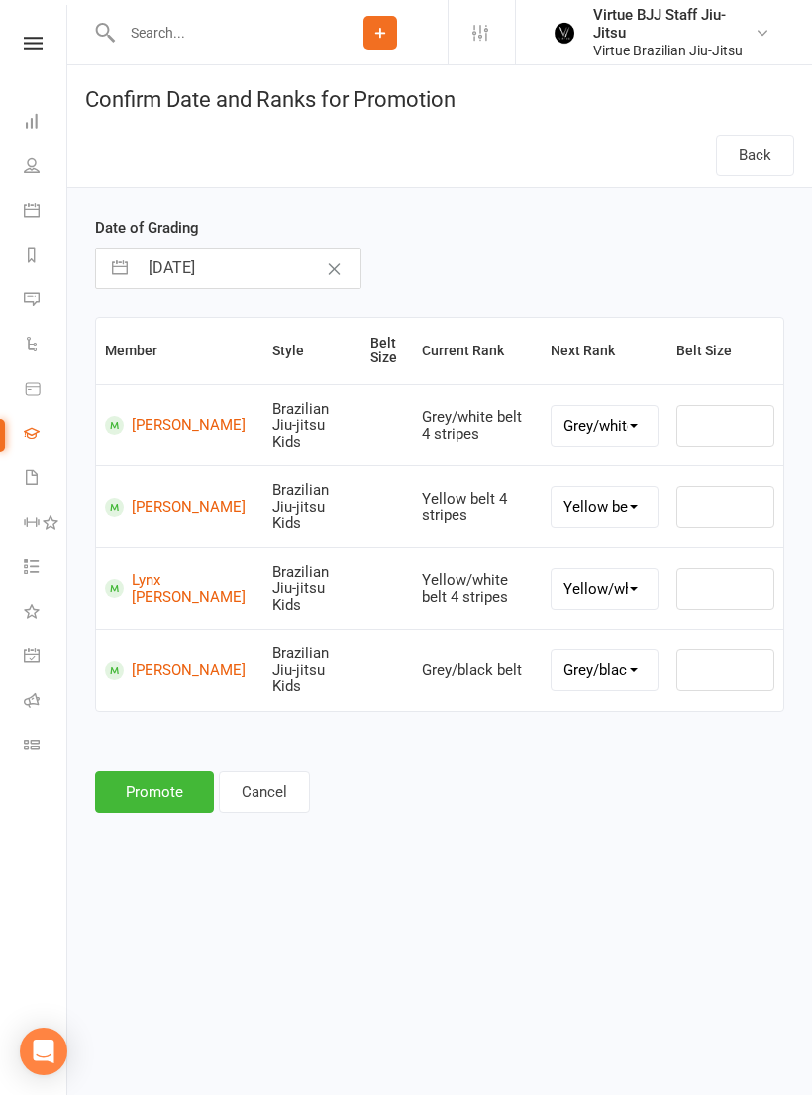
click at [174, 772] on button "Promote" at bounding box center [154, 793] width 119 height 42
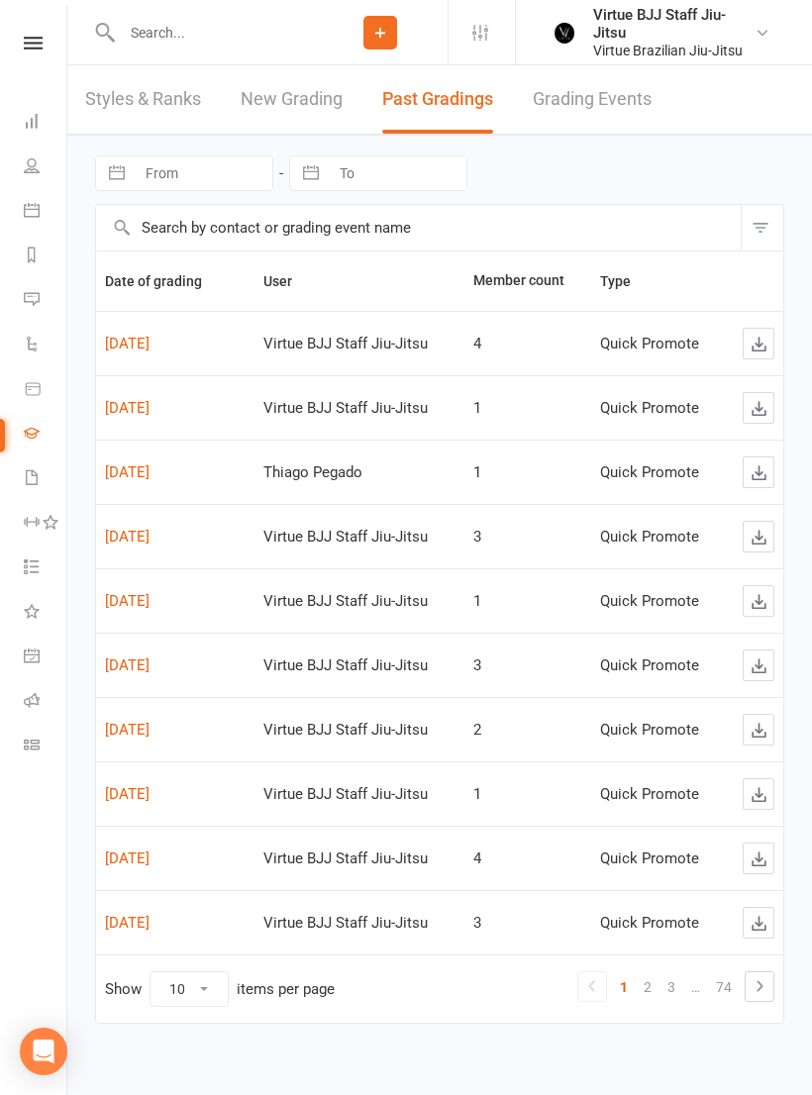
click at [22, 48] on link at bounding box center [33, 43] width 70 height 13
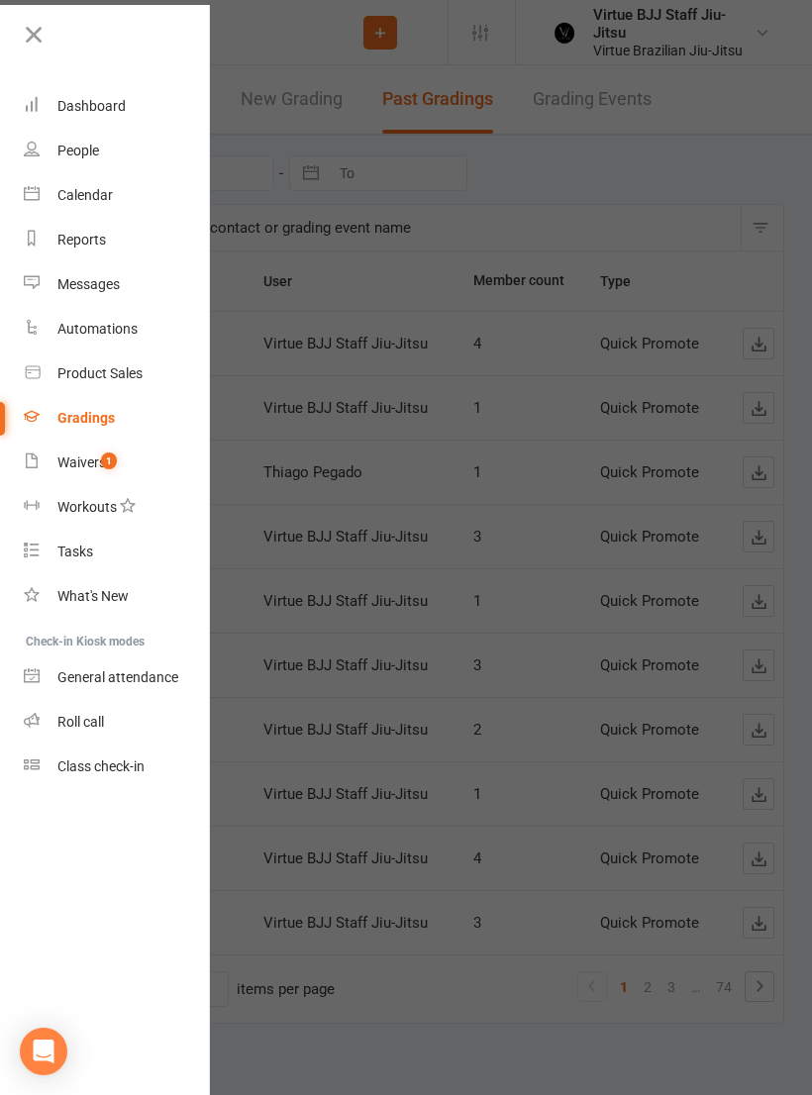
click at [109, 476] on link "Waivers 1" at bounding box center [117, 463] width 187 height 45
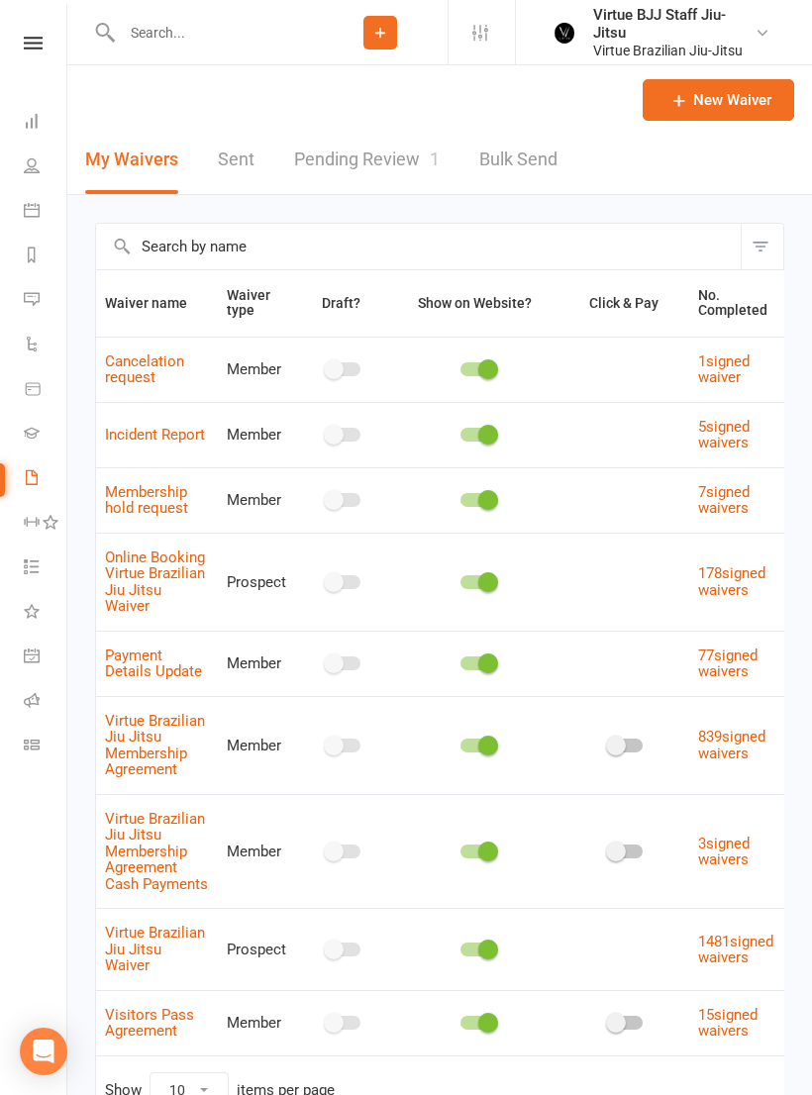
click at [400, 155] on link "Pending Review 1" at bounding box center [367, 160] width 146 height 68
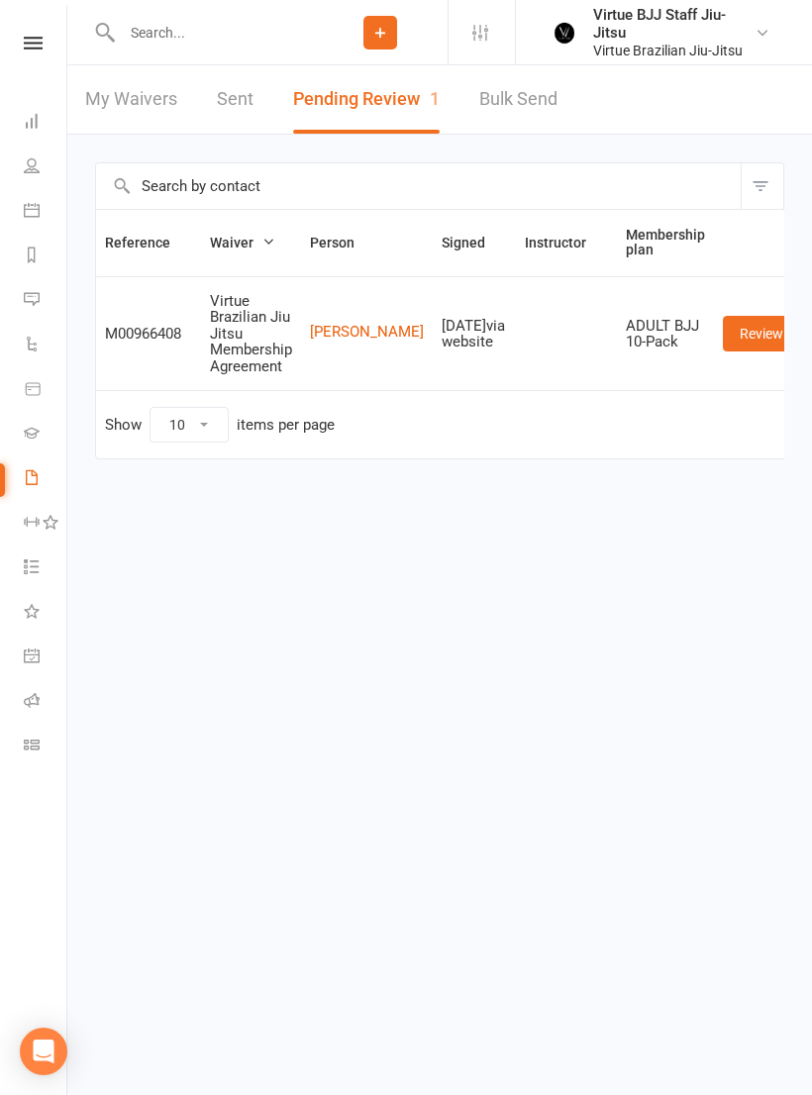
click at [35, 722] on link "Roll call" at bounding box center [46, 702] width 45 height 45
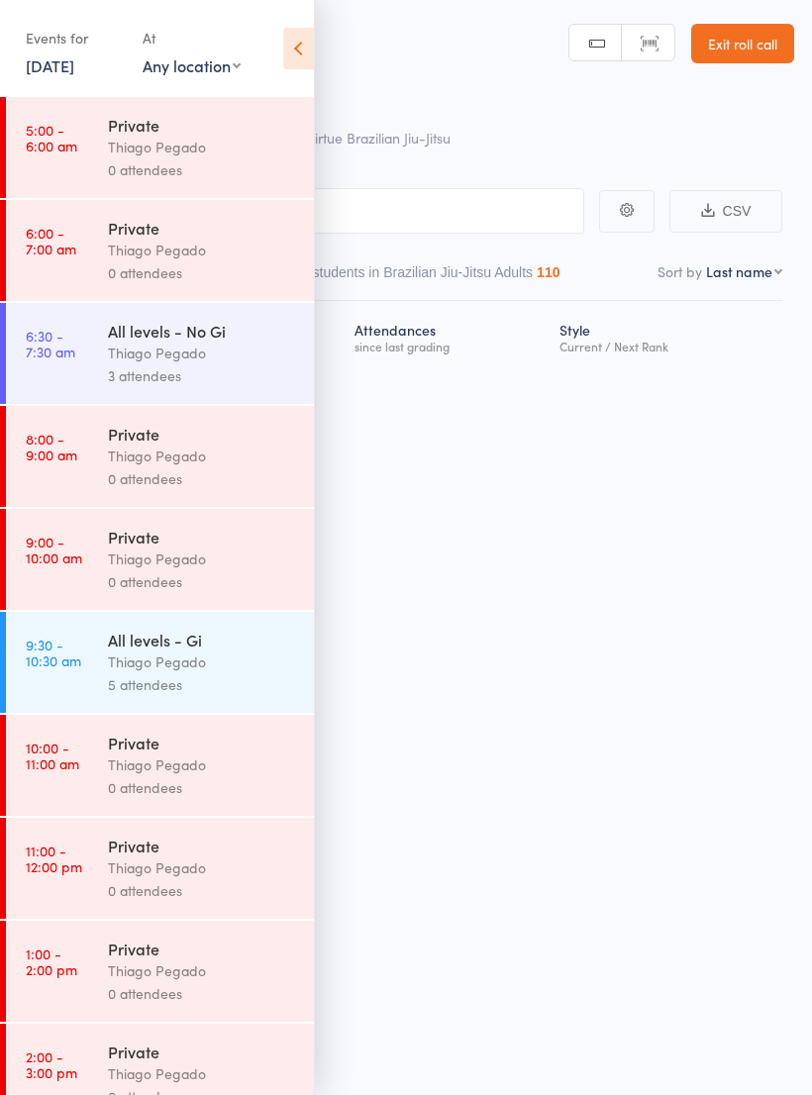
click at [741, 35] on link "Exit roll call" at bounding box center [742, 44] width 103 height 40
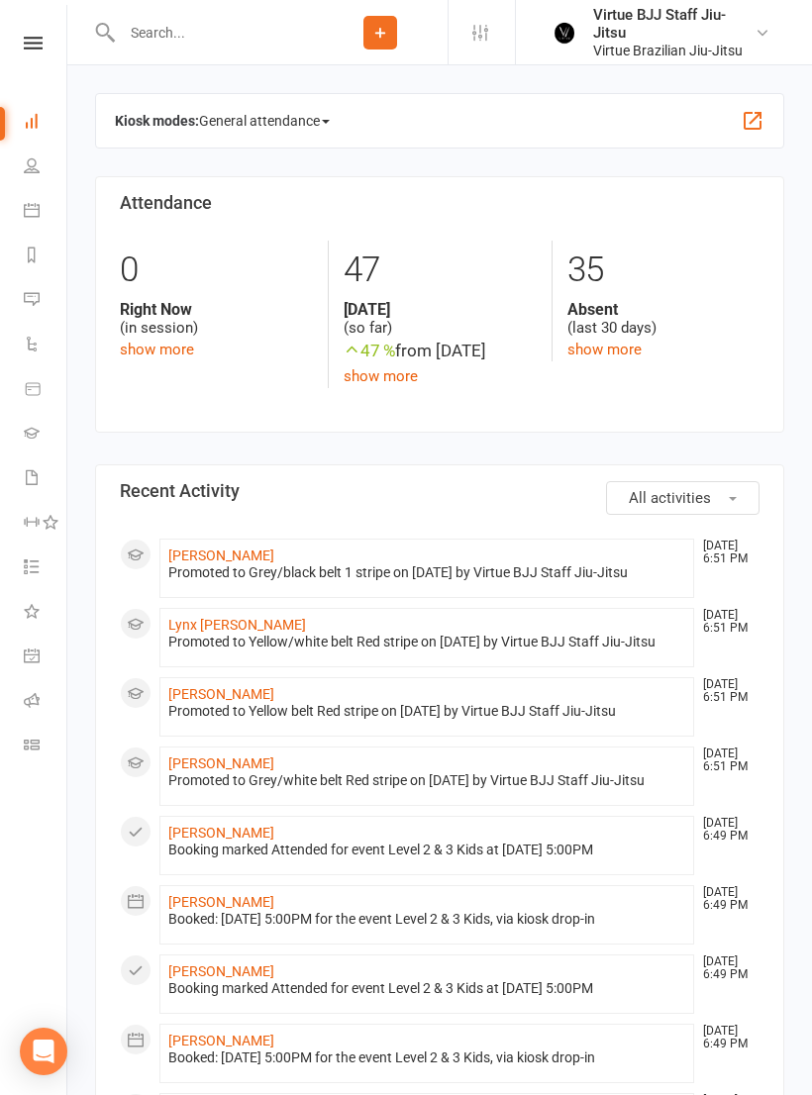
click at [33, 752] on icon at bounding box center [32, 745] width 16 height 16
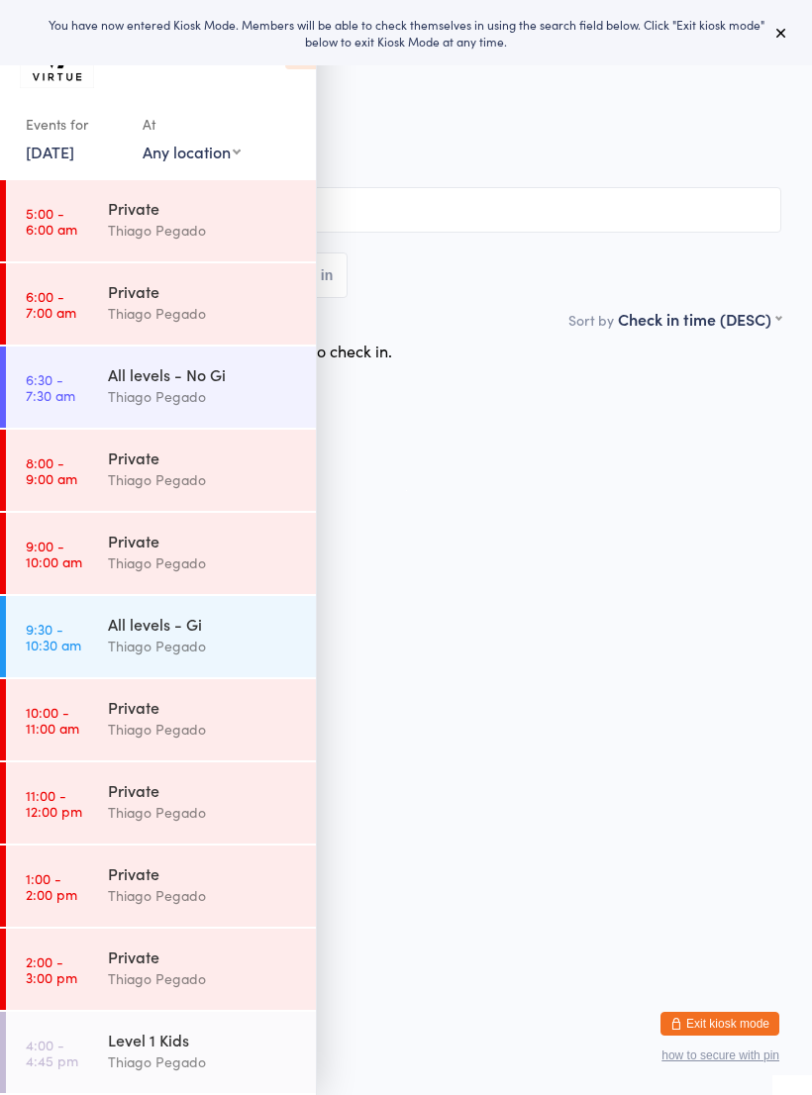
click at [272, 385] on div "All levels - No Gi" at bounding box center [203, 374] width 191 height 22
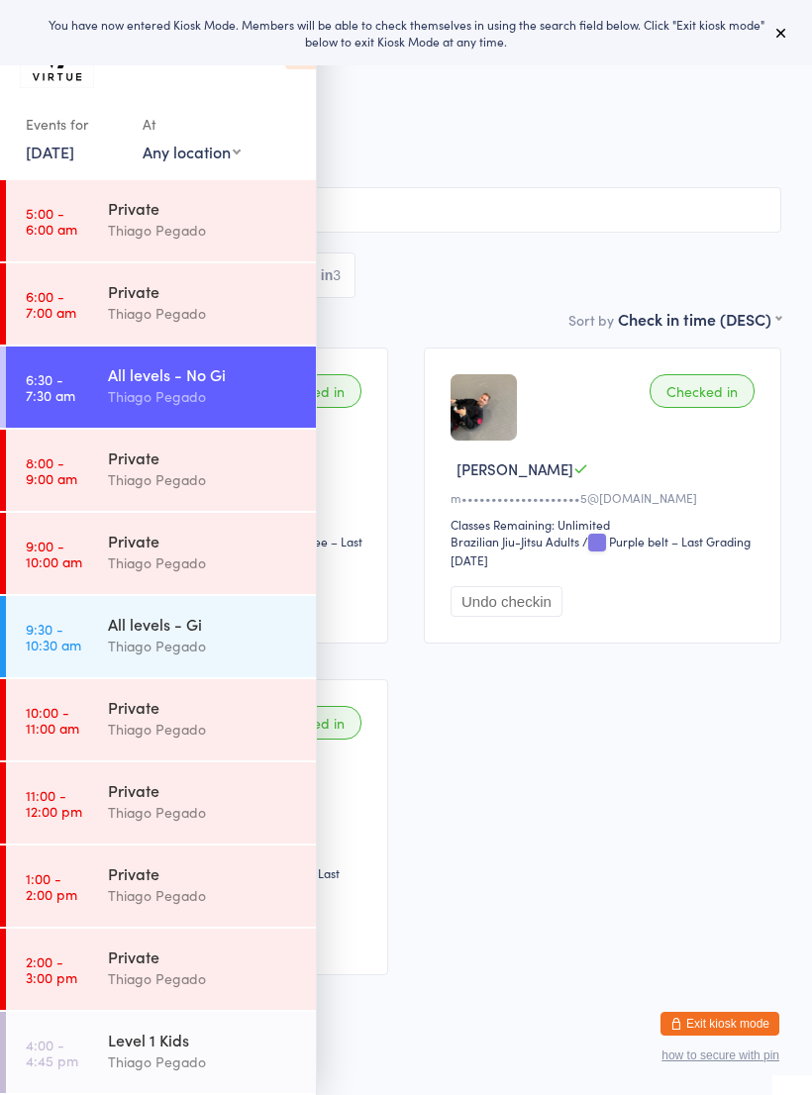
click at [786, 37] on icon at bounding box center [782, 33] width 16 height 16
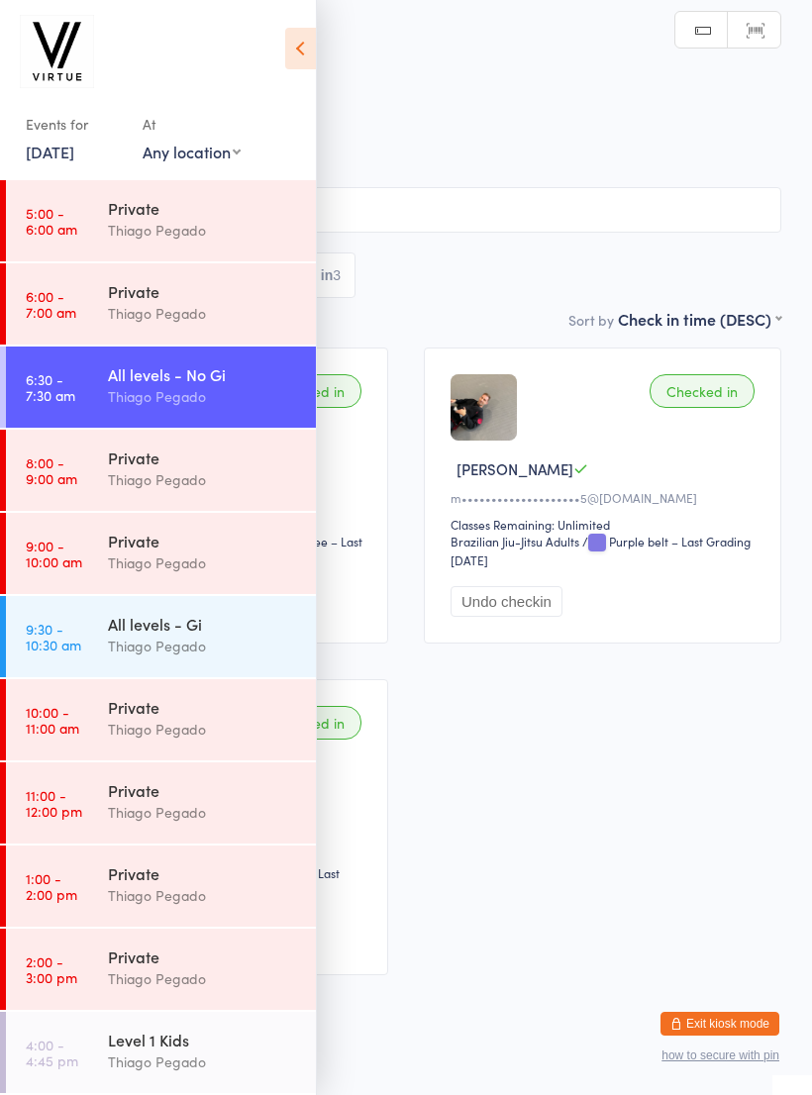
click at [313, 58] on icon at bounding box center [300, 49] width 31 height 42
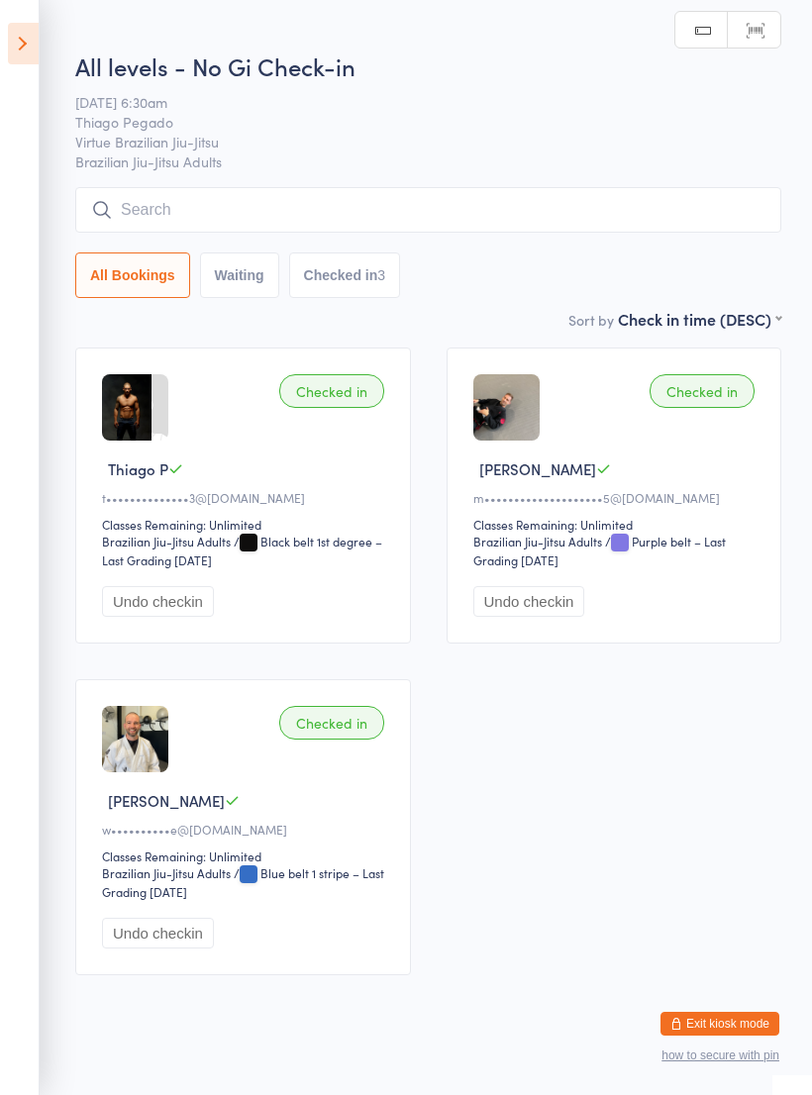
click at [9, 38] on icon at bounding box center [23, 44] width 31 height 42
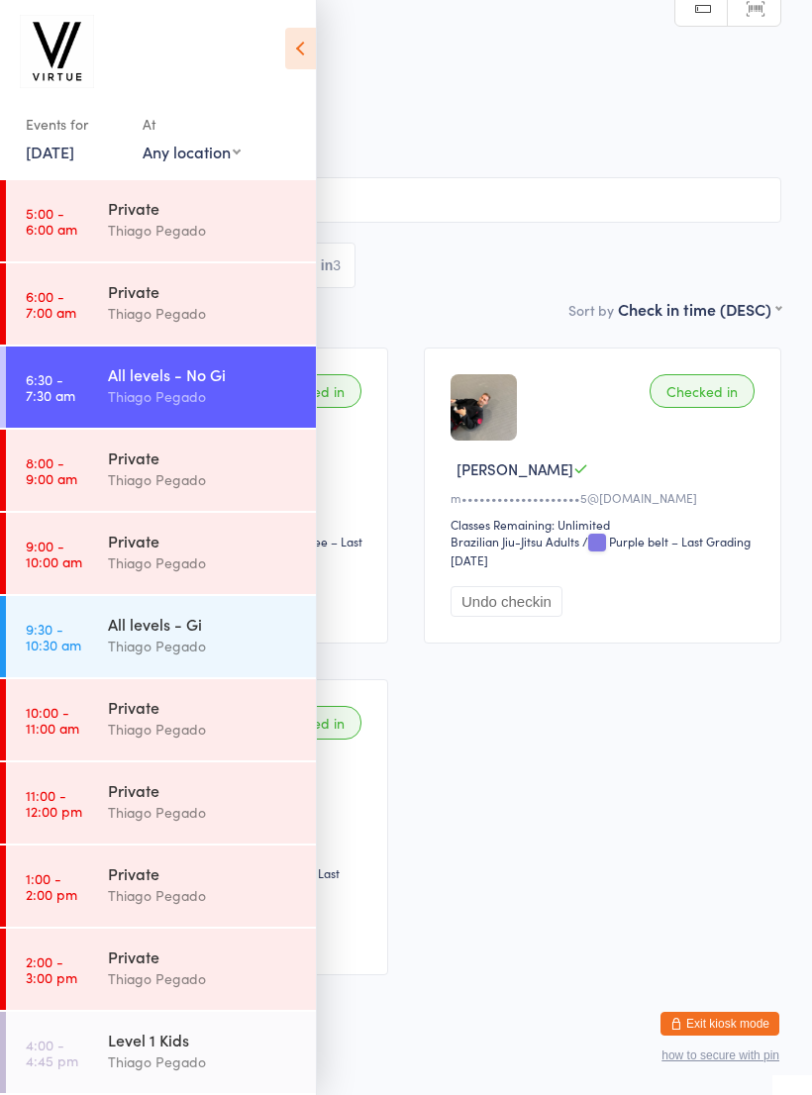
click at [271, 627] on div "All levels - Gi" at bounding box center [203, 624] width 191 height 22
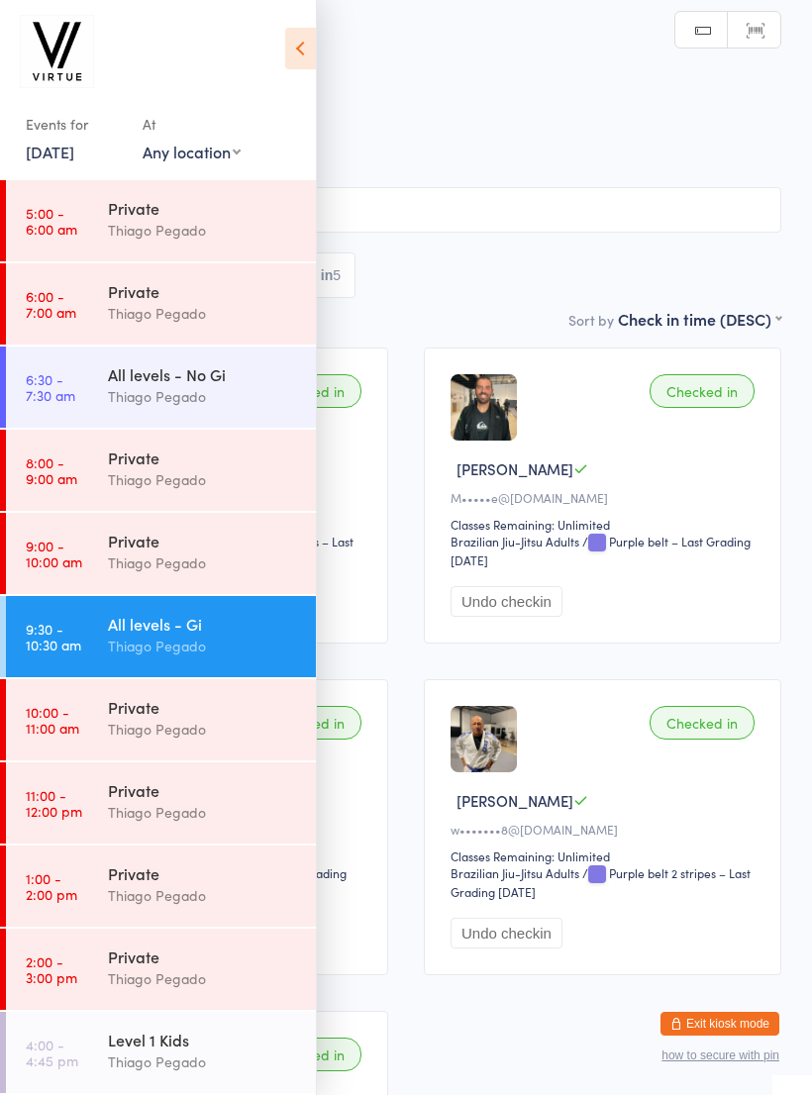
click at [229, 1051] on div "Level 1 Kids" at bounding box center [203, 1040] width 191 height 22
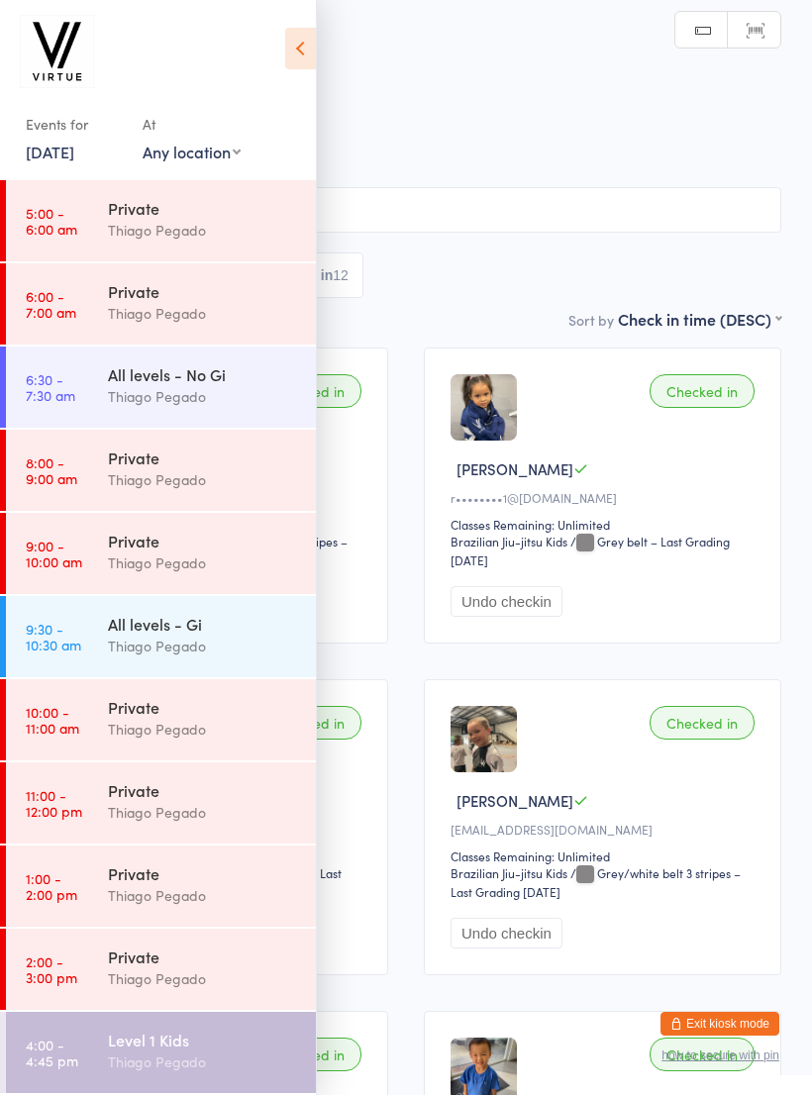
click at [315, 43] on icon at bounding box center [300, 49] width 31 height 42
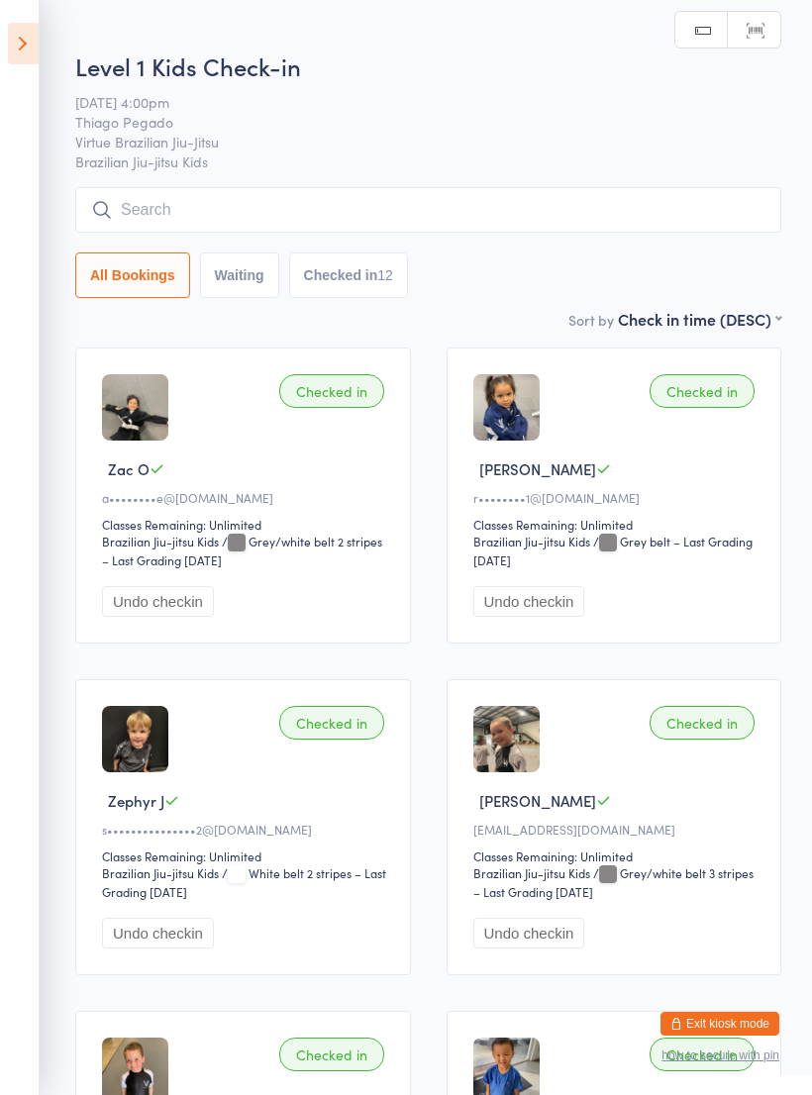
click at [31, 49] on icon at bounding box center [23, 44] width 31 height 42
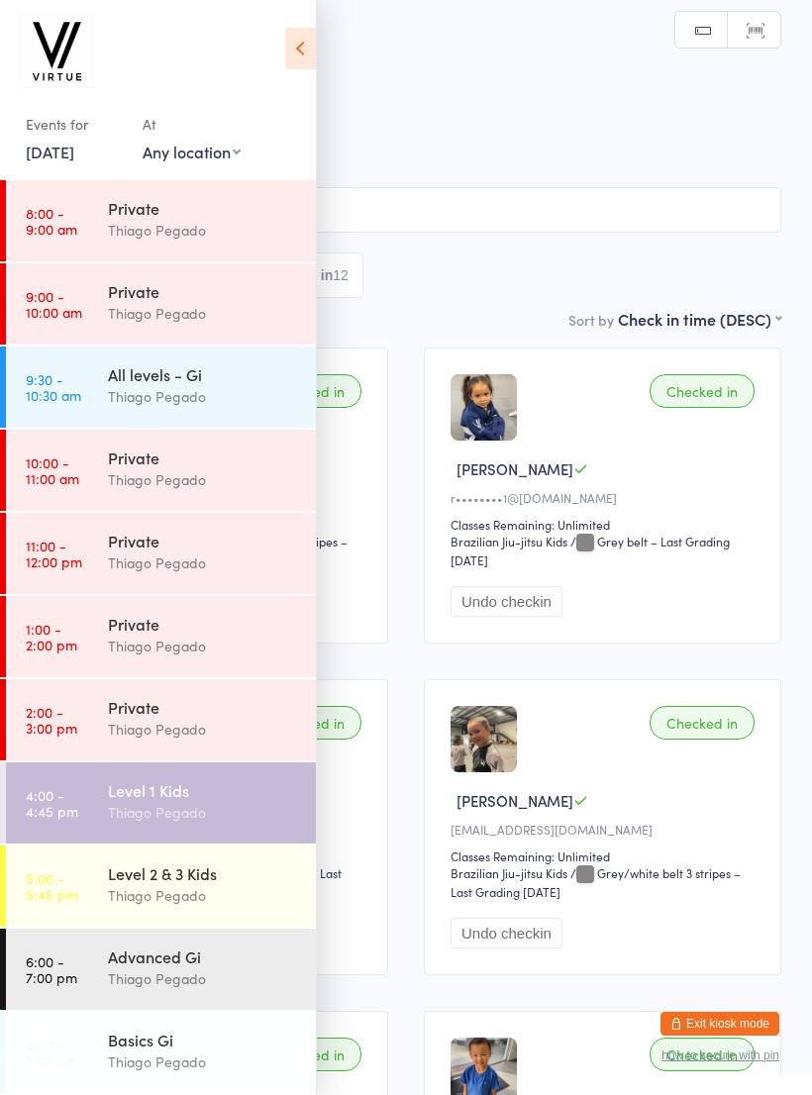
scroll to position [250, 0]
click at [250, 962] on div "Advanced Gi" at bounding box center [203, 957] width 191 height 22
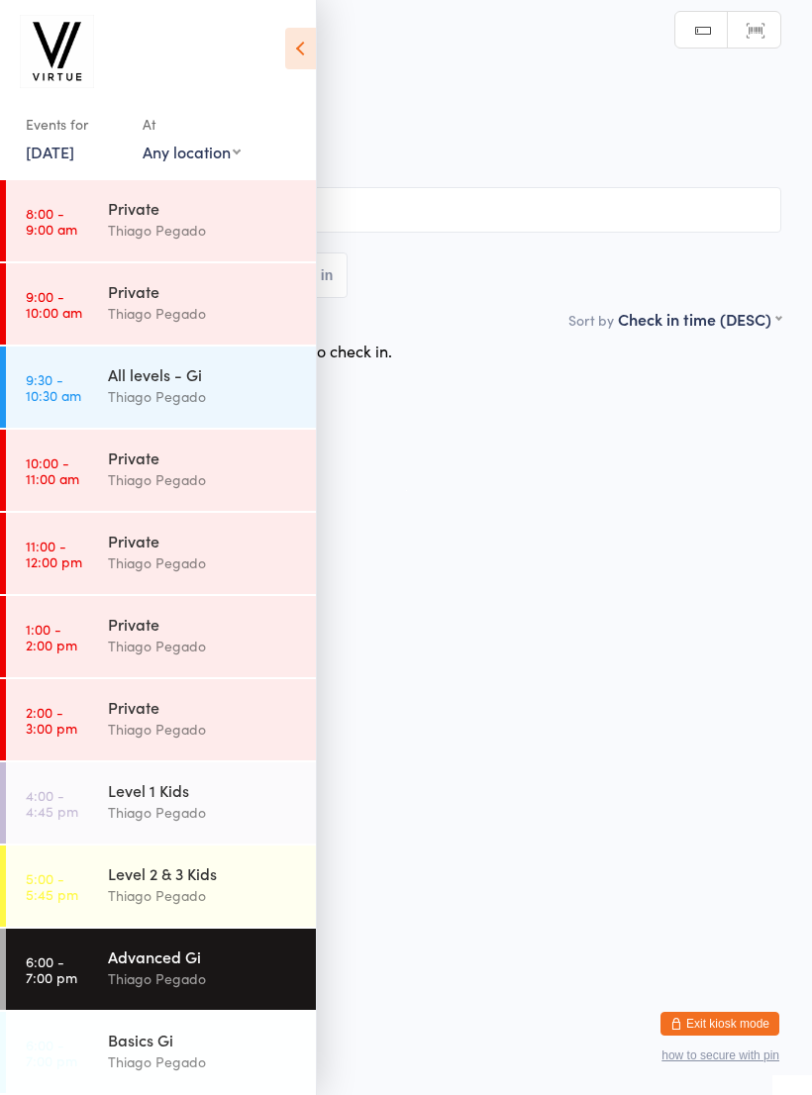
click at [303, 56] on icon at bounding box center [300, 49] width 31 height 42
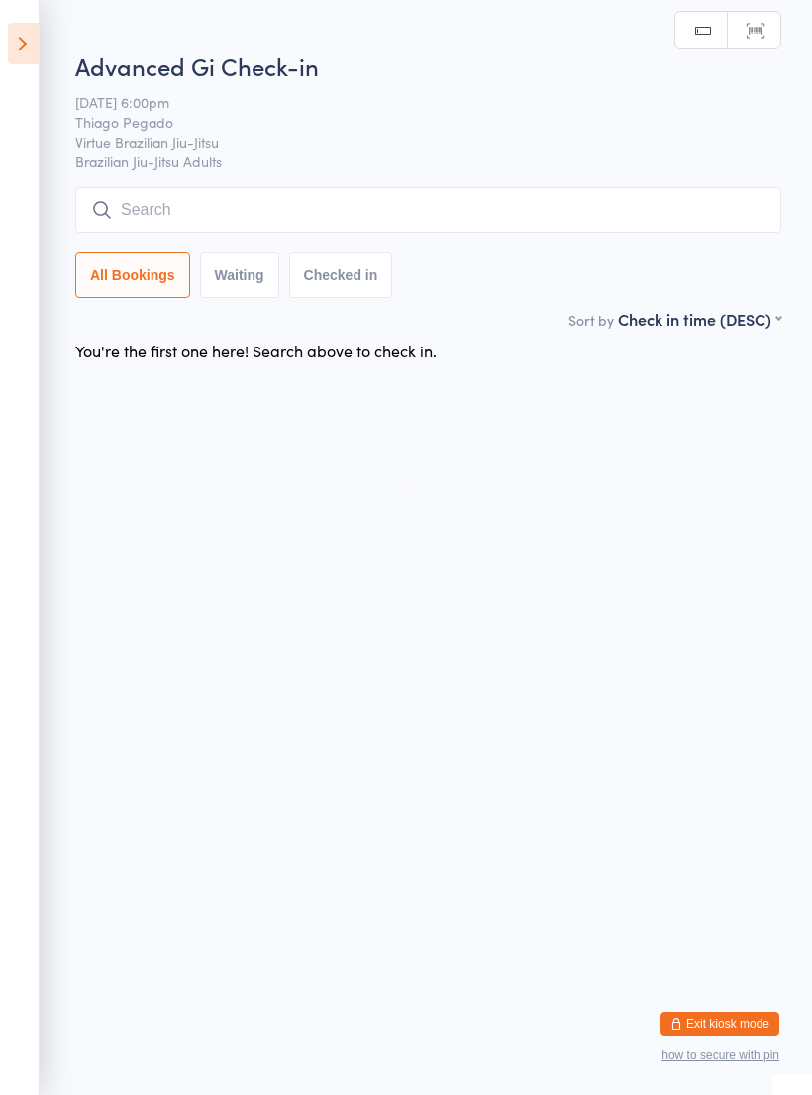
click at [397, 200] on input "search" at bounding box center [428, 210] width 706 height 46
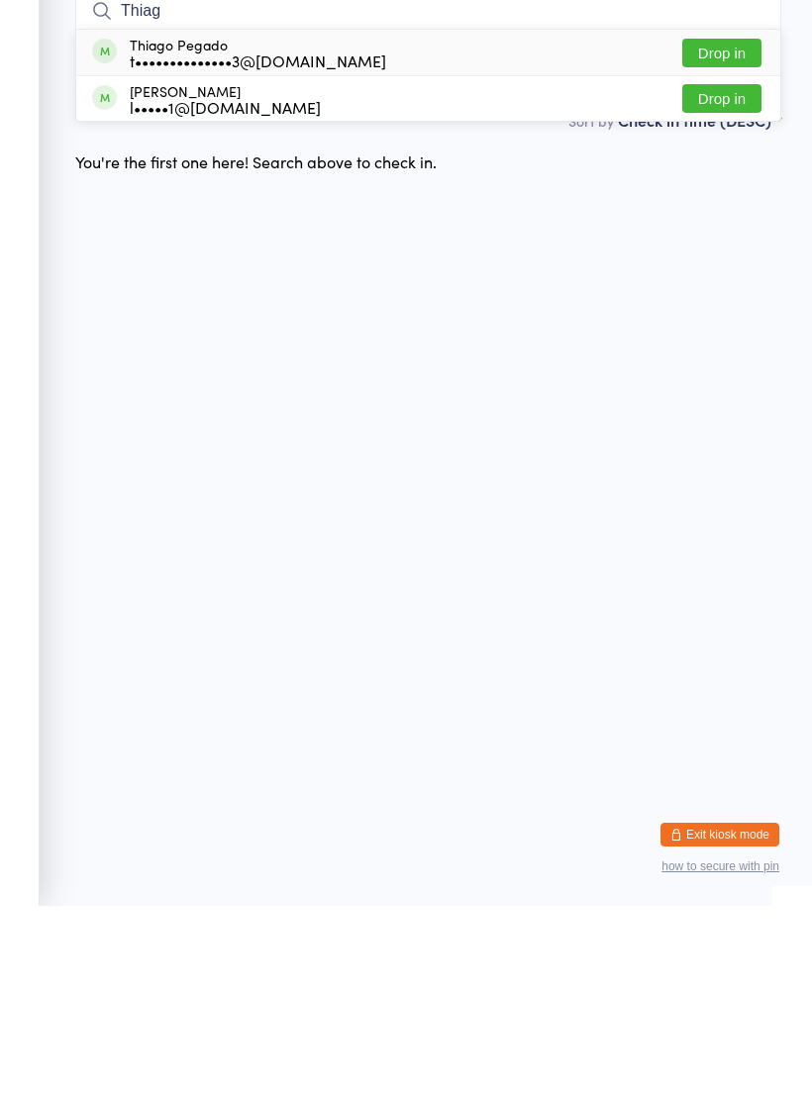
type input "Thiag"
click at [725, 228] on button "Drop in" at bounding box center [721, 242] width 79 height 29
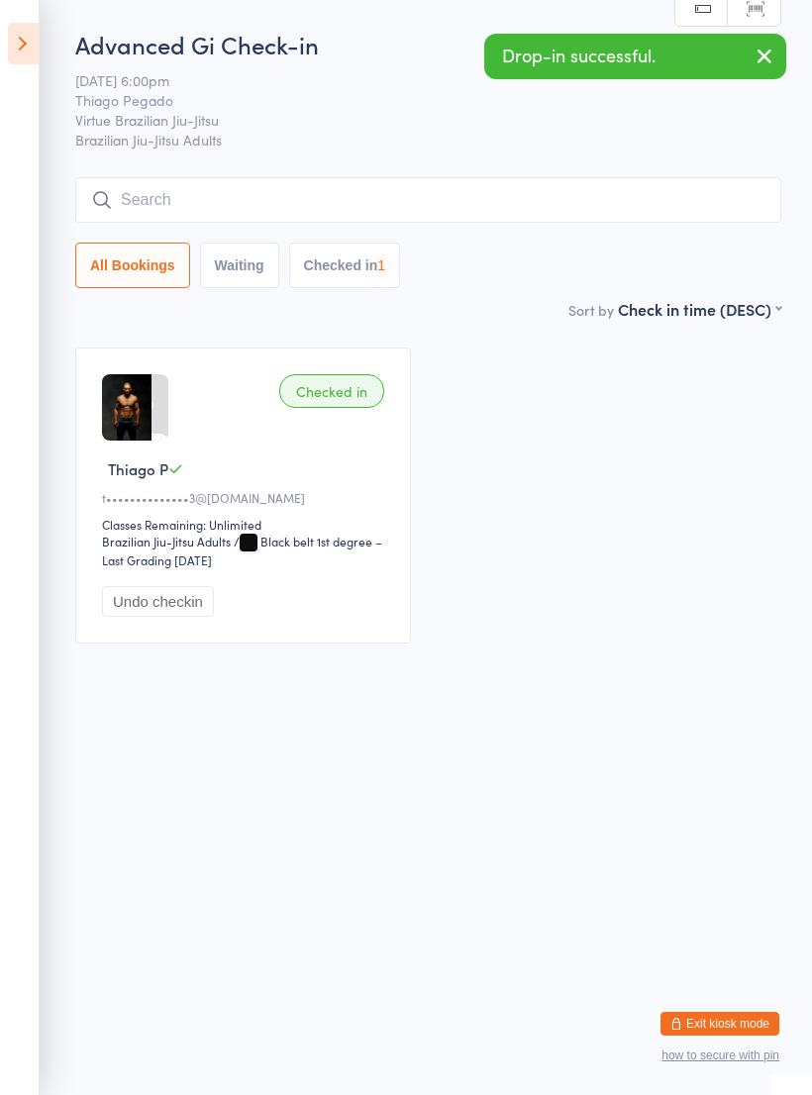
click at [621, 192] on input "search" at bounding box center [428, 200] width 706 height 46
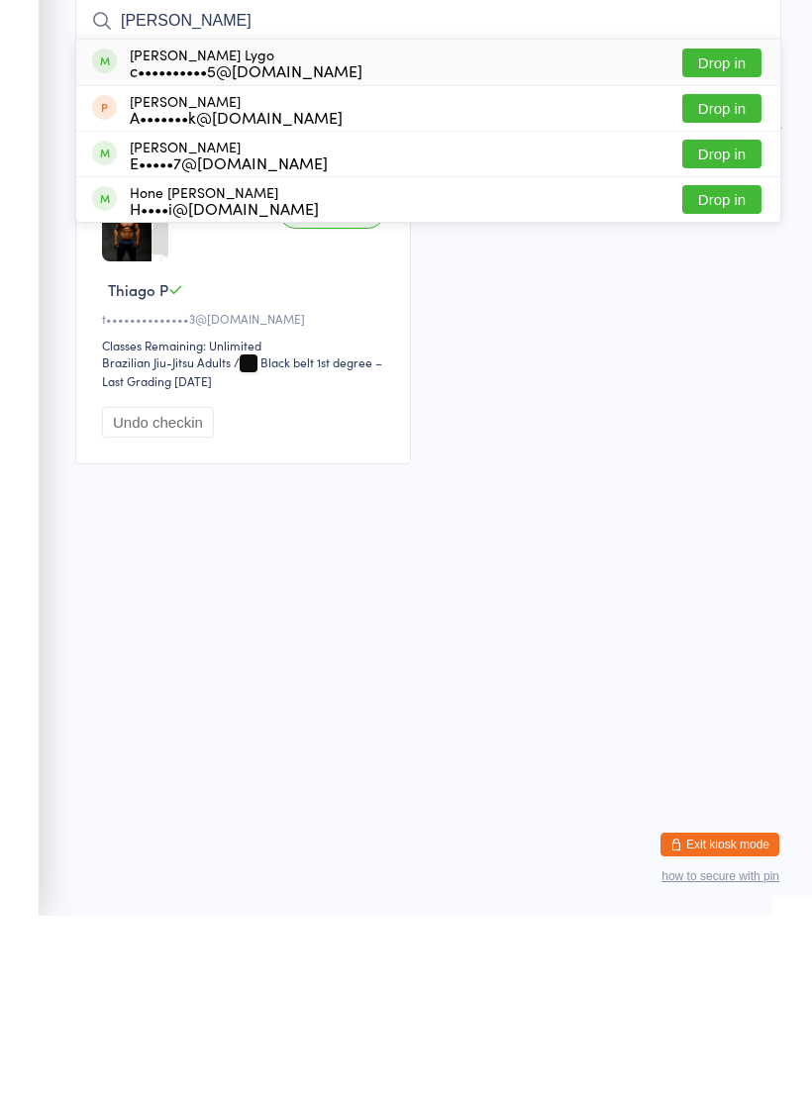
type input "[PERSON_NAME]"
click at [734, 228] on button "Drop in" at bounding box center [721, 242] width 79 height 29
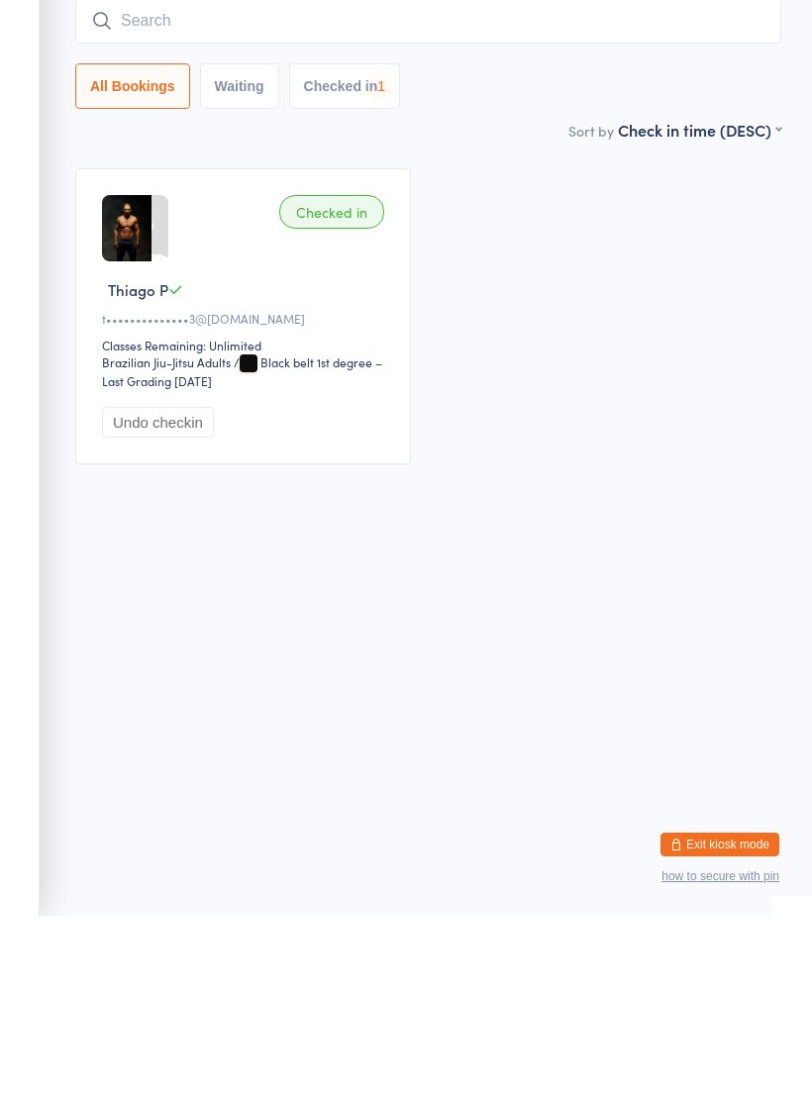
click at [667, 177] on input "search" at bounding box center [428, 200] width 706 height 46
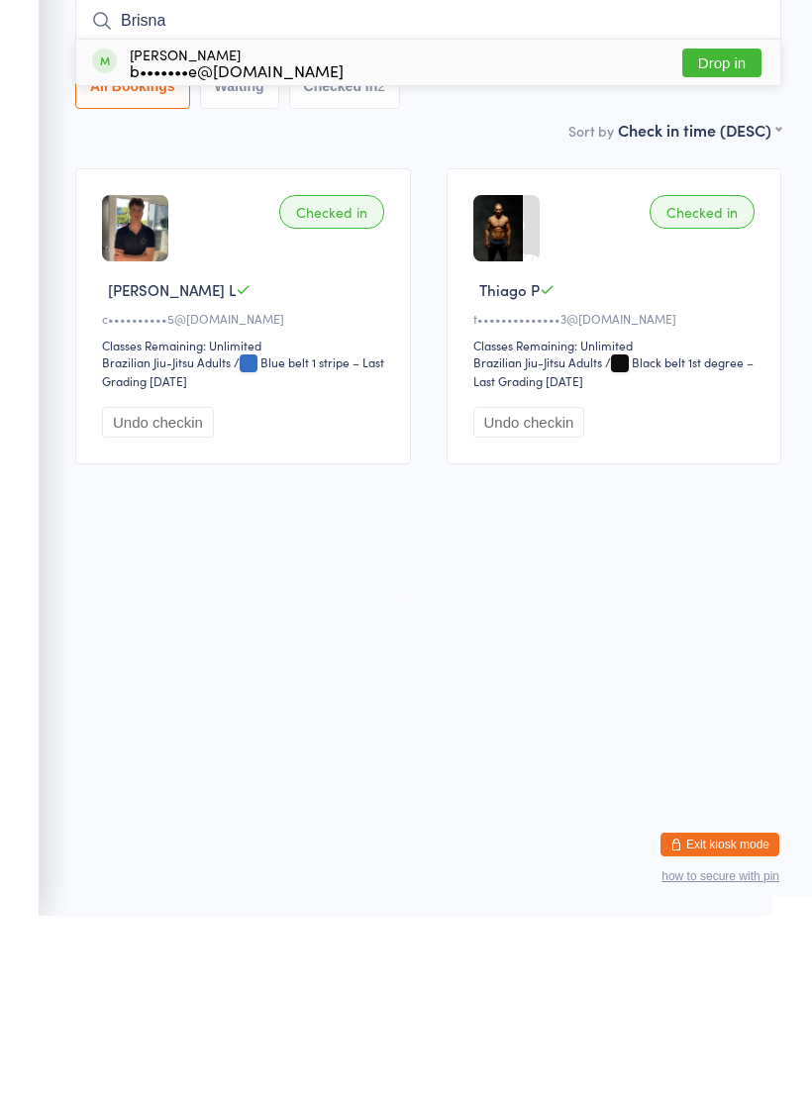
type input "Brisna"
click at [712, 228] on button "Drop in" at bounding box center [721, 242] width 79 height 29
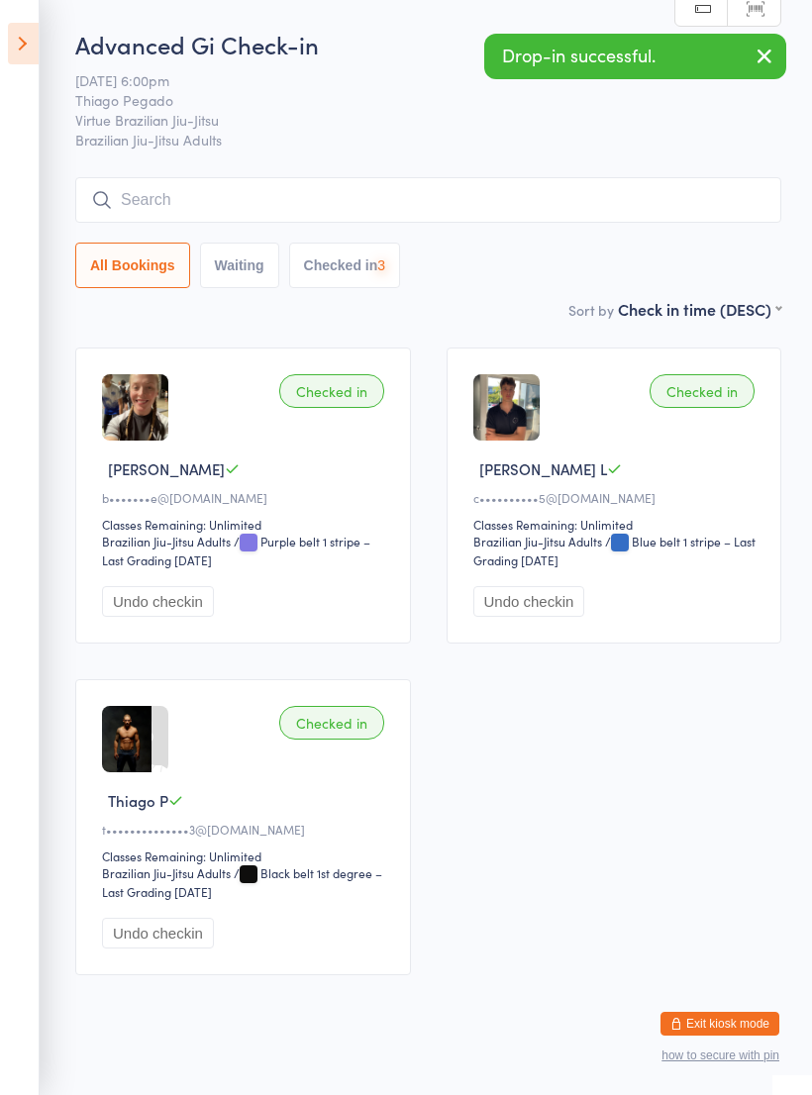
click at [579, 193] on input "search" at bounding box center [428, 200] width 706 height 46
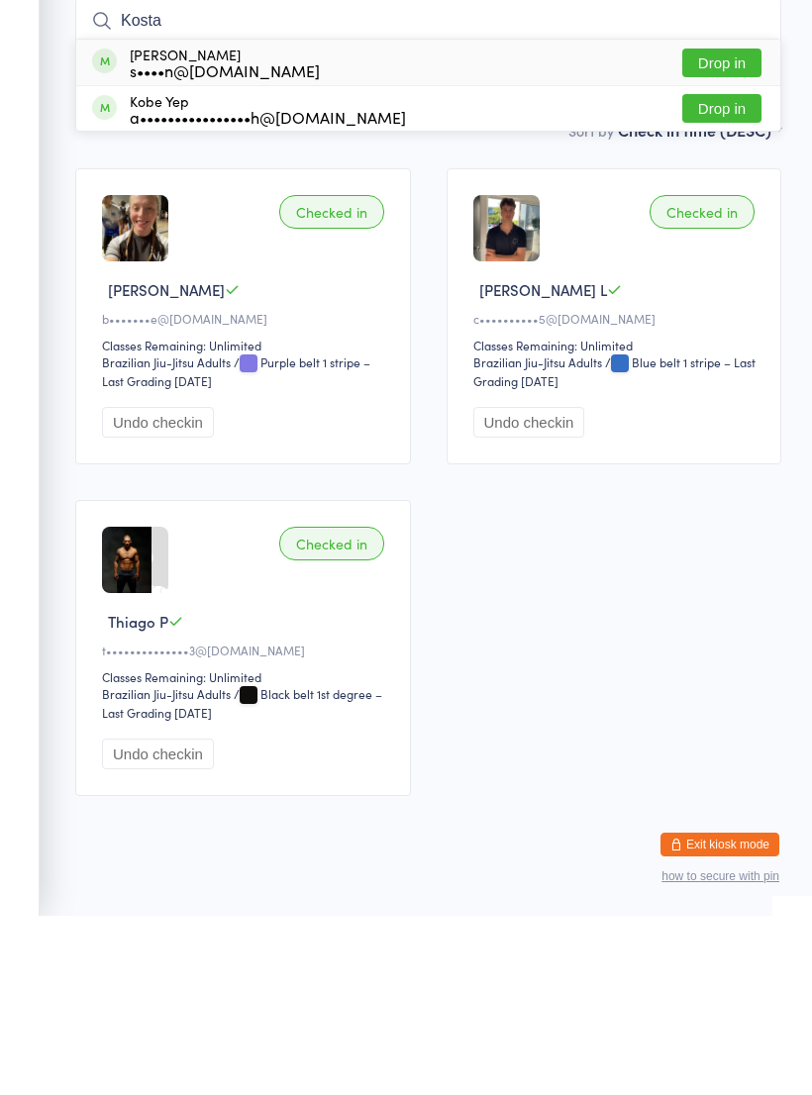
type input "Kosta"
click at [738, 228] on button "Drop in" at bounding box center [721, 242] width 79 height 29
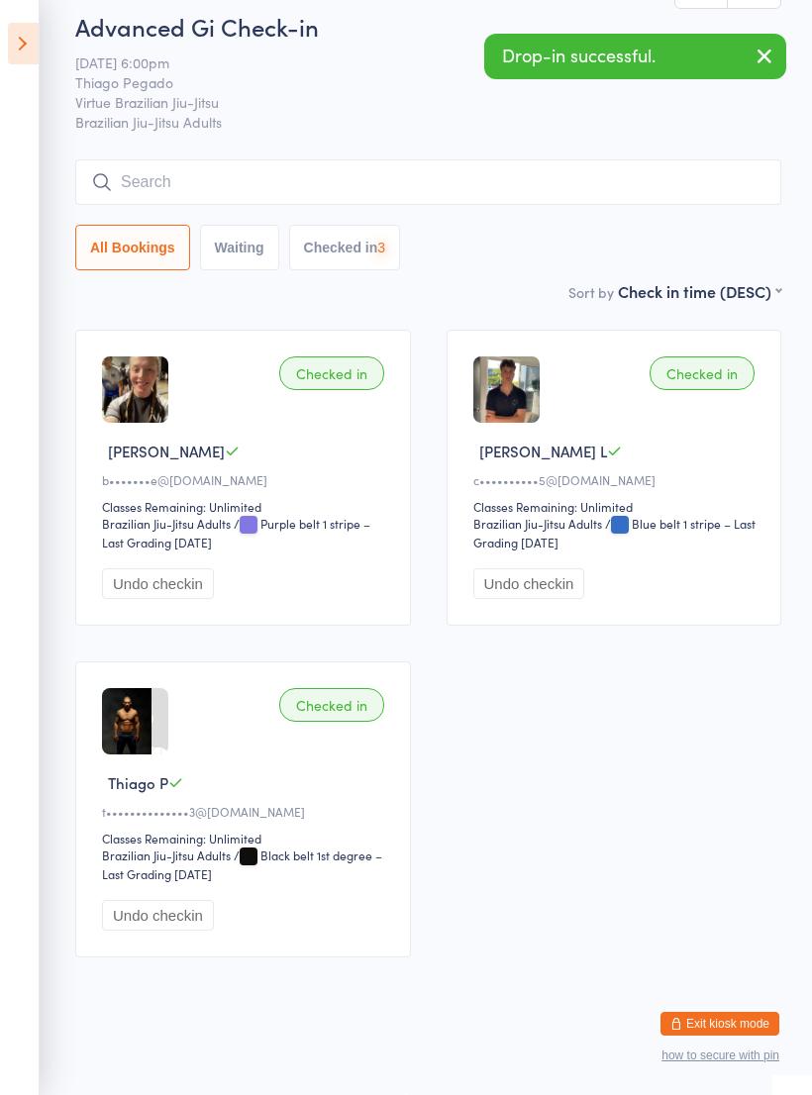
click at [655, 159] on input "search" at bounding box center [428, 182] width 706 height 46
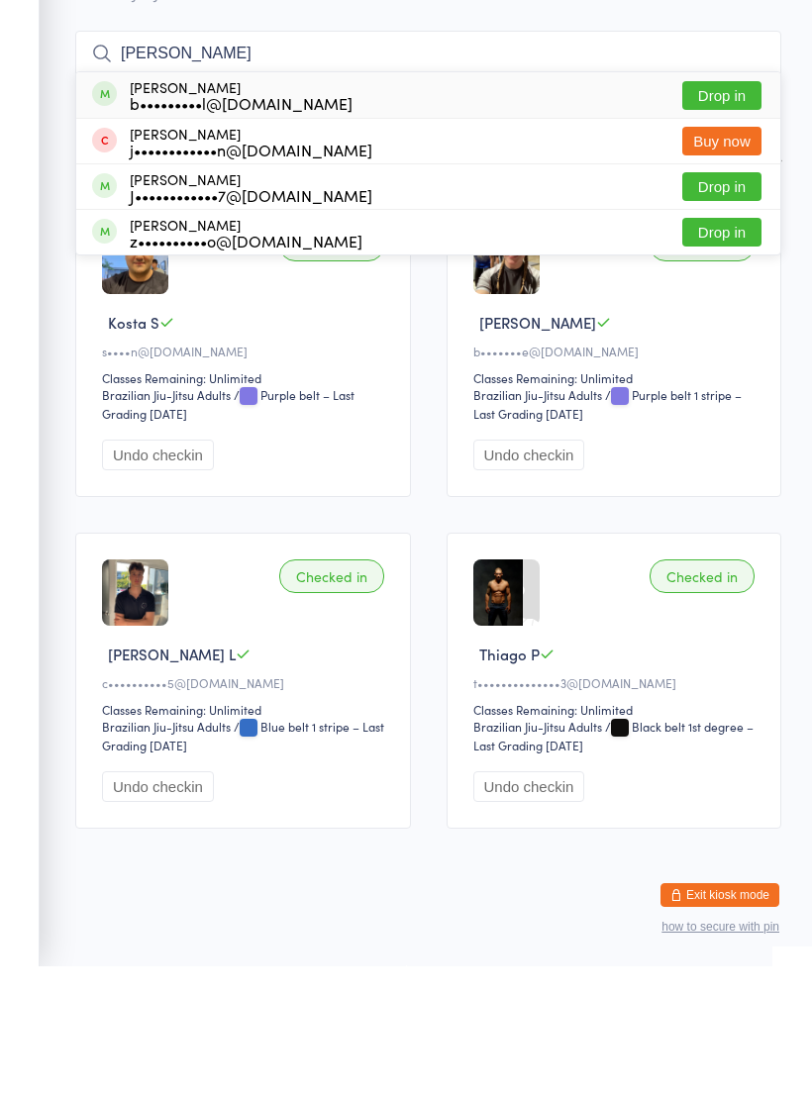
type input "[PERSON_NAME]"
click at [713, 210] on button "Drop in" at bounding box center [721, 224] width 79 height 29
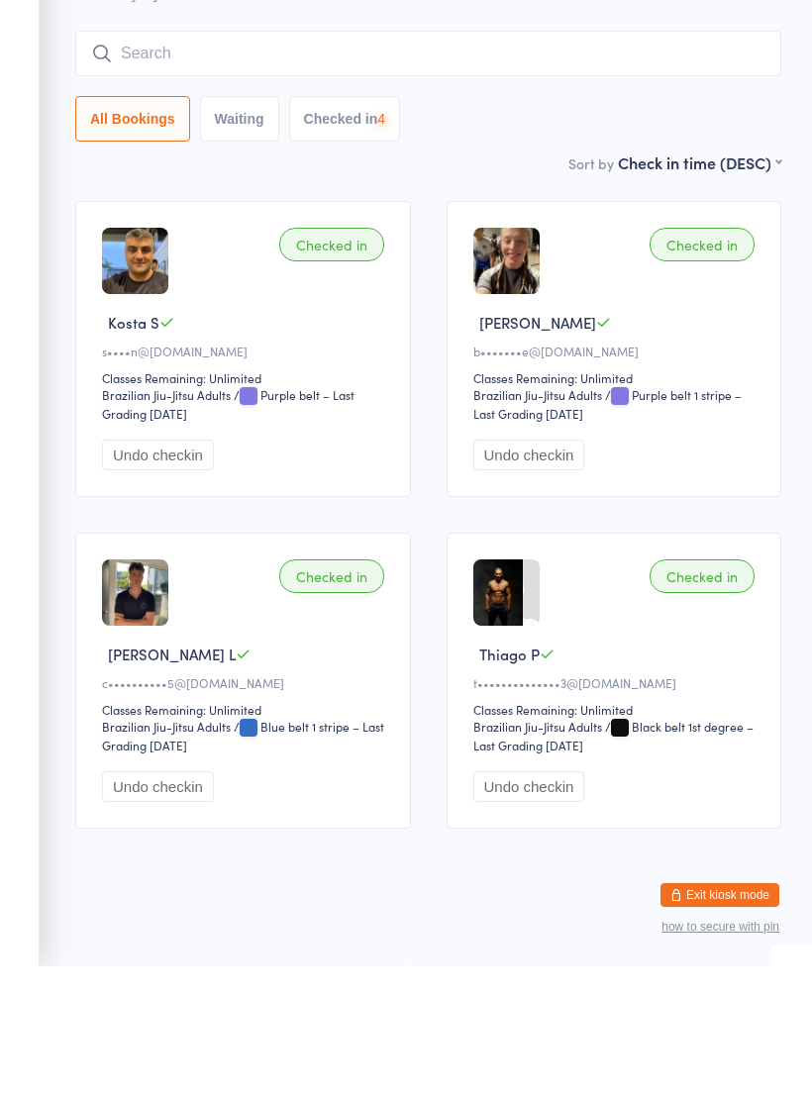
click at [648, 159] on input "search" at bounding box center [428, 182] width 706 height 46
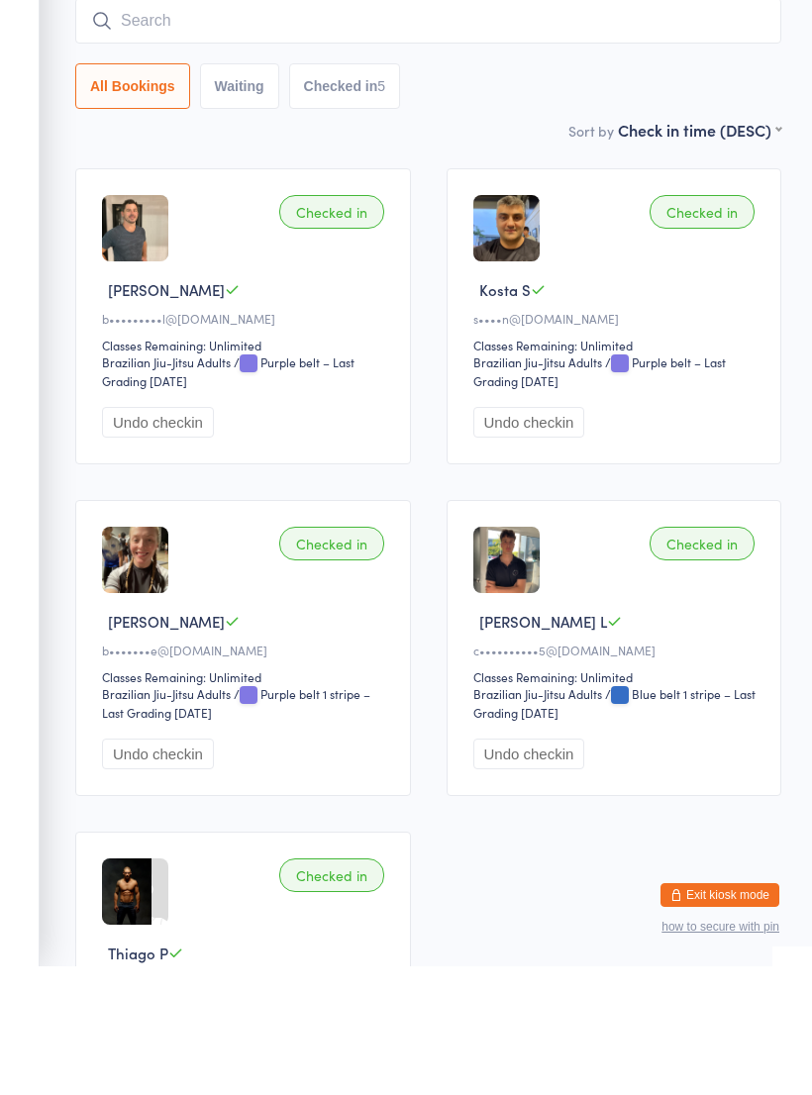
click at [598, 127] on input "search" at bounding box center [428, 150] width 706 height 46
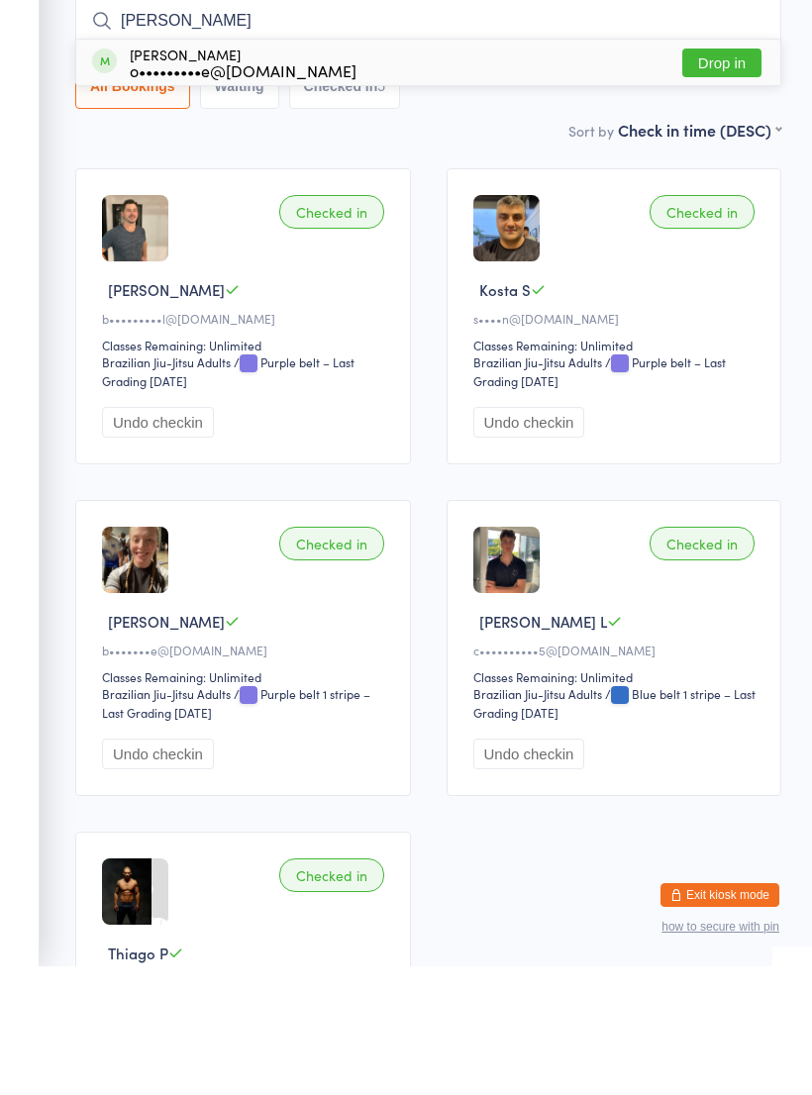
type input "[PERSON_NAME]"
click at [577, 168] on div "[PERSON_NAME] o•••••••••e@[DOMAIN_NAME] Drop in" at bounding box center [428, 191] width 704 height 46
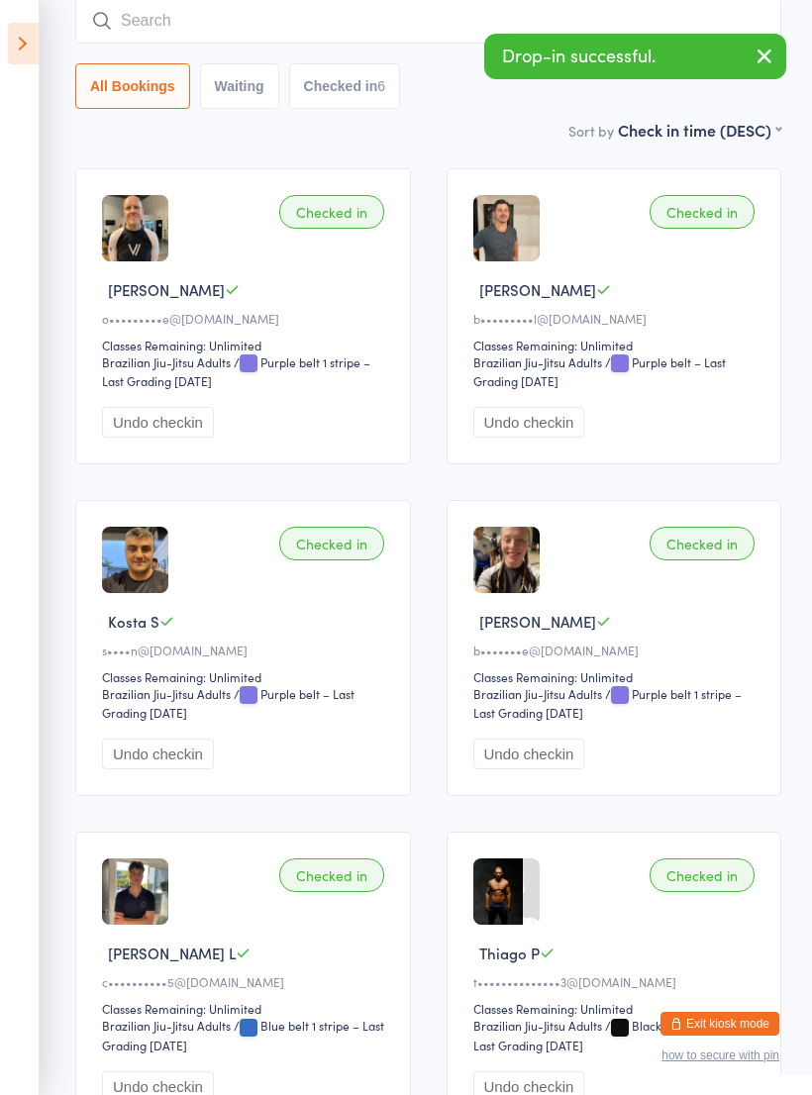
click at [412, 15] on input "search" at bounding box center [428, 21] width 706 height 46
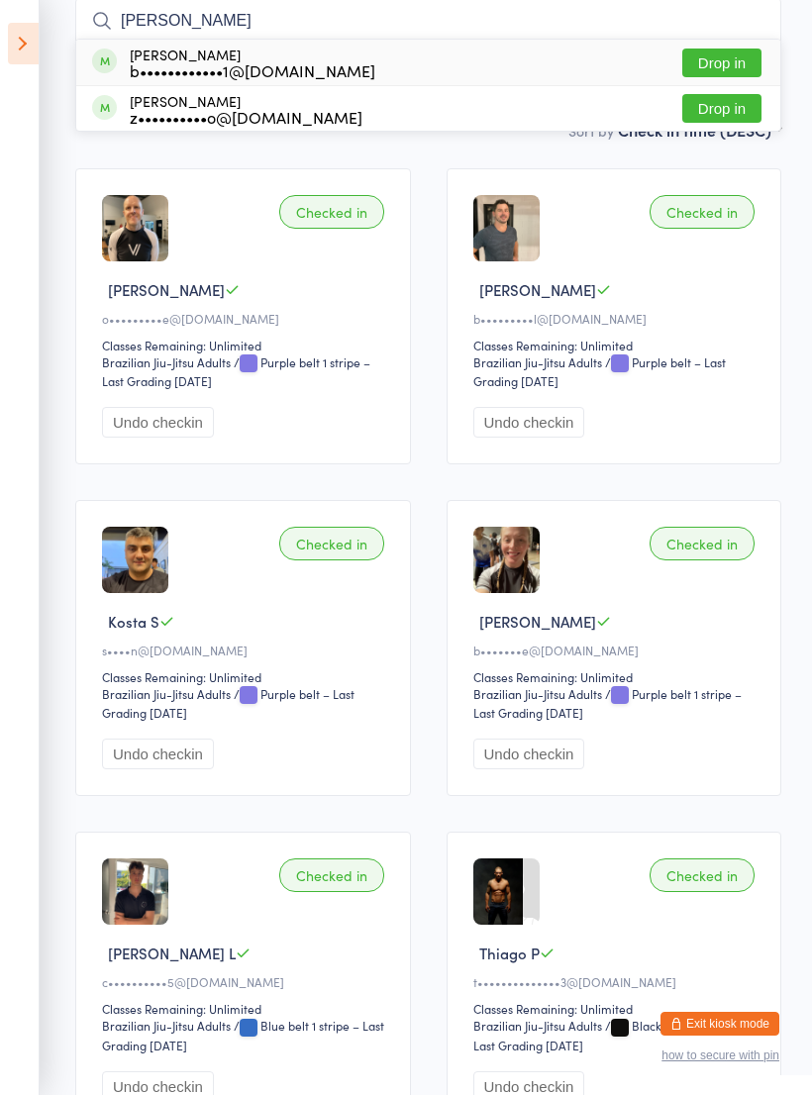
type input "[PERSON_NAME]"
click at [729, 62] on button "Drop in" at bounding box center [721, 63] width 79 height 29
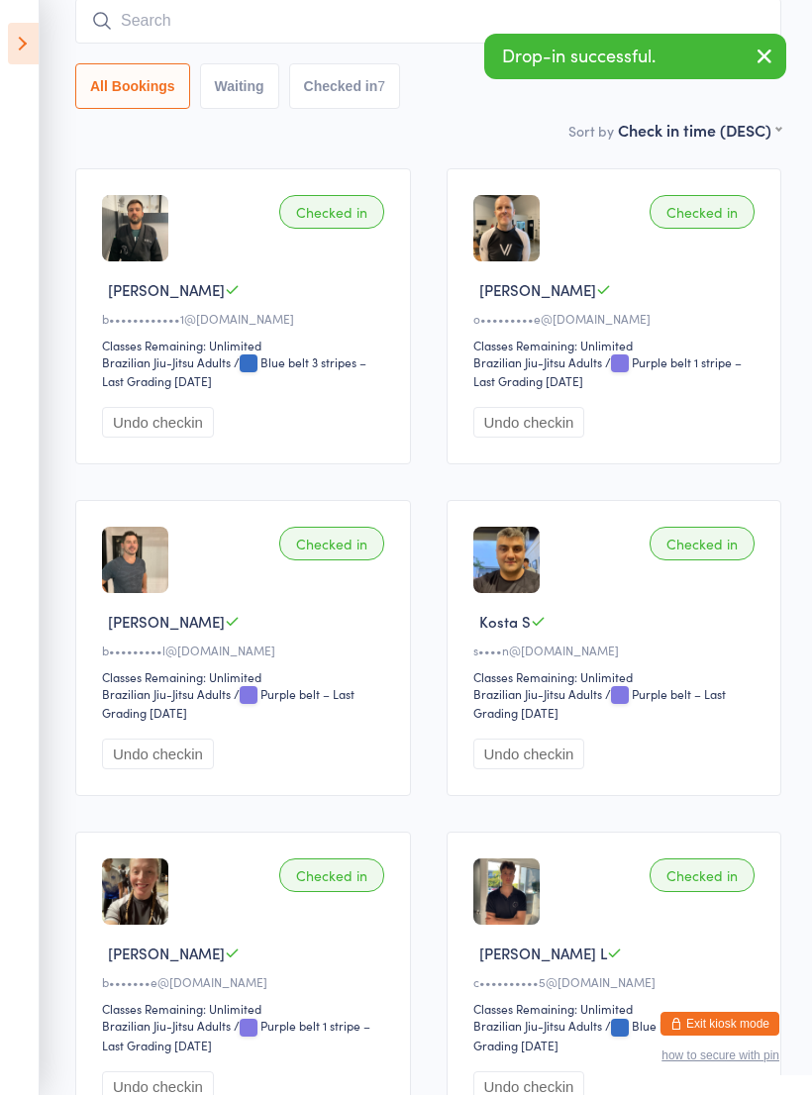
click at [428, 34] on input "search" at bounding box center [428, 21] width 706 height 46
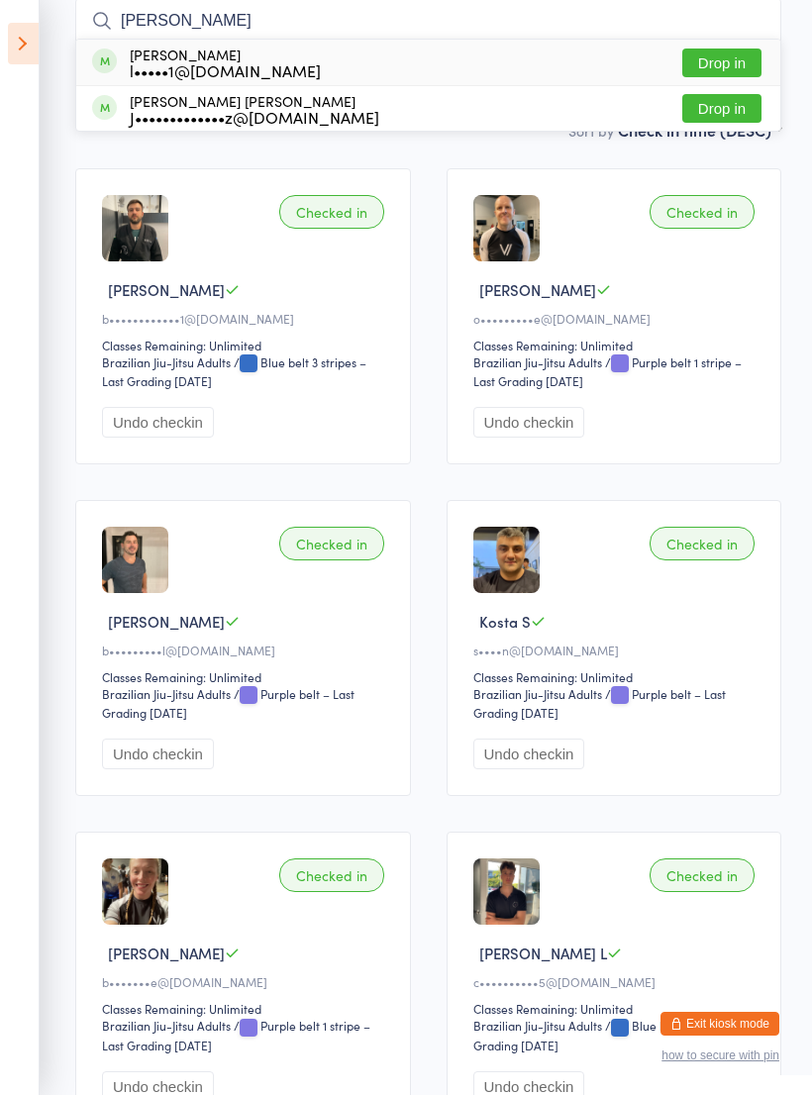
type input "[PERSON_NAME]"
click at [543, 58] on div "[PERSON_NAME] l•••••1@[DOMAIN_NAME] Drop in" at bounding box center [428, 63] width 704 height 46
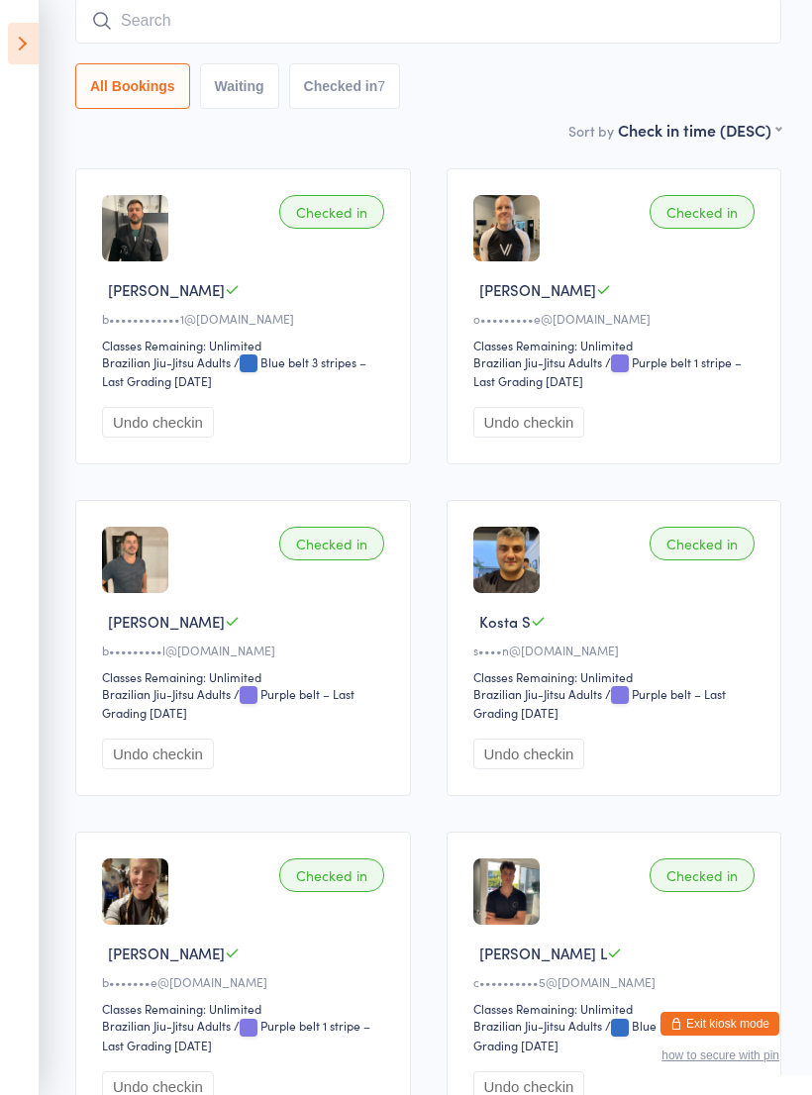
click at [588, 26] on input "search" at bounding box center [428, 21] width 706 height 46
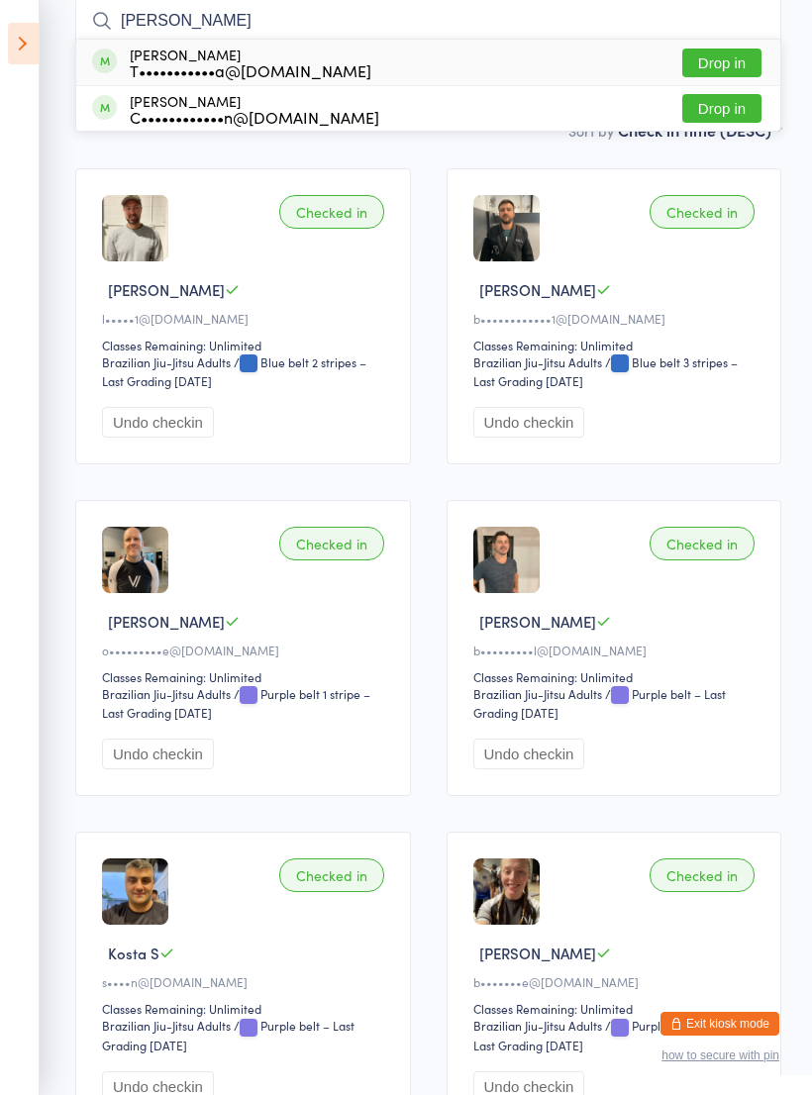
type input "[PERSON_NAME]"
click at [438, 63] on div "[PERSON_NAME] T•••••••••••a@[DOMAIN_NAME] Drop in" at bounding box center [428, 63] width 704 height 46
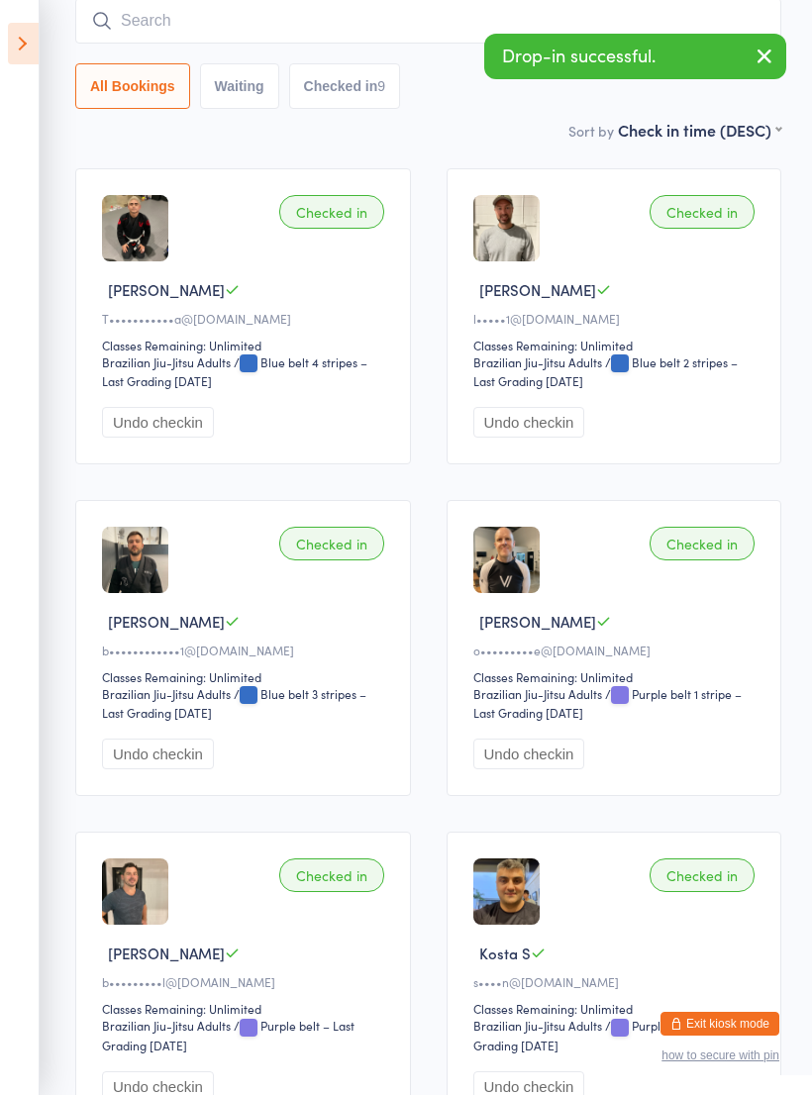
click at [396, 19] on input "search" at bounding box center [428, 21] width 706 height 46
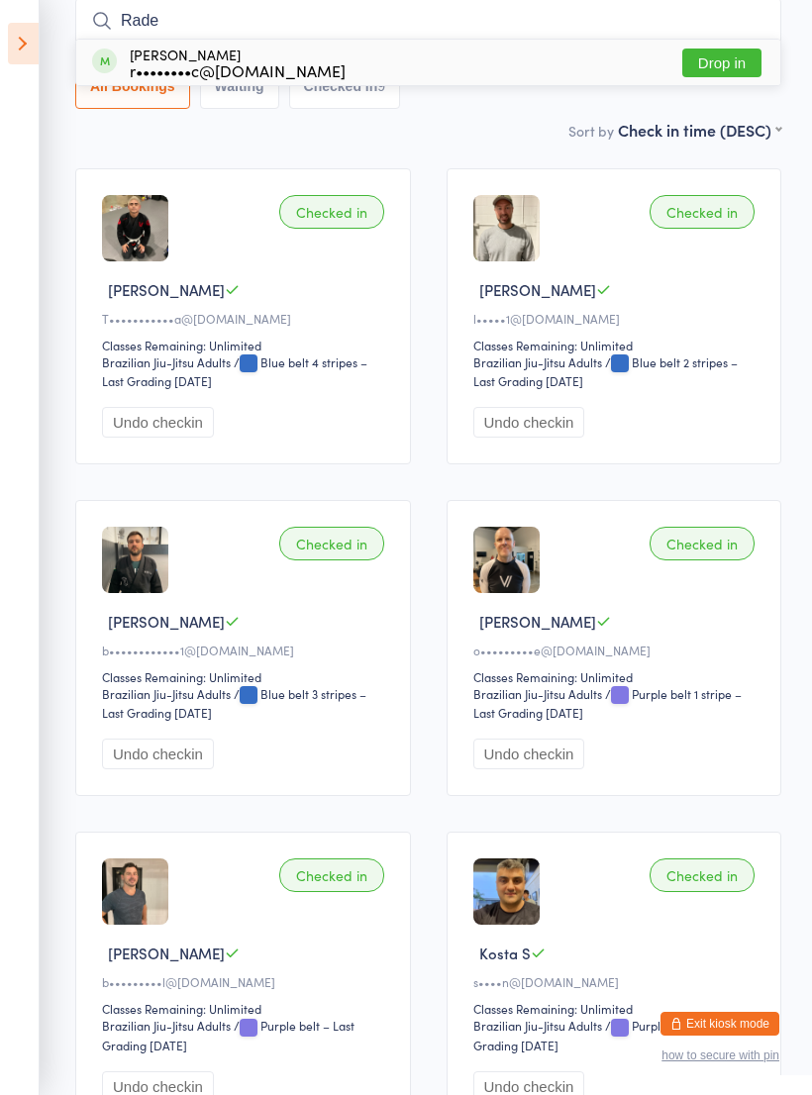
type input "Rade"
click at [387, 66] on div "[PERSON_NAME] r••••••••c@[DOMAIN_NAME] Drop in" at bounding box center [428, 63] width 704 height 46
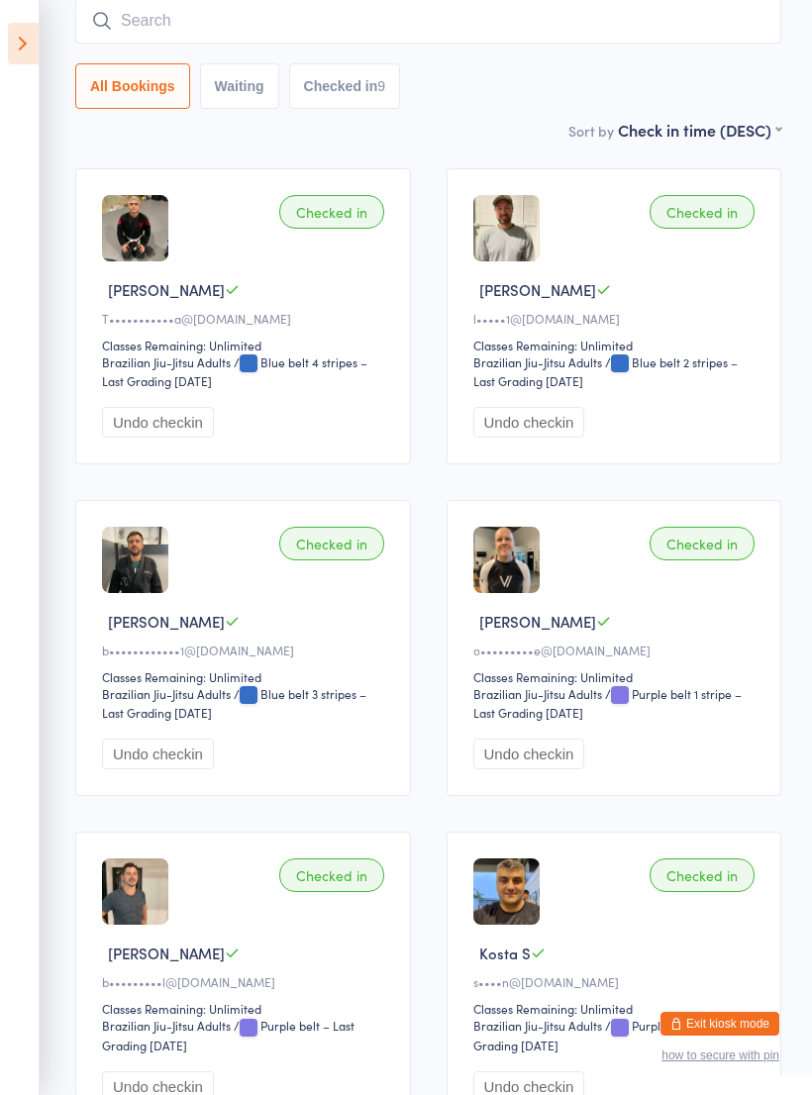
click at [408, 28] on input "search" at bounding box center [428, 21] width 706 height 46
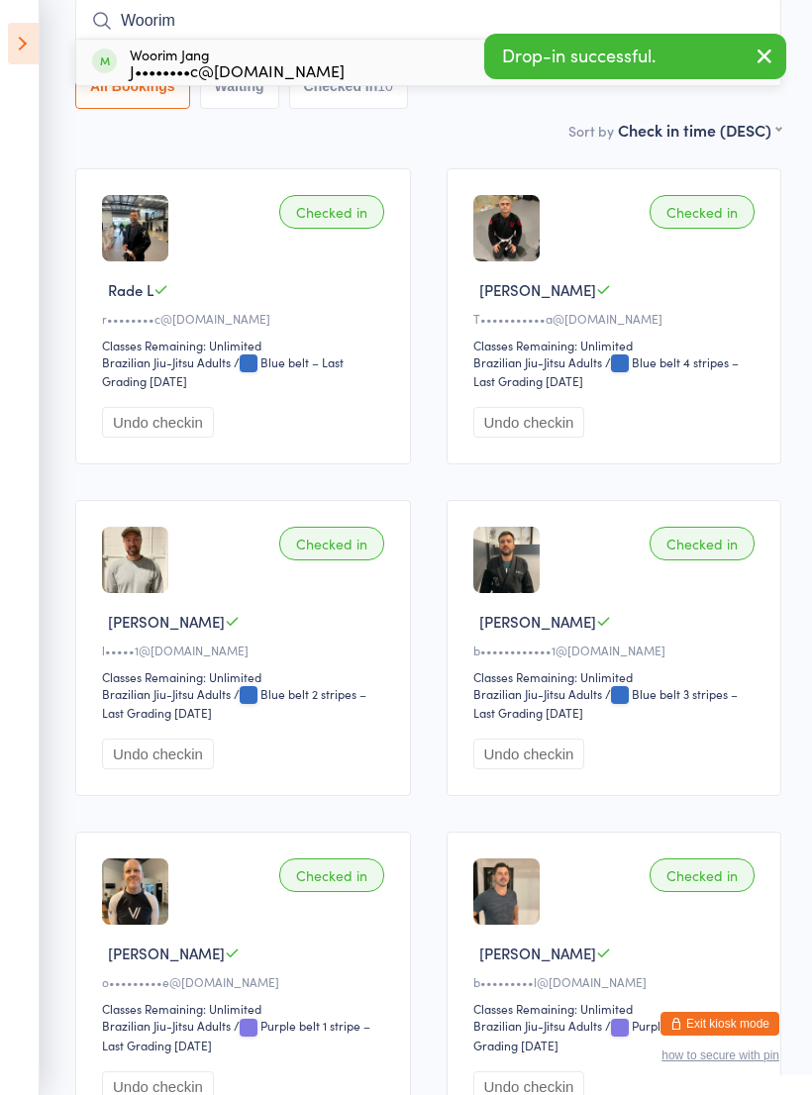
type input "Woorim"
click at [421, 69] on div "Woorim Jang J••••••••c@[DOMAIN_NAME] Drop in" at bounding box center [428, 63] width 704 height 46
click at [454, 22] on input "search" at bounding box center [428, 21] width 706 height 46
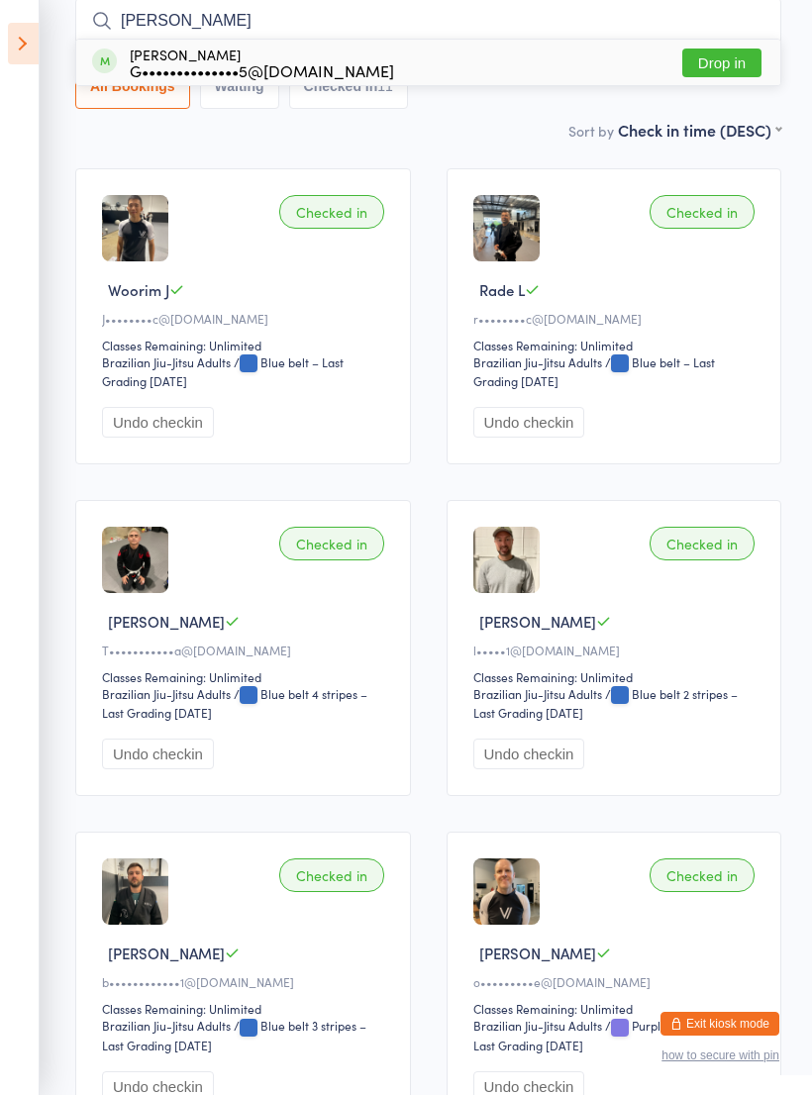
type input "[PERSON_NAME]"
click at [400, 79] on div "[PERSON_NAME] G••••••••••••••5@[DOMAIN_NAME] Drop in" at bounding box center [428, 63] width 704 height 46
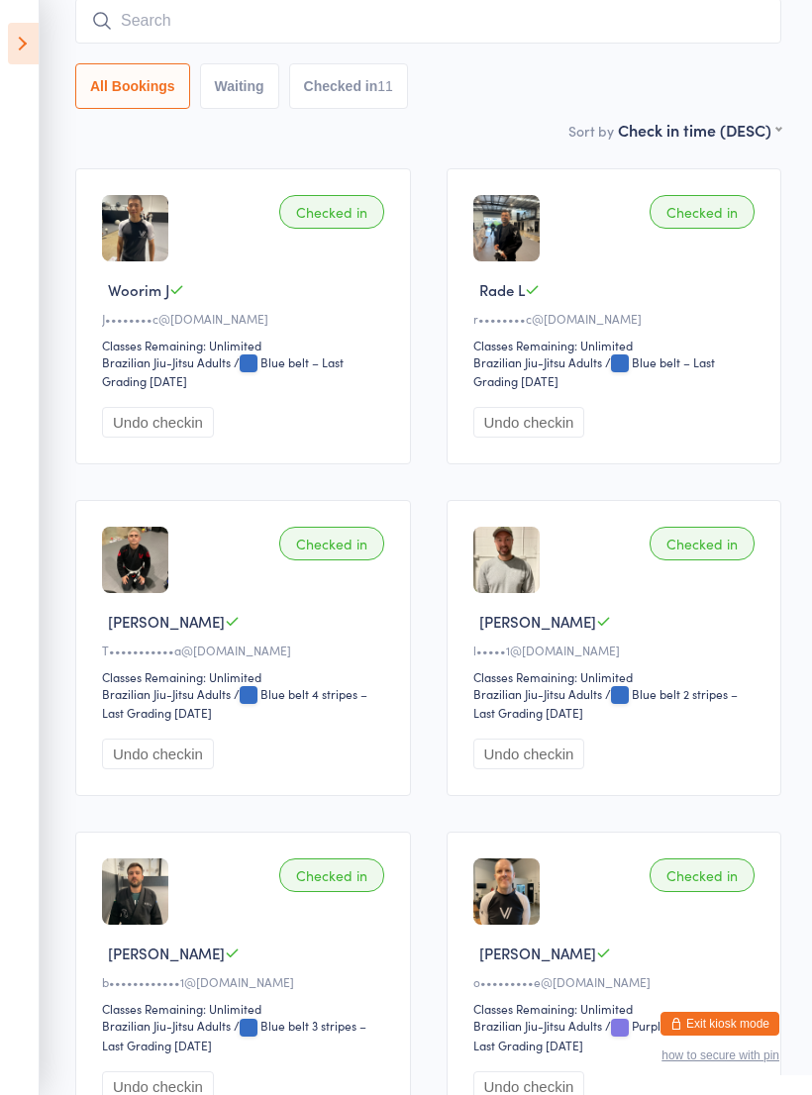
click at [451, 38] on input "search" at bounding box center [428, 21] width 706 height 46
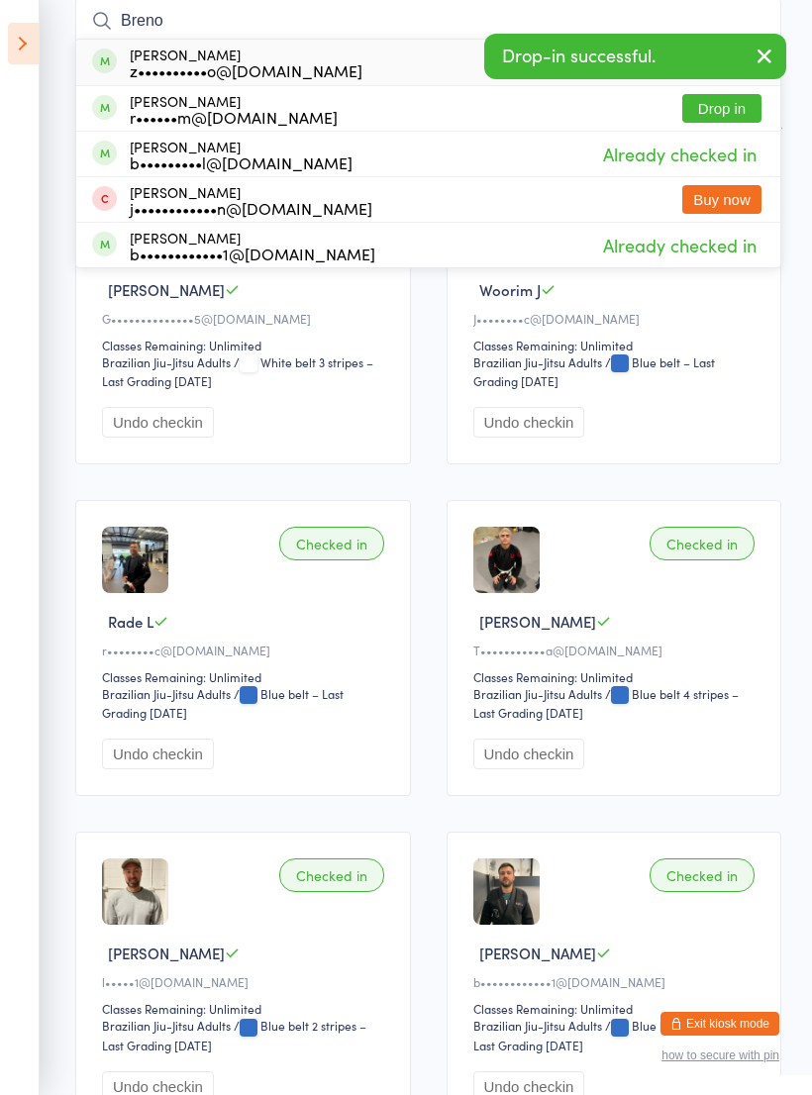
type input "Breno"
click at [404, 61] on div "[PERSON_NAME] z••••••••••o@[DOMAIN_NAME] Drop in" at bounding box center [428, 63] width 704 height 46
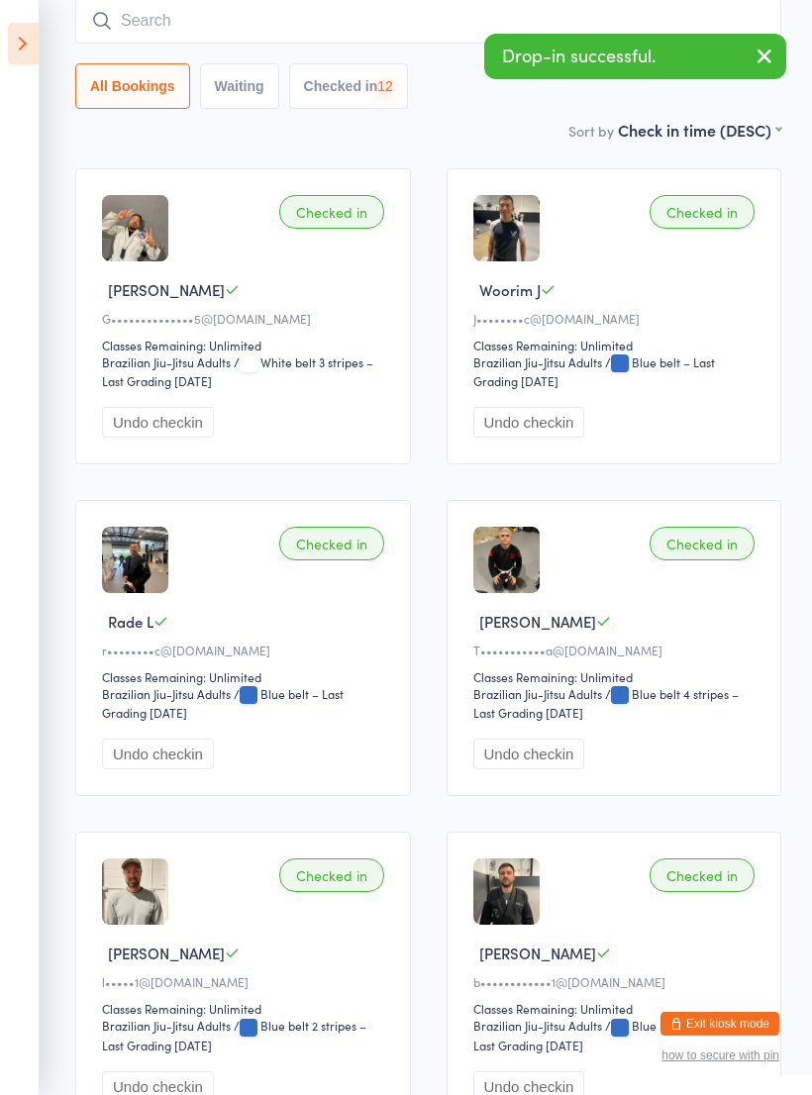
click at [409, 30] on input "search" at bounding box center [428, 21] width 706 height 46
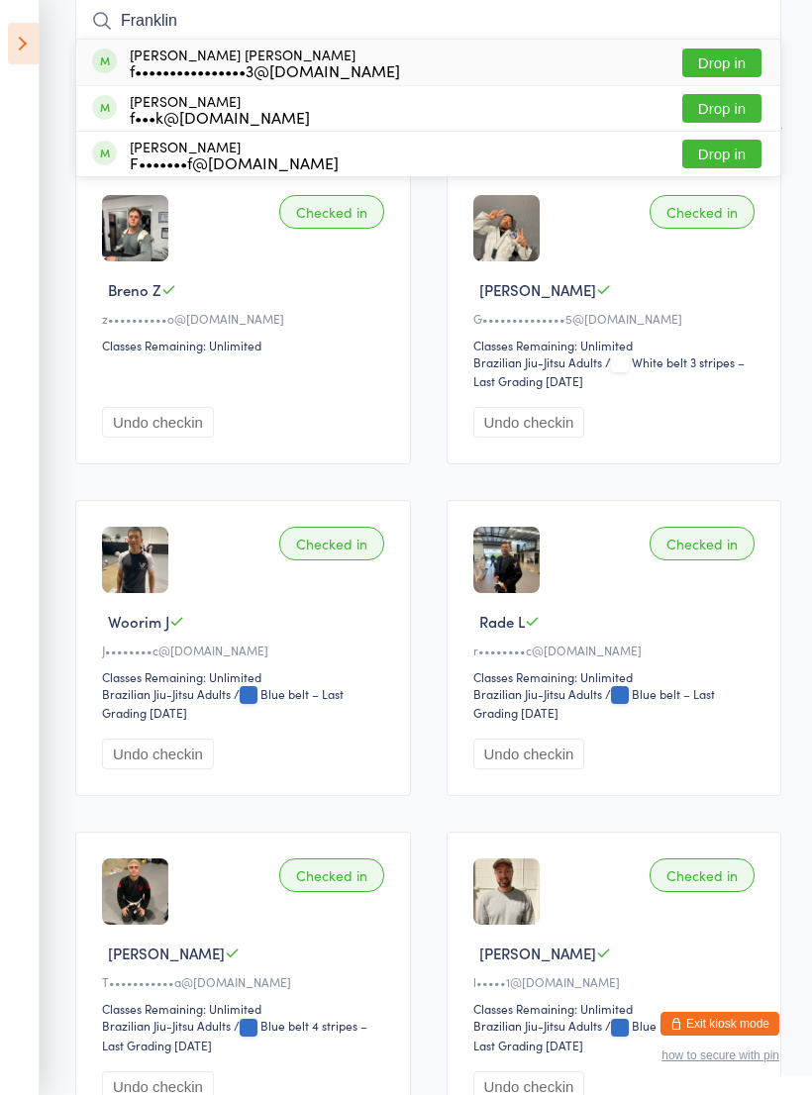
type input "Franklin"
click at [366, 71] on div "[PERSON_NAME] [PERSON_NAME] f••••••••••••••••3@[DOMAIN_NAME] Drop in" at bounding box center [428, 63] width 704 height 46
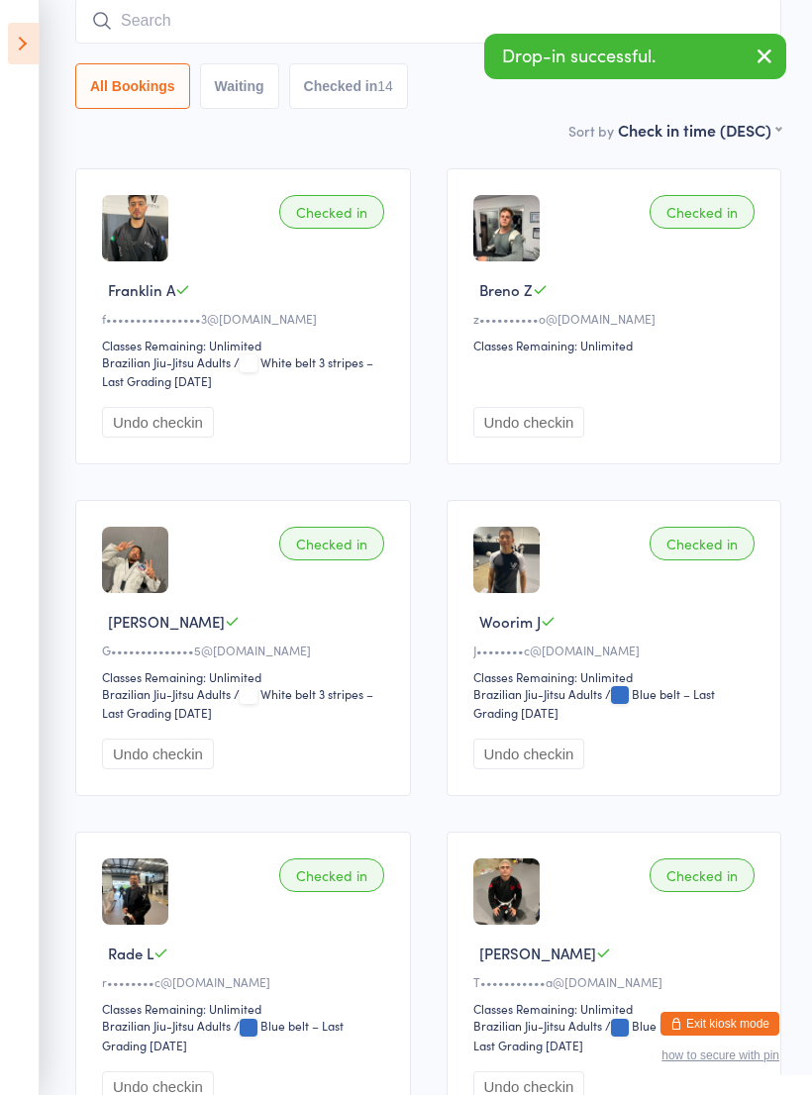
click at [425, 11] on input "search" at bounding box center [428, 21] width 706 height 46
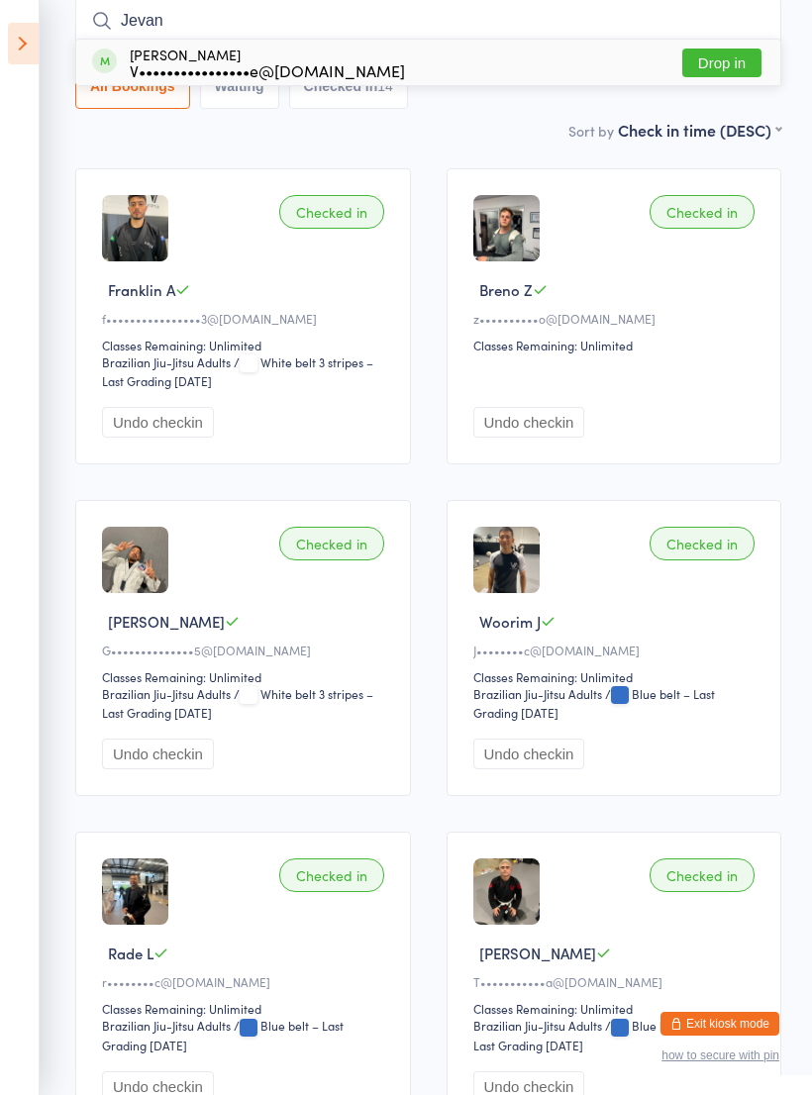
type input "Jevan"
click at [504, 72] on div "[PERSON_NAME] V••••••••••••••••e@[DOMAIN_NAME] Drop in" at bounding box center [428, 63] width 704 height 46
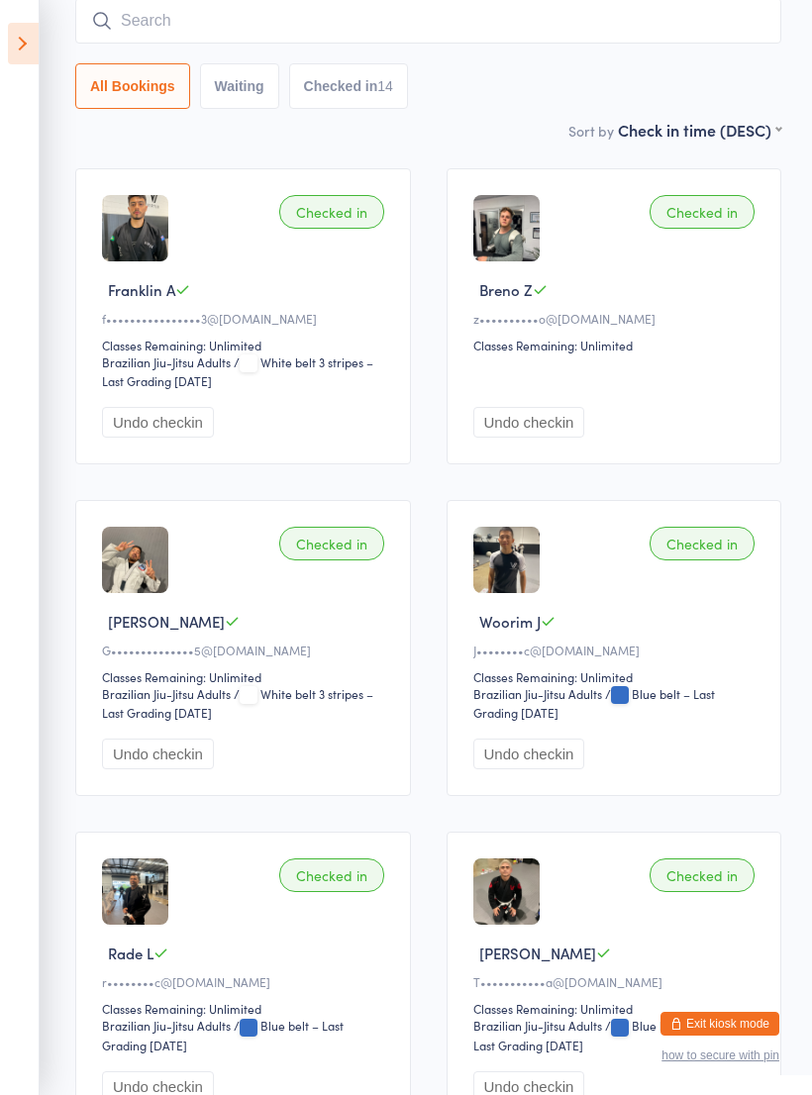
click at [540, 25] on input "search" at bounding box center [428, 21] width 706 height 46
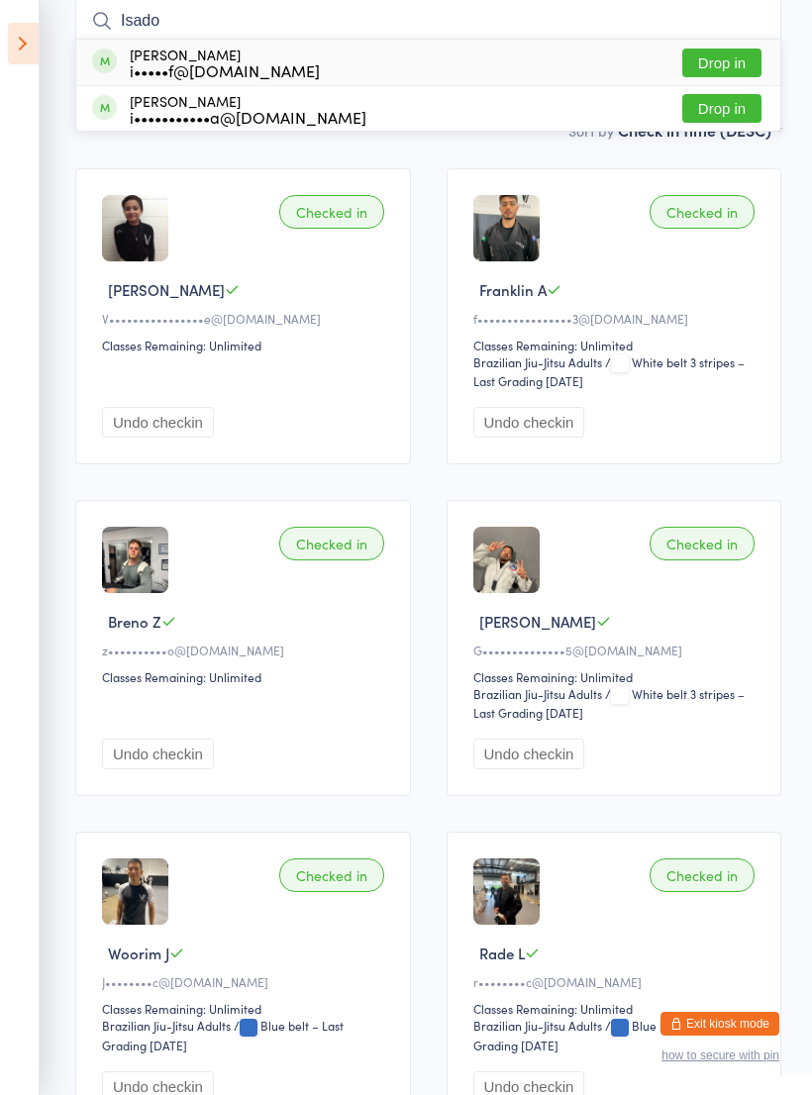
type input "Isado"
click at [490, 55] on div "[PERSON_NAME] i•••••f@[DOMAIN_NAME] Drop in" at bounding box center [428, 63] width 704 height 46
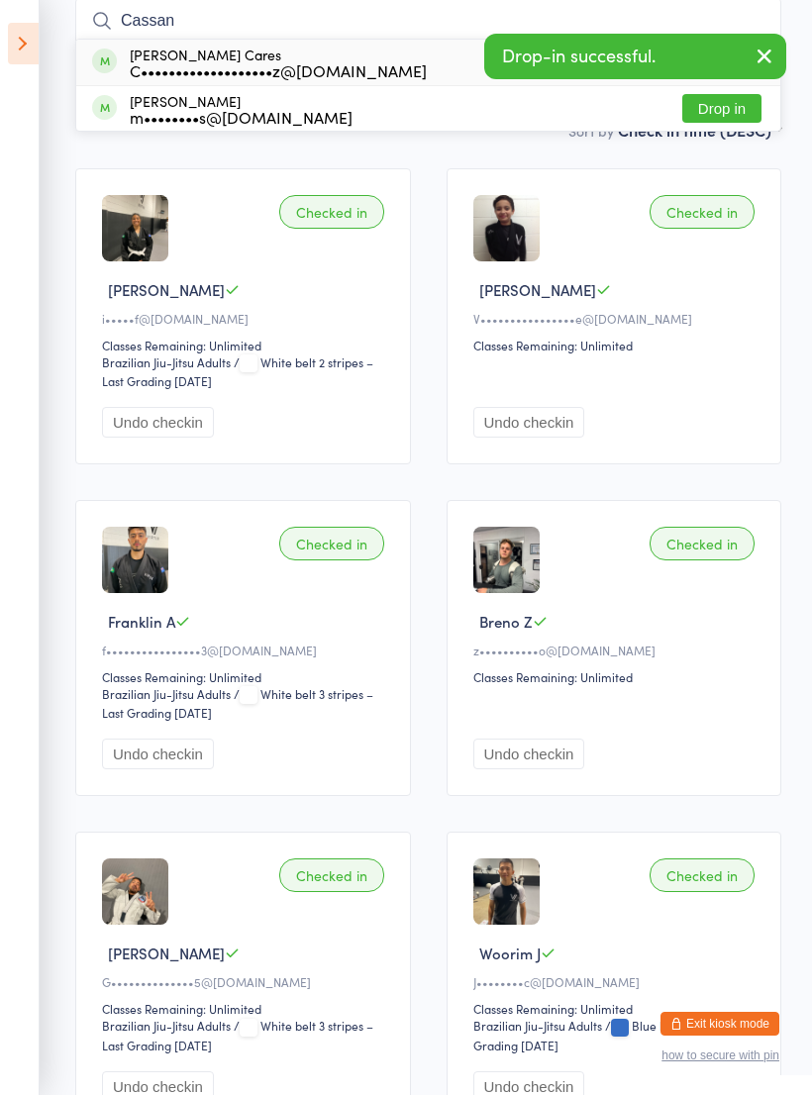
type input "Cassan"
click at [340, 65] on div "C•••••••••••••••••••z@[DOMAIN_NAME]" at bounding box center [278, 70] width 297 height 16
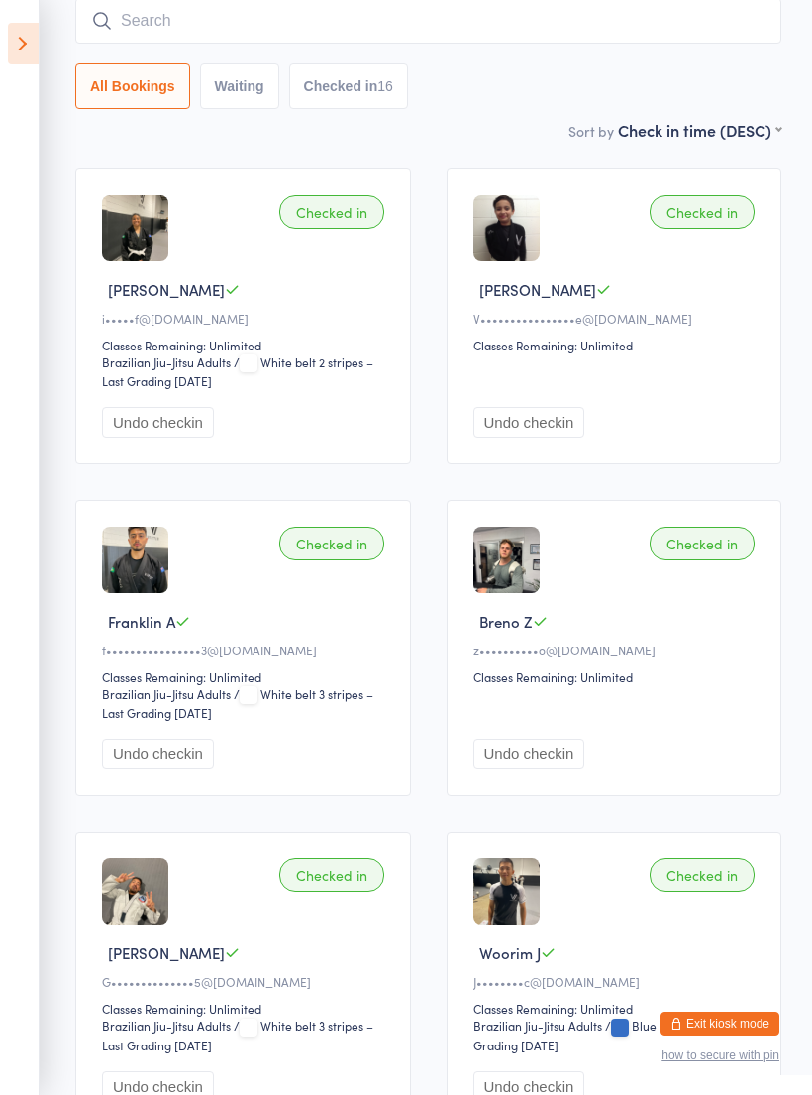
click at [363, 27] on input "search" at bounding box center [428, 21] width 706 height 46
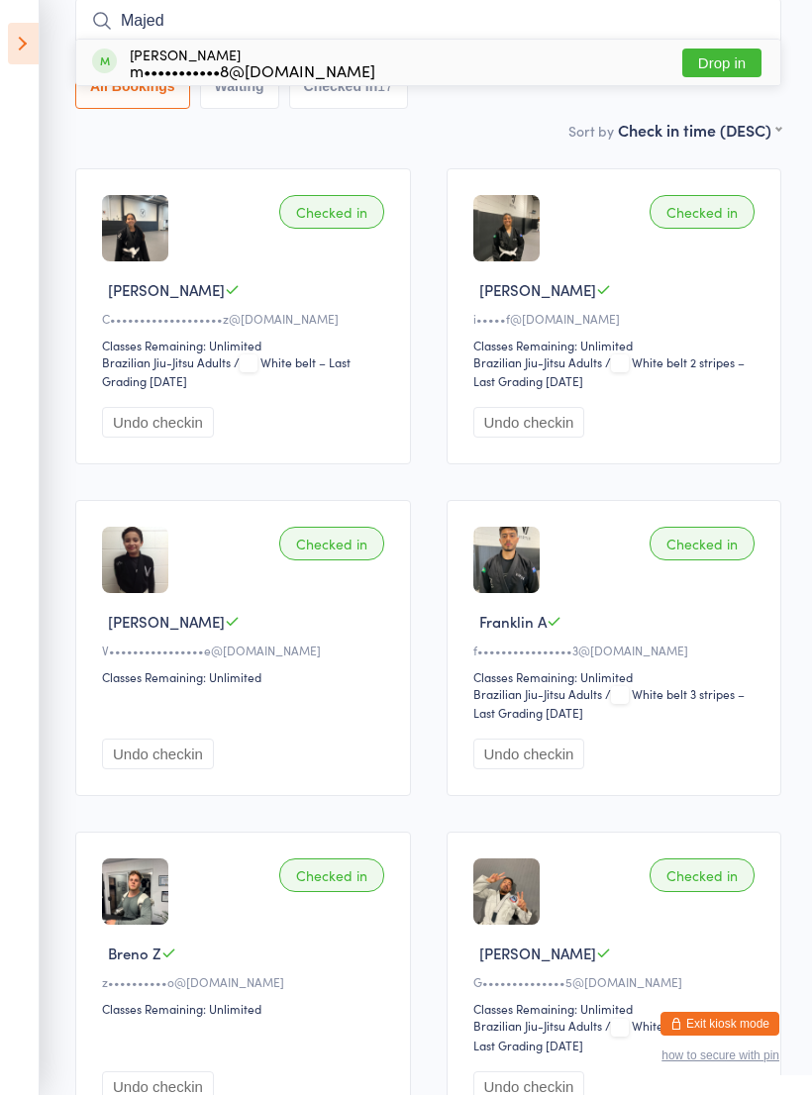
type input "Majed"
click at [439, 62] on div "[PERSON_NAME] m•••••••••••8@[DOMAIN_NAME] Drop in" at bounding box center [428, 63] width 704 height 46
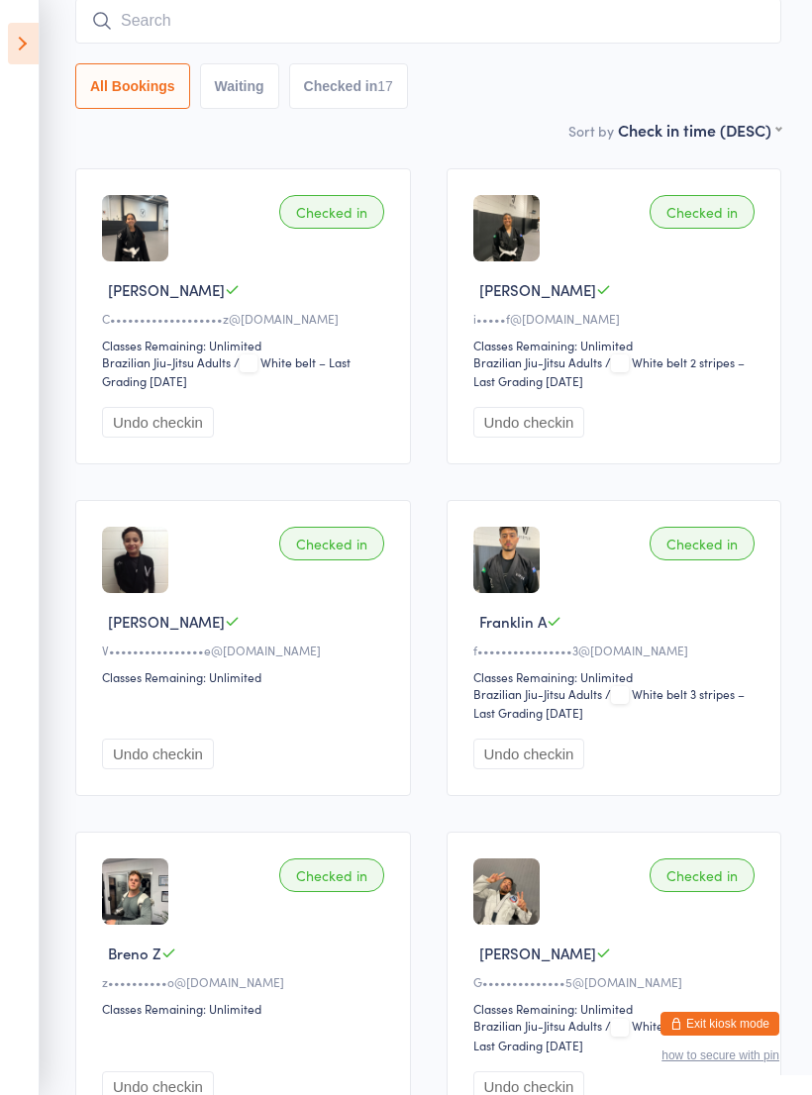
click at [481, 25] on input "search" at bounding box center [428, 21] width 706 height 46
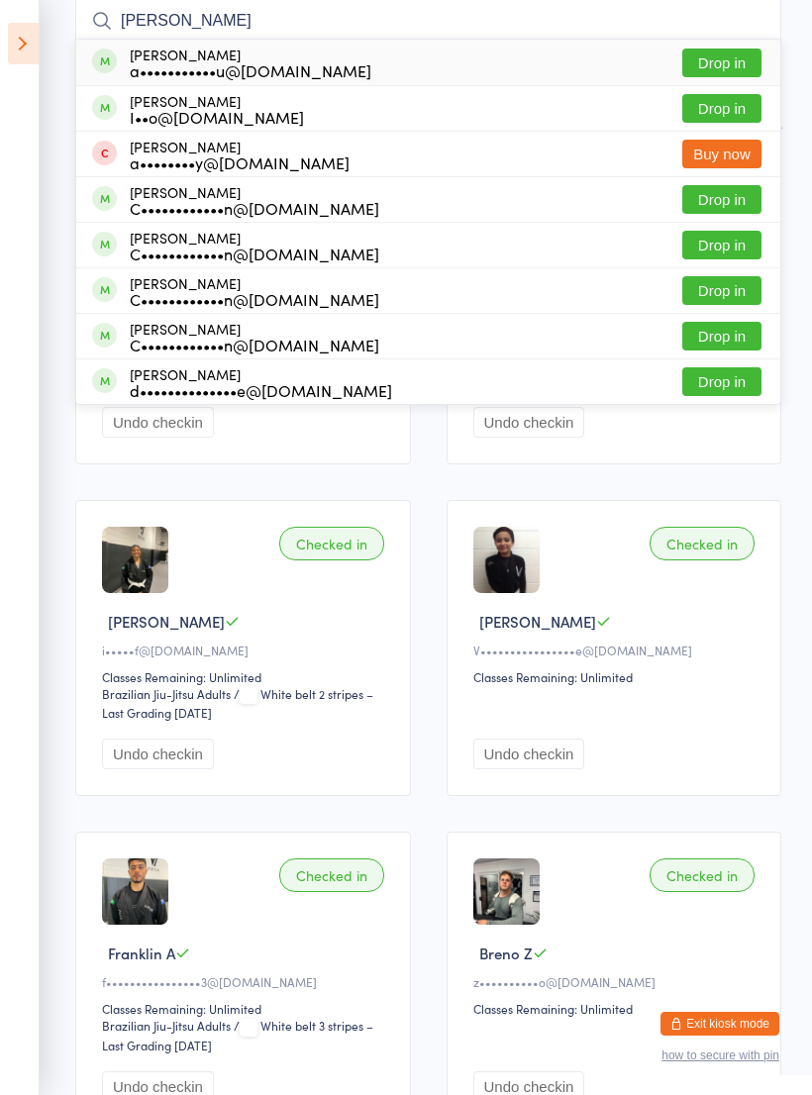
type input "[PERSON_NAME]"
click at [379, 66] on div "[PERSON_NAME] a•••••••••••u@[DOMAIN_NAME] Drop in" at bounding box center [428, 63] width 704 height 46
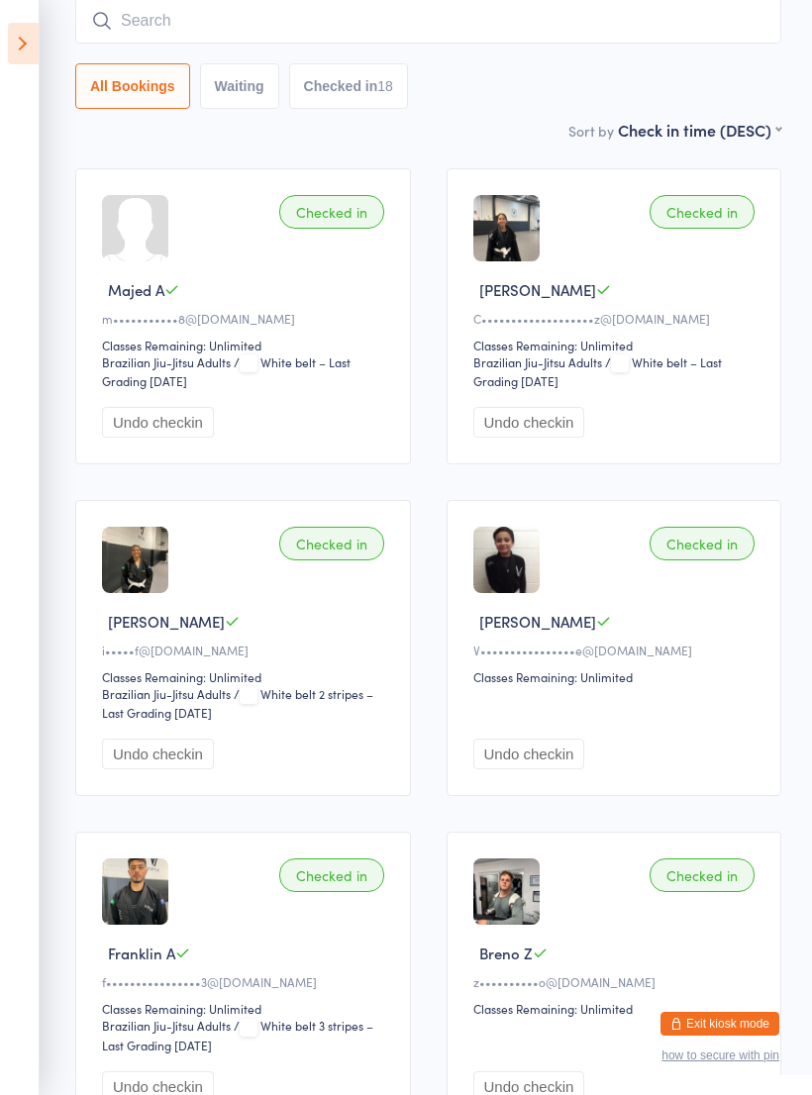
click at [409, 28] on input "search" at bounding box center [428, 21] width 706 height 46
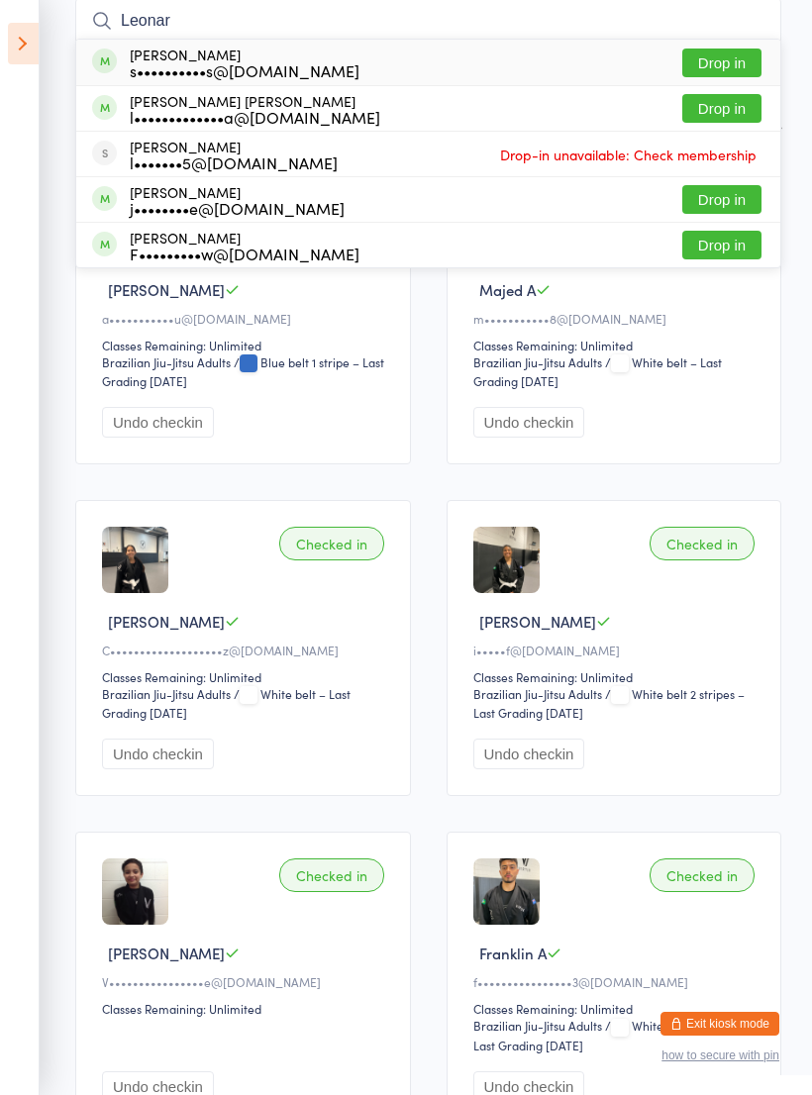
type input "Leonar"
click at [421, 116] on div "[PERSON_NAME] [PERSON_NAME] l•••••••••••••a@[DOMAIN_NAME] Drop in" at bounding box center [428, 108] width 704 height 45
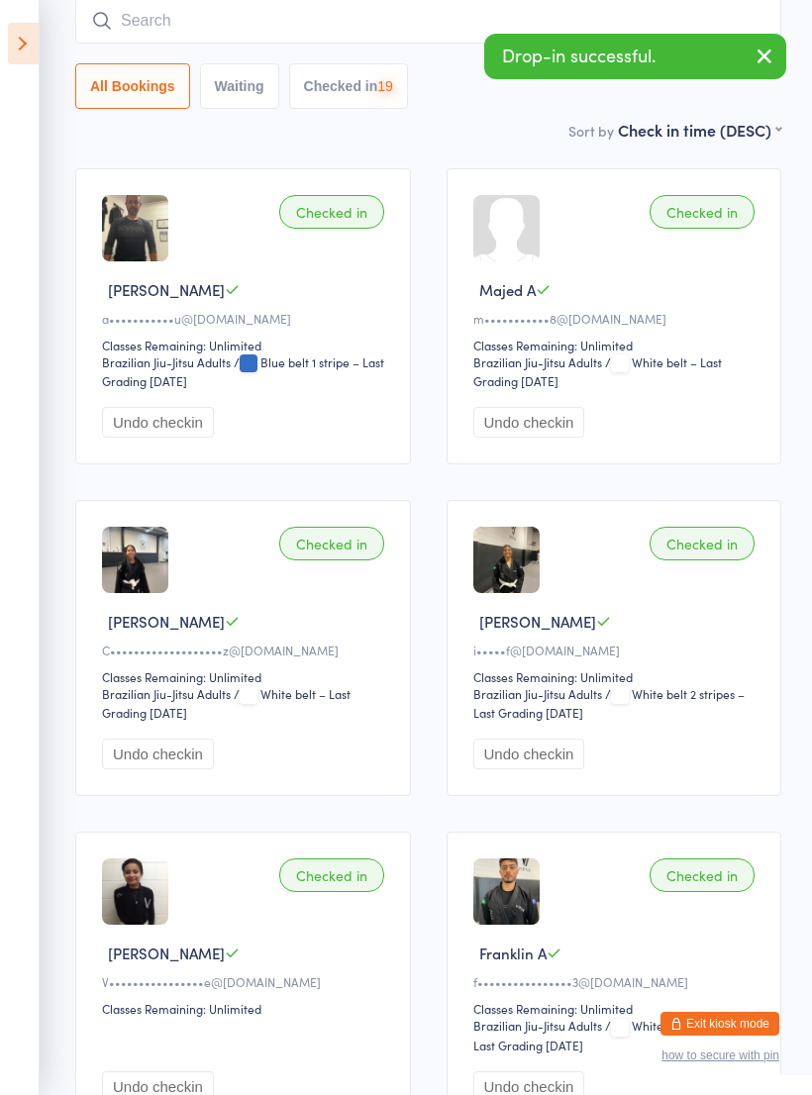
click at [437, 39] on input "search" at bounding box center [428, 21] width 706 height 46
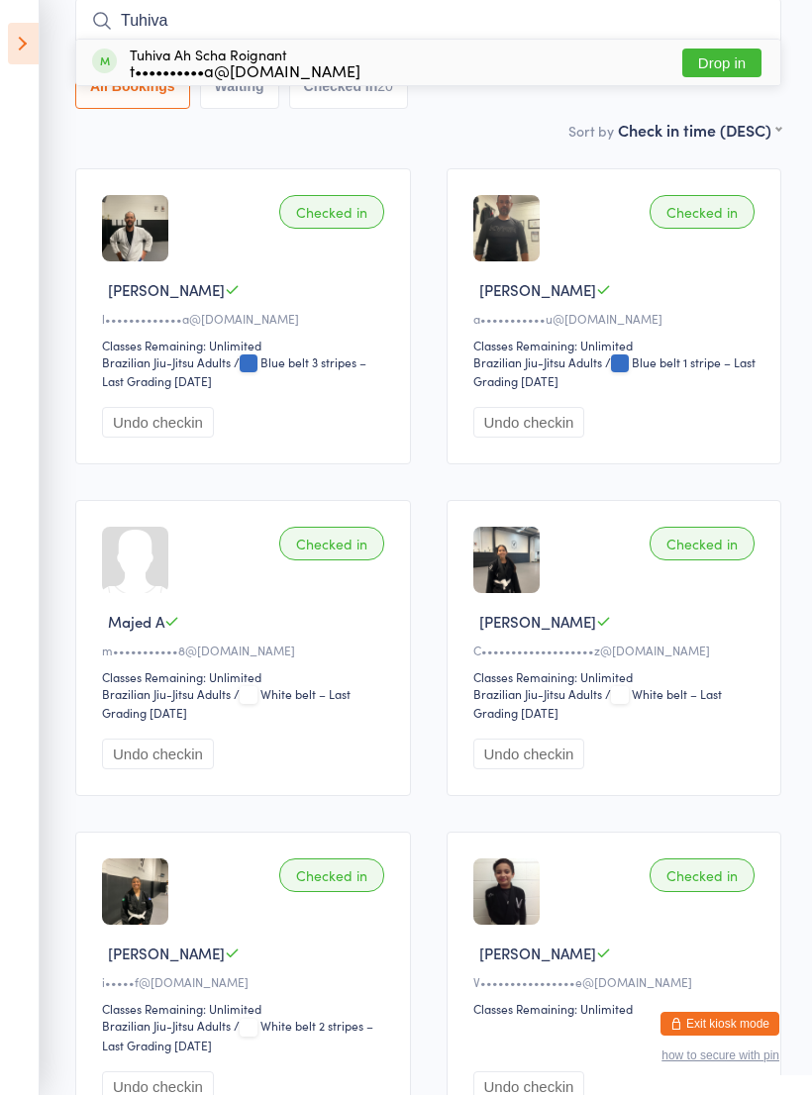
type input "Tuhiva"
click at [730, 59] on button "Drop in" at bounding box center [721, 63] width 79 height 29
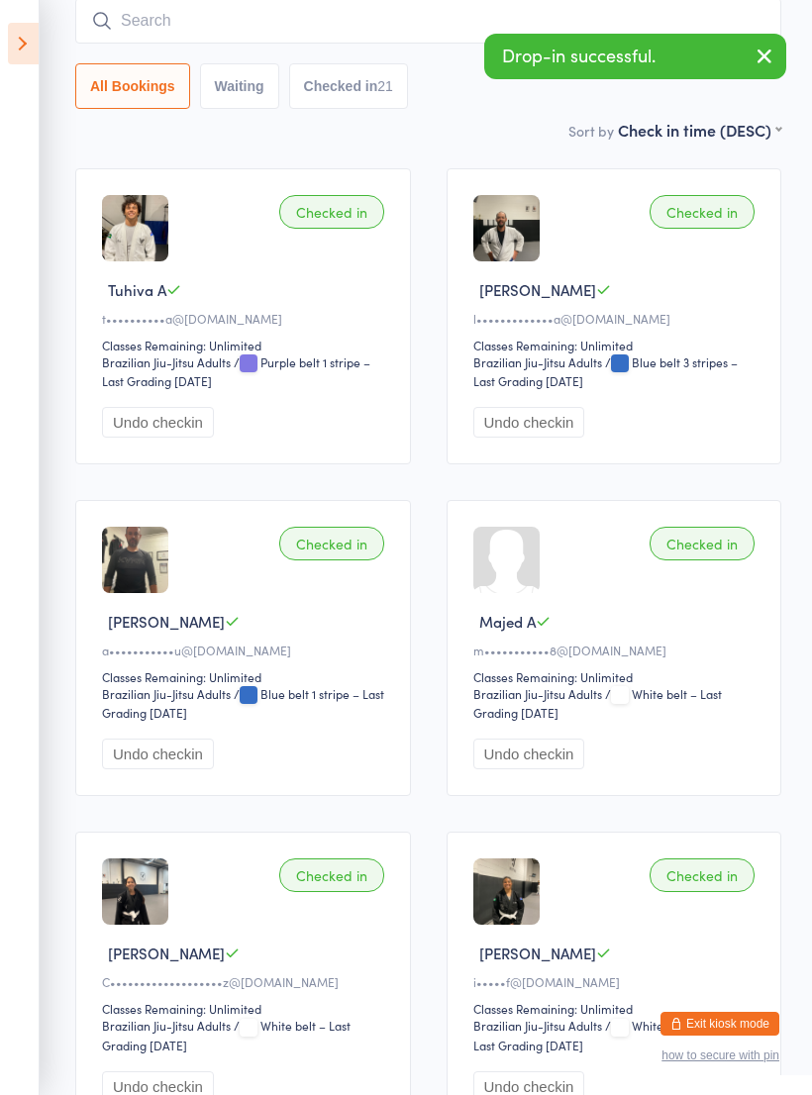
click at [456, 42] on input "search" at bounding box center [428, 21] width 706 height 46
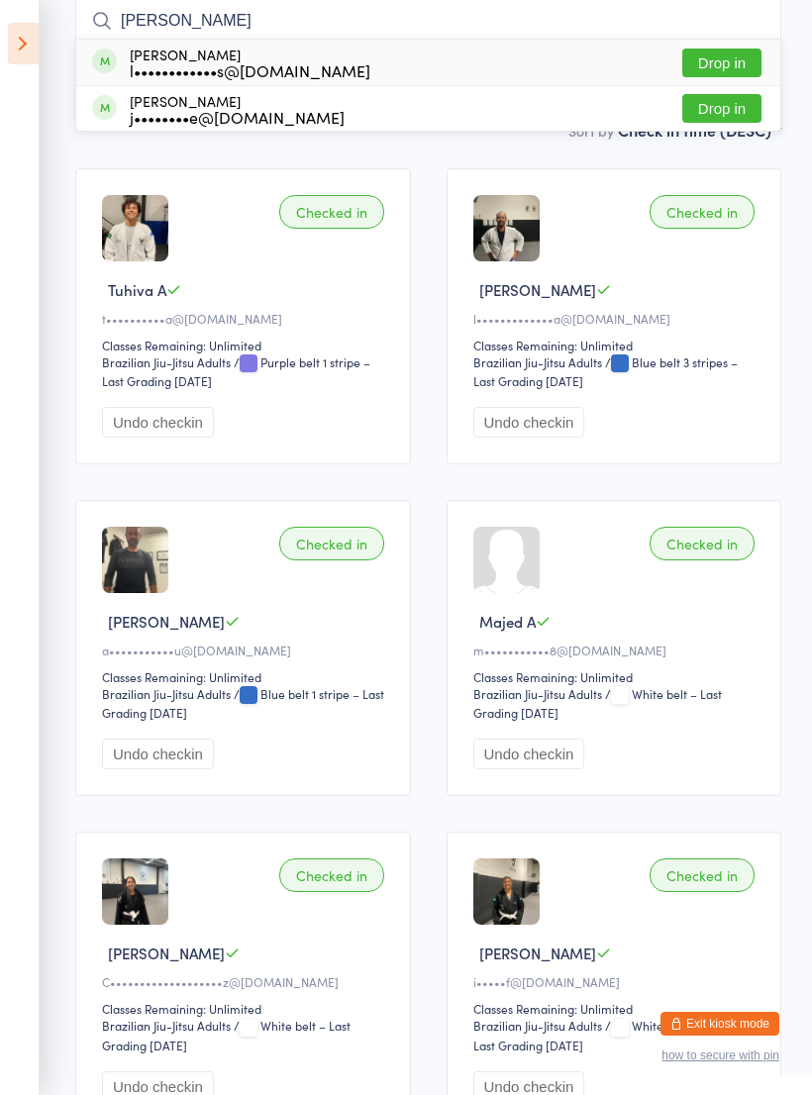
type input "[PERSON_NAME]"
click at [720, 63] on button "Drop in" at bounding box center [721, 63] width 79 height 29
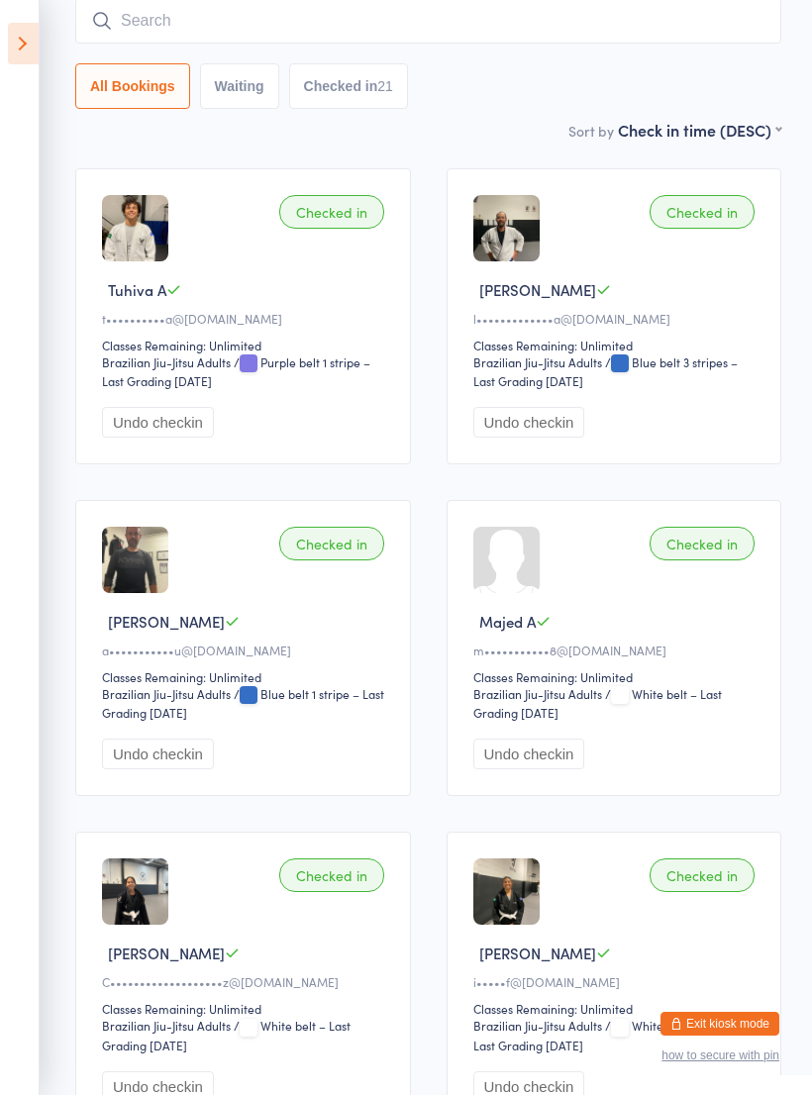
click at [679, 24] on input "search" at bounding box center [428, 21] width 706 height 46
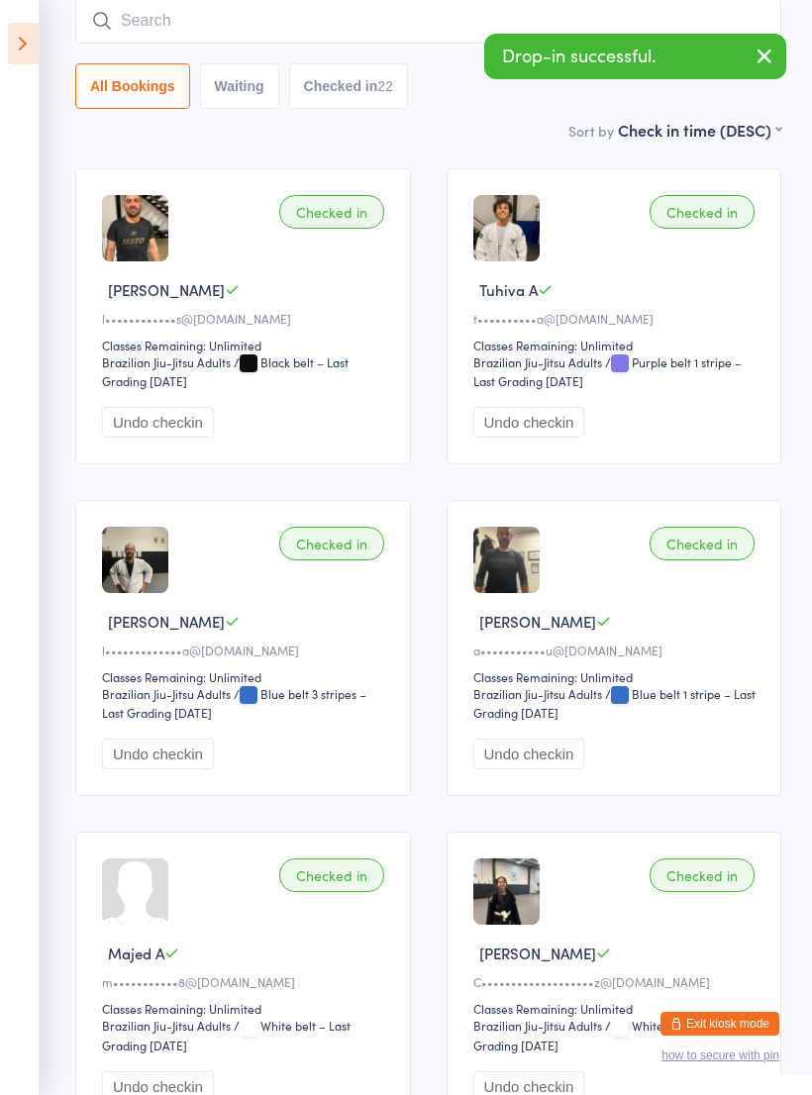
click at [694, 18] on input "search" at bounding box center [428, 21] width 706 height 46
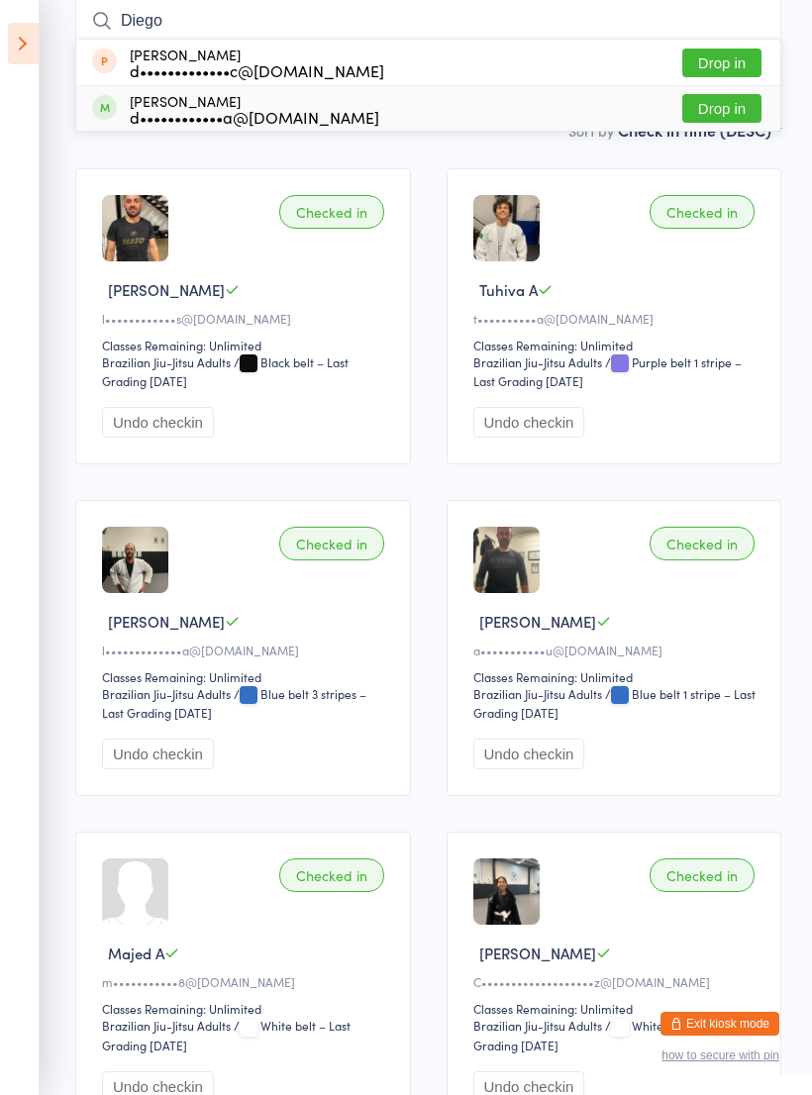
type input "Diego"
click at [444, 124] on div "[PERSON_NAME] d••••••••••••a@[DOMAIN_NAME] Drop in" at bounding box center [428, 108] width 704 height 45
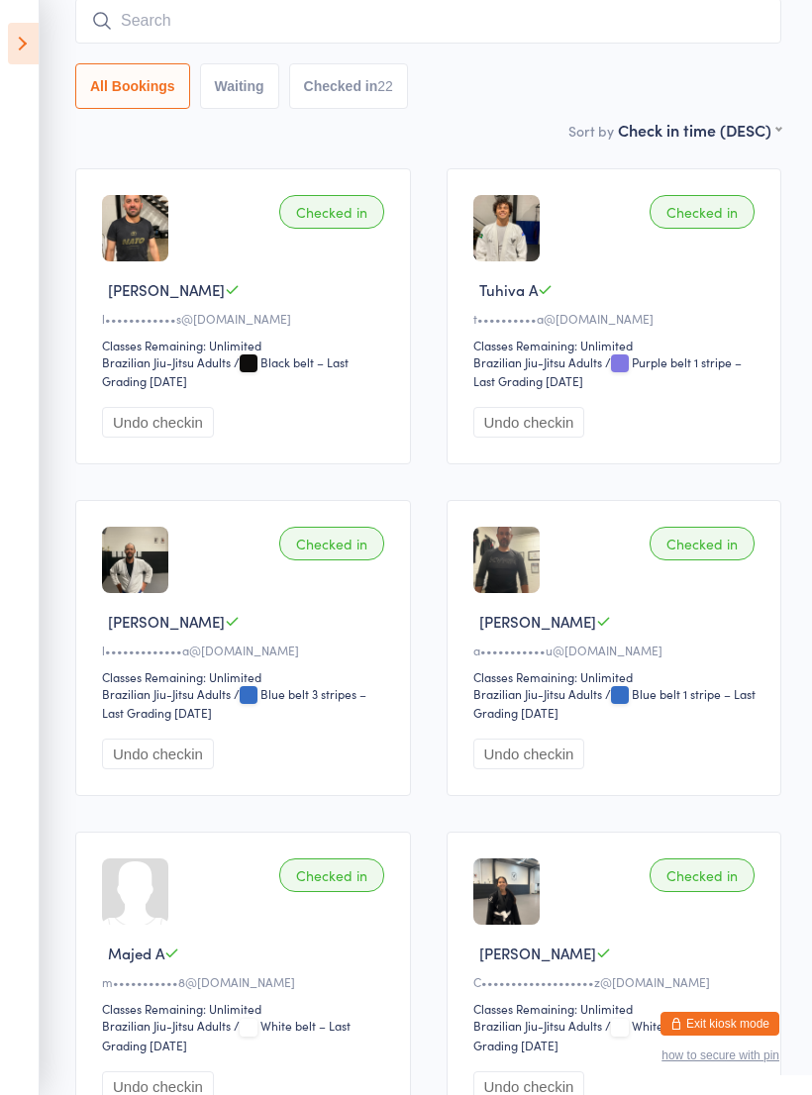
click at [465, 23] on input "search" at bounding box center [428, 21] width 706 height 46
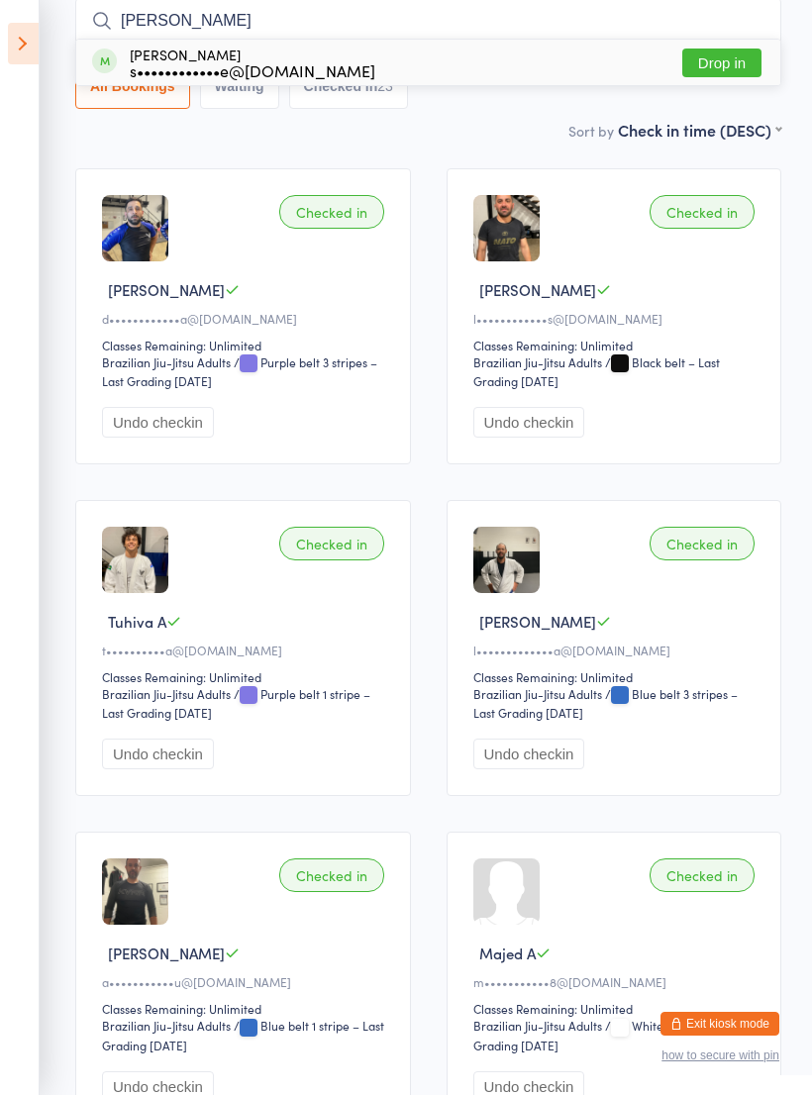
type input "[PERSON_NAME]"
click at [416, 64] on div "[PERSON_NAME] s••••••••••••e@[DOMAIN_NAME] Drop in" at bounding box center [428, 63] width 704 height 46
click at [432, 24] on input "search" at bounding box center [428, 21] width 706 height 46
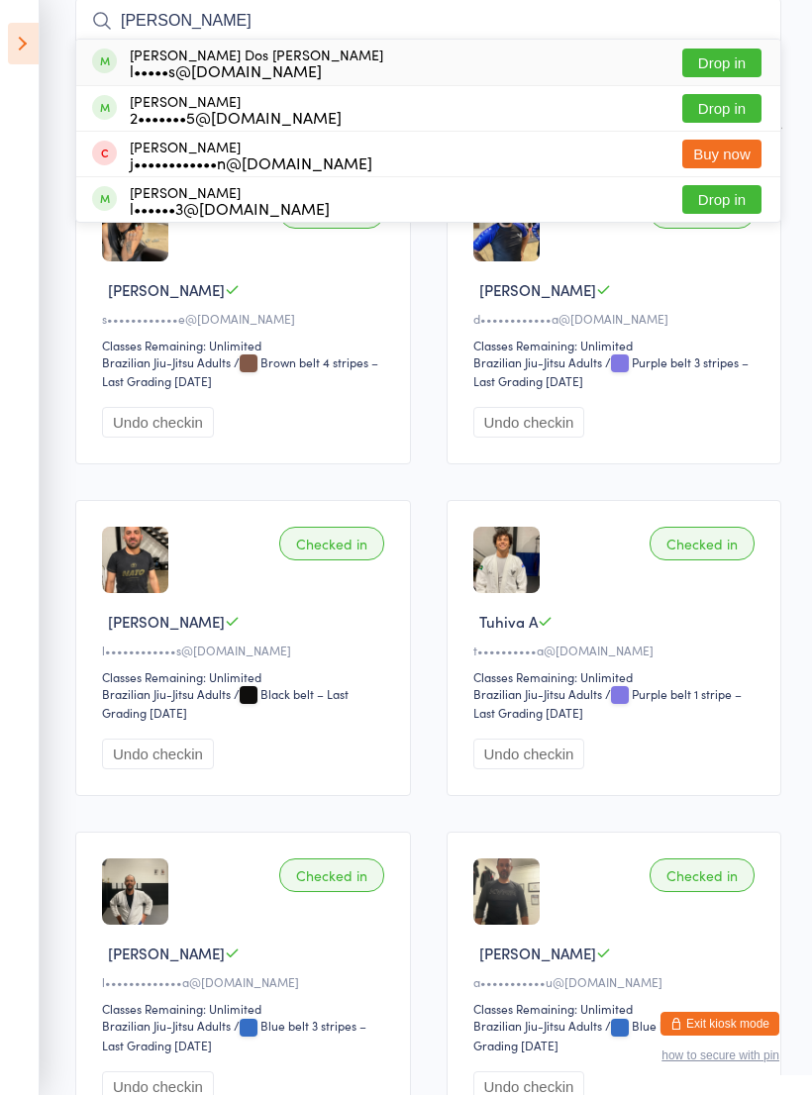
type input "[PERSON_NAME]"
click at [382, 65] on div "[PERSON_NAME] Dos [PERSON_NAME] l•••••s@[DOMAIN_NAME] Drop in" at bounding box center [428, 63] width 704 height 46
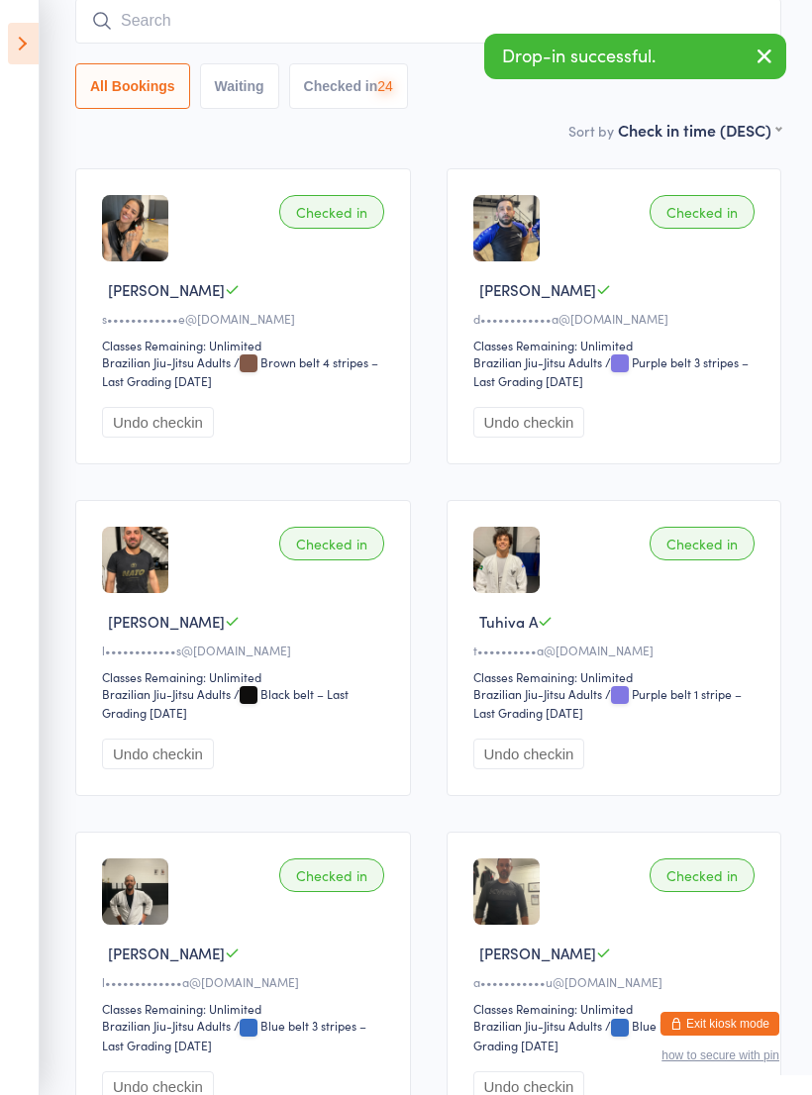
click at [481, 35] on input "search" at bounding box center [428, 21] width 706 height 46
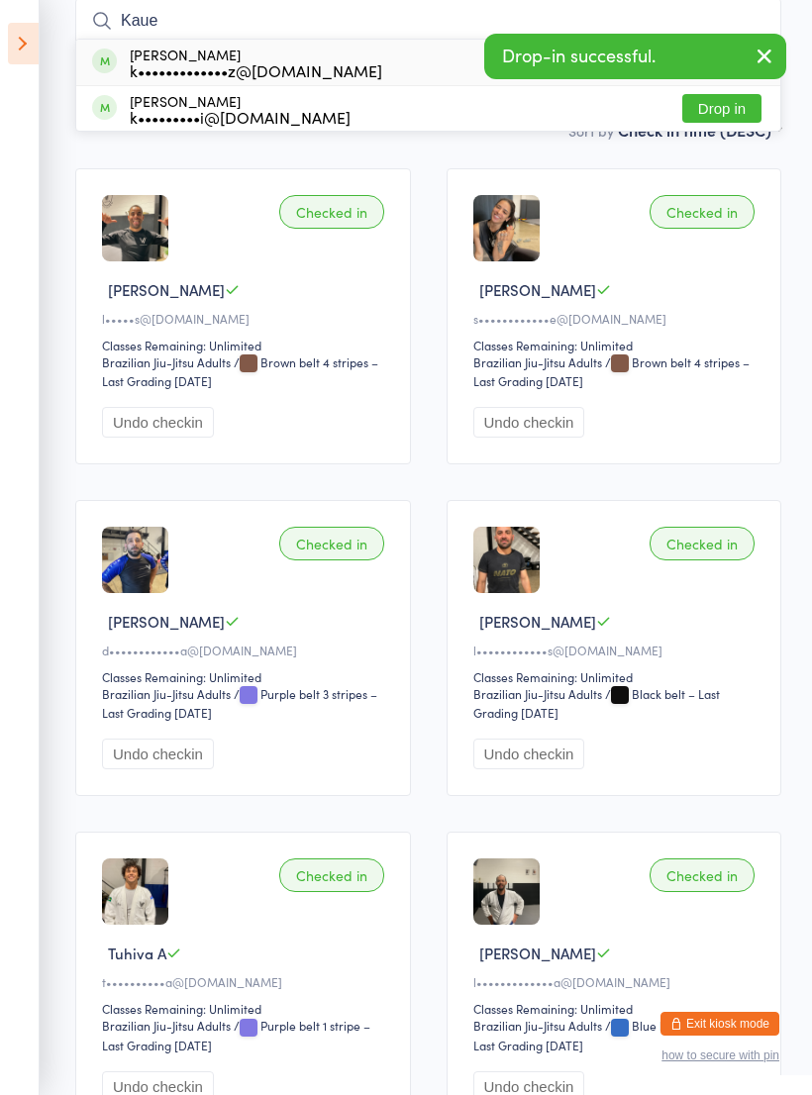
type input "Kaue"
click at [409, 64] on div "Kaue Macruz k•••••••••••••z@[DOMAIN_NAME] Drop in" at bounding box center [428, 63] width 704 height 46
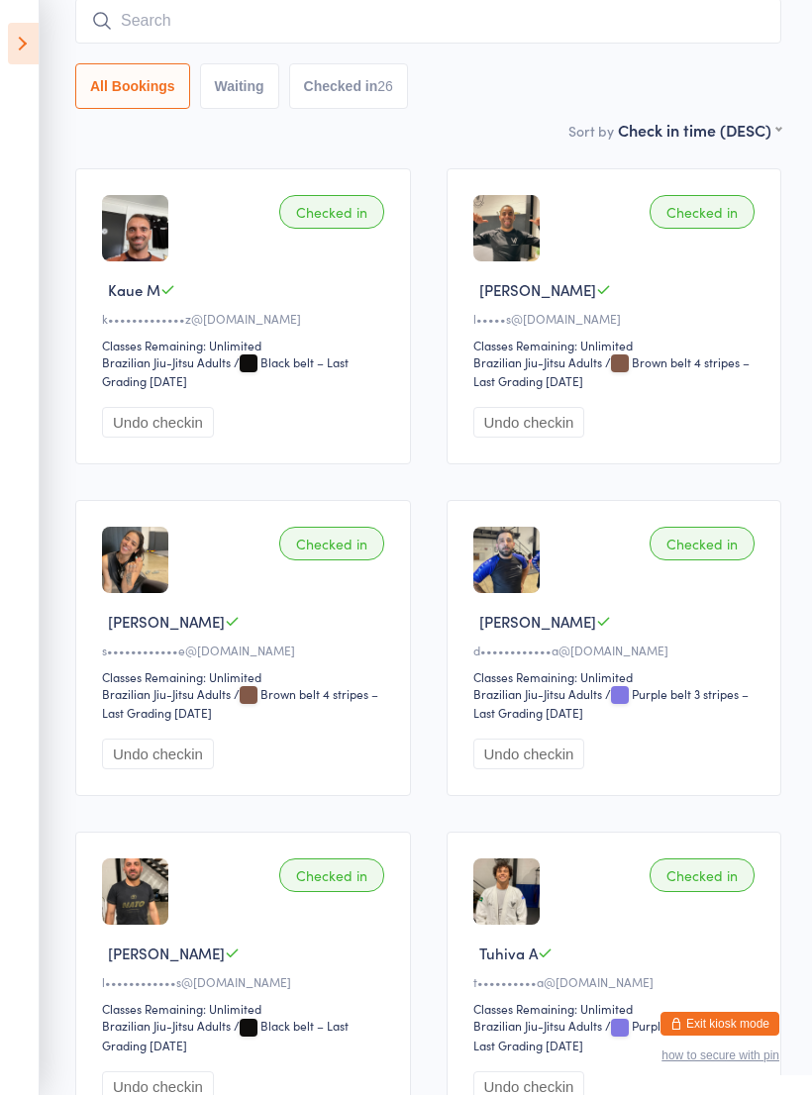
click at [603, 37] on input "search" at bounding box center [428, 21] width 706 height 46
type input "[PERSON_NAME]"
